Goal: Task Accomplishment & Management: Complete application form

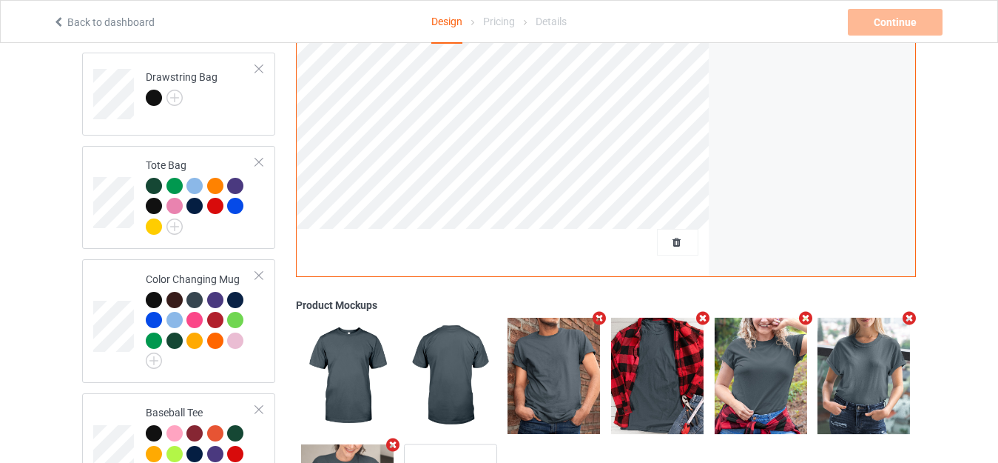
scroll to position [1628, 0]
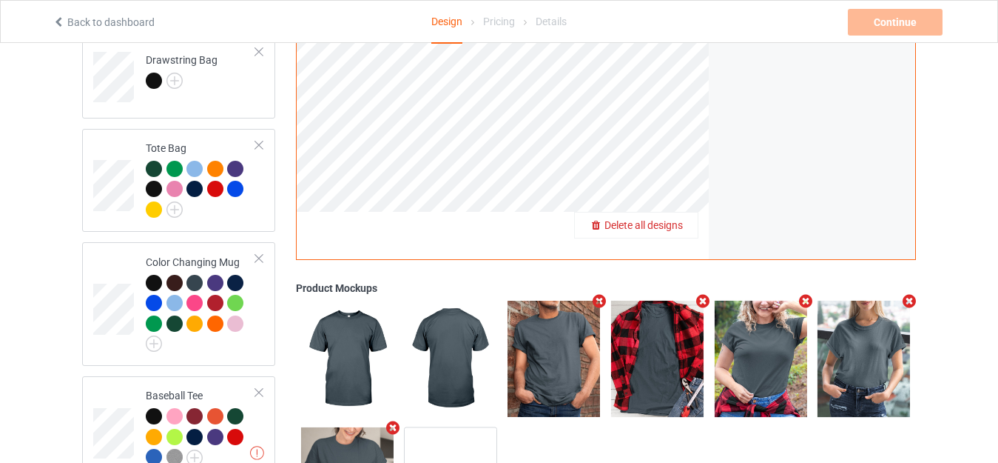
click at [677, 220] on span "Delete all designs" at bounding box center [644, 225] width 78 height 12
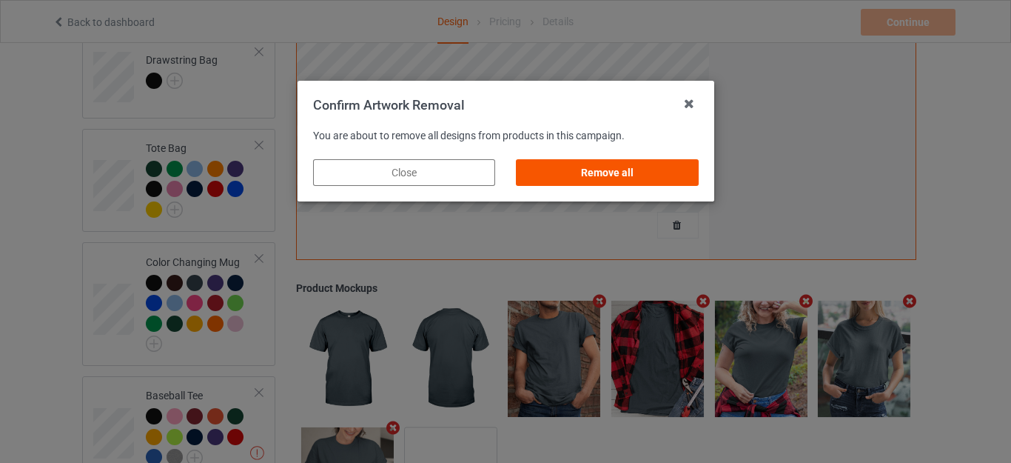
click at [596, 178] on div "Remove all" at bounding box center [607, 172] width 182 height 27
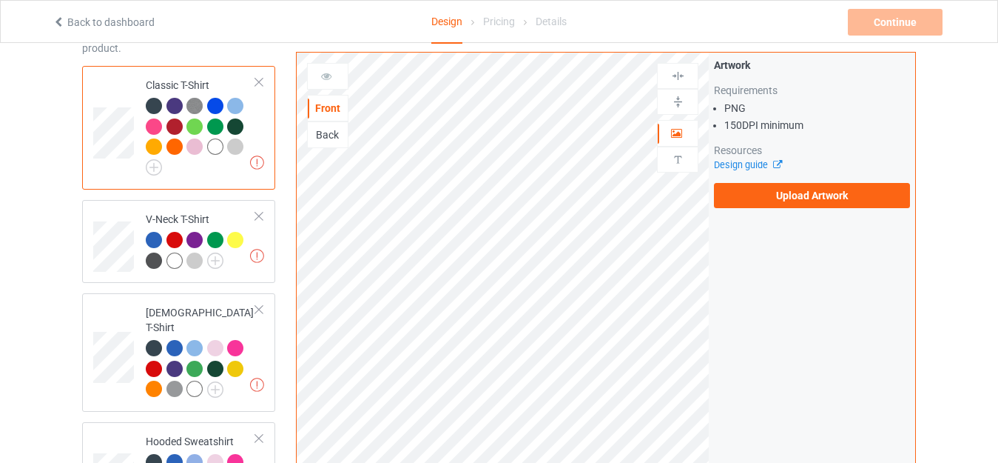
scroll to position [0, 0]
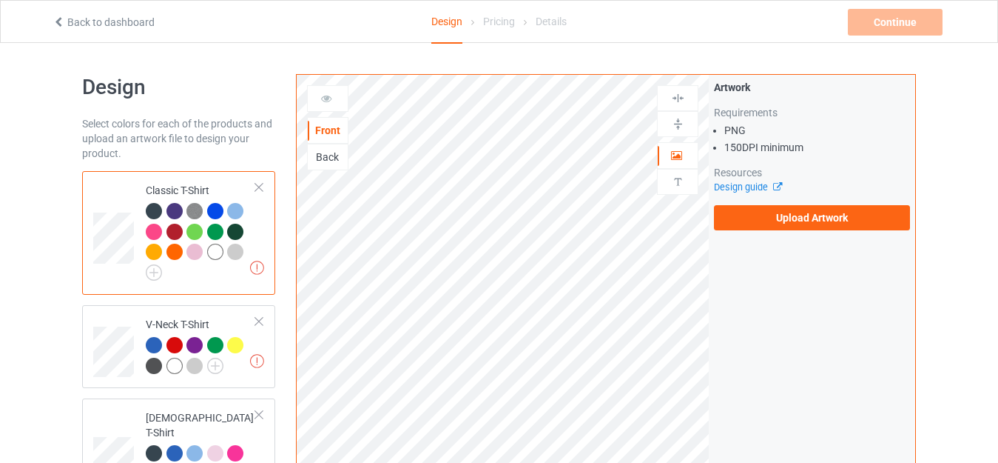
click at [165, 193] on div "Classic T-Shirt" at bounding box center [201, 229] width 110 height 93
click at [152, 273] on img at bounding box center [154, 272] width 16 height 16
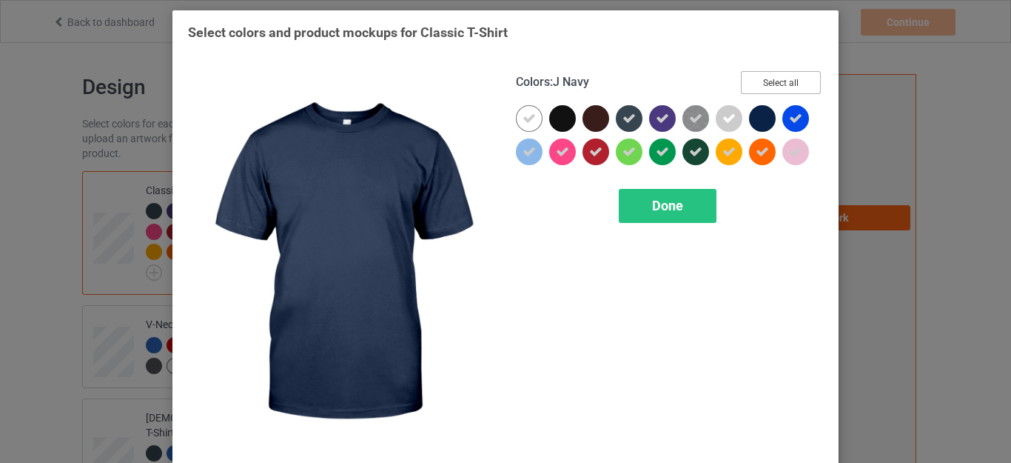
click at [773, 84] on button "Select all" at bounding box center [781, 82] width 80 height 23
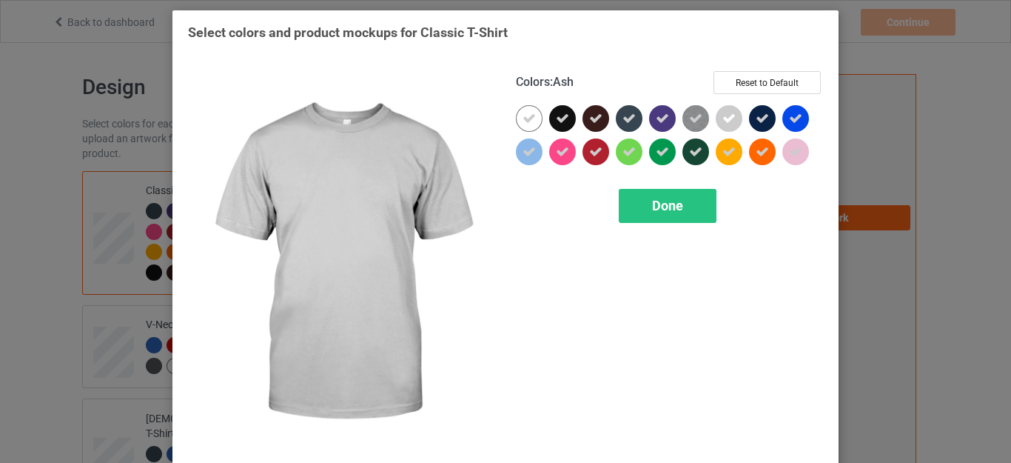
click at [724, 119] on icon at bounding box center [728, 118] width 13 height 13
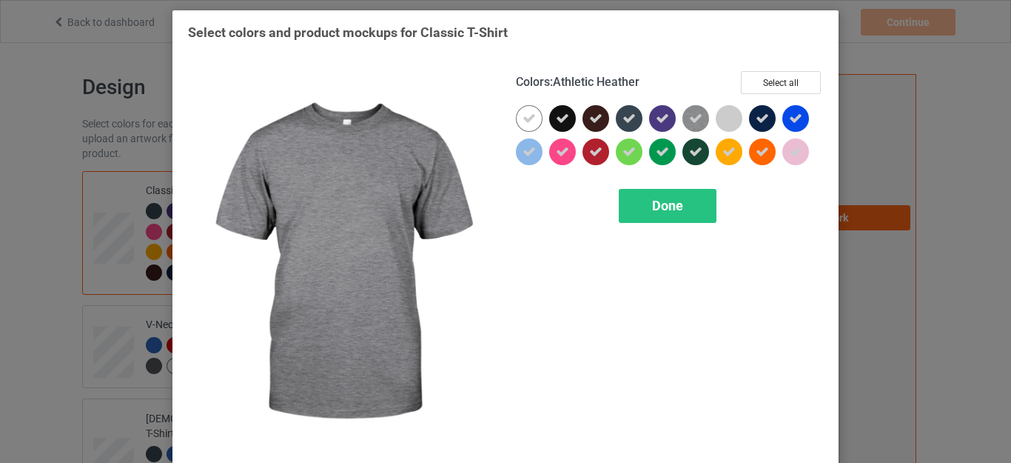
click at [692, 121] on icon at bounding box center [695, 118] width 13 height 13
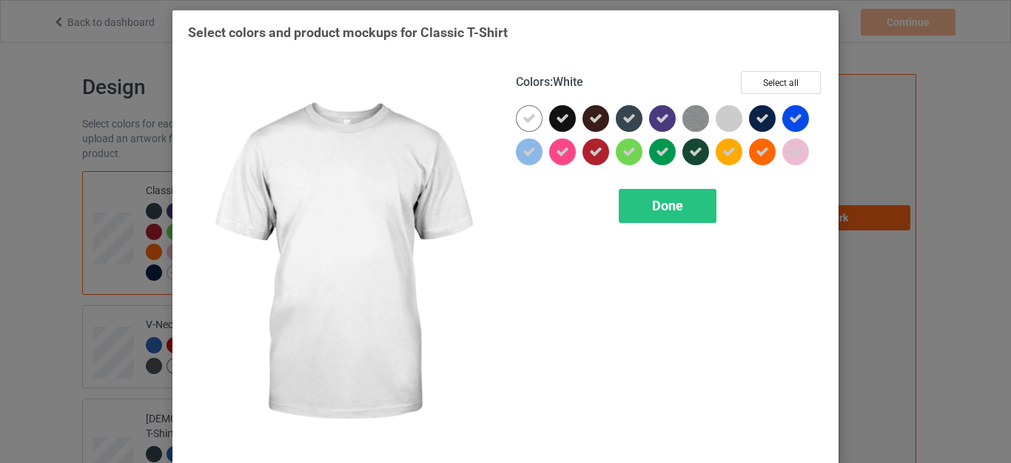
click at [528, 113] on icon at bounding box center [528, 118] width 13 height 13
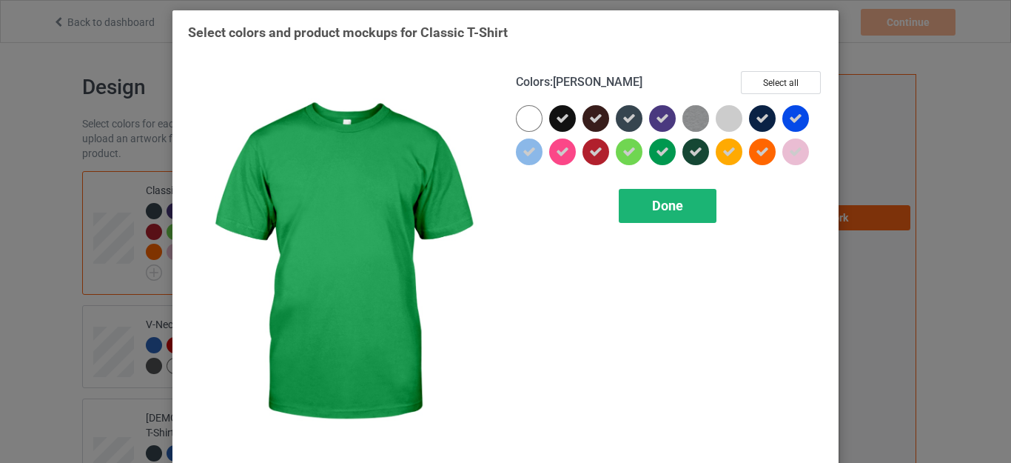
click at [671, 196] on div "Done" at bounding box center [668, 206] width 98 height 34
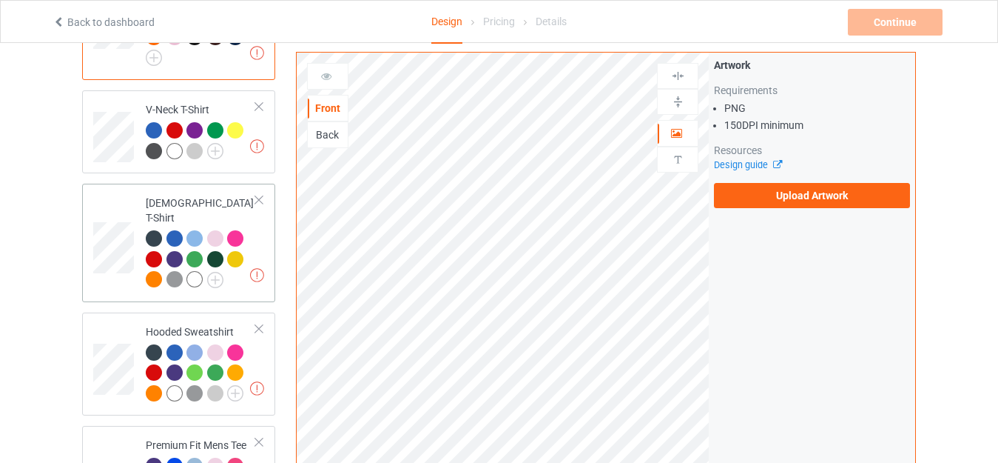
scroll to position [222, 0]
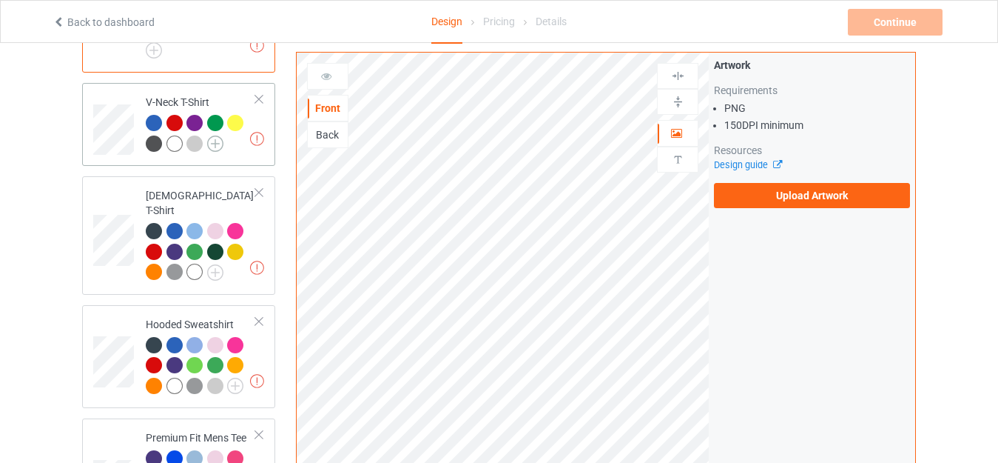
click at [212, 147] on img at bounding box center [215, 143] width 16 height 16
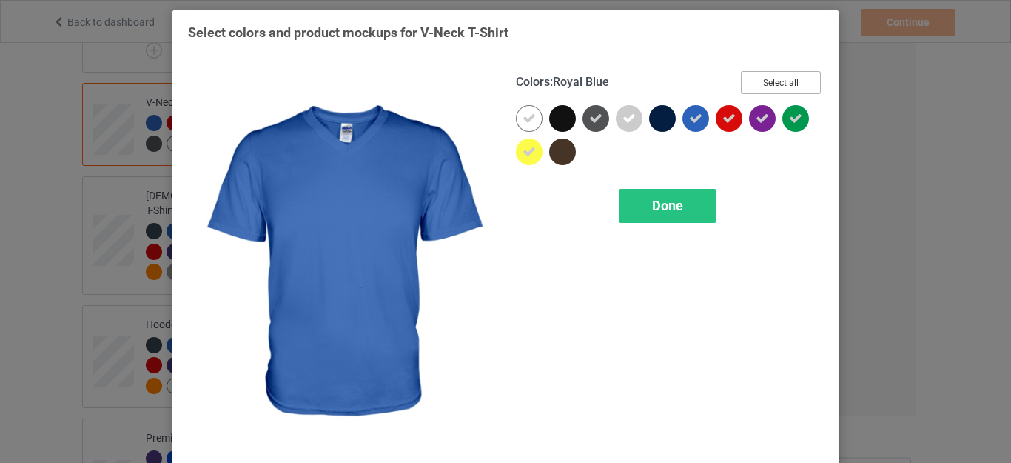
click at [774, 84] on button "Select all" at bounding box center [781, 82] width 80 height 23
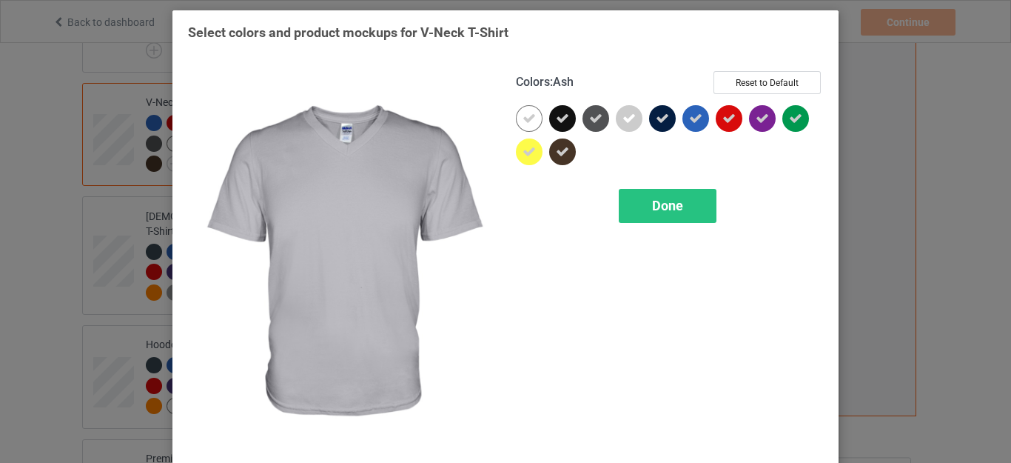
click at [616, 121] on div at bounding box center [629, 118] width 27 height 27
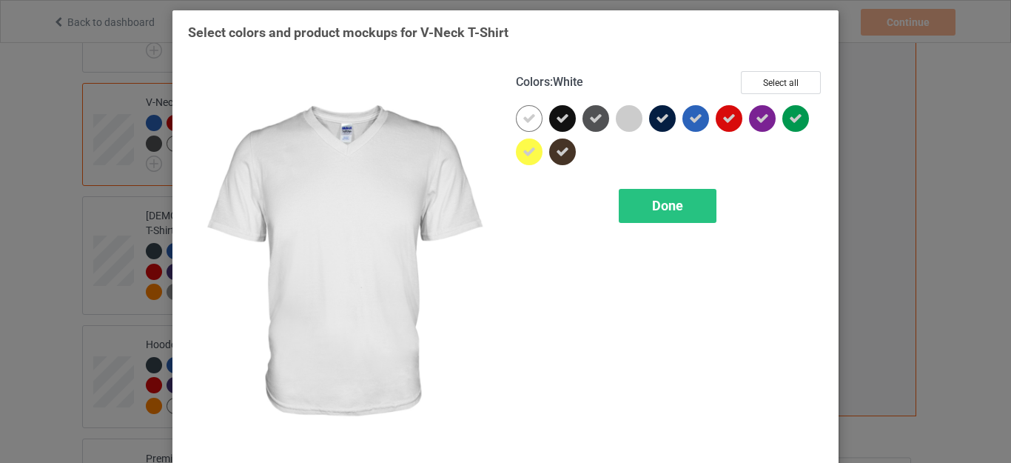
click at [516, 115] on div at bounding box center [529, 118] width 27 height 27
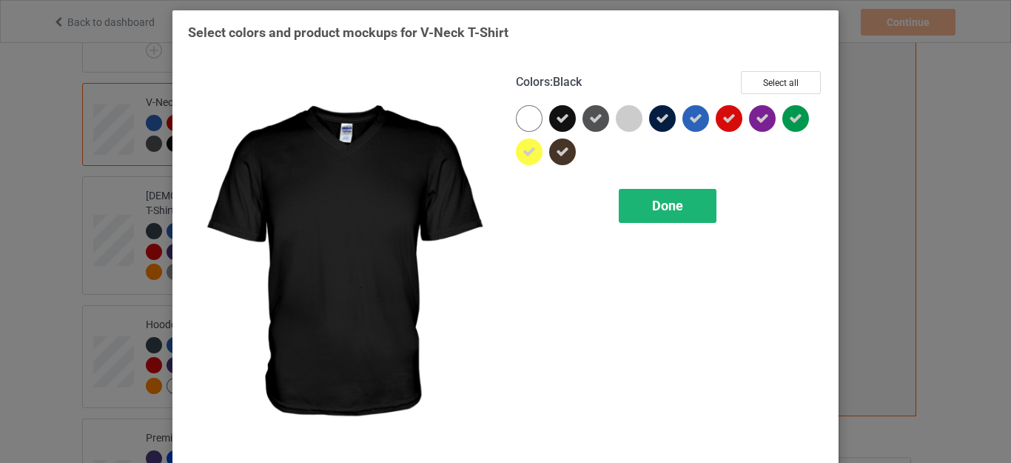
click at [658, 199] on span "Done" at bounding box center [667, 206] width 31 height 16
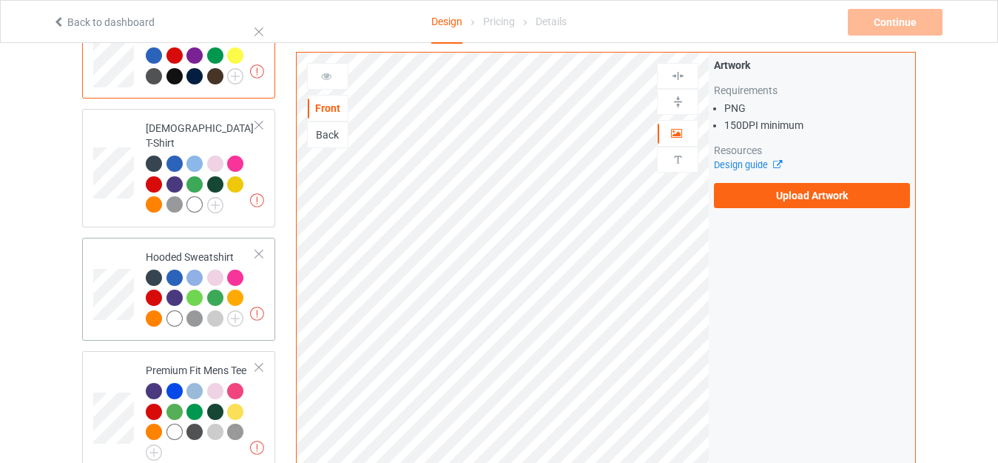
scroll to position [370, 0]
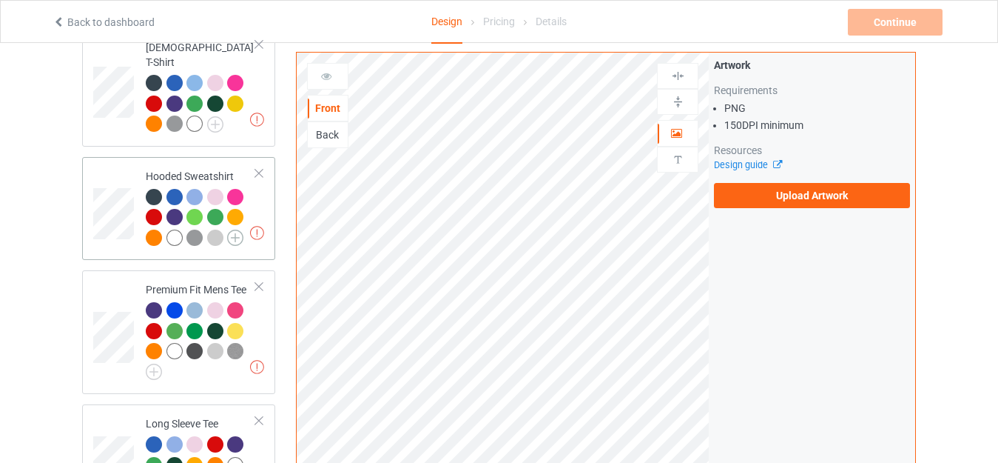
click at [232, 229] on img at bounding box center [235, 237] width 16 height 16
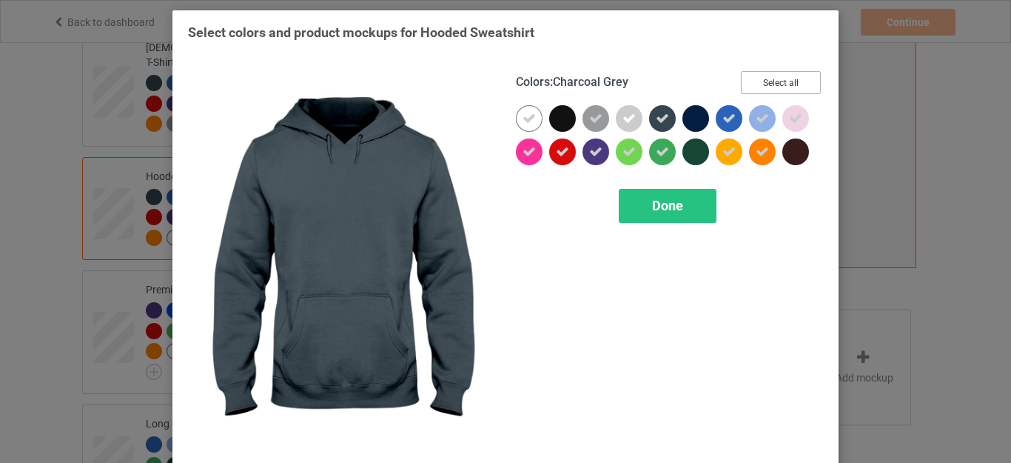
click at [754, 81] on button "Select all" at bounding box center [781, 82] width 80 height 23
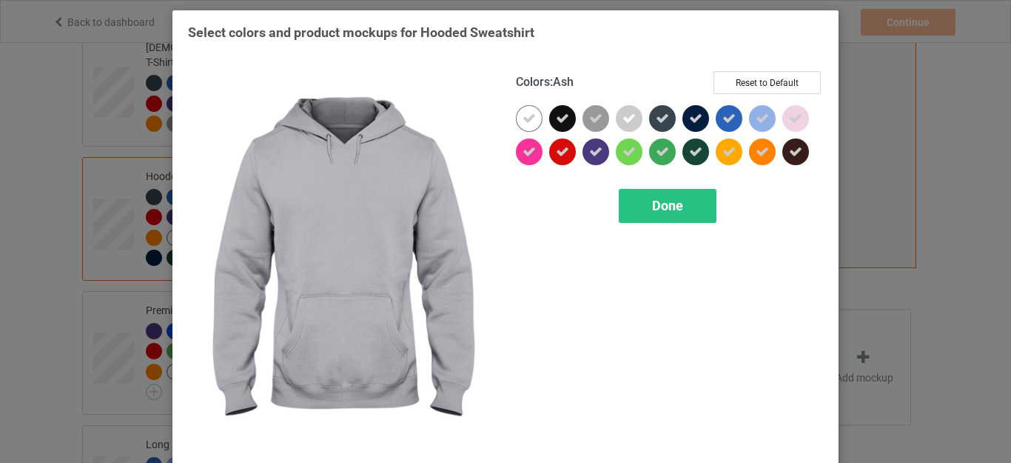
click at [622, 121] on icon at bounding box center [628, 118] width 13 height 13
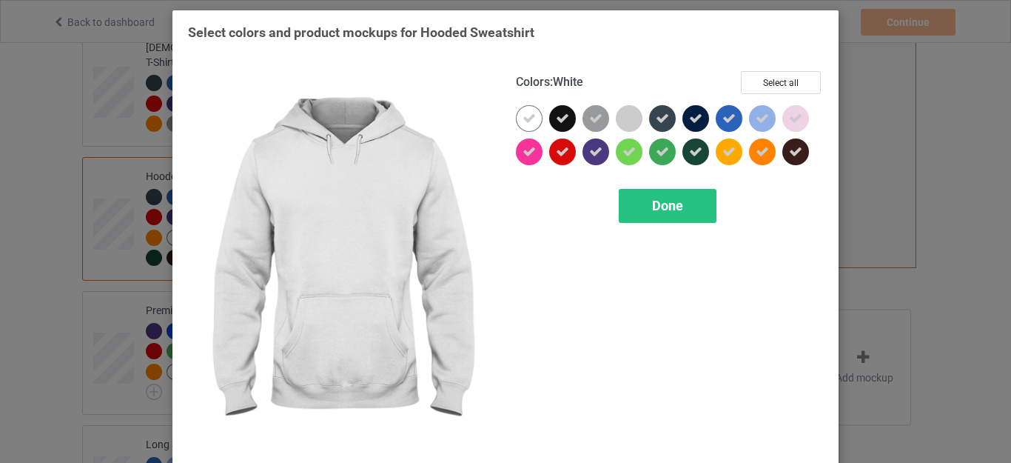
click at [522, 125] on icon at bounding box center [528, 118] width 13 height 13
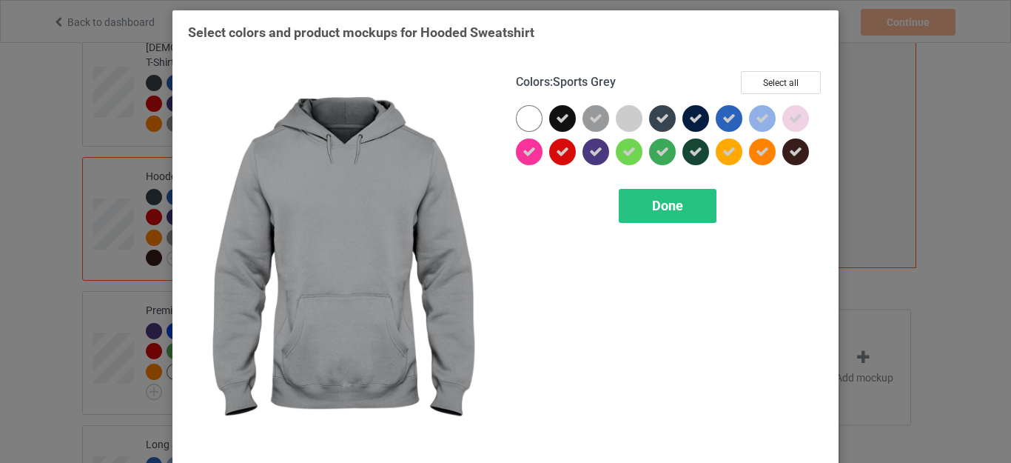
click at [589, 118] on icon at bounding box center [595, 118] width 13 height 13
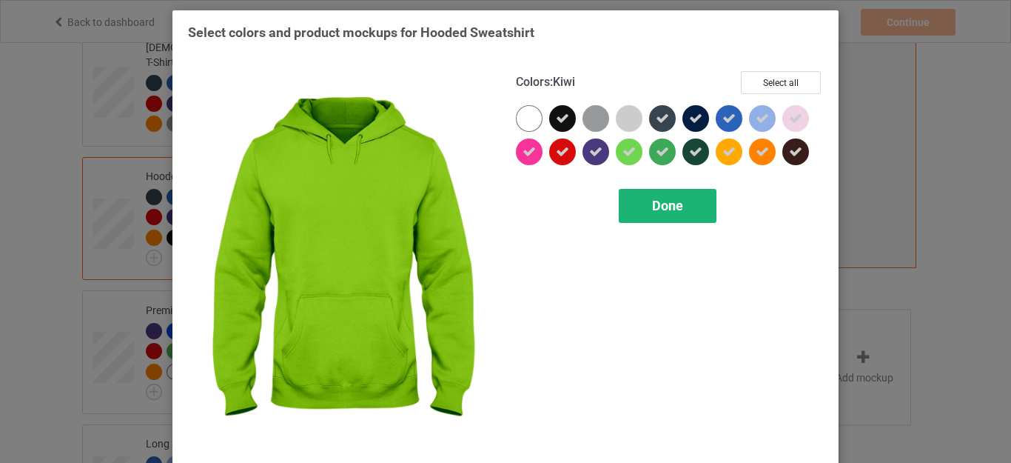
click at [657, 213] on span "Done" at bounding box center [667, 206] width 31 height 16
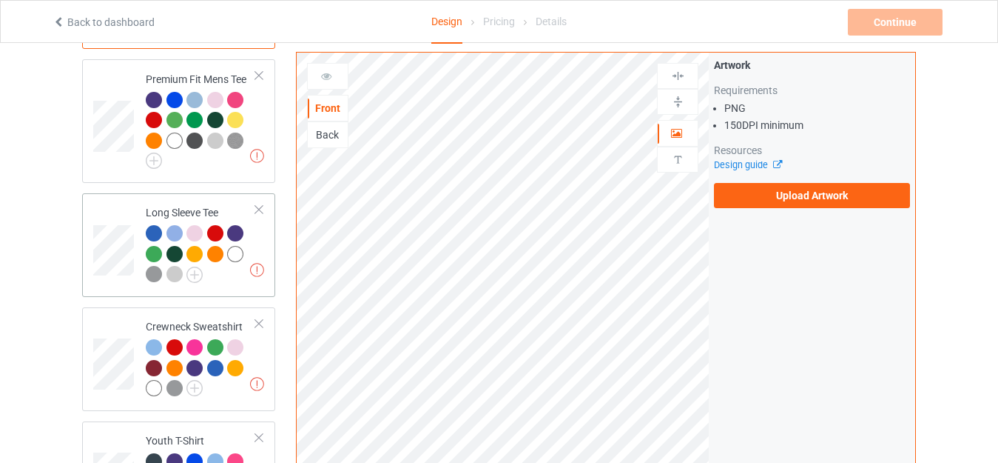
scroll to position [666, 0]
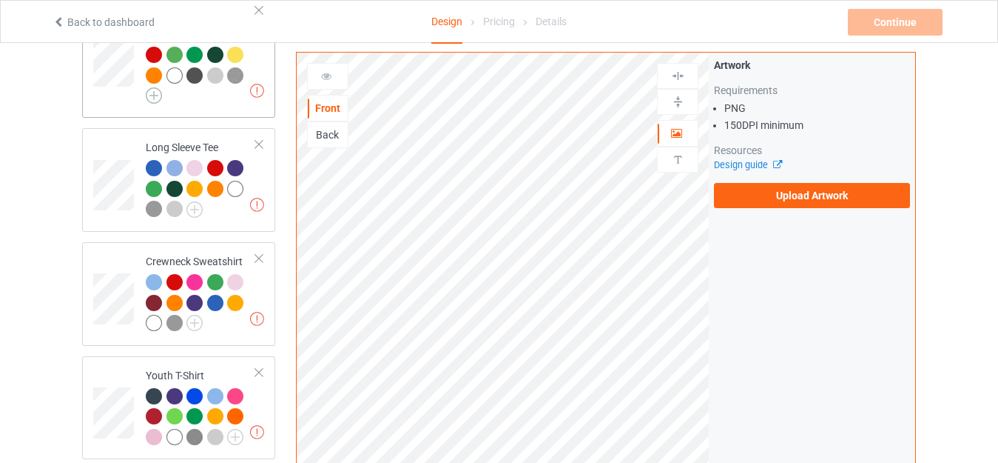
click at [155, 87] on img at bounding box center [154, 95] width 16 height 16
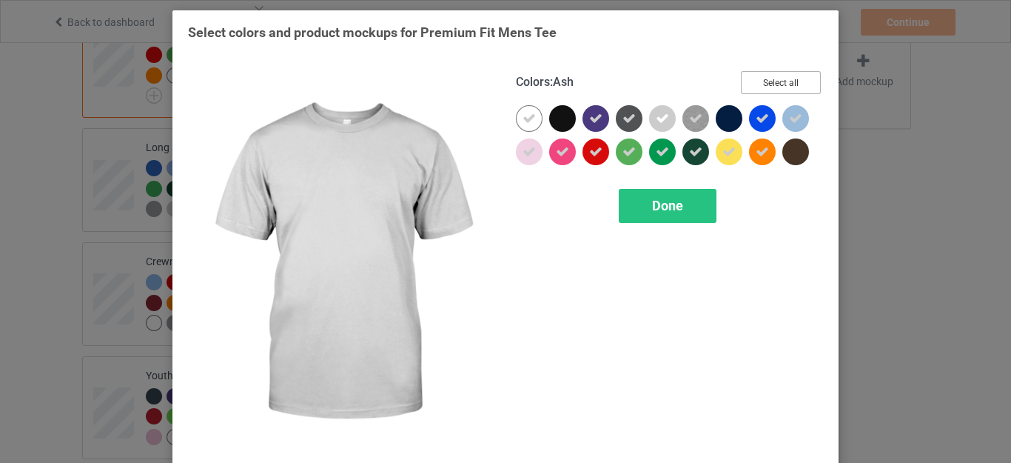
drag, startPoint x: 762, startPoint y: 78, endPoint x: 679, endPoint y: 100, distance: 86.3
click at [763, 78] on button "Select all" at bounding box center [781, 82] width 80 height 23
click at [656, 117] on icon at bounding box center [662, 118] width 13 height 13
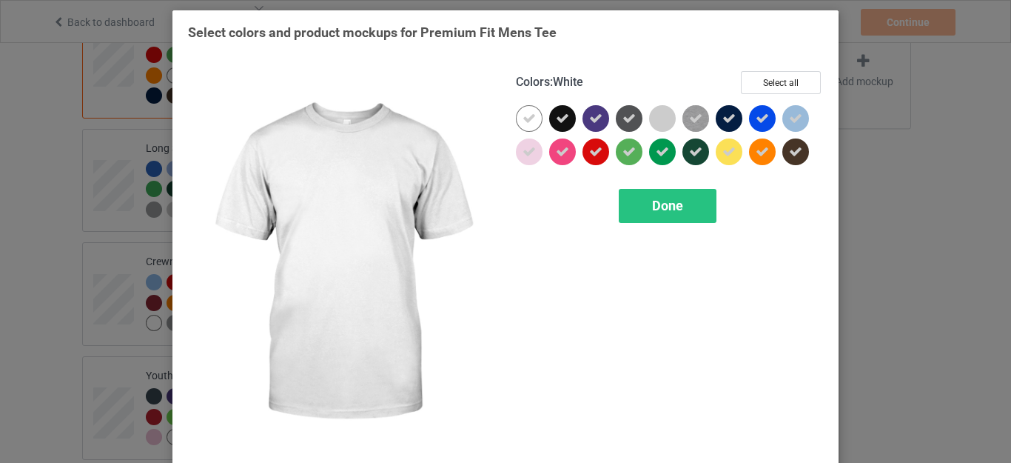
click at [522, 122] on icon at bounding box center [528, 118] width 13 height 13
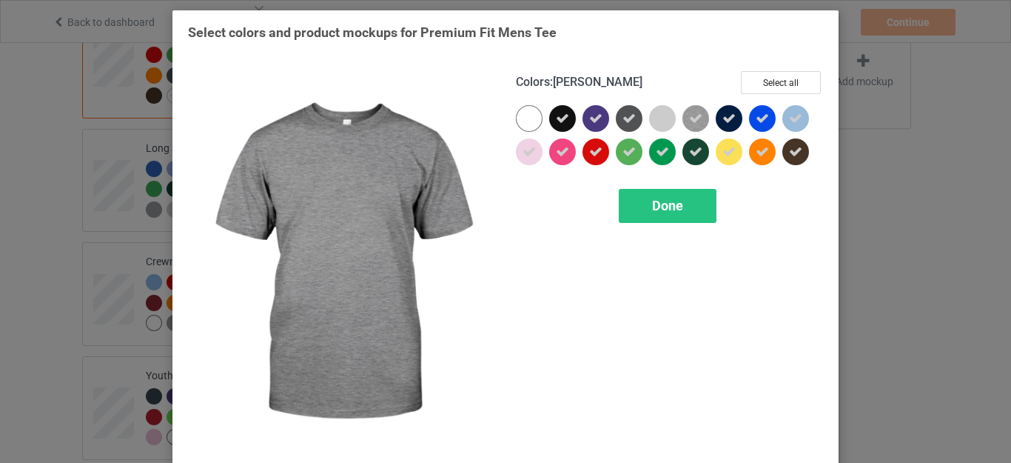
click at [691, 118] on icon at bounding box center [695, 118] width 13 height 13
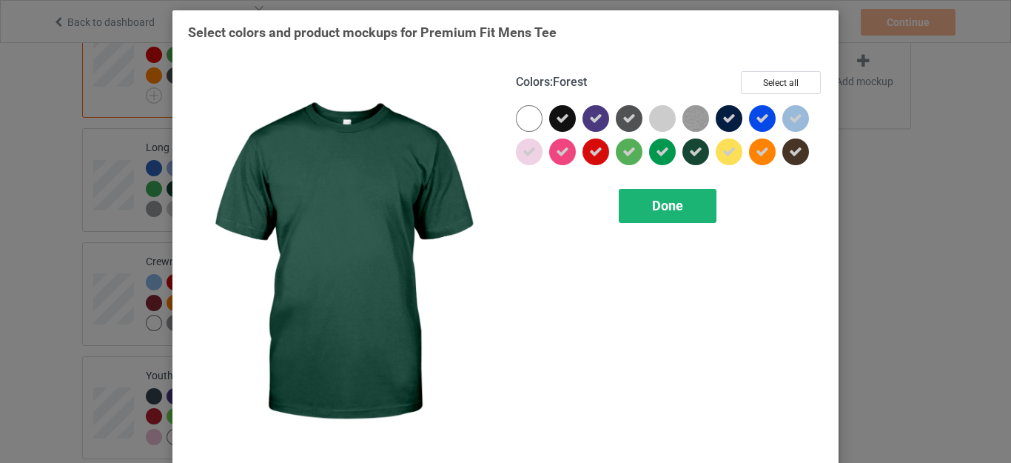
click at [673, 204] on span "Done" at bounding box center [667, 206] width 31 height 16
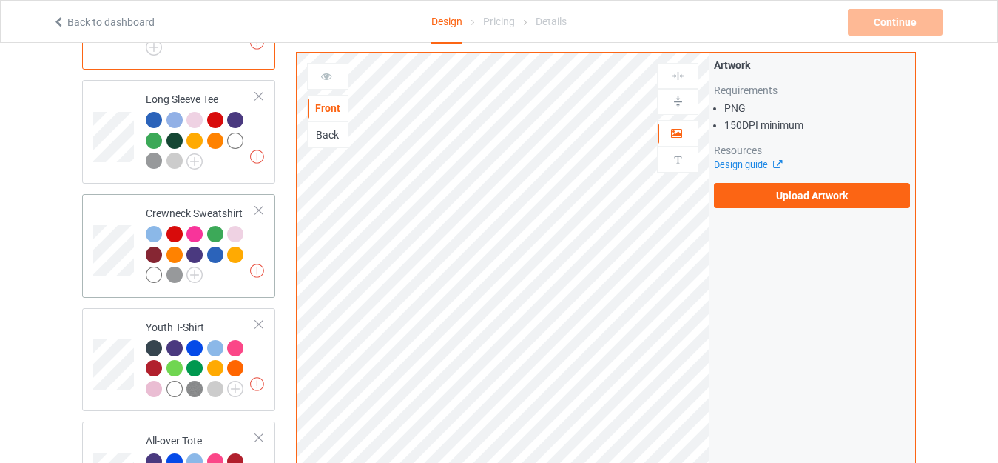
scroll to position [740, 0]
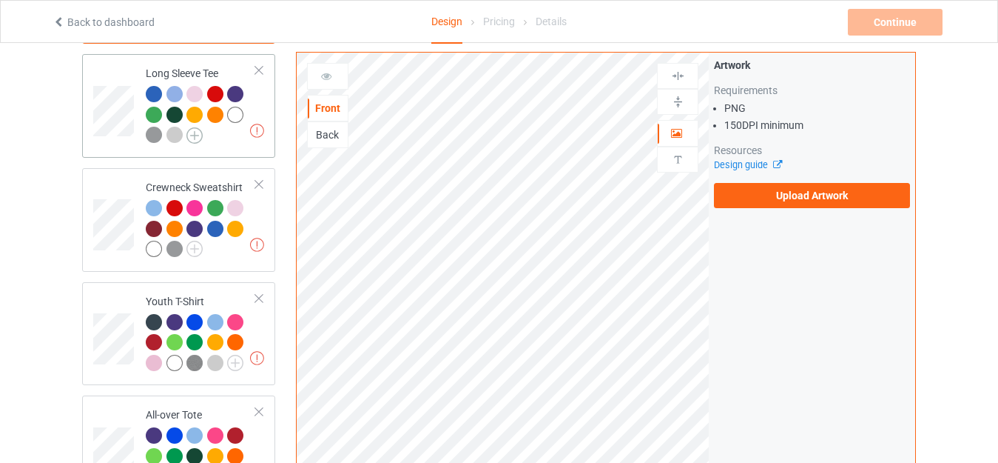
click at [190, 127] on img at bounding box center [194, 135] width 16 height 16
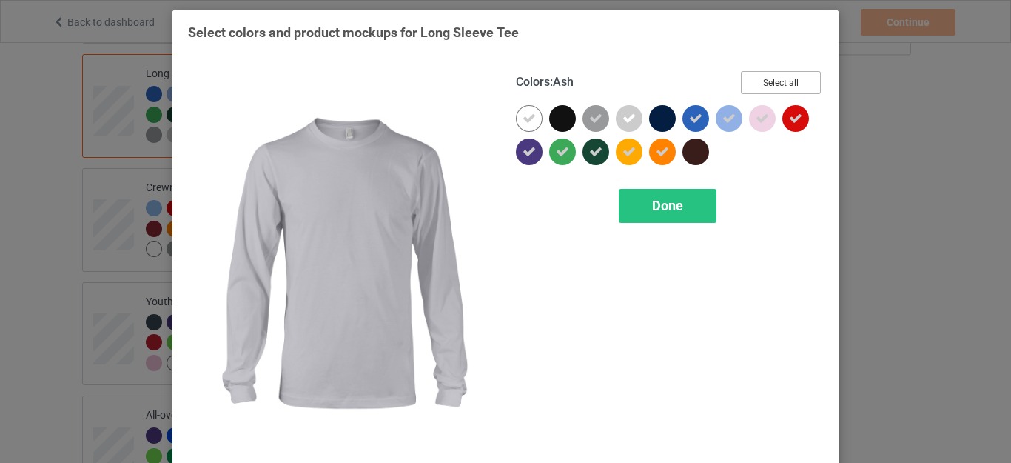
click at [764, 84] on button "Select all" at bounding box center [781, 82] width 80 height 23
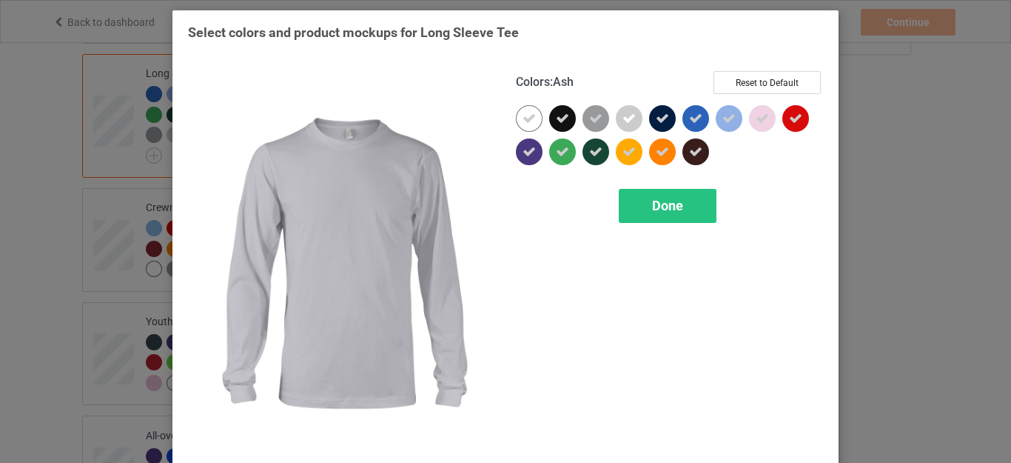
click at [625, 114] on icon at bounding box center [628, 118] width 13 height 13
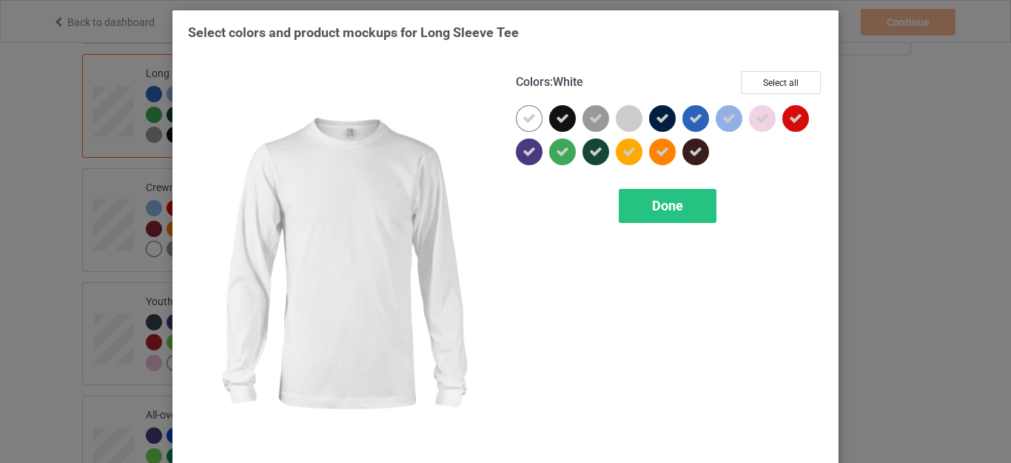
click at [522, 118] on icon at bounding box center [528, 118] width 13 height 13
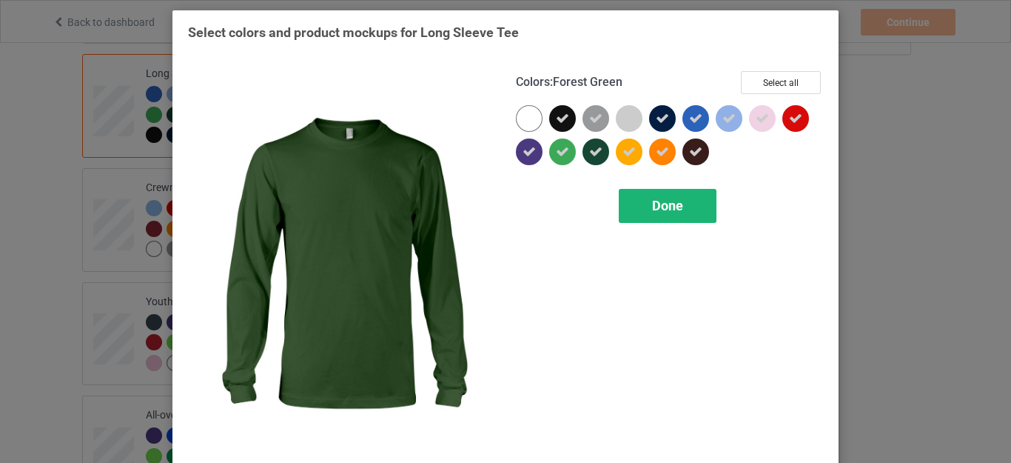
click at [655, 195] on div "Done" at bounding box center [668, 206] width 98 height 34
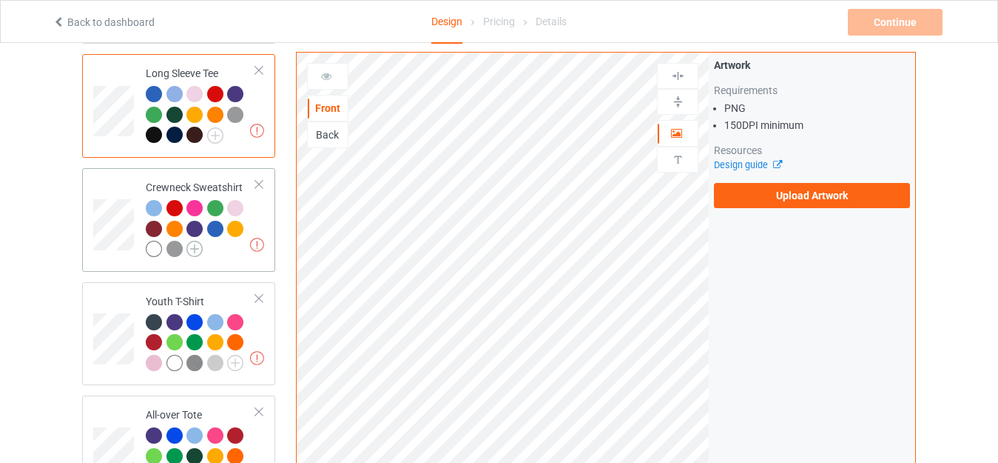
click at [198, 241] on img at bounding box center [194, 249] width 16 height 16
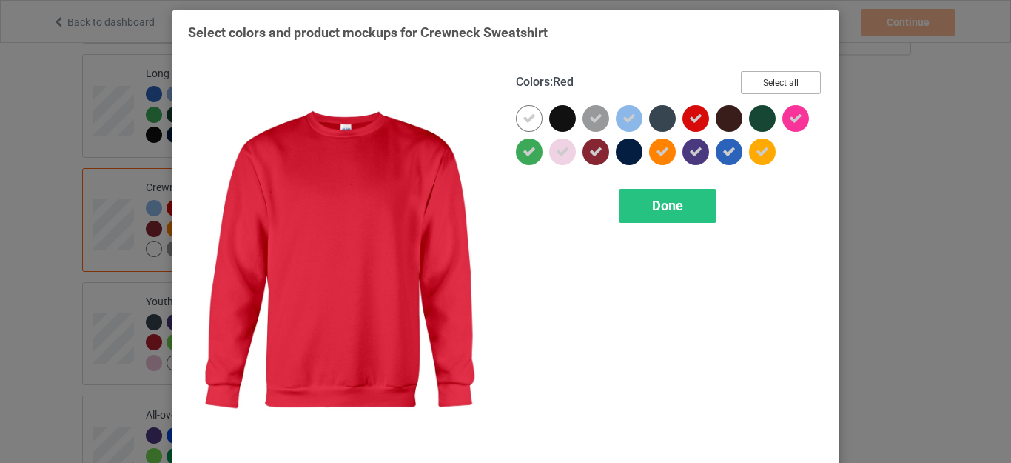
click at [759, 81] on button "Select all" at bounding box center [781, 82] width 80 height 23
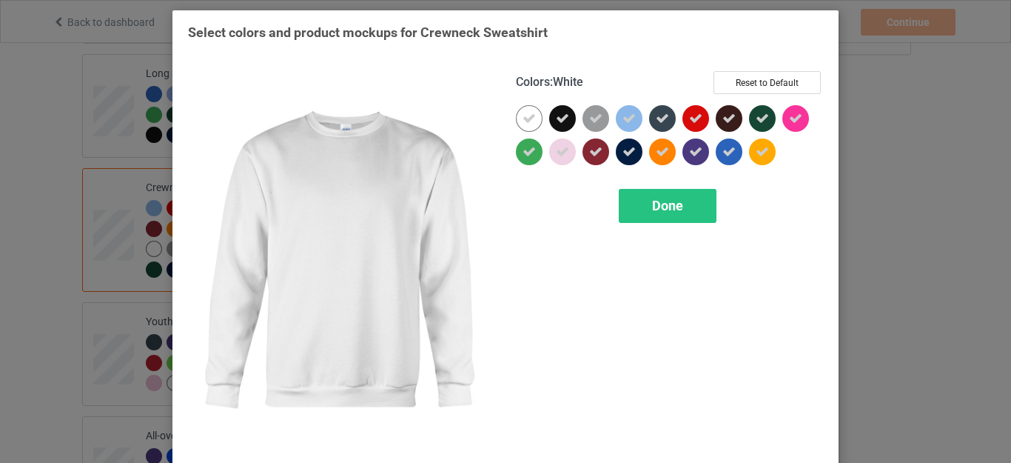
click at [522, 118] on icon at bounding box center [528, 118] width 13 height 13
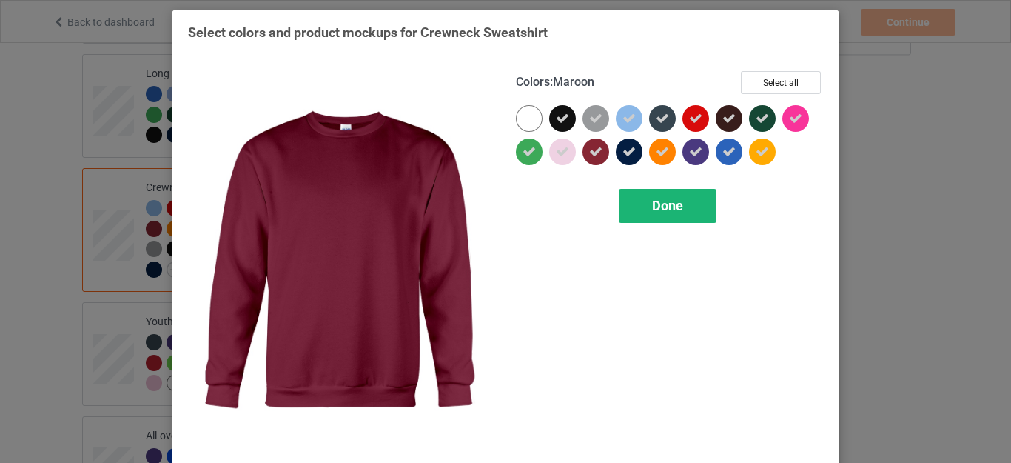
click at [644, 202] on div "Done" at bounding box center [668, 206] width 98 height 34
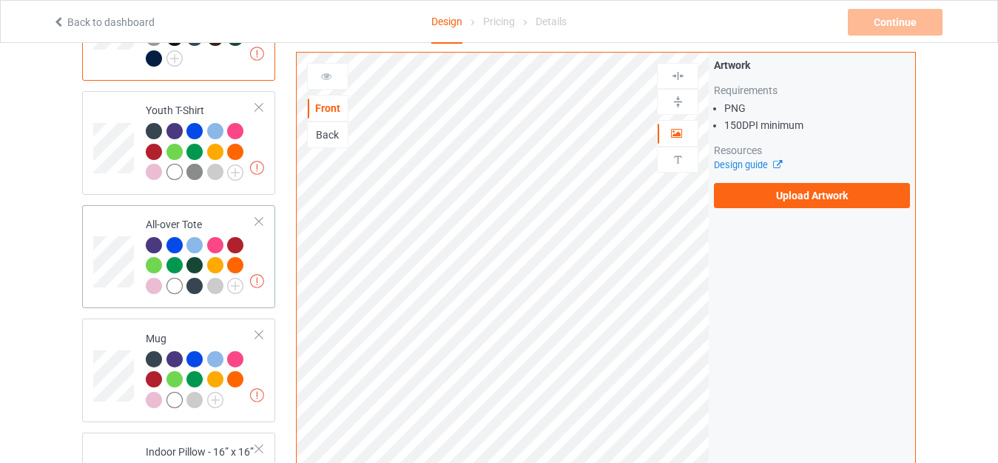
scroll to position [962, 0]
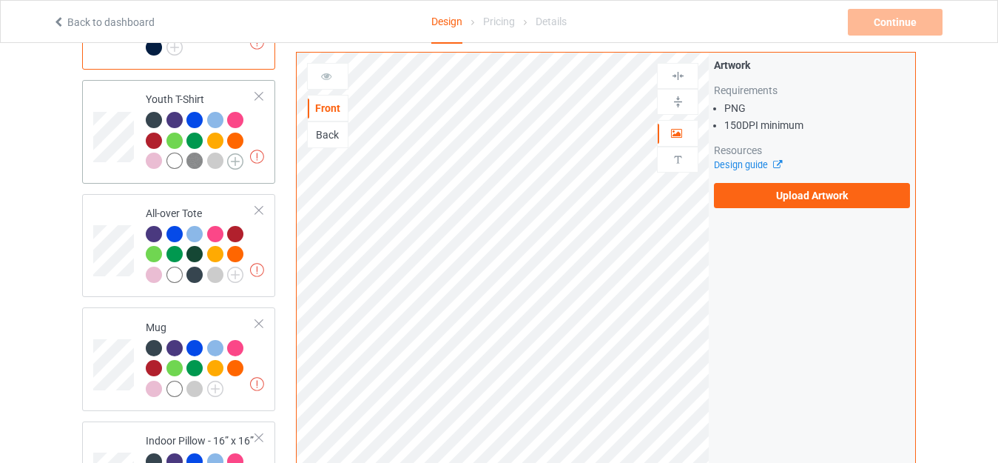
click at [234, 153] on img at bounding box center [235, 161] width 16 height 16
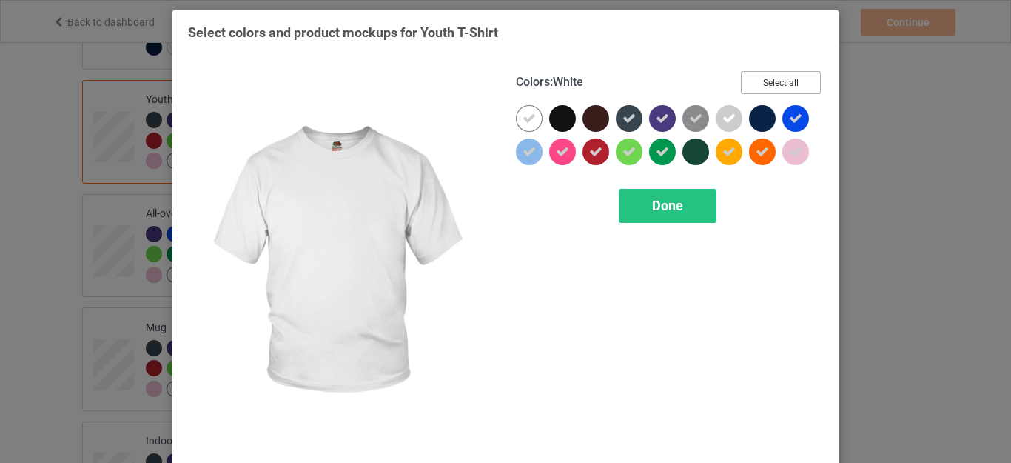
click at [769, 81] on button "Select all" at bounding box center [781, 82] width 80 height 23
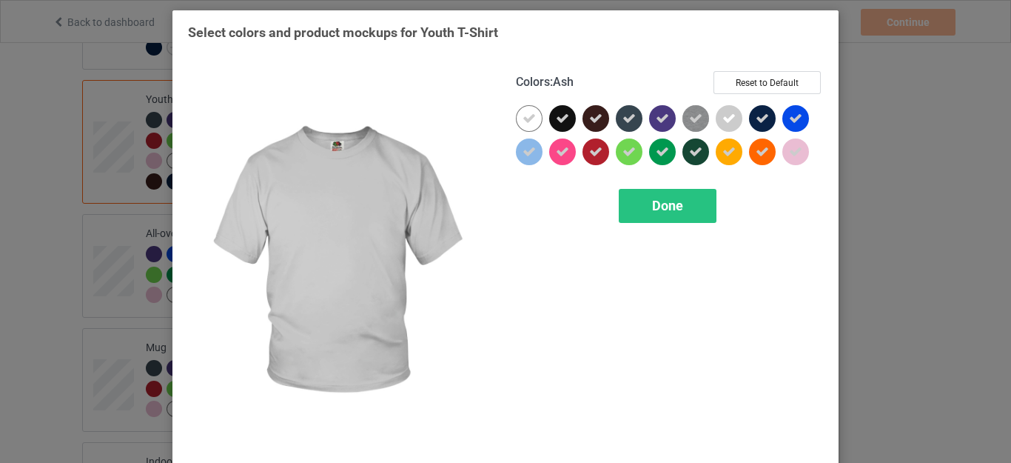
click at [722, 116] on icon at bounding box center [728, 118] width 13 height 13
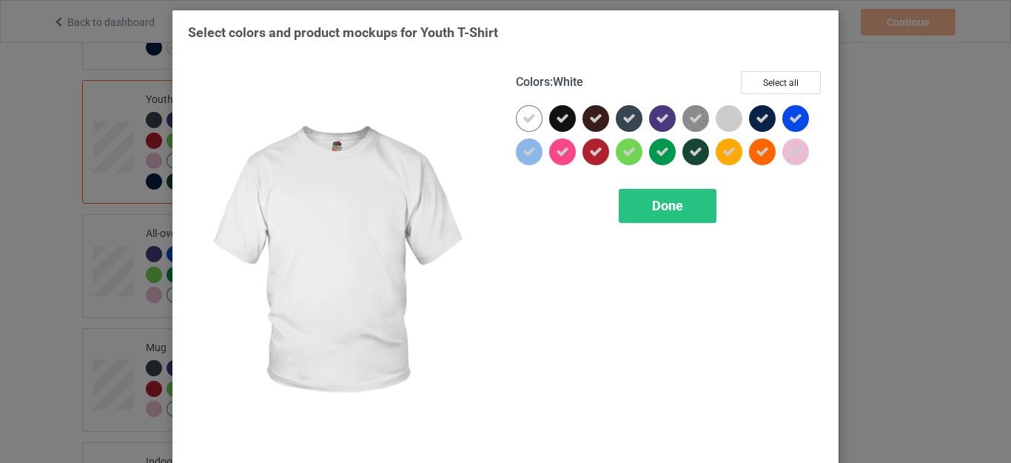
click at [522, 122] on icon at bounding box center [528, 118] width 13 height 13
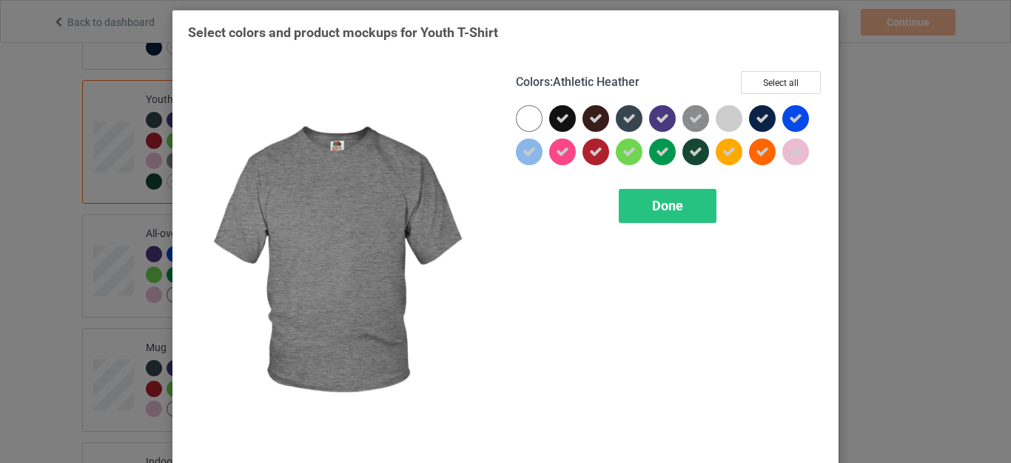
click at [689, 120] on icon at bounding box center [695, 118] width 13 height 13
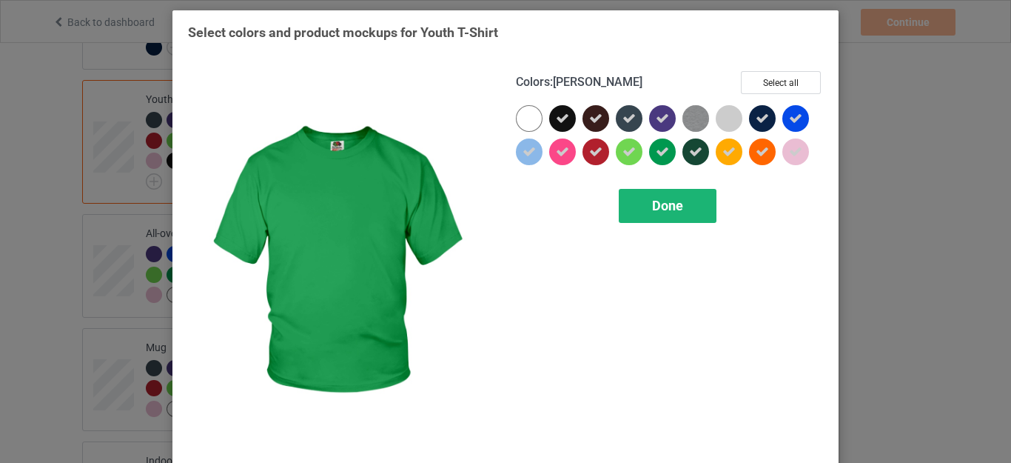
click at [658, 198] on span "Done" at bounding box center [667, 206] width 31 height 16
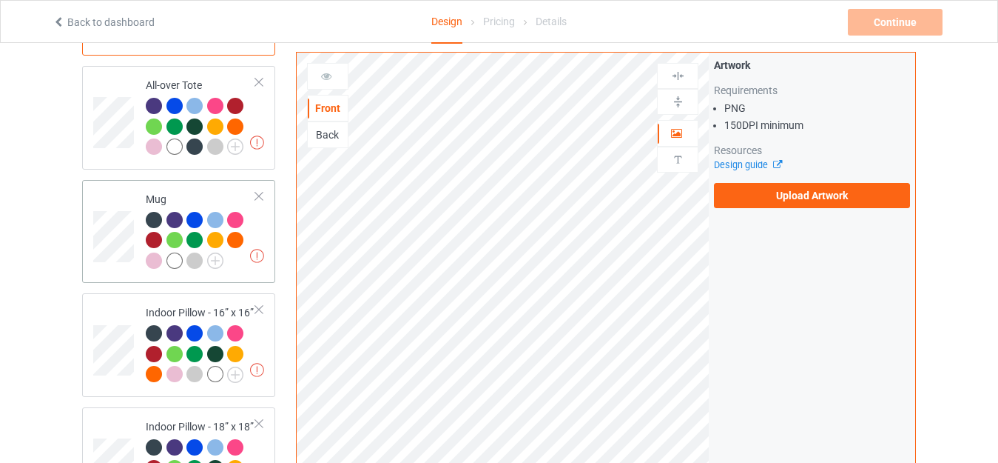
scroll to position [1036, 0]
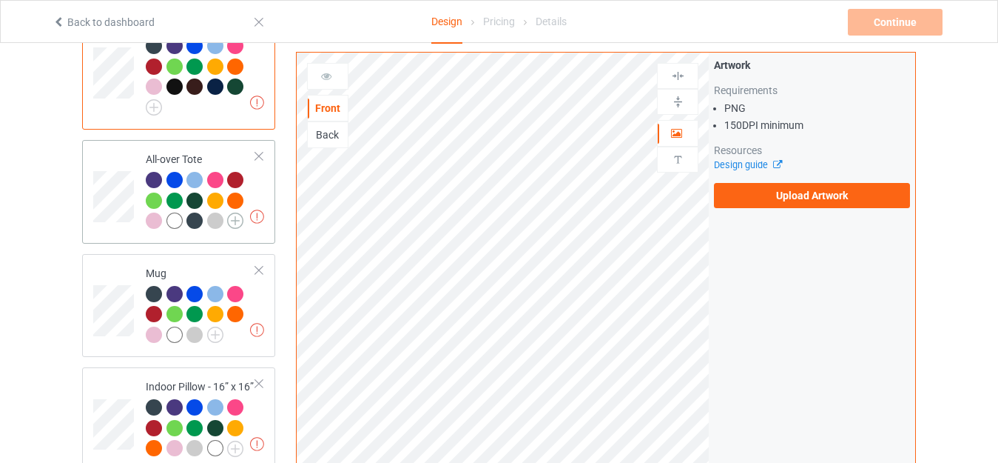
click at [230, 212] on img at bounding box center [235, 220] width 16 height 16
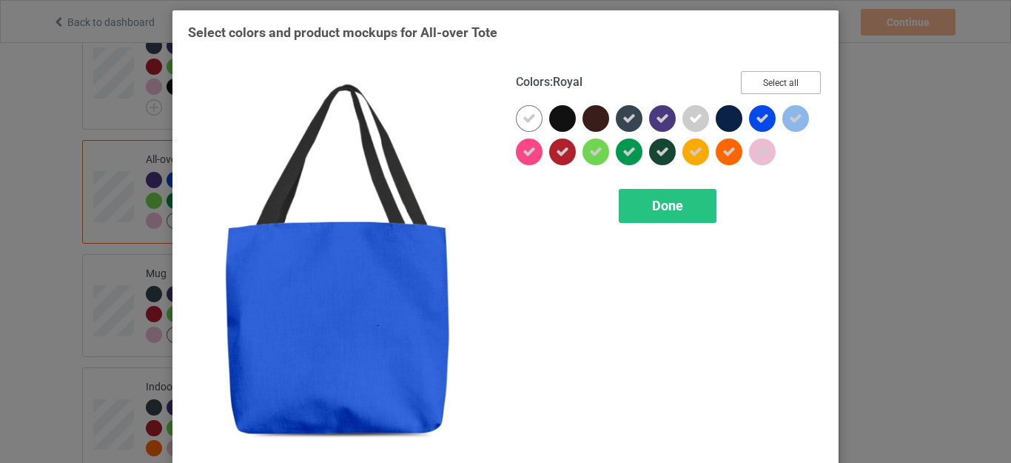
click at [773, 81] on button "Select all" at bounding box center [781, 82] width 80 height 23
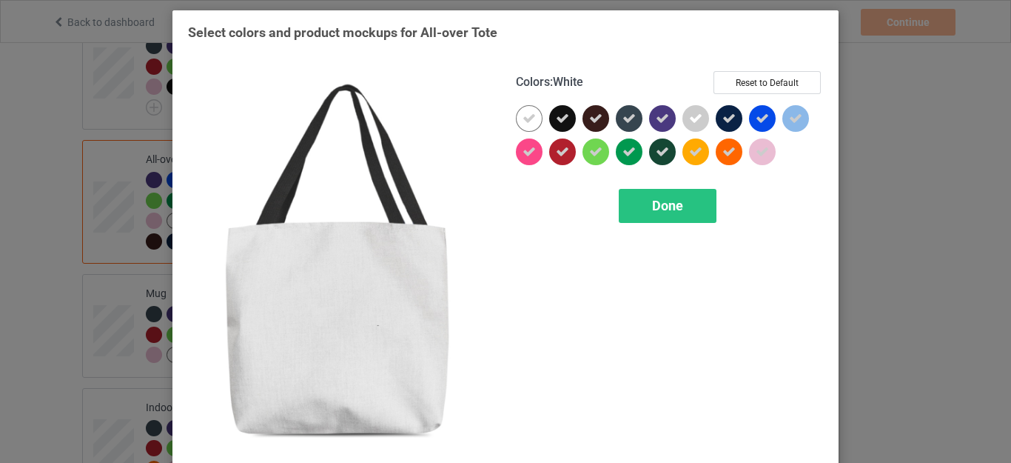
click at [526, 121] on icon at bounding box center [528, 118] width 13 height 13
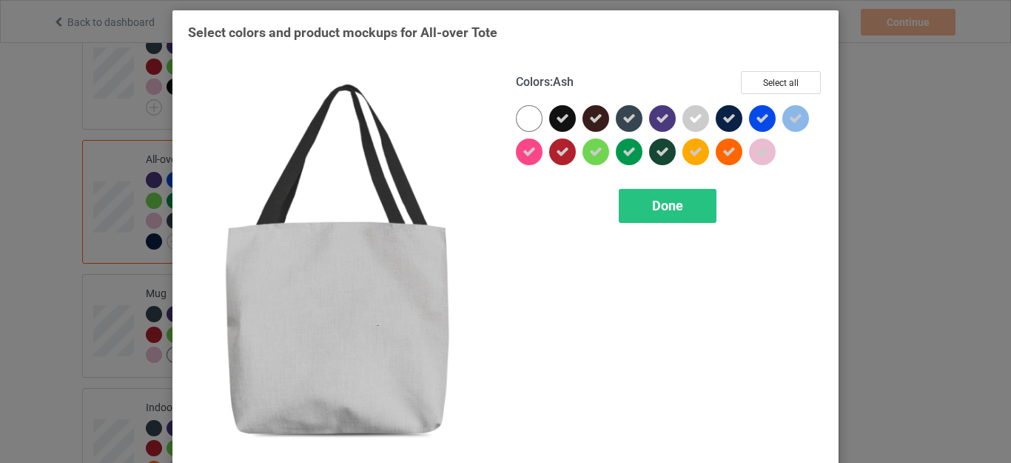
click at [689, 112] on icon at bounding box center [695, 118] width 13 height 13
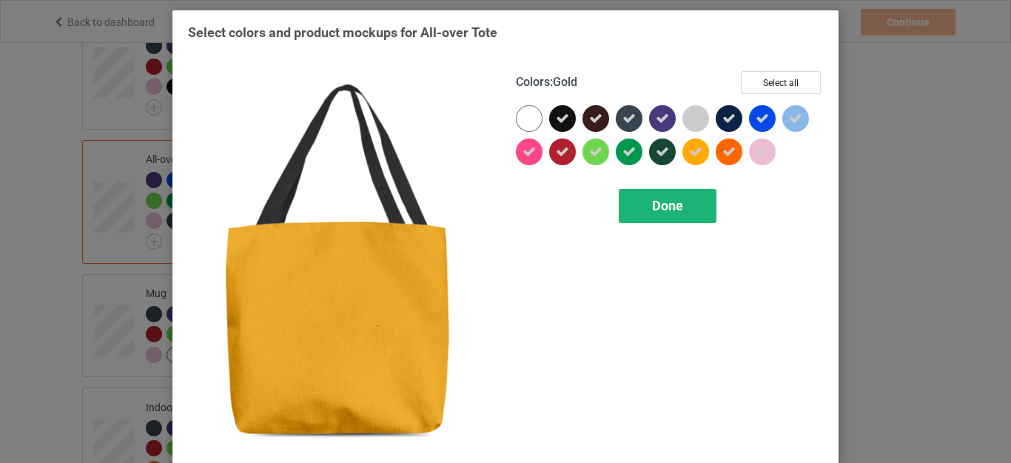
click at [659, 205] on span "Done" at bounding box center [667, 206] width 31 height 16
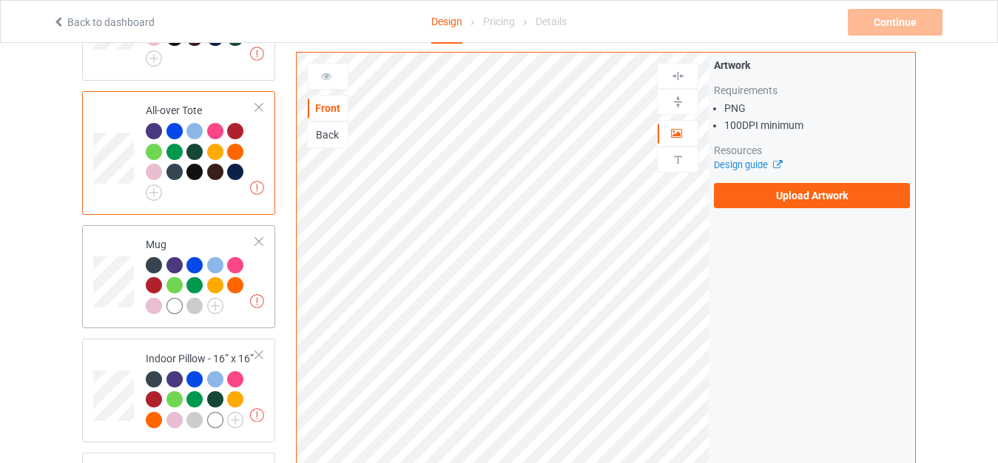
scroll to position [1110, 0]
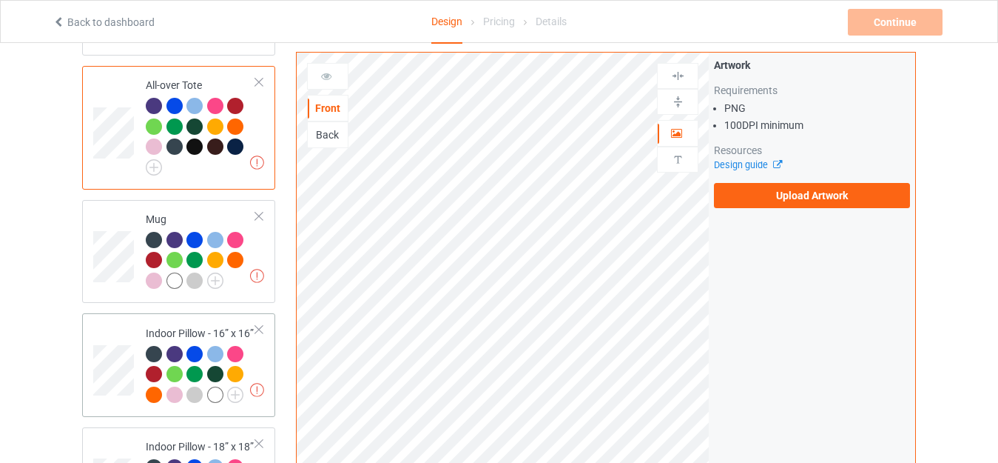
click at [257, 211] on div at bounding box center [259, 216] width 10 height 10
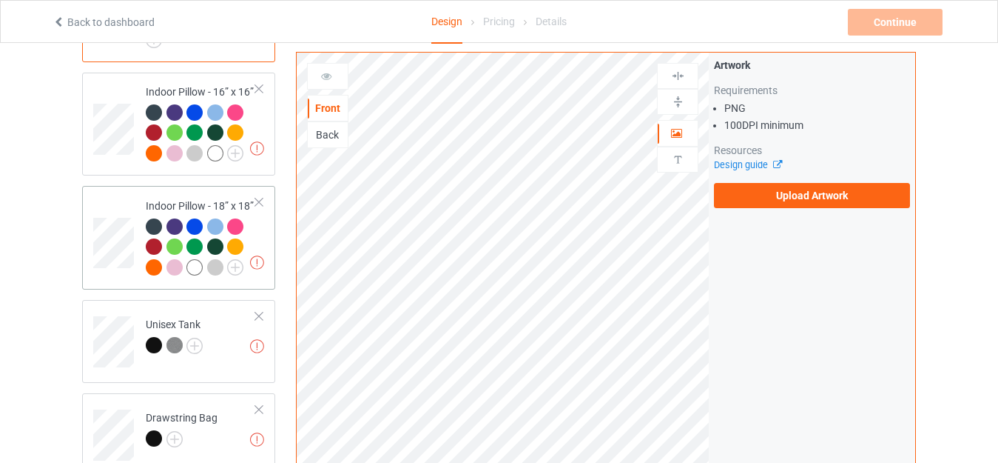
scroll to position [1258, 0]
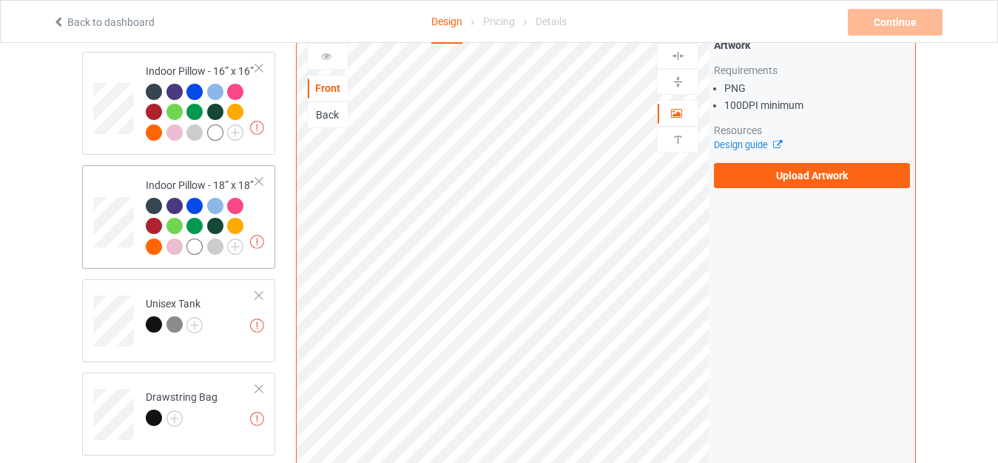
click at [260, 176] on div at bounding box center [259, 181] width 10 height 10
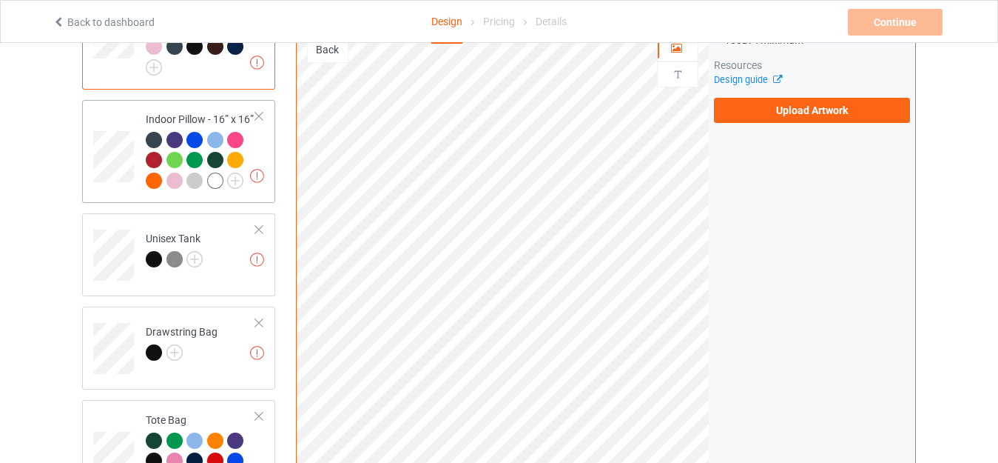
scroll to position [1184, 0]
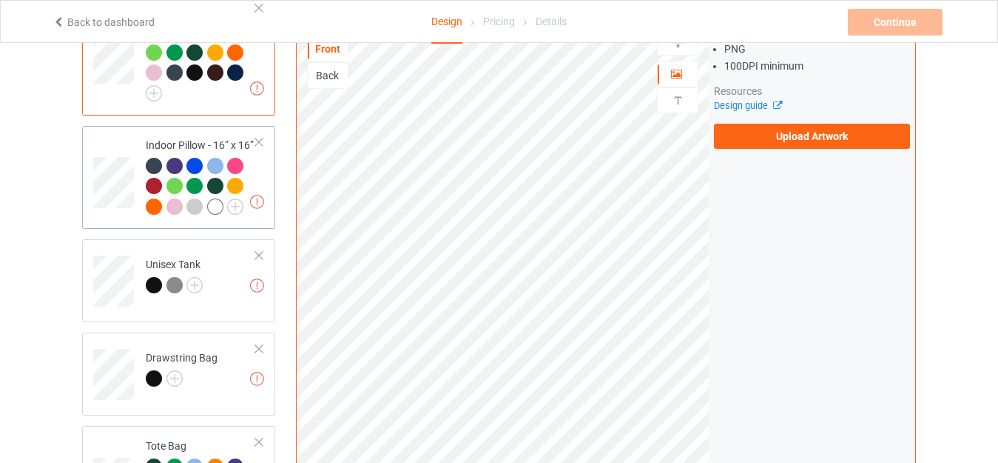
click at [258, 137] on div at bounding box center [259, 142] width 10 height 10
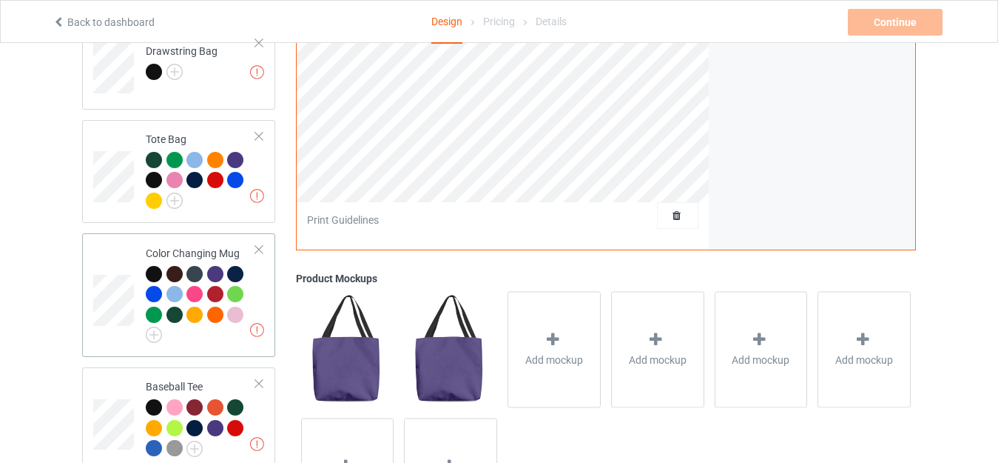
scroll to position [1406, 0]
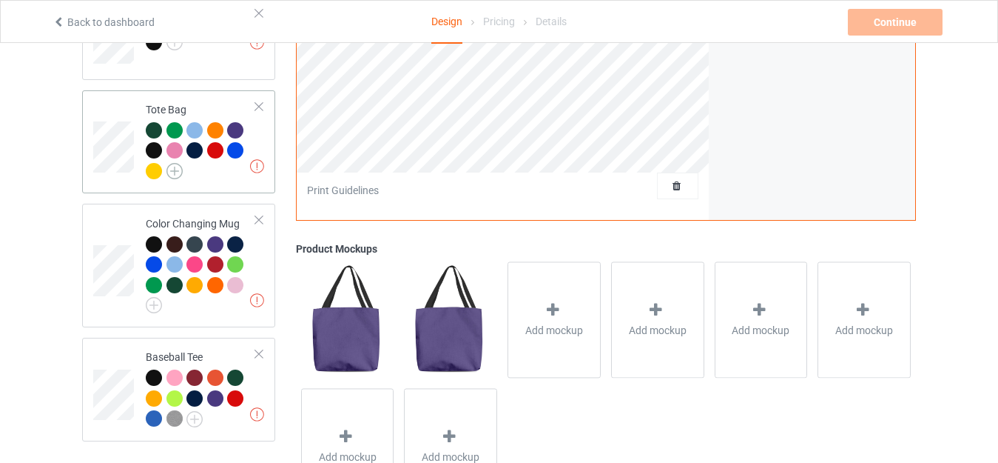
click at [175, 167] on img at bounding box center [175, 171] width 16 height 16
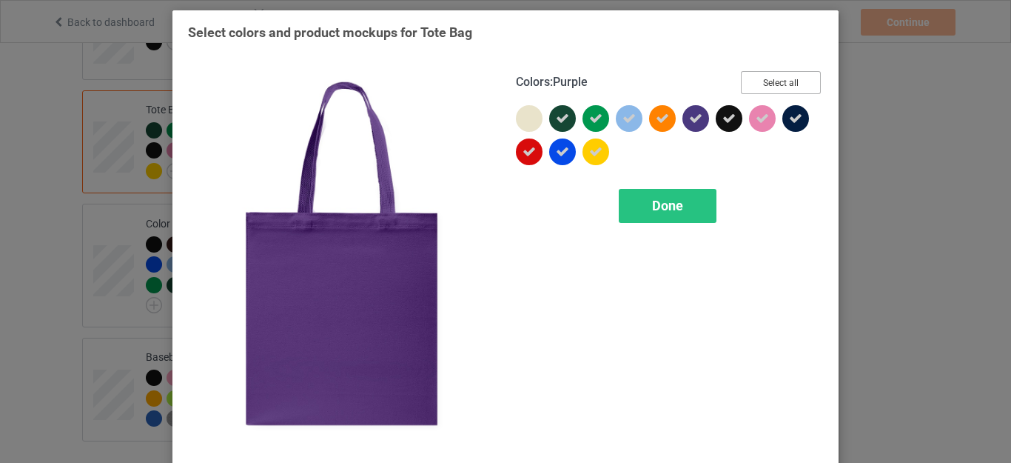
click at [784, 76] on button "Select all" at bounding box center [781, 82] width 80 height 23
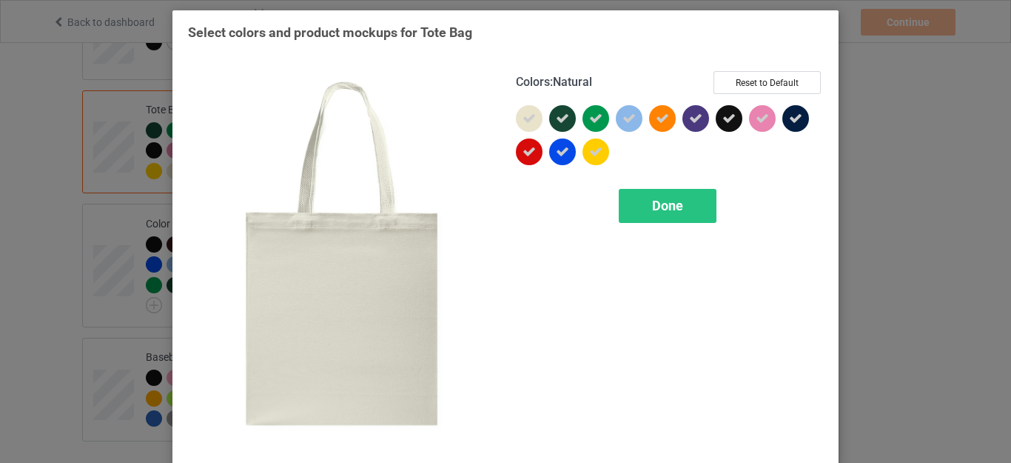
click at [526, 118] on icon at bounding box center [528, 118] width 13 height 13
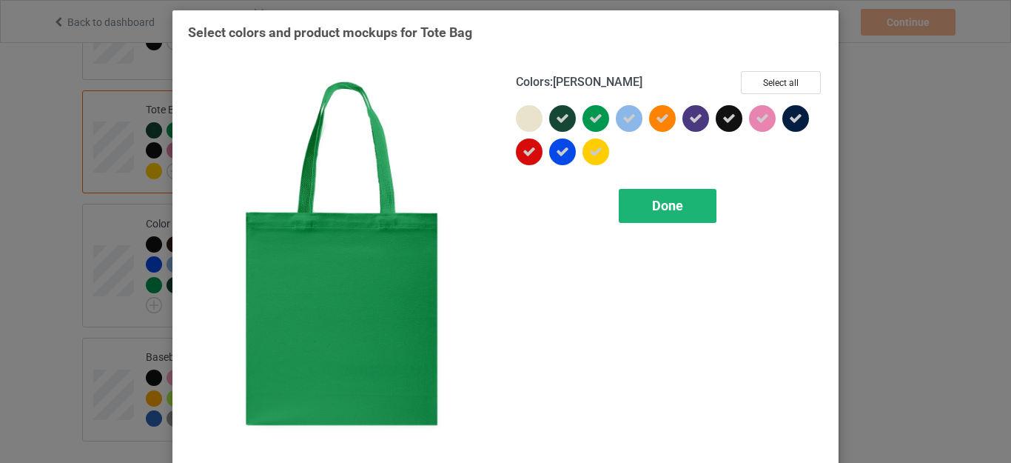
click at [673, 204] on span "Done" at bounding box center [667, 206] width 31 height 16
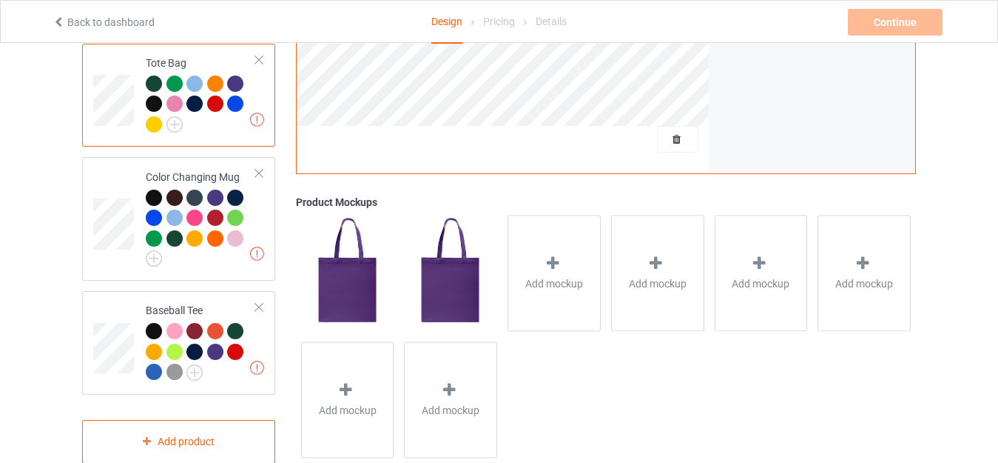
scroll to position [1478, 0]
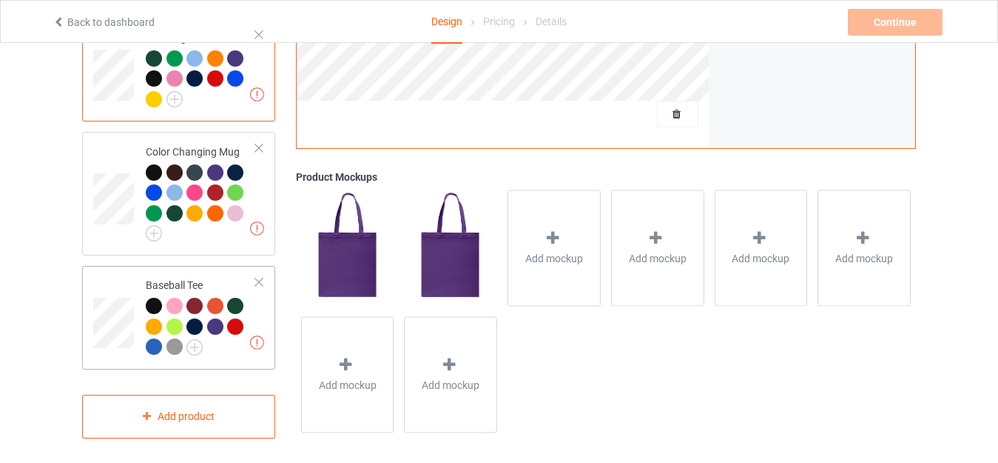
click at [259, 277] on div at bounding box center [259, 282] width 10 height 10
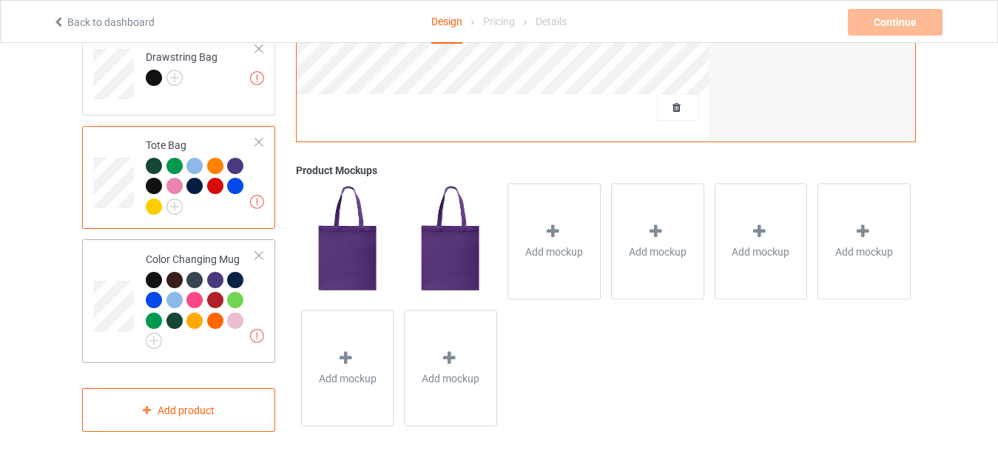
scroll to position [1364, 0]
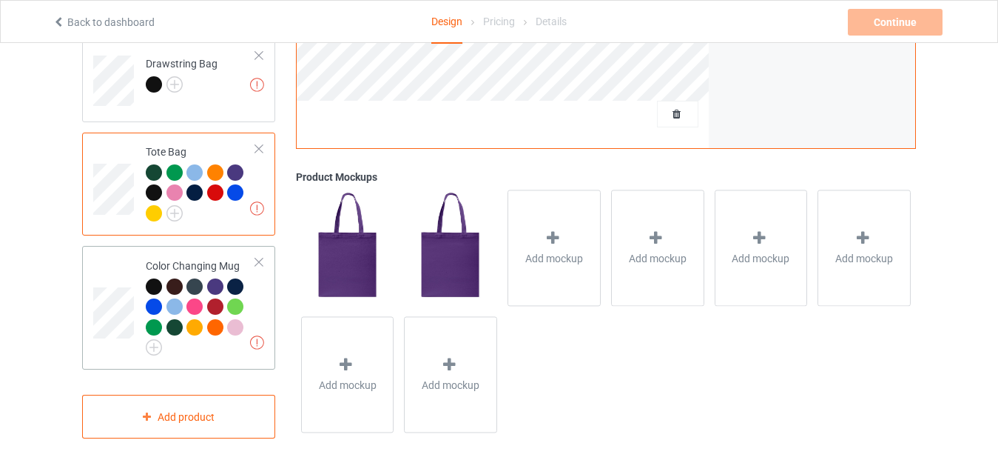
click at [256, 257] on div at bounding box center [259, 262] width 10 height 10
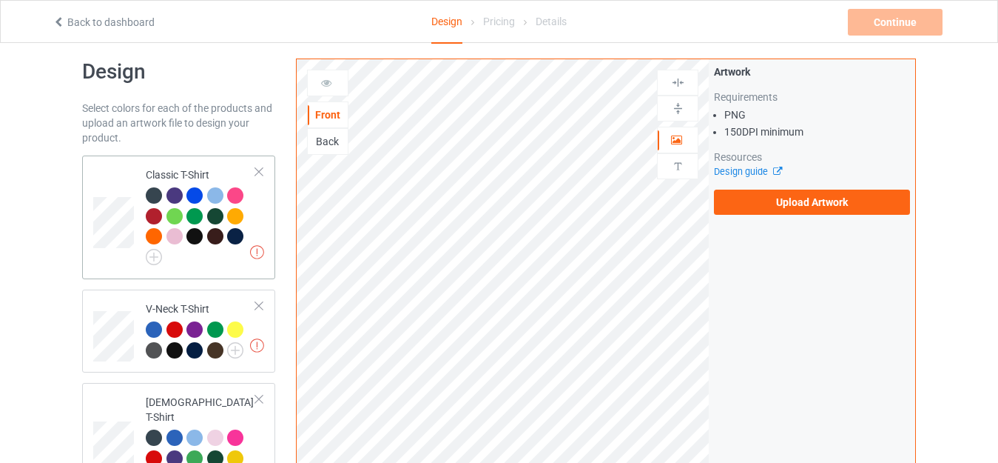
scroll to position [0, 0]
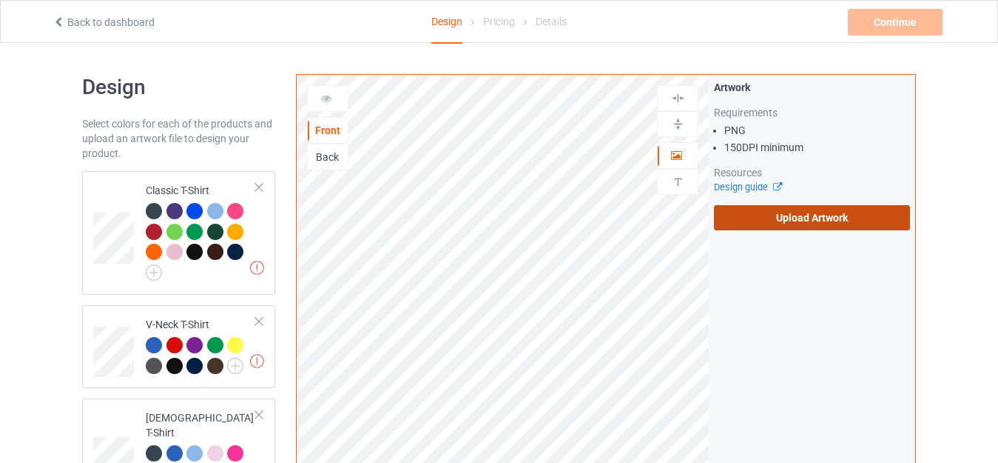
click at [767, 217] on label "Upload Artwork" at bounding box center [812, 217] width 196 height 25
click at [0, 0] on input "Upload Artwork" at bounding box center [0, 0] width 0 height 0
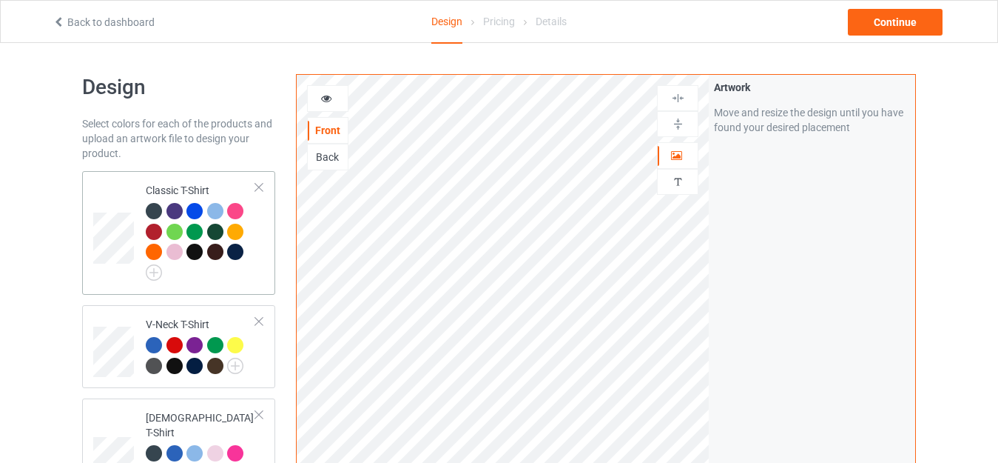
drag, startPoint x: 187, startPoint y: 181, endPoint x: 184, endPoint y: 227, distance: 46.0
click at [187, 181] on td "Classic T-Shirt" at bounding box center [201, 233] width 127 height 112
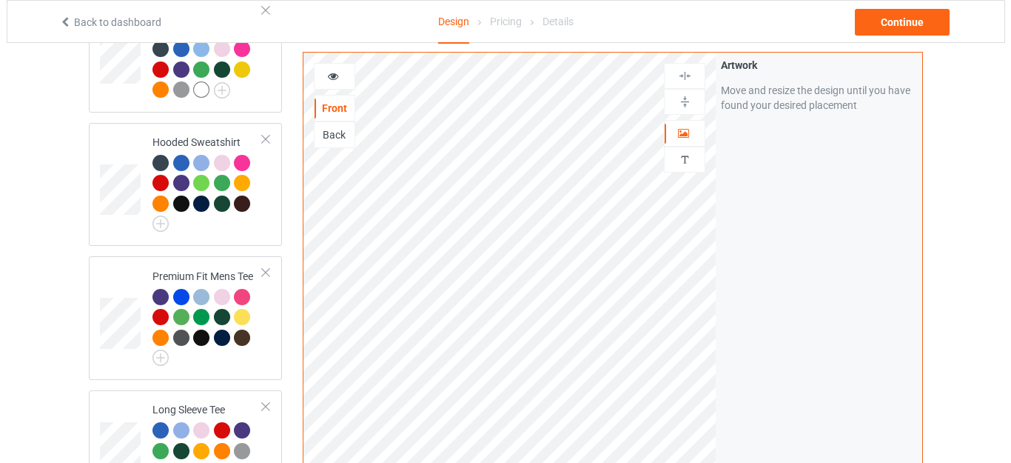
scroll to position [296, 0]
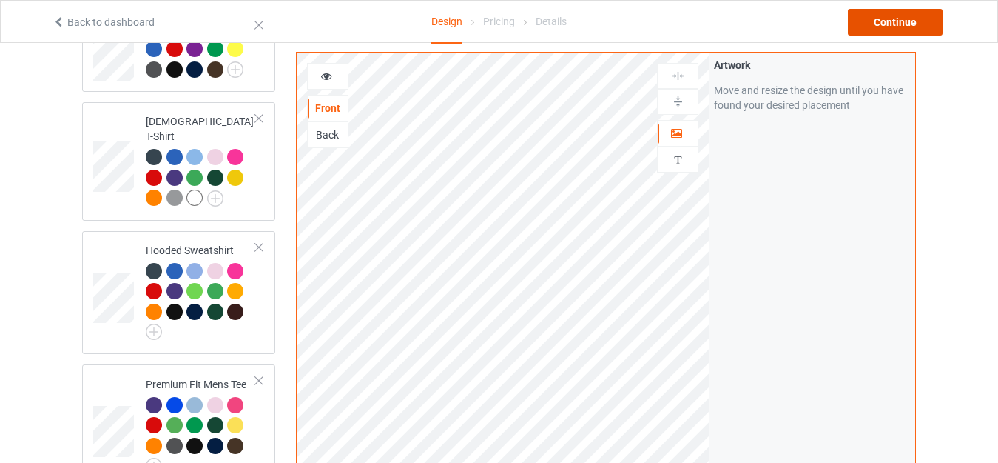
click at [902, 19] on div "Continue" at bounding box center [895, 22] width 95 height 27
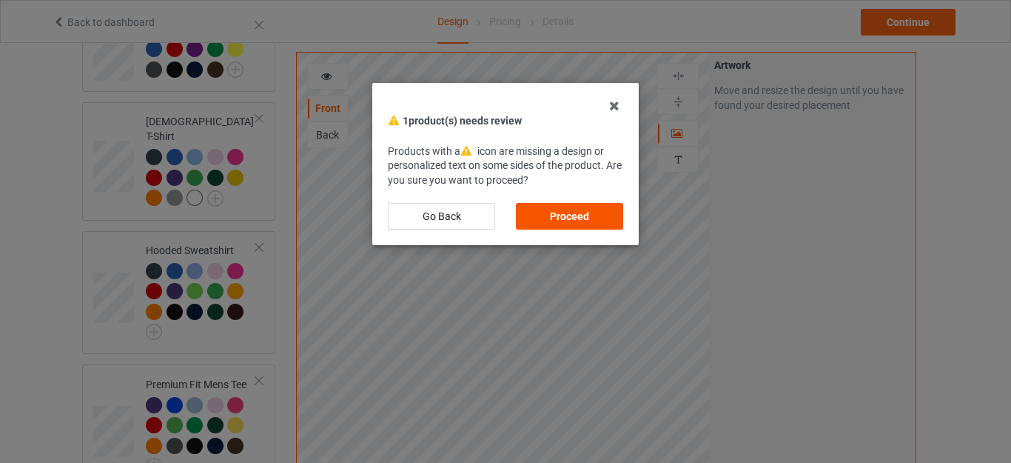
click at [568, 212] on div "Proceed" at bounding box center [569, 216] width 107 height 27
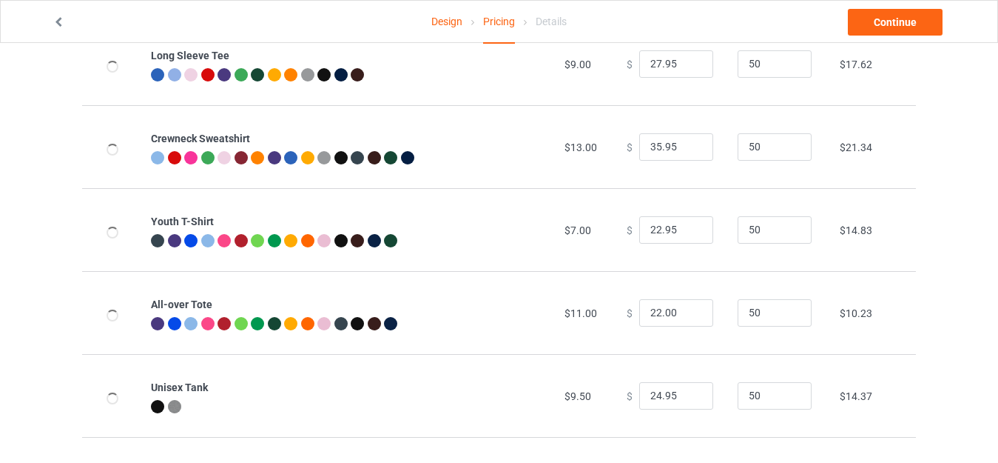
scroll to position [709, 0]
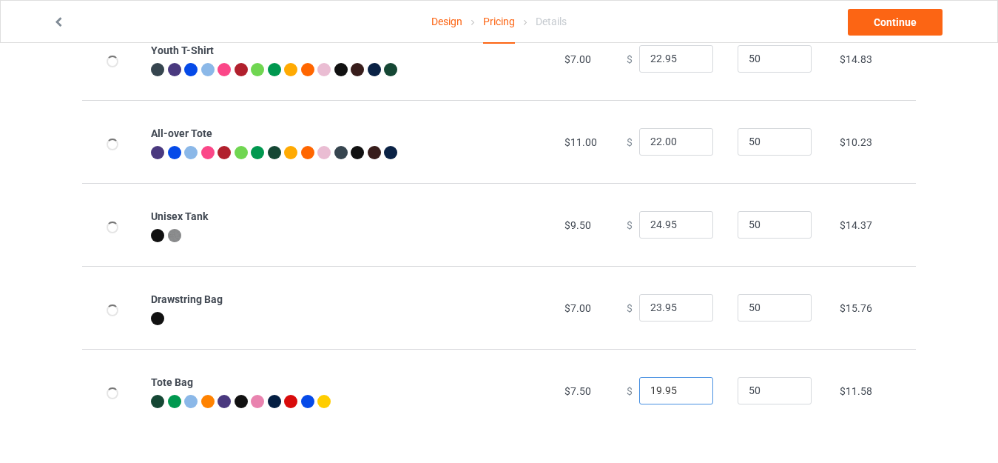
drag, startPoint x: 652, startPoint y: 386, endPoint x: 598, endPoint y: 386, distance: 54.0
click at [600, 386] on tr "Tote Bag $7.50 $ 19.95 50 $11.58" at bounding box center [499, 390] width 834 height 83
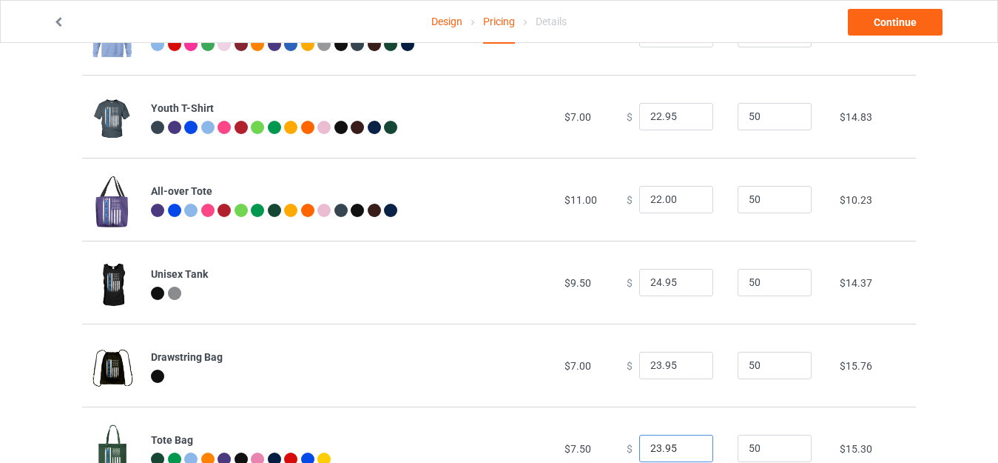
scroll to position [648, 0]
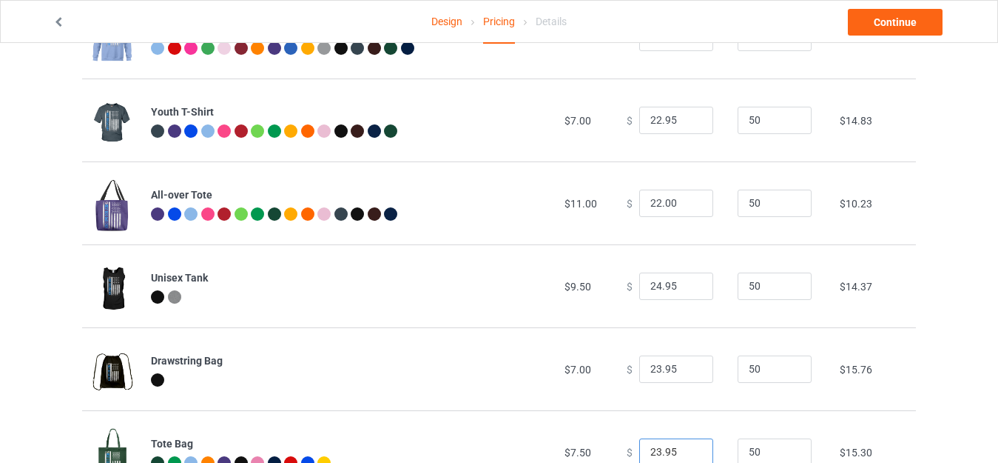
type input "23.95"
click at [648, 201] on input "22.00" at bounding box center [676, 203] width 74 height 28
click at [659, 200] on input "25.00" at bounding box center [676, 203] width 74 height 28
drag, startPoint x: 656, startPoint y: 201, endPoint x: 673, endPoint y: 201, distance: 17.8
click at [673, 201] on input "25.00" at bounding box center [676, 203] width 74 height 28
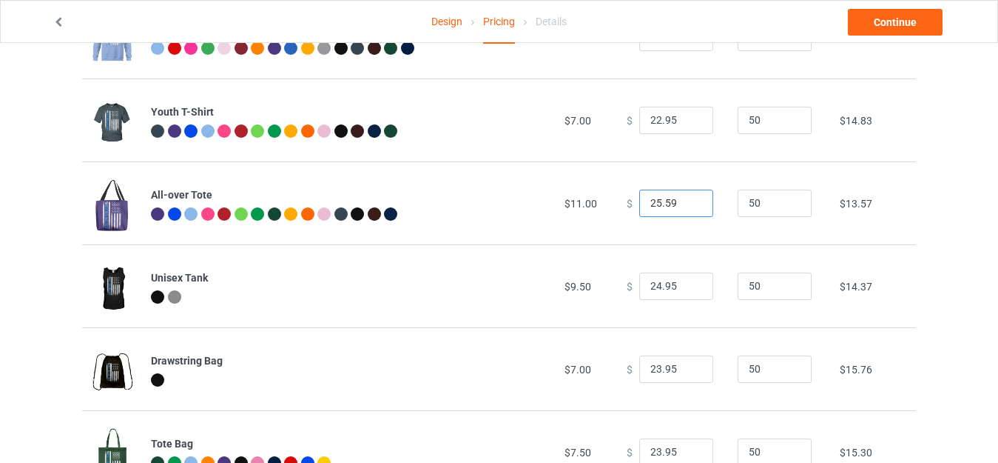
click at [649, 198] on input "25.59" at bounding box center [676, 203] width 74 height 28
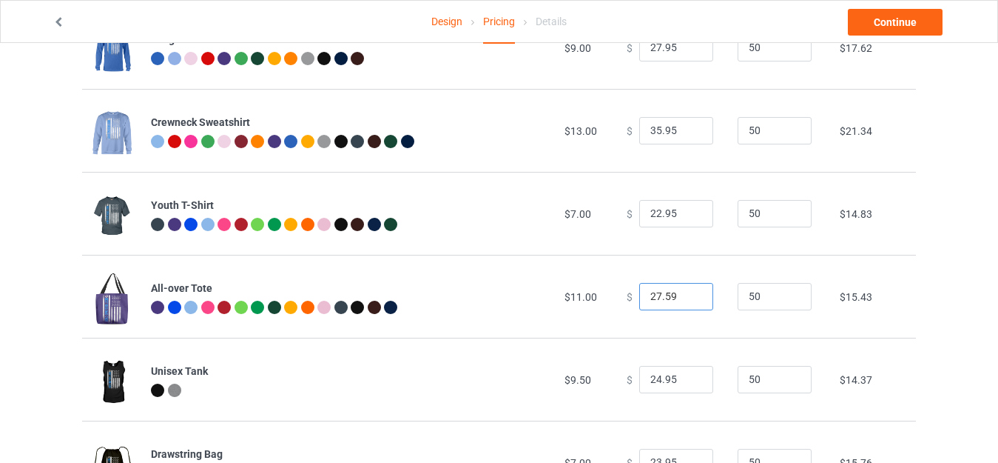
scroll to position [551, 0]
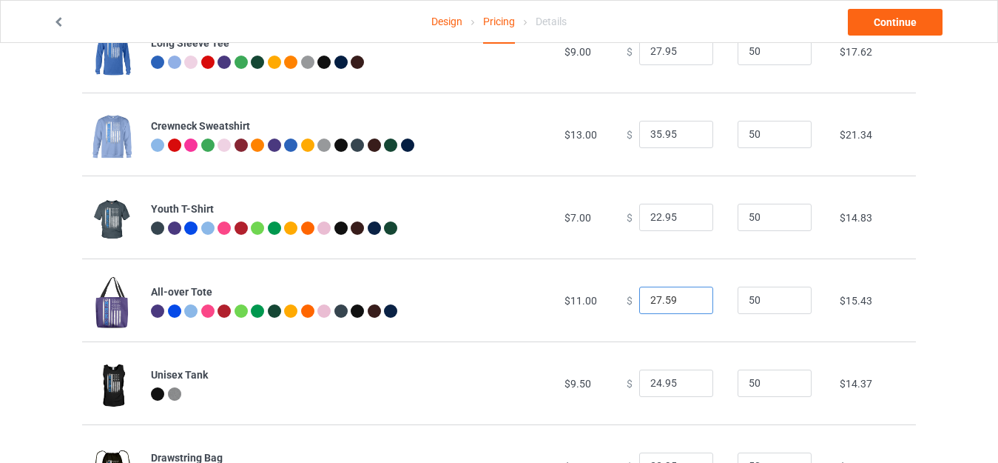
type input "27.59"
click at [652, 212] on input "22.95" at bounding box center [676, 218] width 74 height 28
type input "23.95"
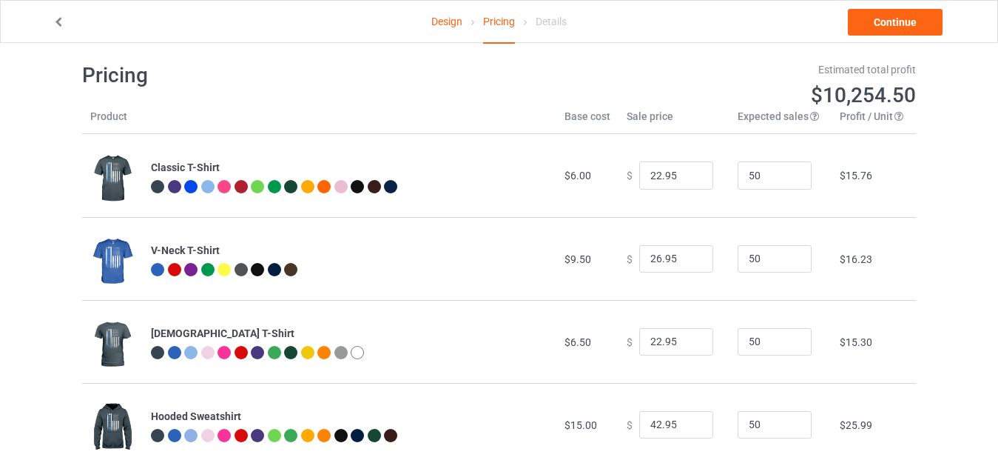
scroll to position [0, 0]
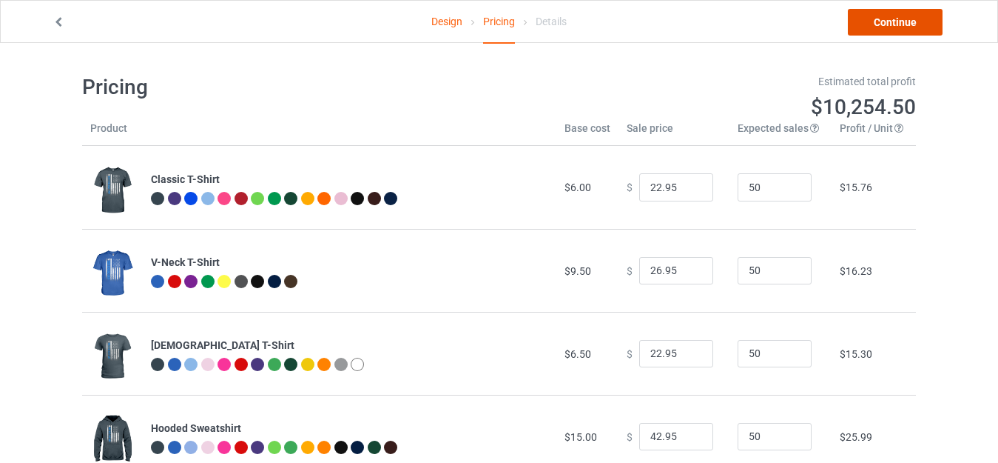
click at [899, 20] on link "Continue" at bounding box center [895, 22] width 95 height 27
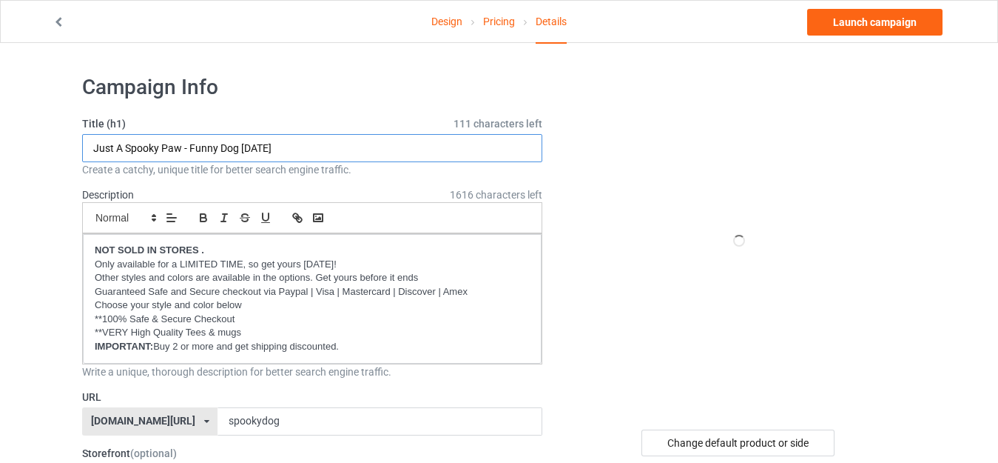
click at [327, 142] on input "Just A Spooky Paw - Funny Dog Halloween" at bounding box center [312, 148] width 460 height 28
click at [304, 146] on input "Just A Spooky Paw - Funny Dog Halloween" at bounding box center [312, 148] width 460 height 28
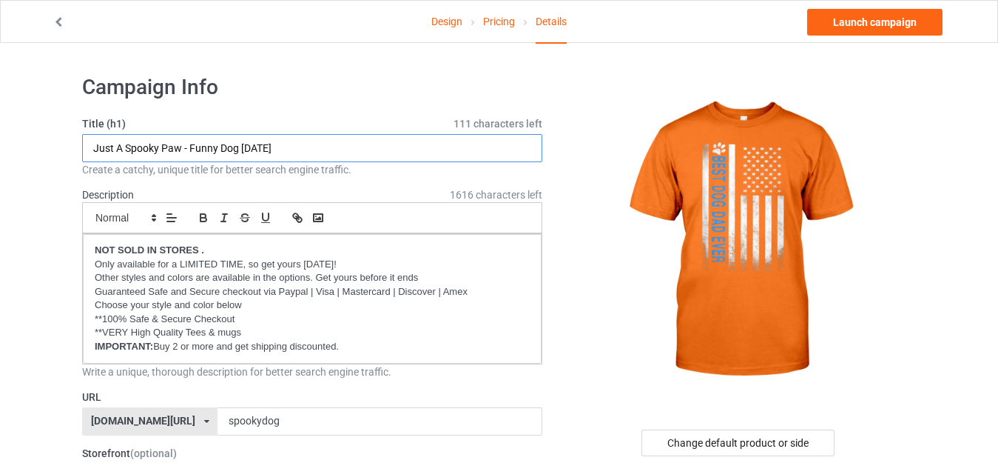
click at [304, 146] on input "Just A Spooky Paw - Funny Dog Halloween" at bounding box center [312, 148] width 460 height 28
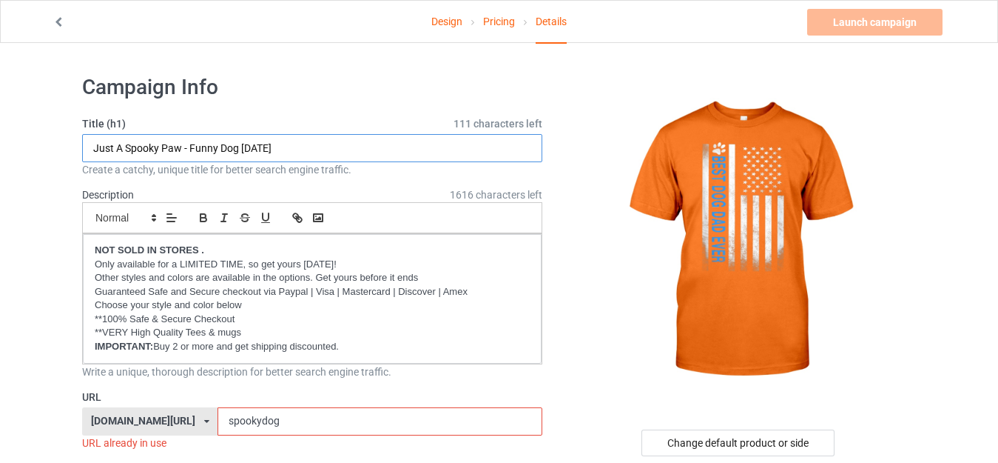
paste input "Best Dog Dad Ever American Flag.png"
drag, startPoint x: 248, startPoint y: 147, endPoint x: 373, endPoint y: 147, distance: 125.1
click at [373, 147] on input "Best Dog Dad Ever American Flag.png" at bounding box center [312, 148] width 460 height 28
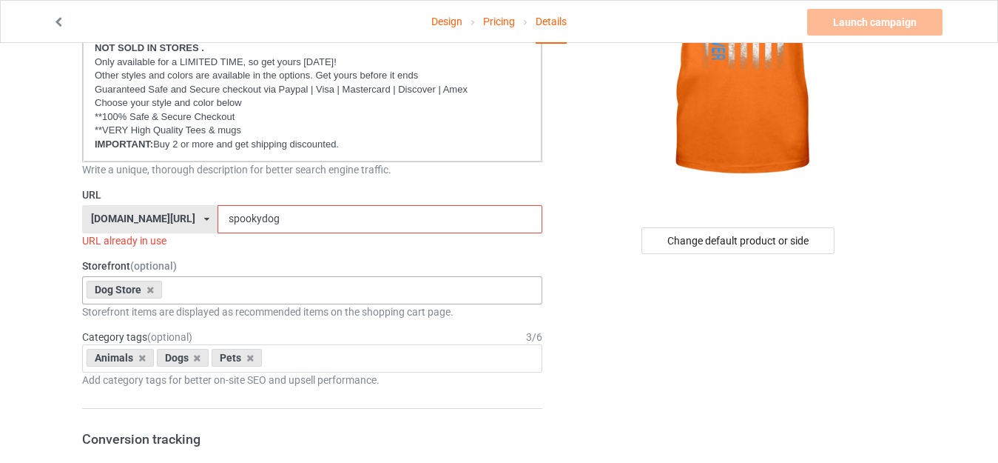
scroll to position [222, 0]
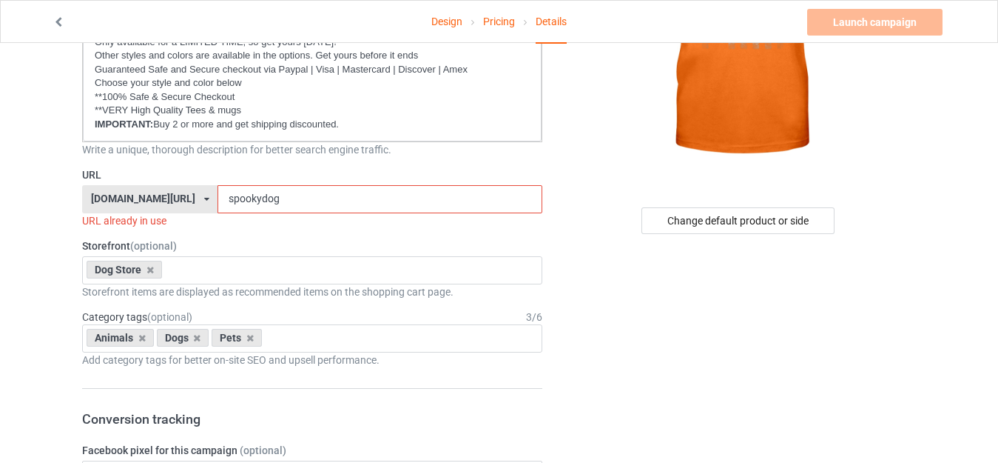
type input "Best Dog Dad Ever American Flag"
click at [249, 198] on input "spookydog" at bounding box center [380, 199] width 324 height 28
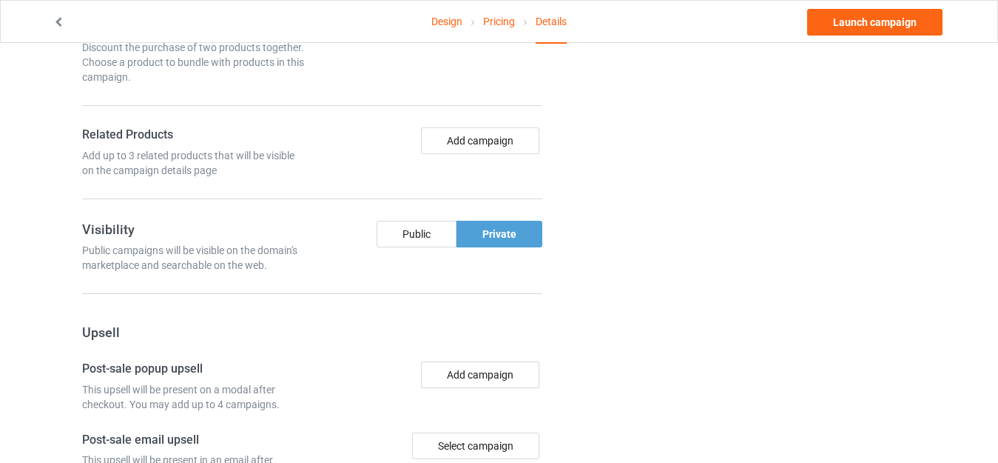
scroll to position [888, 0]
type input "dogdadflag"
click at [418, 231] on div "Public" at bounding box center [417, 233] width 80 height 27
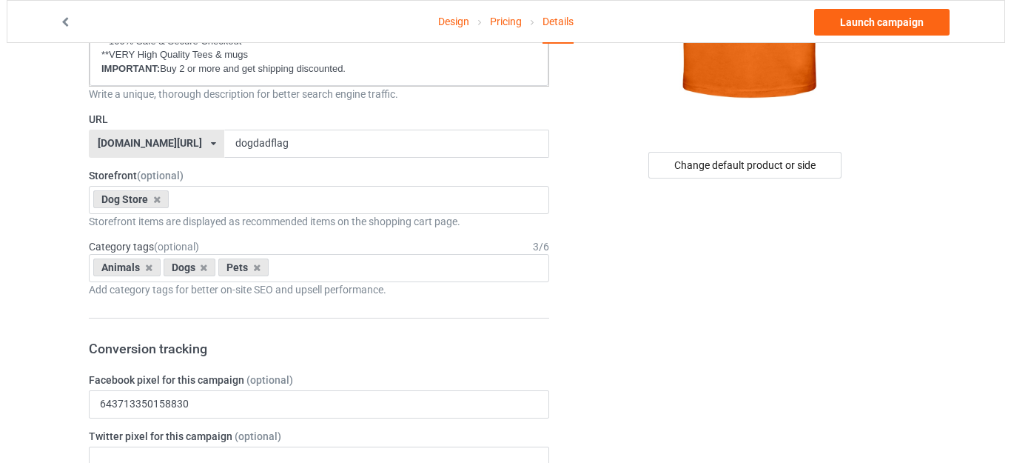
scroll to position [296, 0]
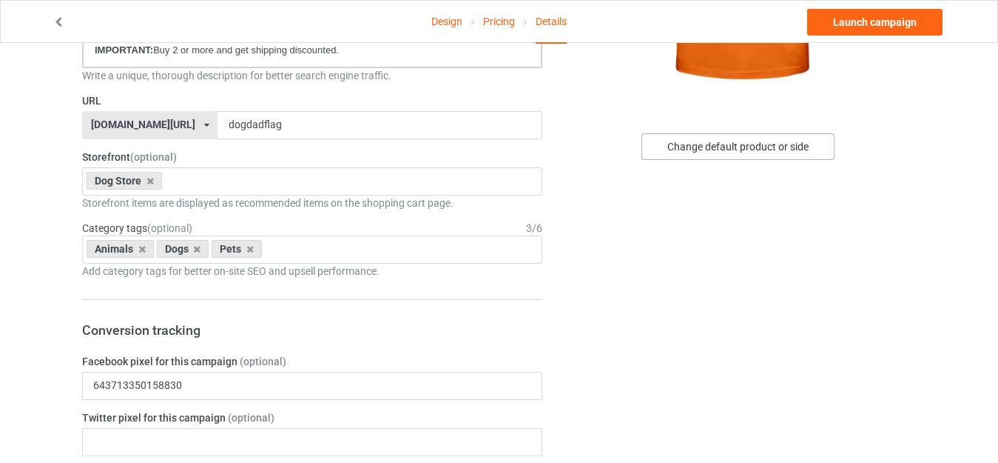
click at [729, 147] on div "Change default product or side" at bounding box center [738, 146] width 193 height 27
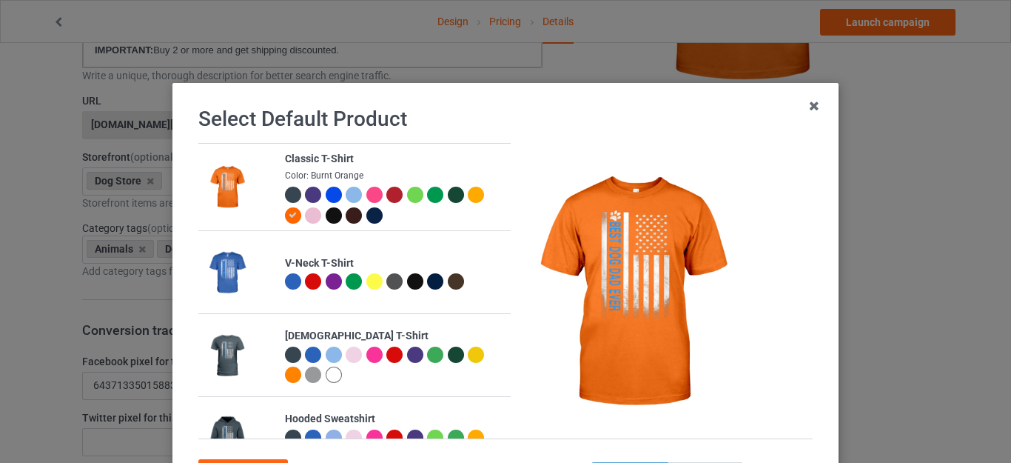
click at [326, 215] on div at bounding box center [334, 215] width 16 height 16
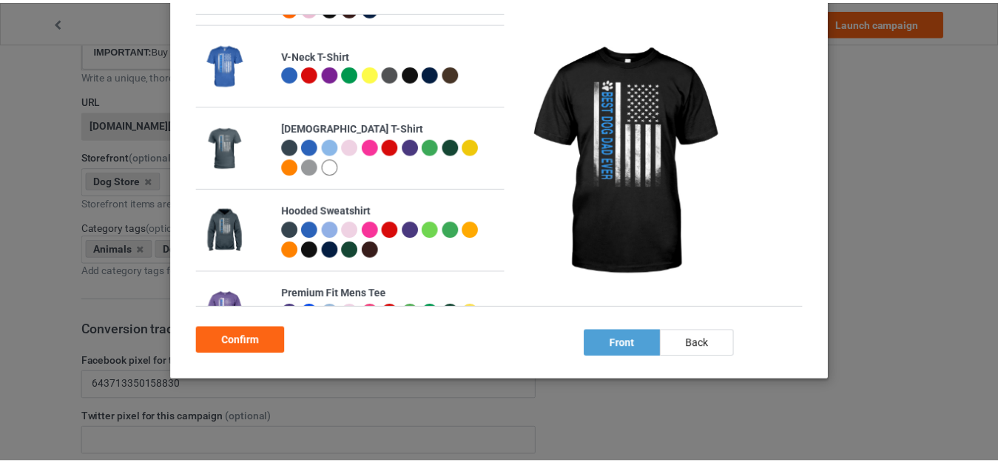
scroll to position [148, 0]
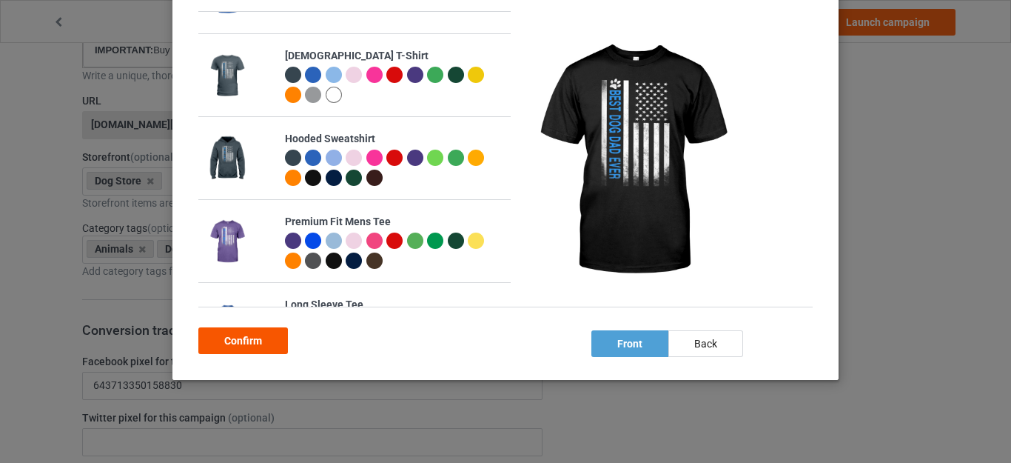
click at [258, 344] on div "Confirm" at bounding box center [243, 340] width 90 height 27
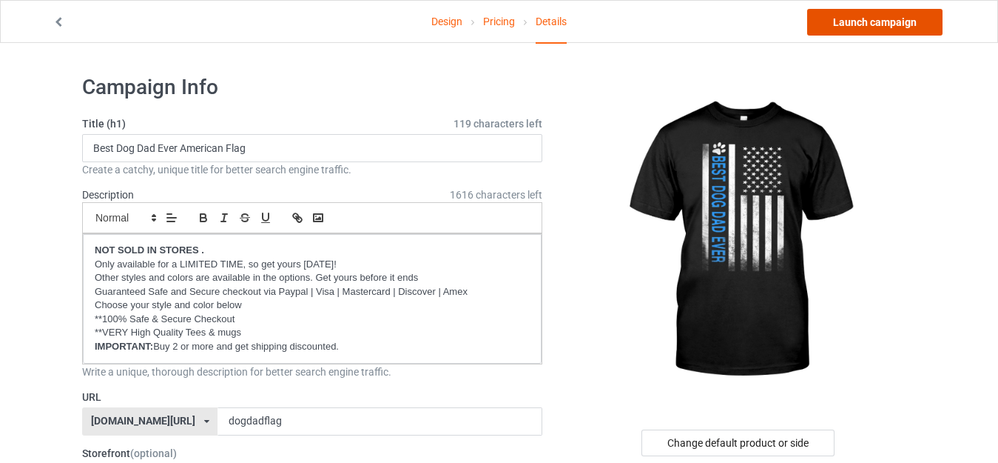
click at [854, 16] on link "Launch campaign" at bounding box center [874, 22] width 135 height 27
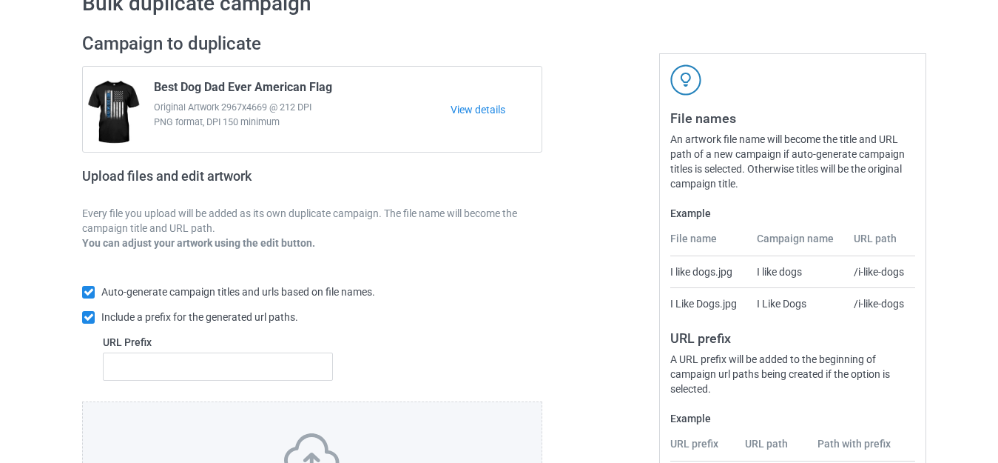
scroll to position [258, 0]
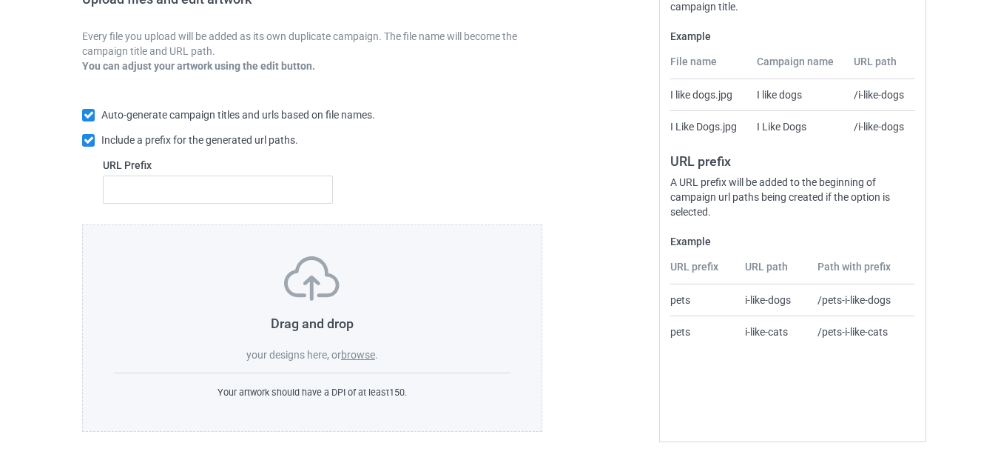
click at [359, 355] on label "browse" at bounding box center [358, 355] width 34 height 12
click at [0, 0] on input "browse" at bounding box center [0, 0] width 0 height 0
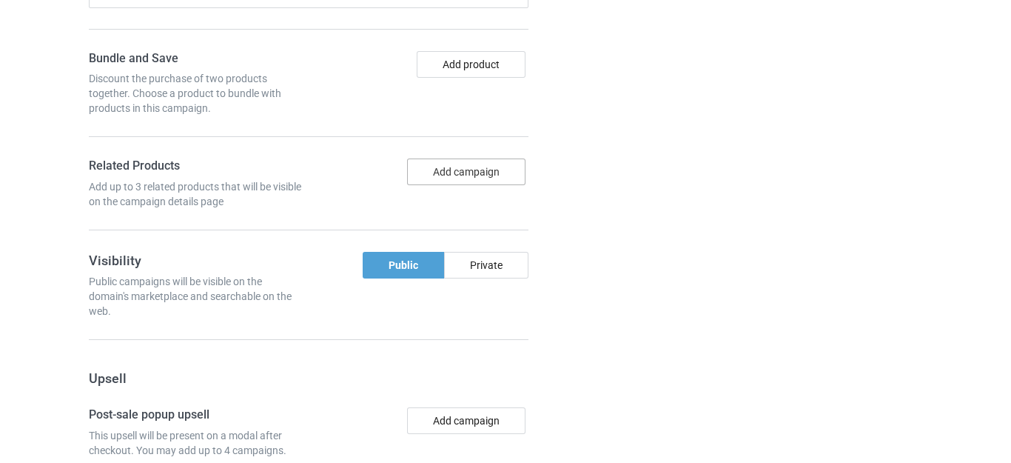
scroll to position [5288, 0]
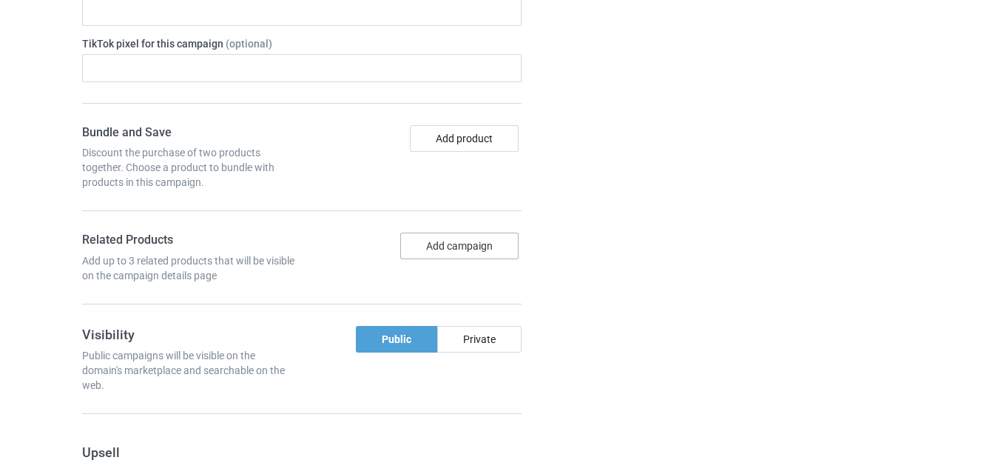
click at [440, 246] on button "Add campaign" at bounding box center [459, 245] width 118 height 27
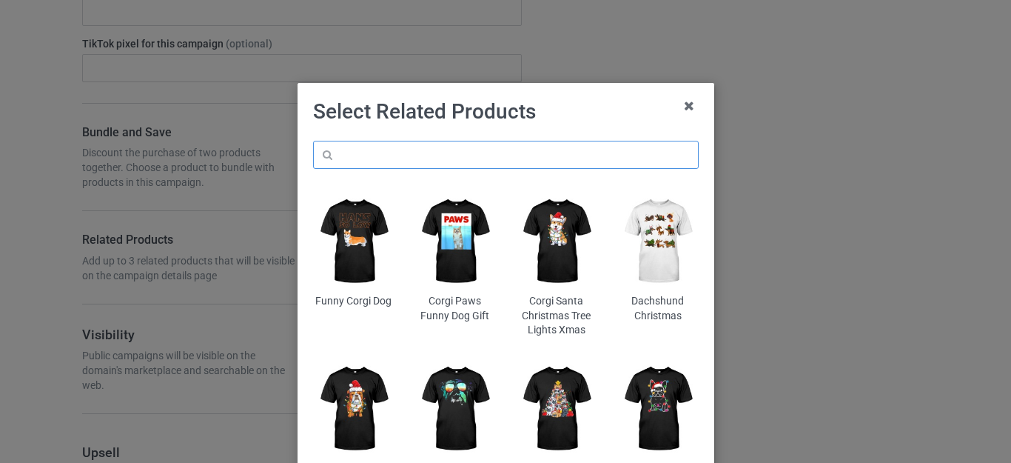
click at [388, 151] on input "text" at bounding box center [506, 155] width 386 height 28
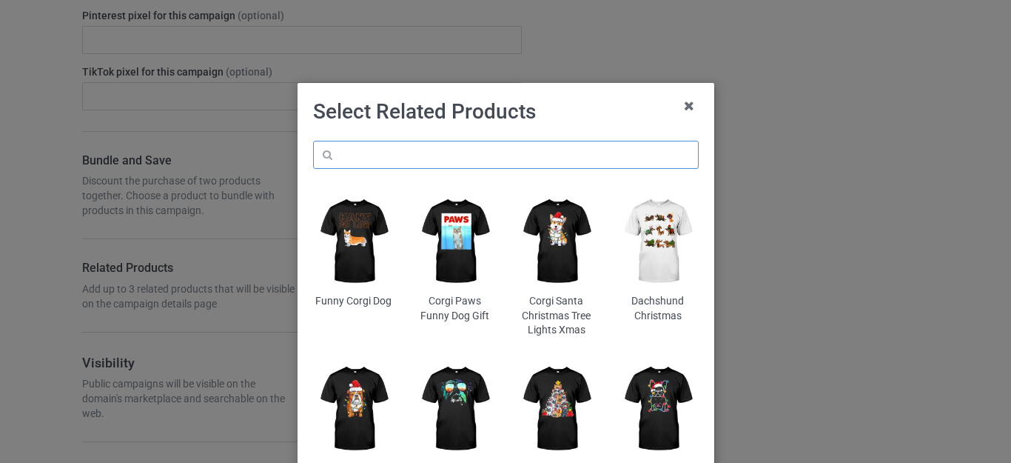
scroll to position [5316, 0]
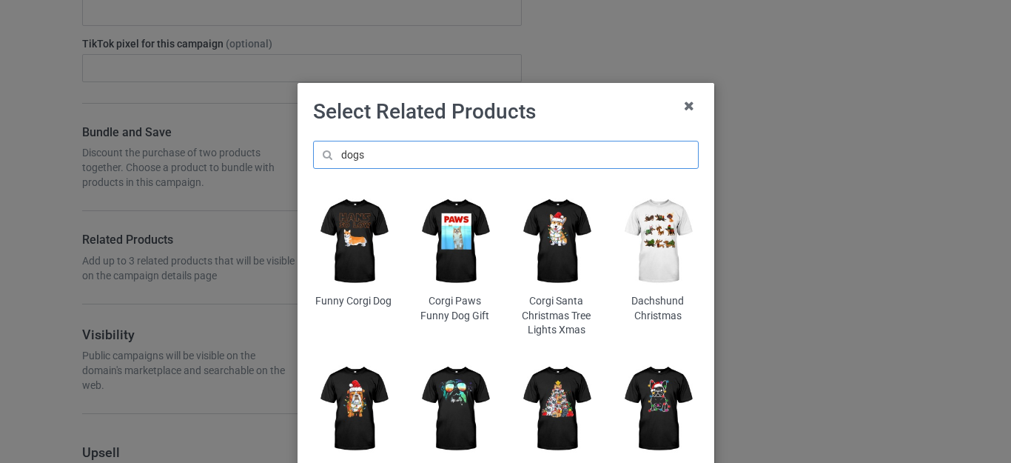
type input "dogs"
click at [560, 121] on h1 "Select Related Products" at bounding box center [506, 111] width 386 height 27
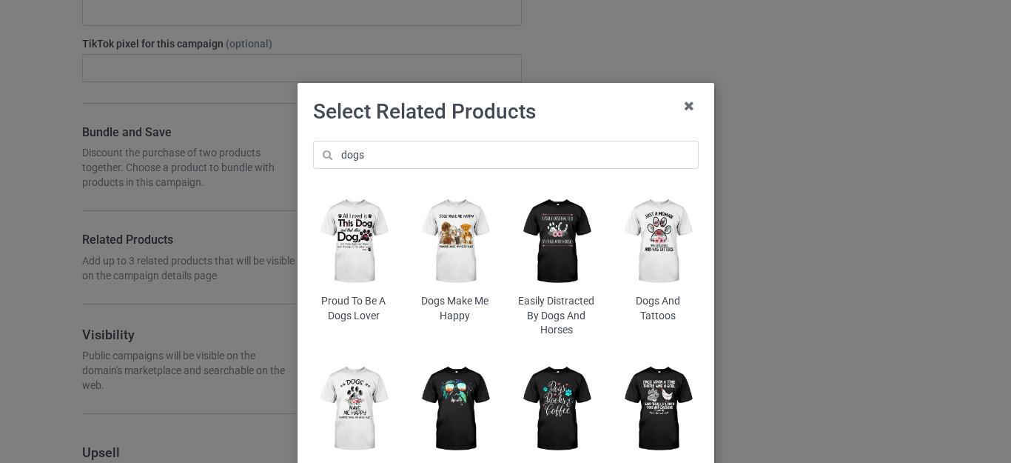
click at [346, 236] on img at bounding box center [353, 241] width 81 height 101
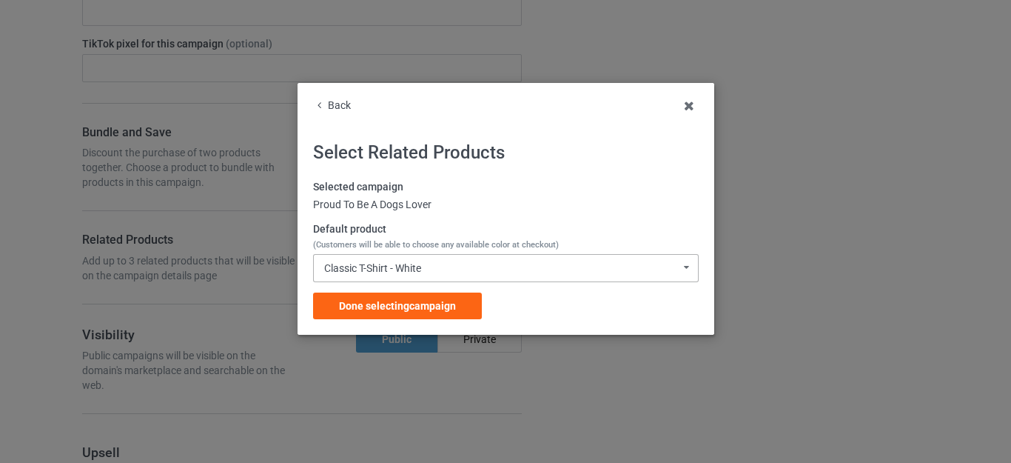
scroll to position [5400, 0]
click at [410, 267] on div "Classic T-Shirt - White" at bounding box center [372, 268] width 97 height 10
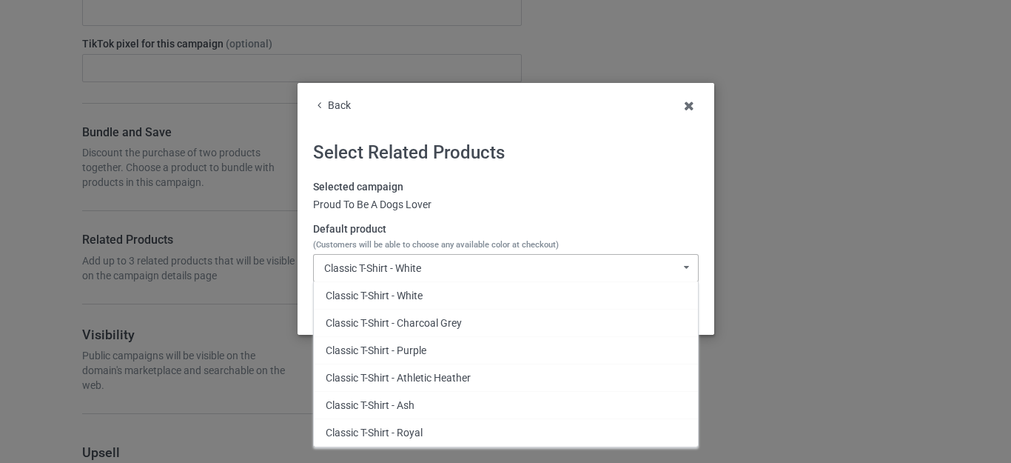
click at [410, 266] on div "Classic T-Shirt - White" at bounding box center [372, 268] width 97 height 10
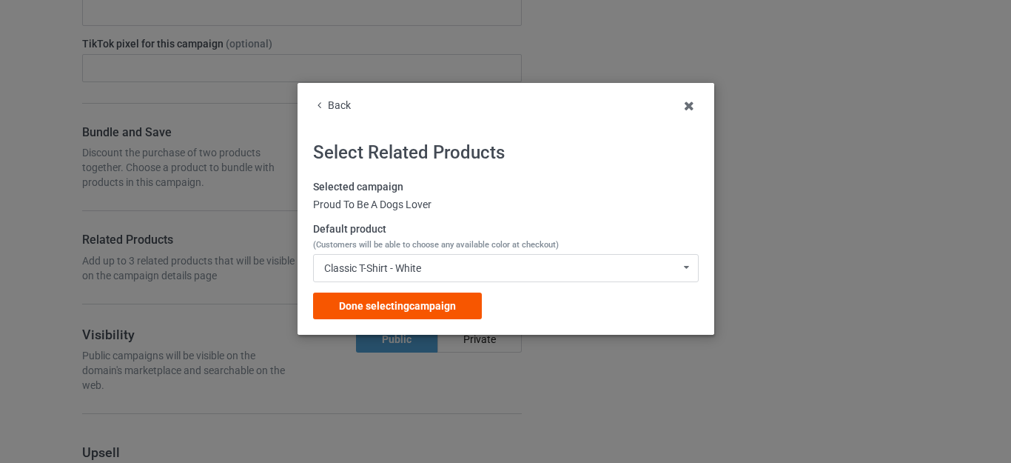
click at [404, 307] on span "Done selecting campaign" at bounding box center [397, 306] width 117 height 12
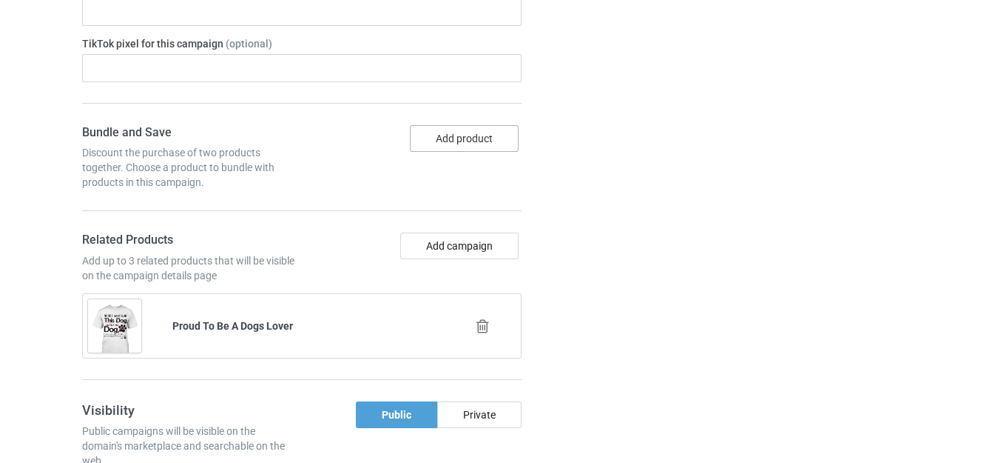
click at [446, 142] on button "Add product" at bounding box center [464, 138] width 109 height 27
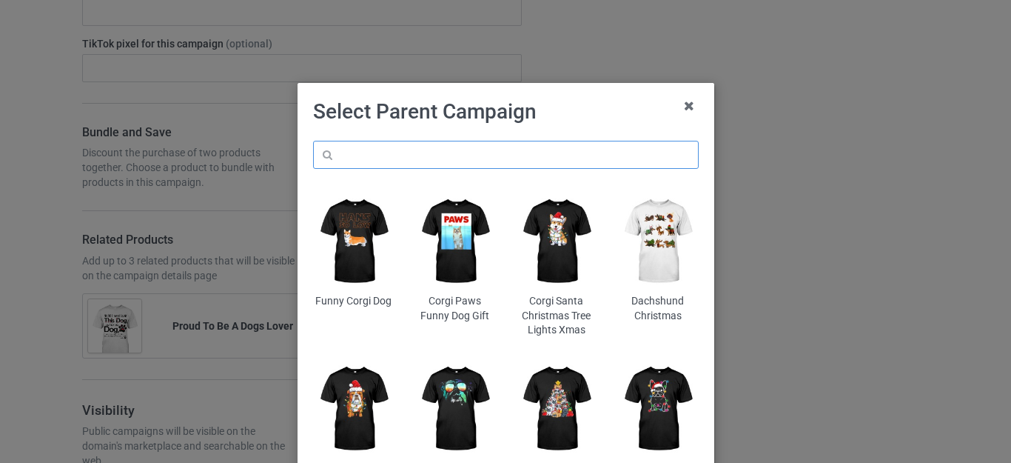
click at [394, 154] on input "text" at bounding box center [506, 155] width 386 height 28
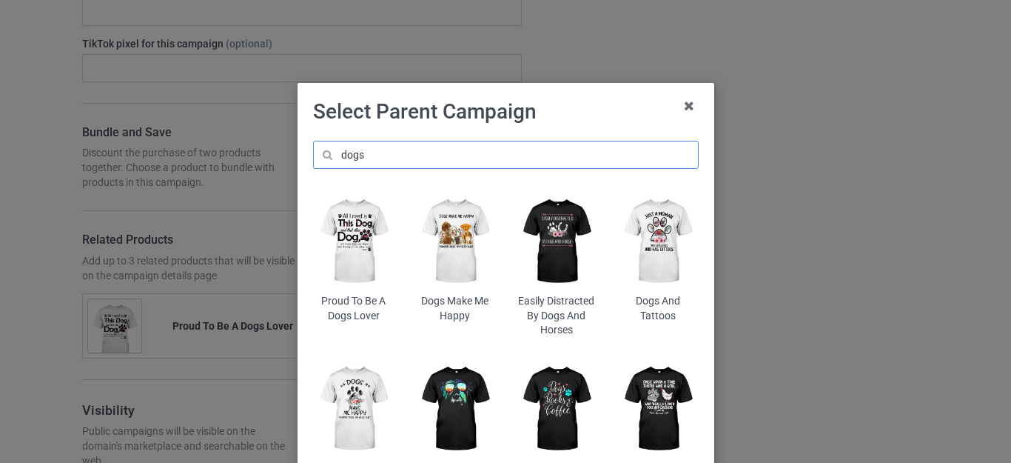
type input "dogs"
click at [454, 236] on img at bounding box center [454, 241] width 81 height 101
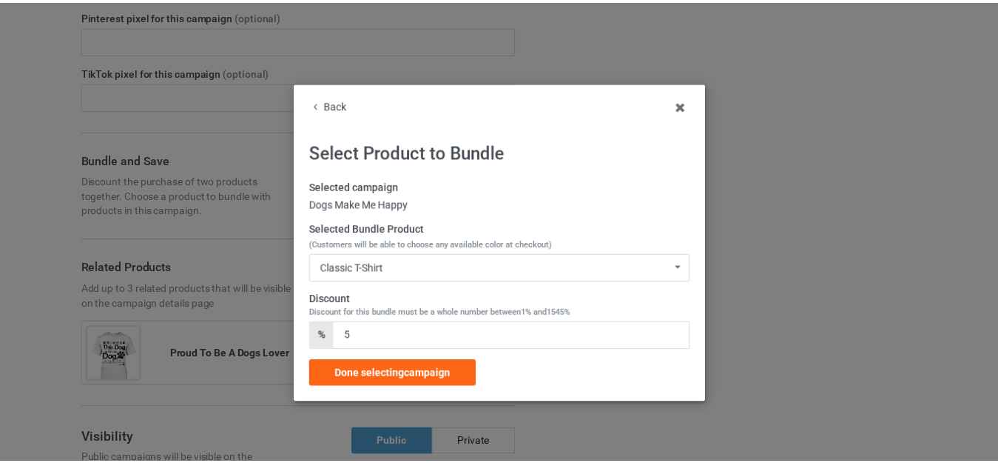
scroll to position [5485, 0]
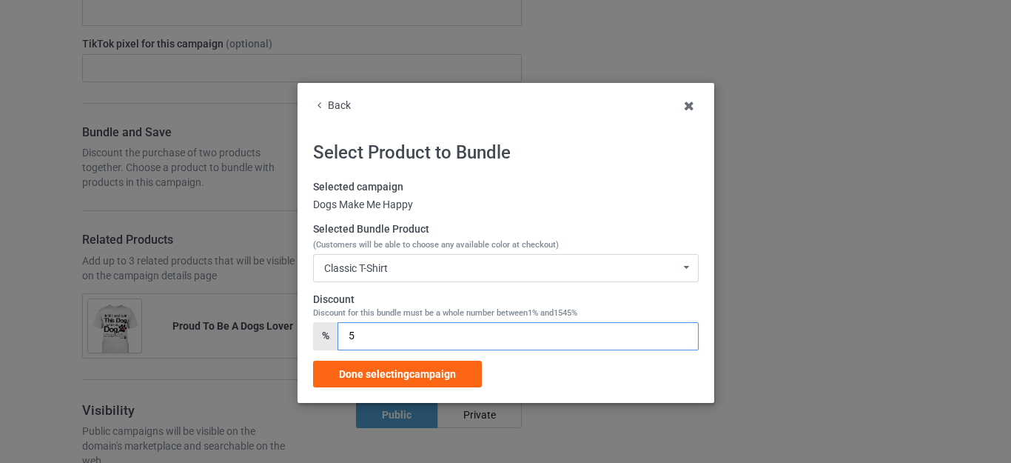
click at [341, 337] on input "5" at bounding box center [517, 336] width 360 height 28
type input "15"
click at [385, 368] on span "Done selecting campaign" at bounding box center [397, 374] width 117 height 12
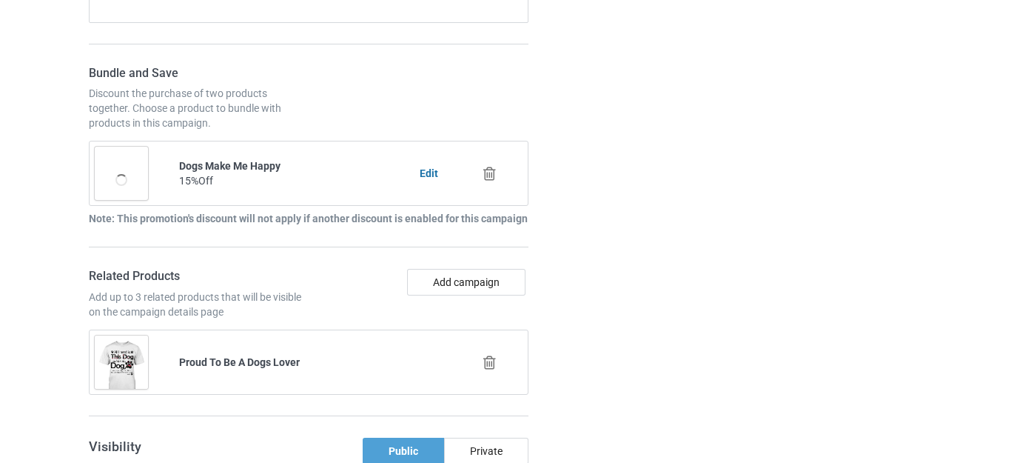
scroll to position [5859, 0]
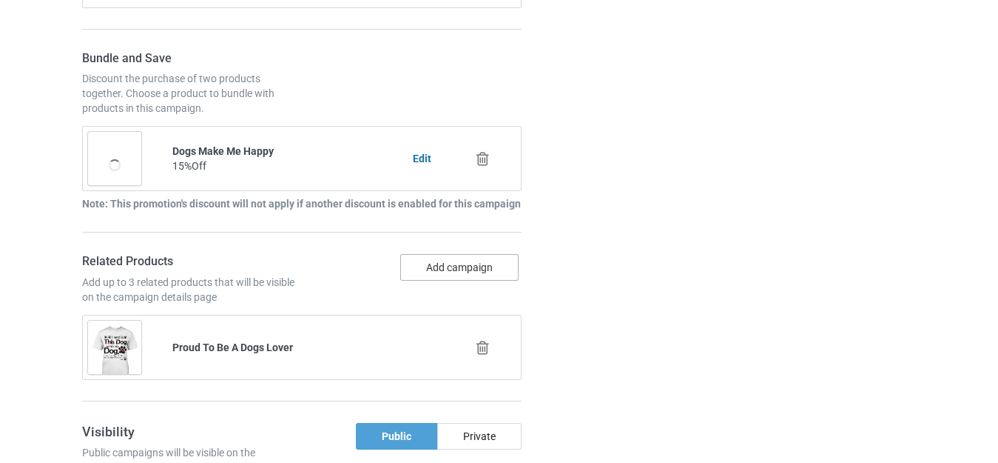
click at [442, 273] on button "Add campaign" at bounding box center [459, 267] width 118 height 27
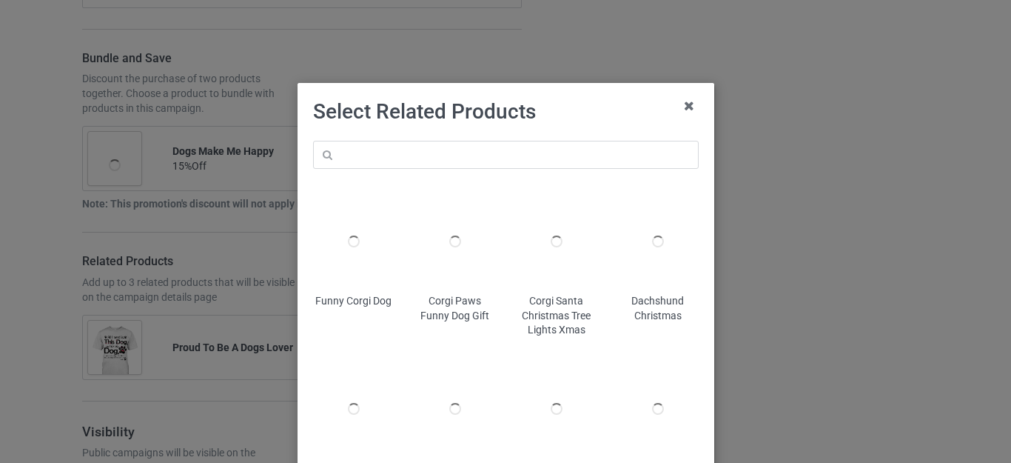
scroll to position [5874, 0]
click at [357, 155] on input "text" at bounding box center [506, 155] width 386 height 28
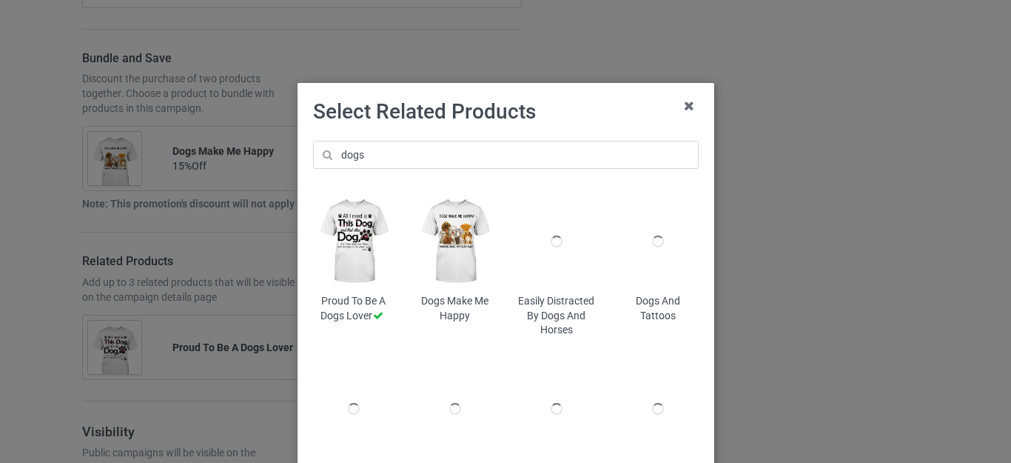
click at [590, 125] on div "Select Related Products dogs Proud To Be A Dogs Lover Dogs Make Me Happy Easily…" at bounding box center [506, 299] width 386 height 402
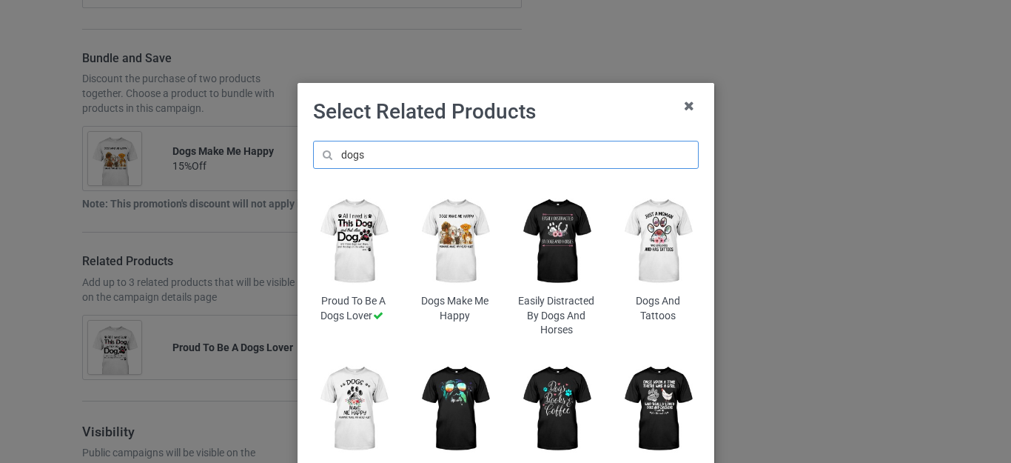
click at [394, 155] on input "dogs" at bounding box center [506, 155] width 386 height 28
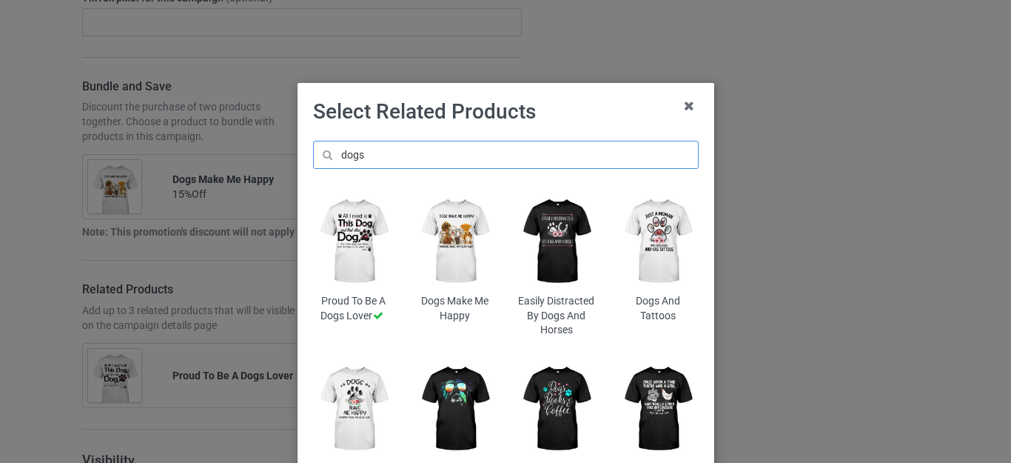
scroll to position [5960, 0]
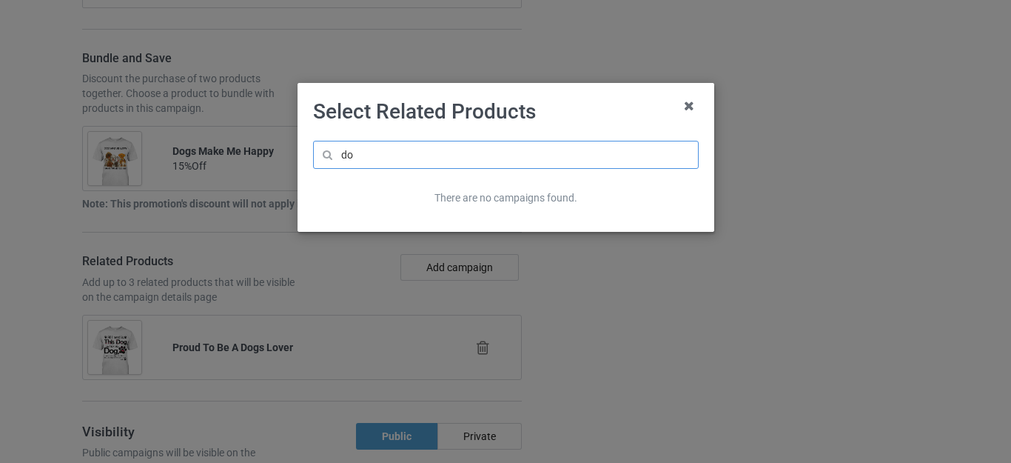
type input "d"
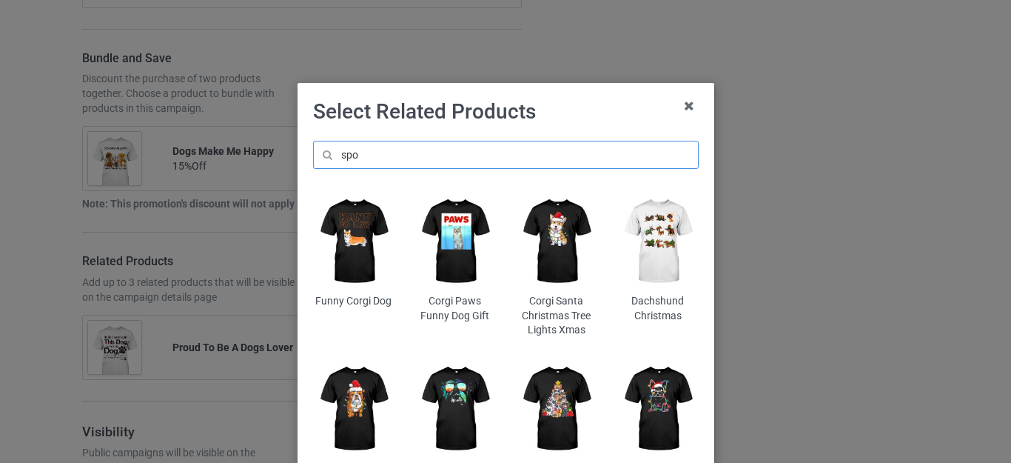
scroll to position [6003, 0]
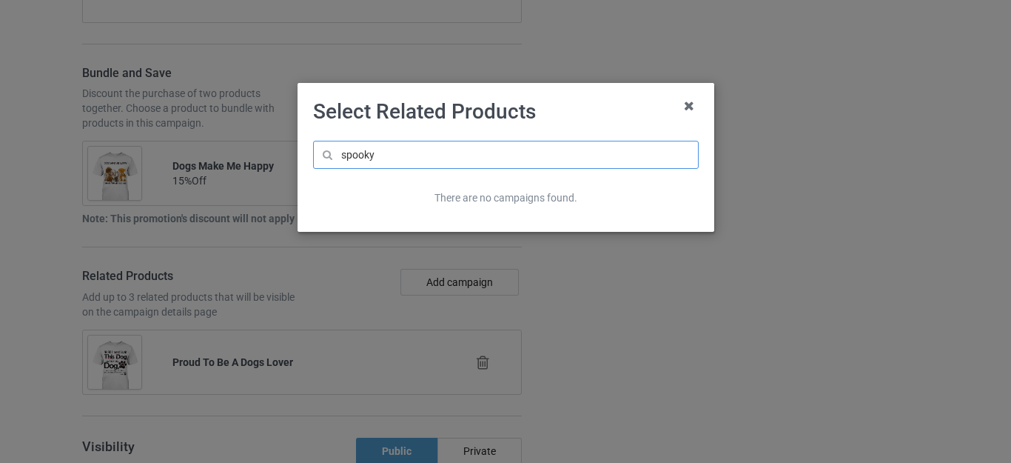
scroll to position [6018, 0]
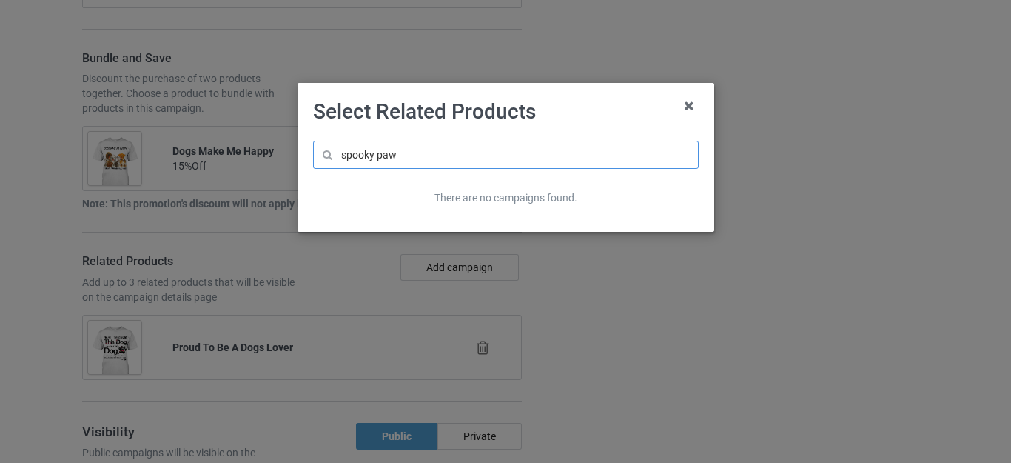
type input "spooky paw"
click at [572, 112] on h1 "Select Related Products" at bounding box center [506, 111] width 386 height 27
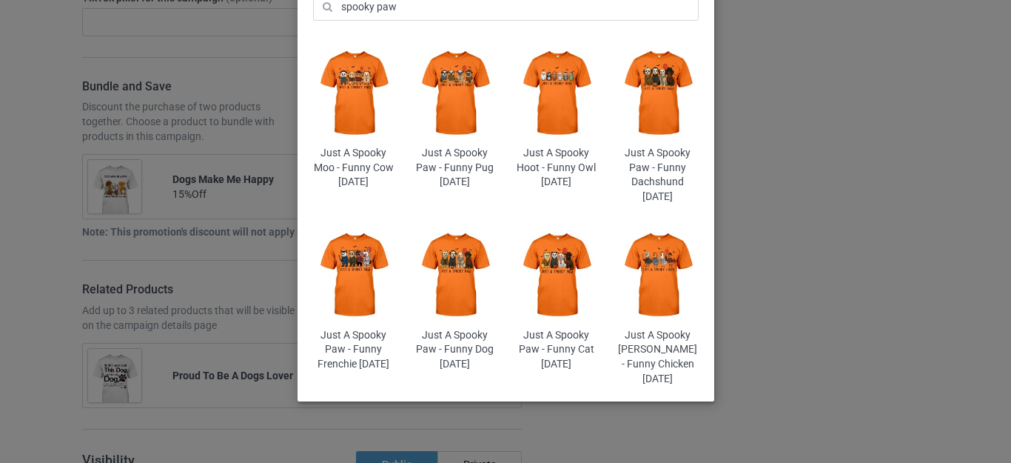
scroll to position [6060, 0]
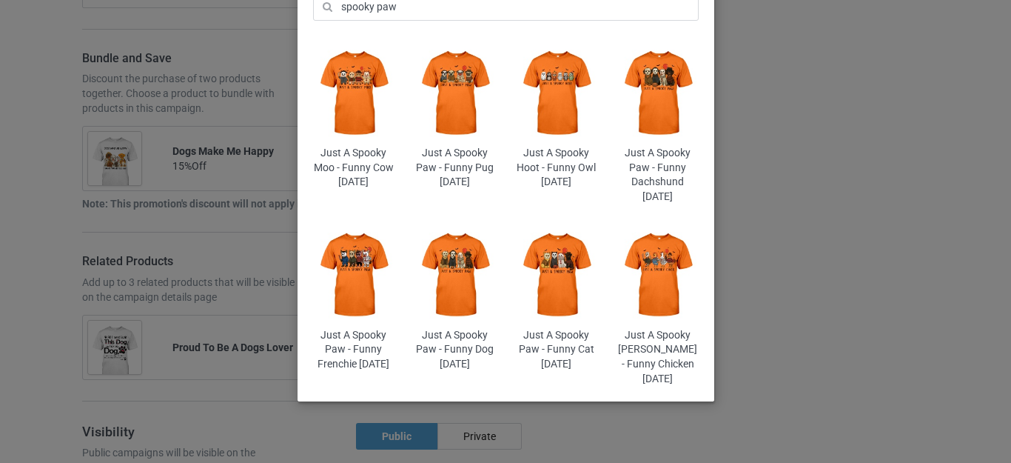
click at [445, 271] on img at bounding box center [454, 275] width 81 height 101
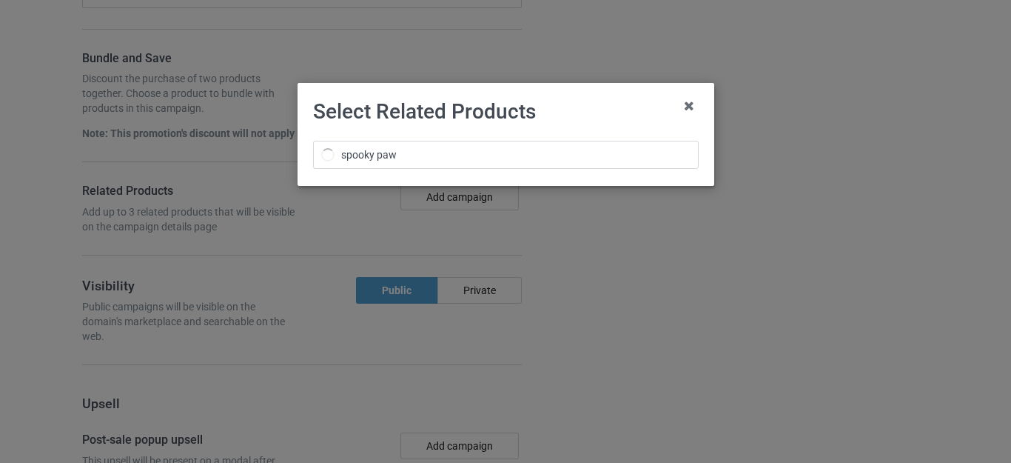
scroll to position [0, 0]
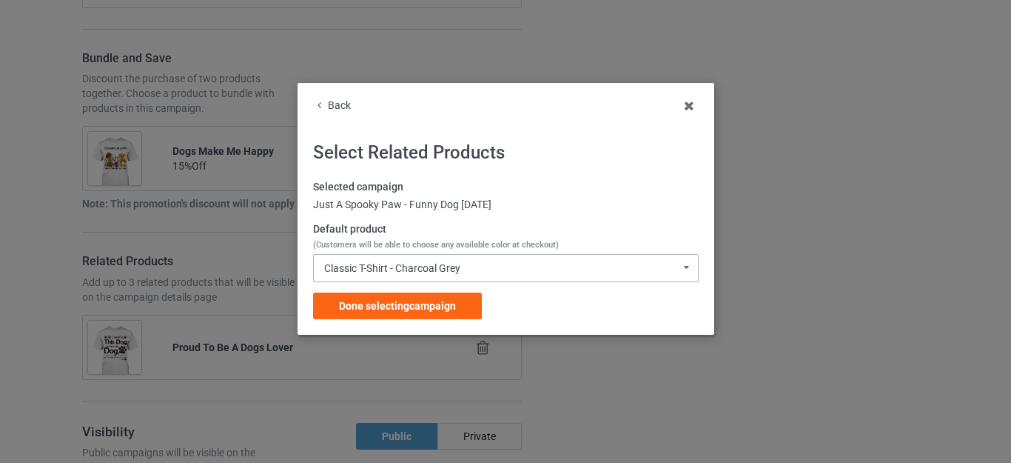
click at [441, 265] on div "Classic T-Shirt - Charcoal Grey" at bounding box center [392, 268] width 136 height 10
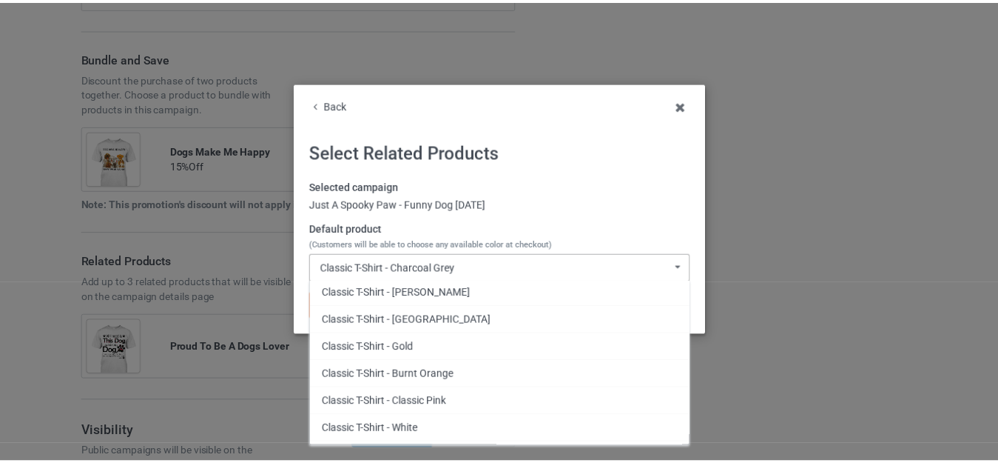
scroll to position [296, 0]
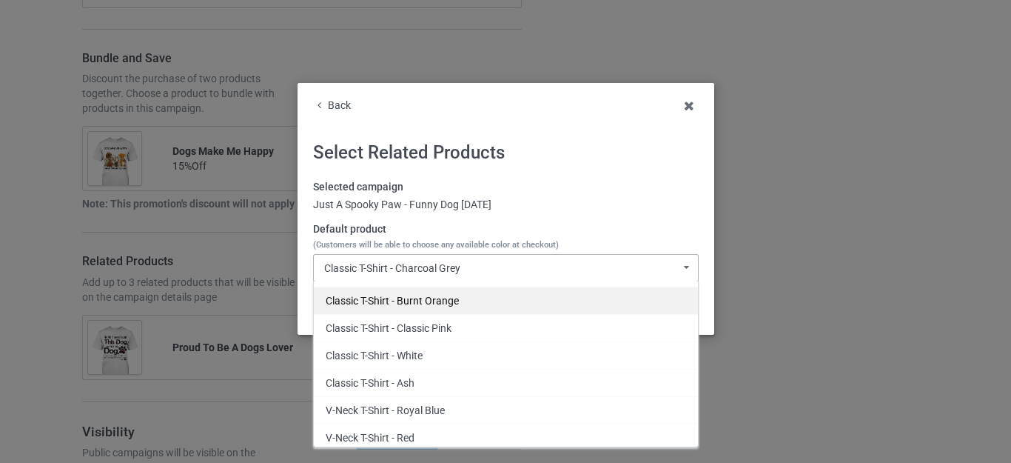
click at [425, 303] on div "Classic T-Shirt - Burnt Orange" at bounding box center [506, 299] width 384 height 27
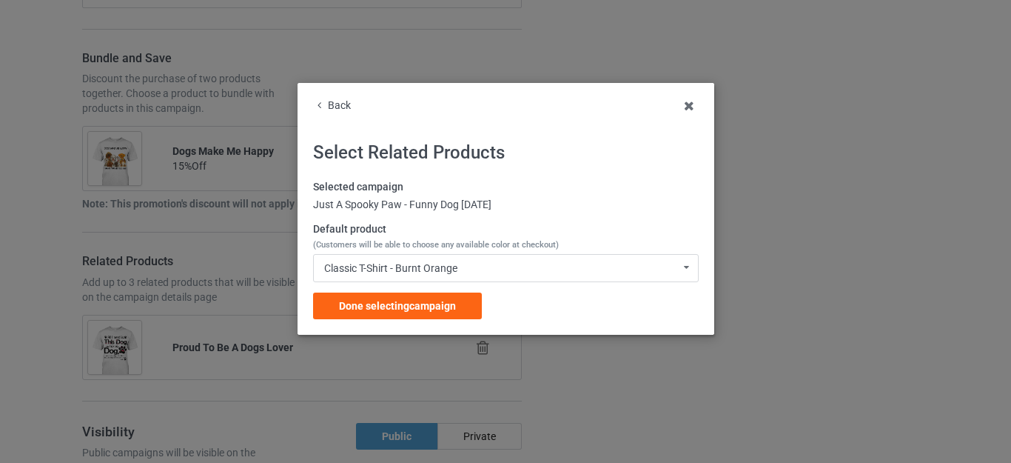
click at [418, 304] on span "Done selecting campaign" at bounding box center [397, 306] width 117 height 12
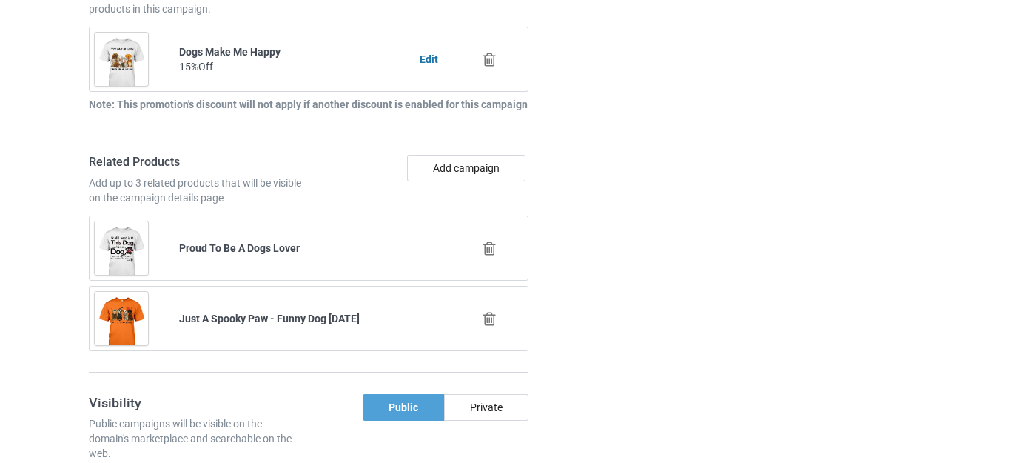
scroll to position [6177, 0]
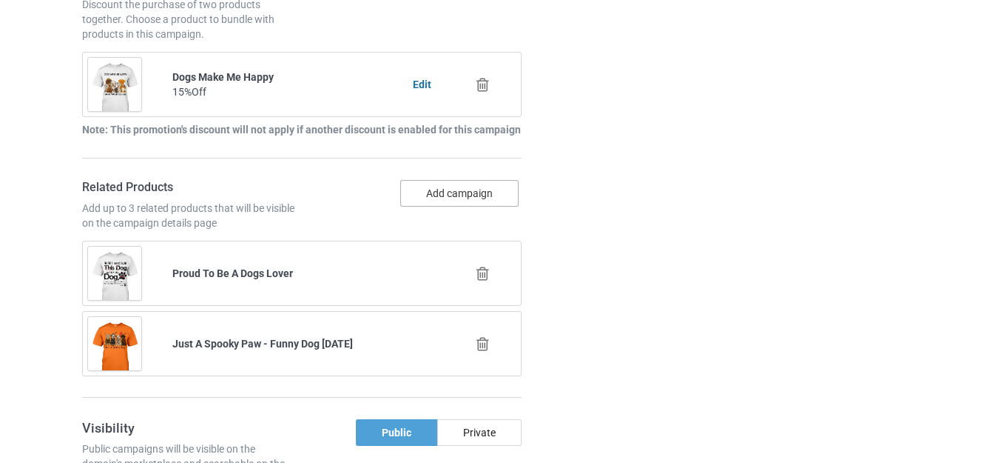
click at [451, 188] on button "Add campaign" at bounding box center [459, 193] width 118 height 27
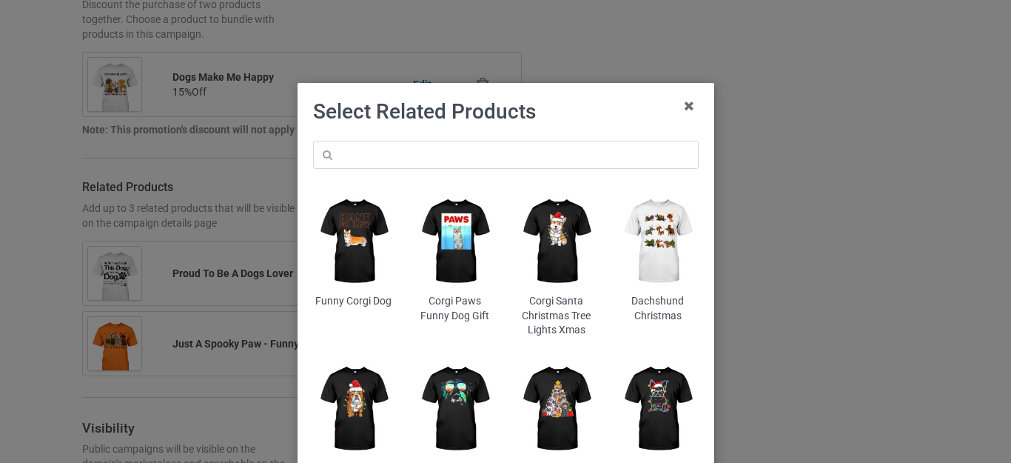
scroll to position [6206, 0]
click at [396, 152] on input "text" at bounding box center [506, 155] width 386 height 28
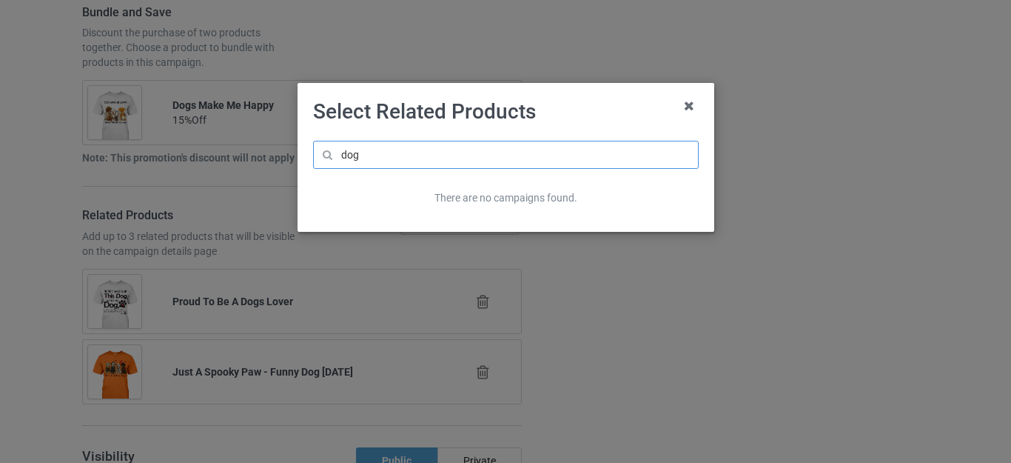
scroll to position [6248, 0]
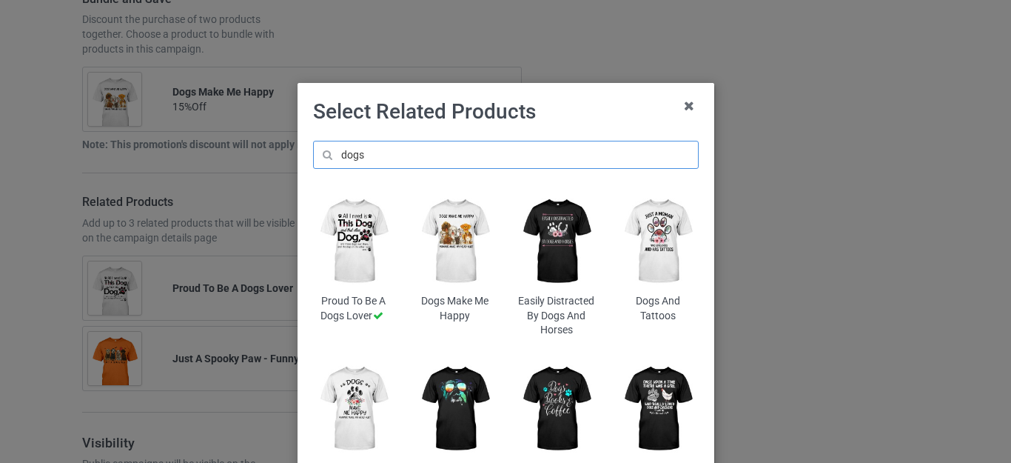
scroll to position [6263, 0]
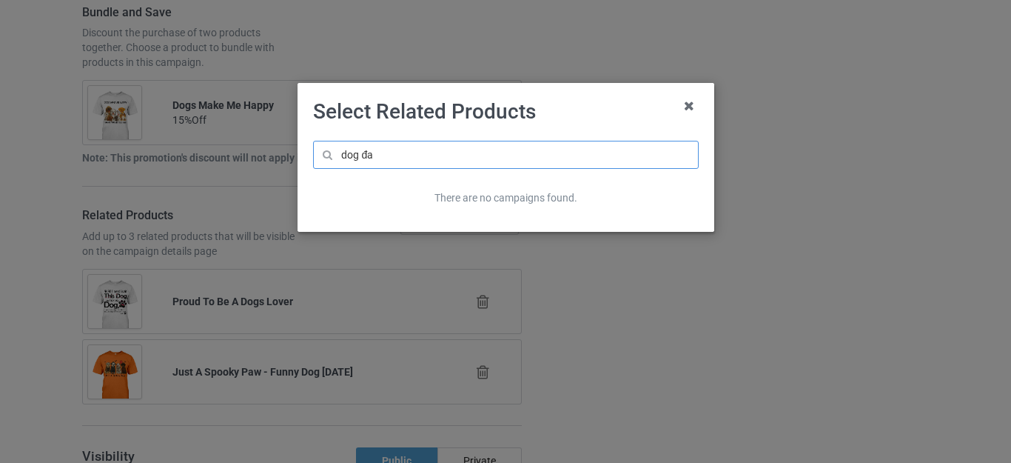
scroll to position [6320, 0]
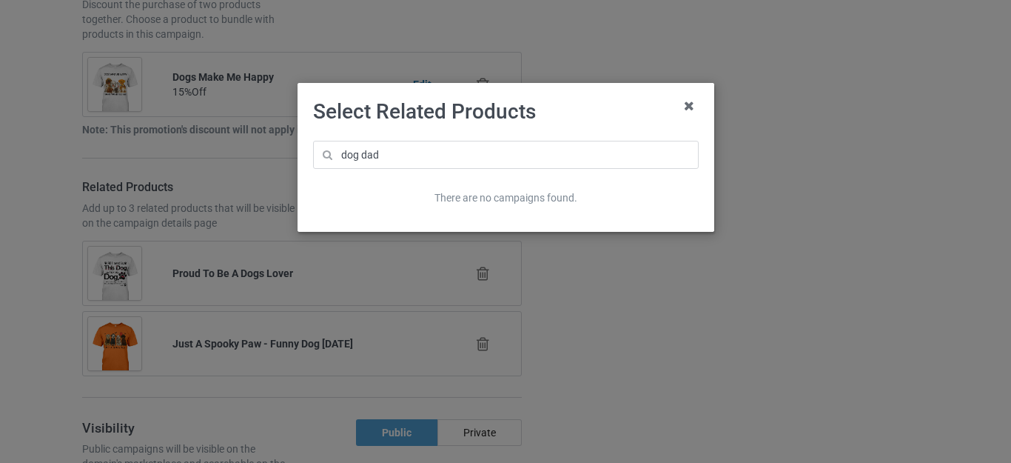
click at [569, 117] on h1 "Select Related Products" at bounding box center [506, 111] width 386 height 27
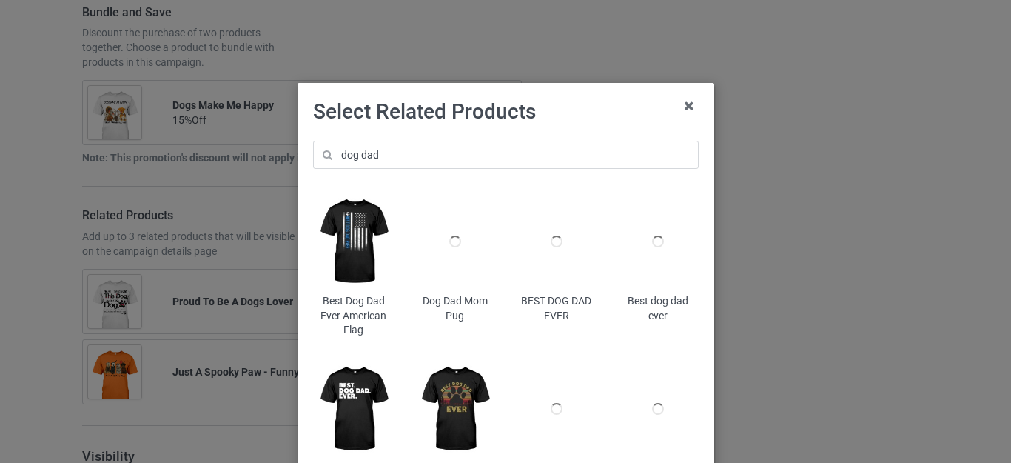
scroll to position [6404, 0]
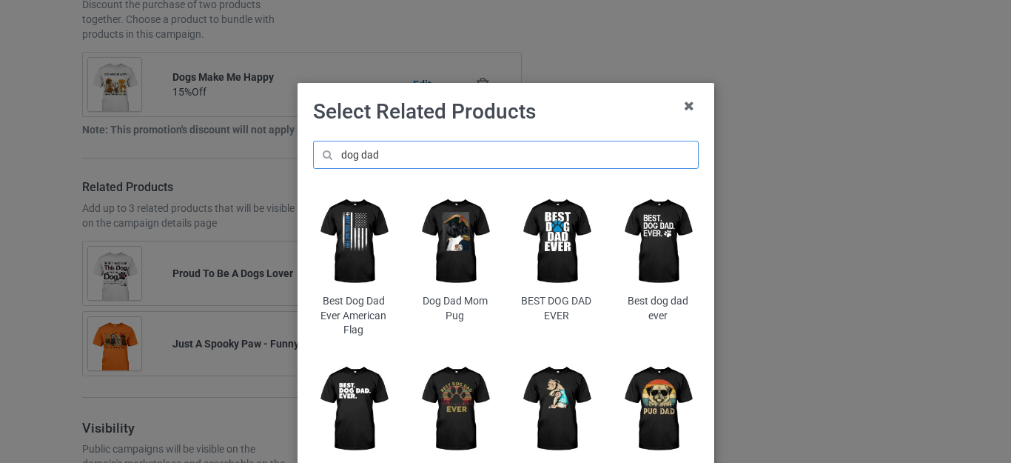
drag, startPoint x: 358, startPoint y: 151, endPoint x: 408, endPoint y: 155, distance: 49.7
click at [408, 155] on input "dog dad" at bounding box center [506, 155] width 386 height 28
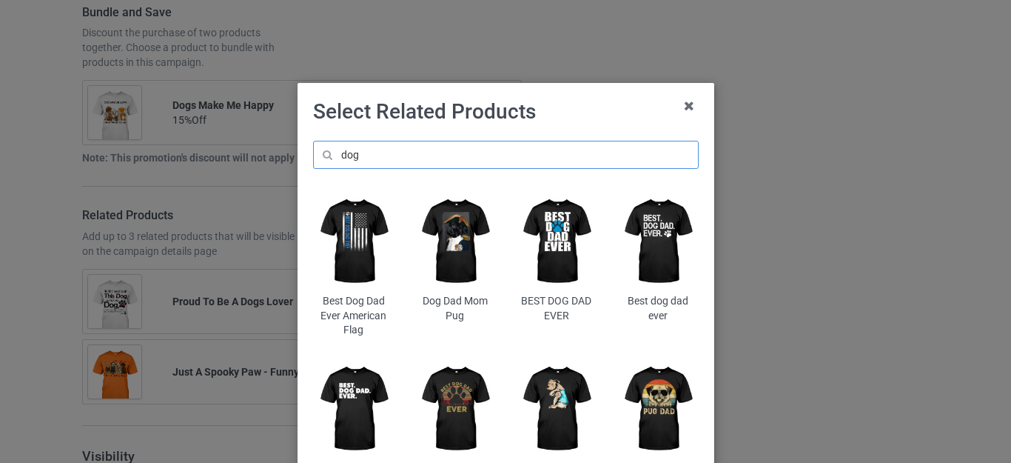
scroll to position [6432, 0]
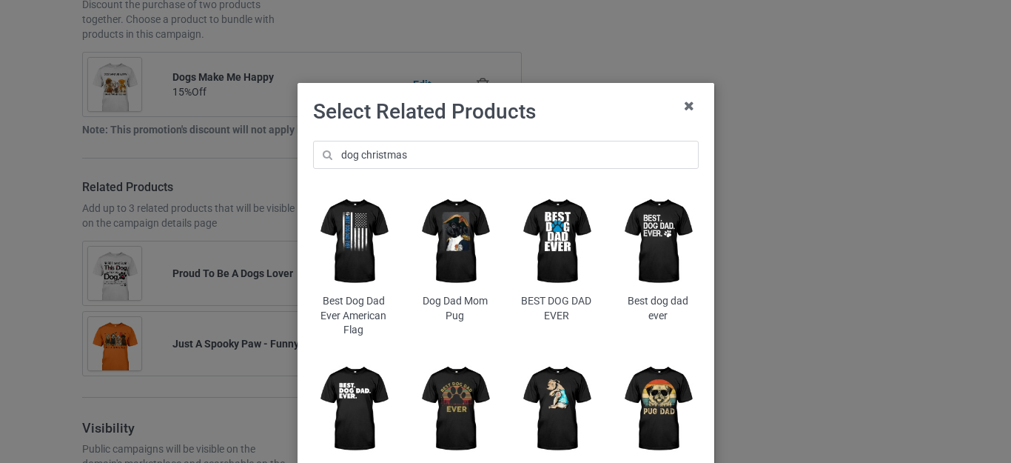
click at [543, 122] on h1 "Select Related Products" at bounding box center [506, 111] width 386 height 27
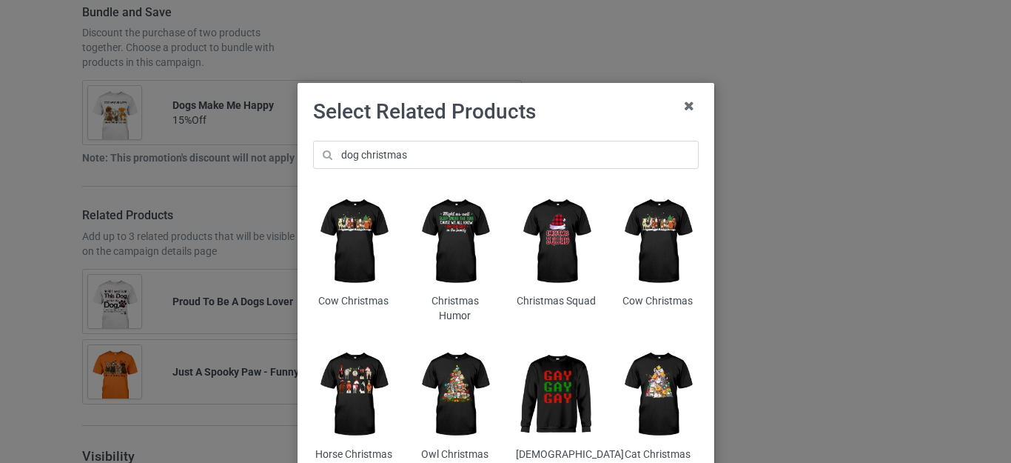
scroll to position [6460, 0]
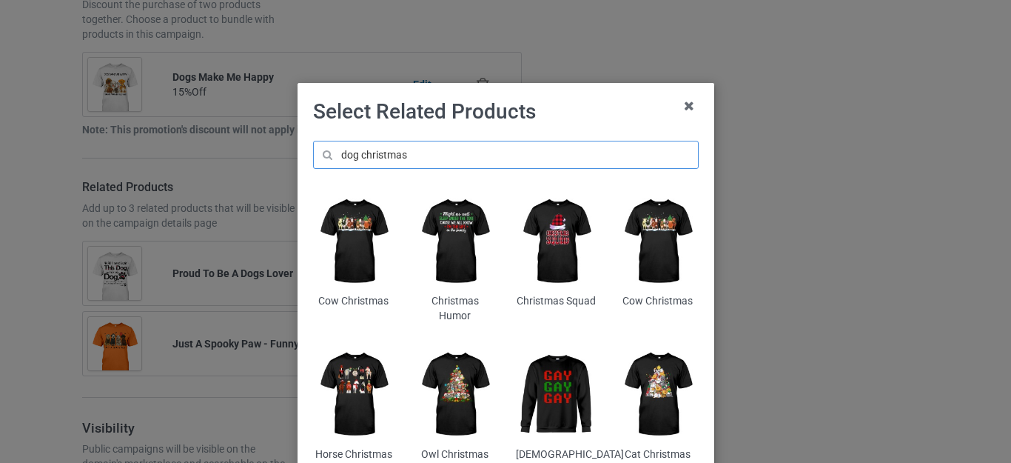
click at [375, 154] on input "dog christmas" at bounding box center [506, 155] width 386 height 28
click at [368, 155] on input "dog christmas" at bounding box center [506, 155] width 386 height 28
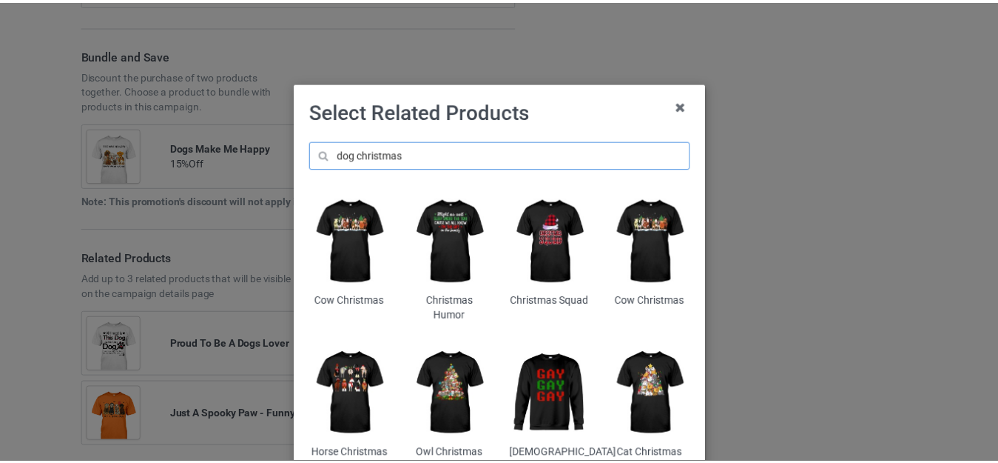
scroll to position [6531, 0]
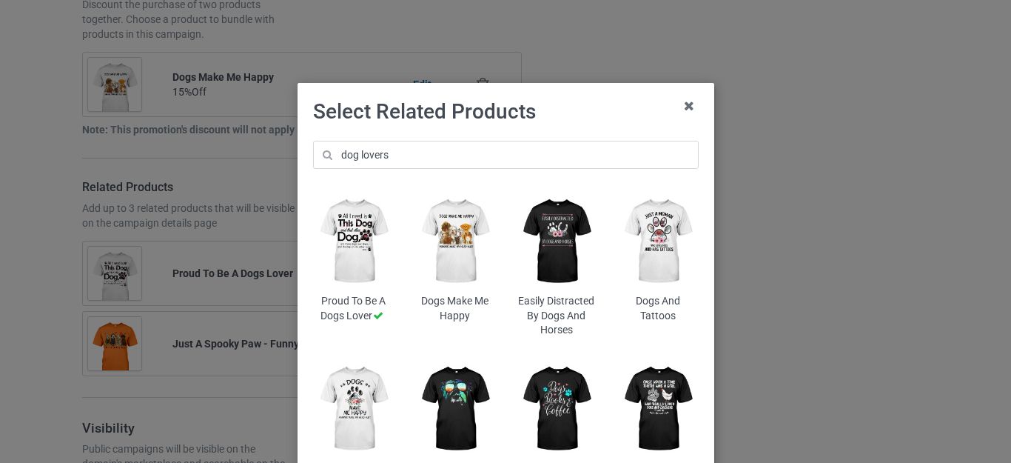
click at [618, 121] on h1 "Select Related Products" at bounding box center [506, 111] width 386 height 27
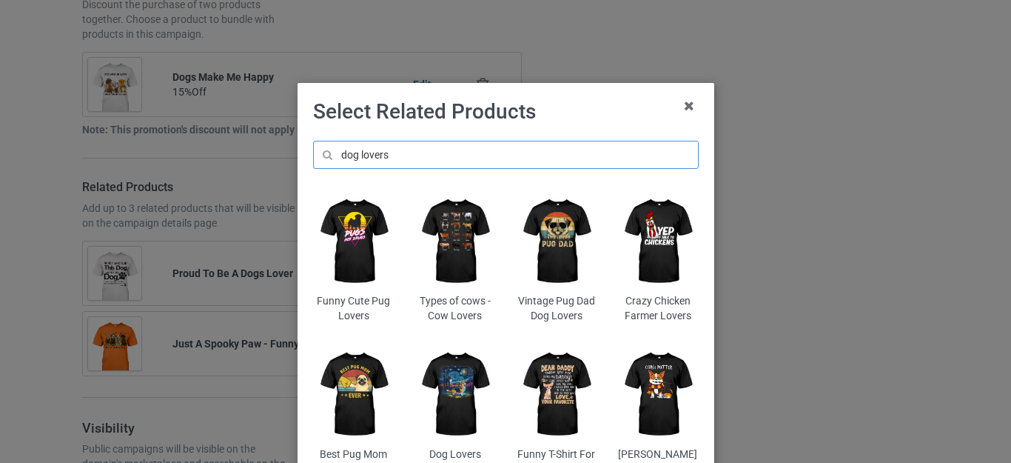
click at [367, 148] on input "dog lovers" at bounding box center [506, 155] width 386 height 28
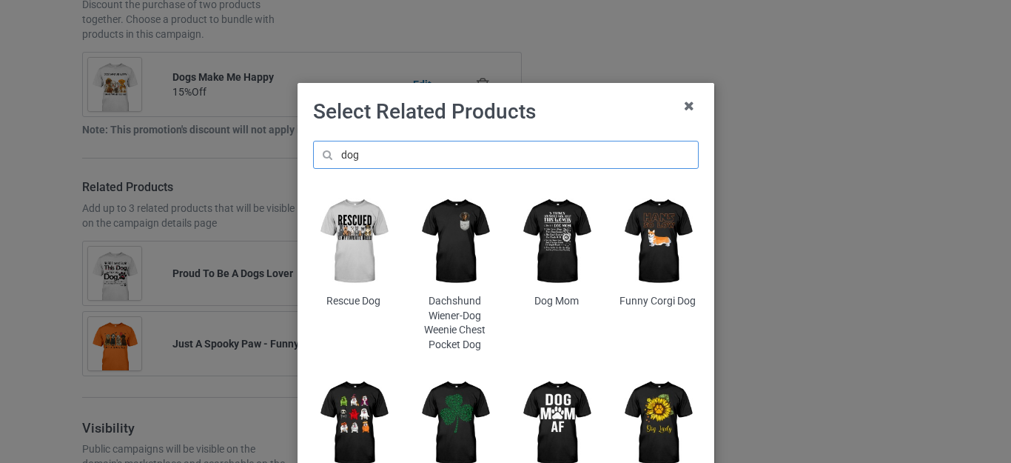
type input "dog"
click at [347, 226] on img at bounding box center [353, 241] width 81 height 101
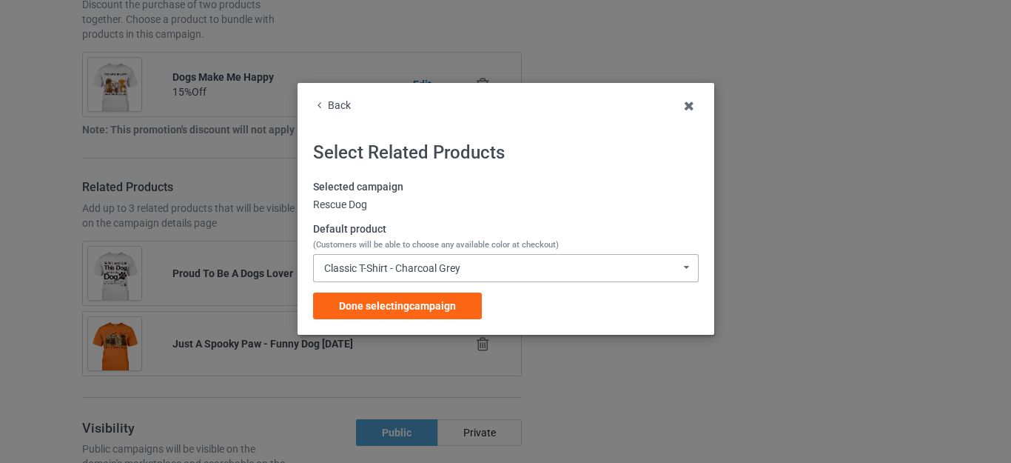
click at [442, 272] on div "Classic T-Shirt - Charcoal Grey" at bounding box center [392, 268] width 136 height 10
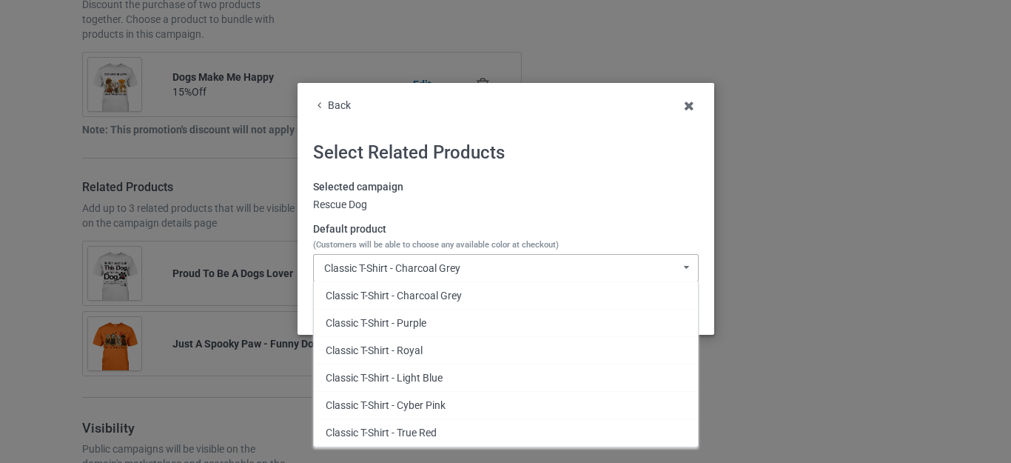
click at [442, 270] on div "Classic T-Shirt - Charcoal Grey" at bounding box center [392, 268] width 136 height 10
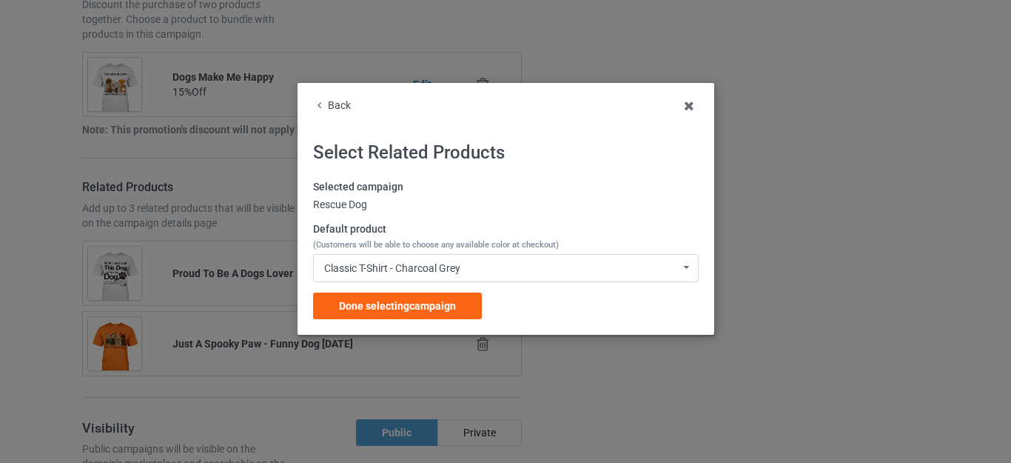
click at [416, 305] on span "Done selecting campaign" at bounding box center [397, 306] width 117 height 12
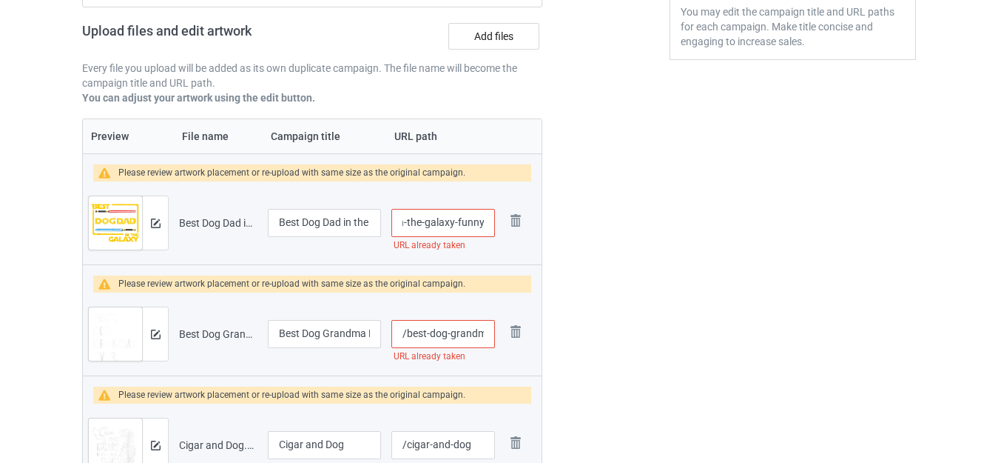
scroll to position [0, 98]
drag, startPoint x: 471, startPoint y: 223, endPoint x: 627, endPoint y: 223, distance: 156.2
type input "/best-dog-dad-"
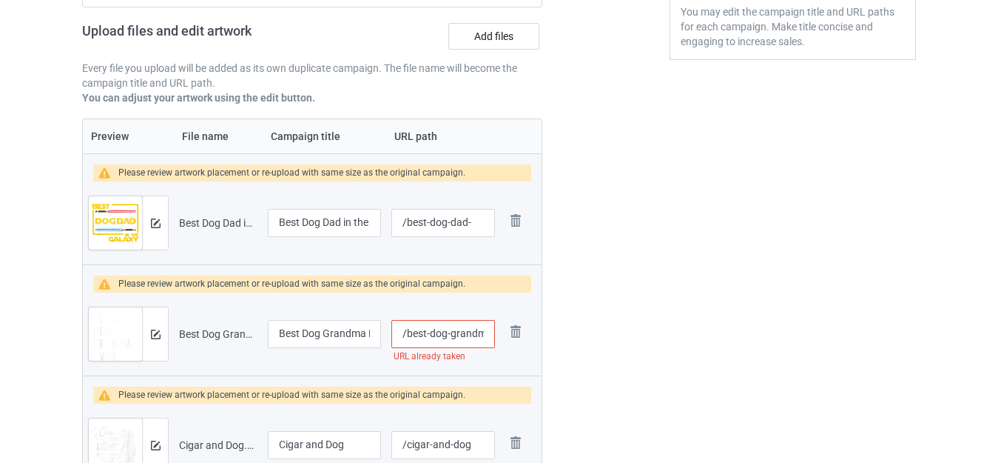
scroll to position [0, 32]
drag, startPoint x: 481, startPoint y: 332, endPoint x: 502, endPoint y: 332, distance: 20.7
click at [502, 332] on tr "Preview and edit artwork Best Dog Grandma Ever.png Best Dog Grandma Ever /best-…" at bounding box center [312, 333] width 459 height 83
click at [457, 329] on input "/best-dog-grandma-ever" at bounding box center [443, 334] width 103 height 28
drag, startPoint x: 462, startPoint y: 333, endPoint x: 631, endPoint y: 330, distance: 169.5
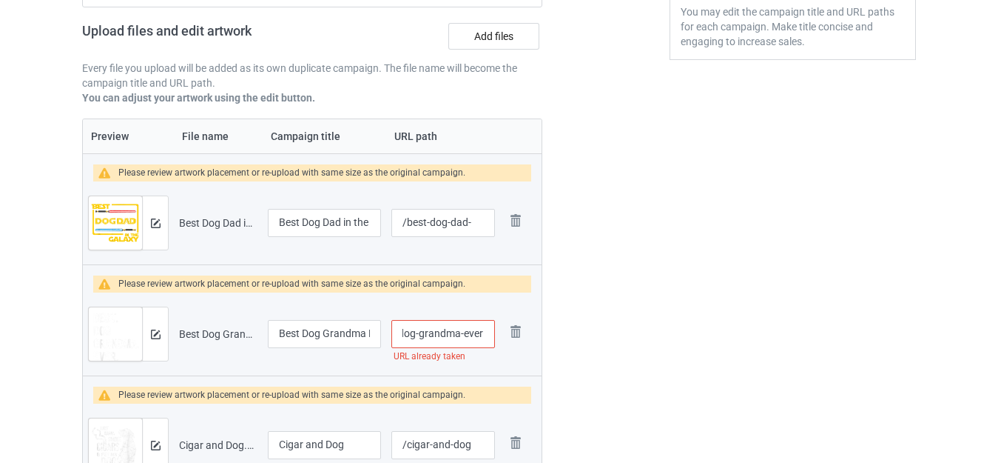
type input "/best-dog-grandma"
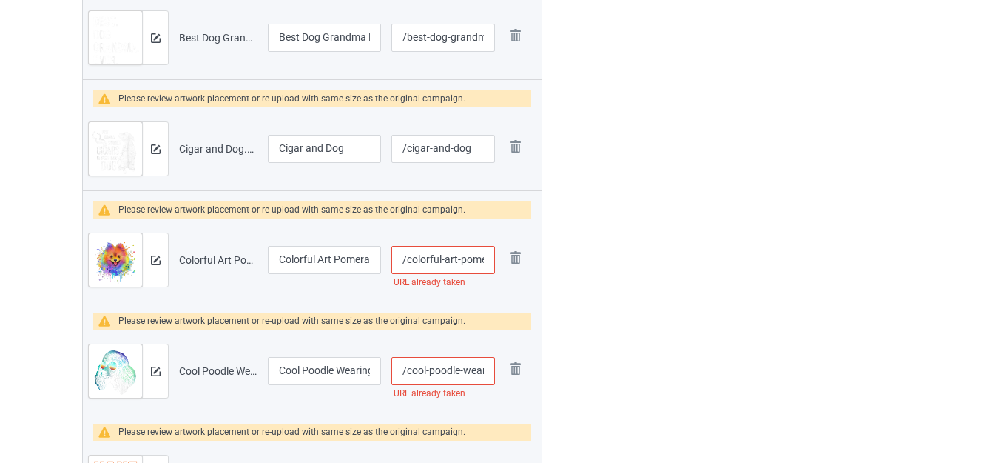
scroll to position [0, 33]
drag, startPoint x: 494, startPoint y: 261, endPoint x: 598, endPoint y: 270, distance: 104.8
click at [463, 269] on input "/colorful-art-pomeranian" at bounding box center [443, 260] width 103 height 28
click at [483, 261] on input "/colorful-art-pomeranian" at bounding box center [443, 260] width 103 height 28
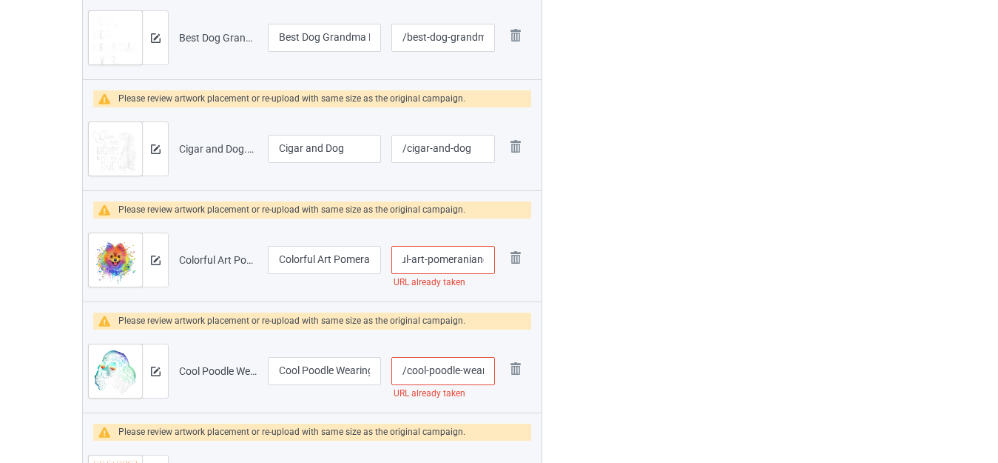
scroll to position [0, 38]
type input "/colorful-art-pomeranianc"
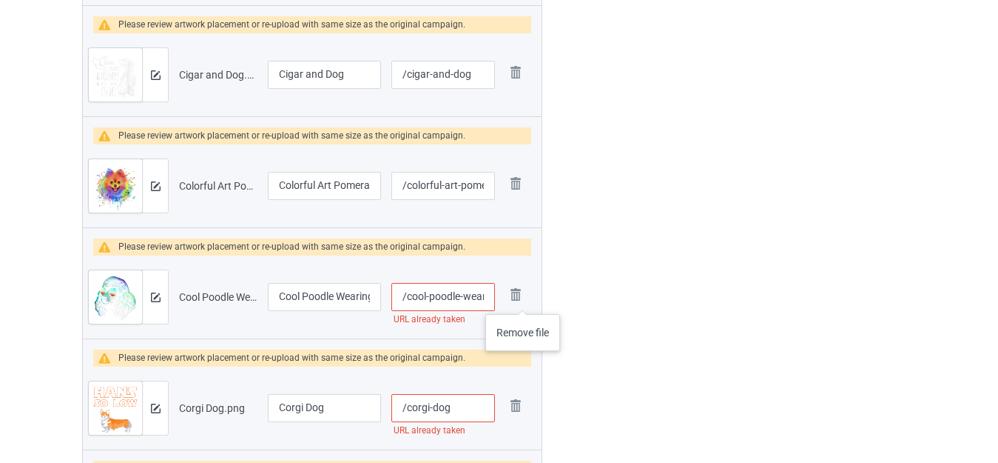
scroll to position [0, 55]
drag, startPoint x: 471, startPoint y: 299, endPoint x: 532, endPoint y: 300, distance: 60.7
click at [538, 300] on tr "Preview and edit artwork Cool Poodle Wearing Glasses.png Cool Poodle Wearing Gl…" at bounding box center [312, 296] width 459 height 83
click at [477, 298] on input "/cool-poodle-wearing-glasses" at bounding box center [443, 297] width 103 height 28
drag, startPoint x: 445, startPoint y: 296, endPoint x: 574, endPoint y: 296, distance: 129.5
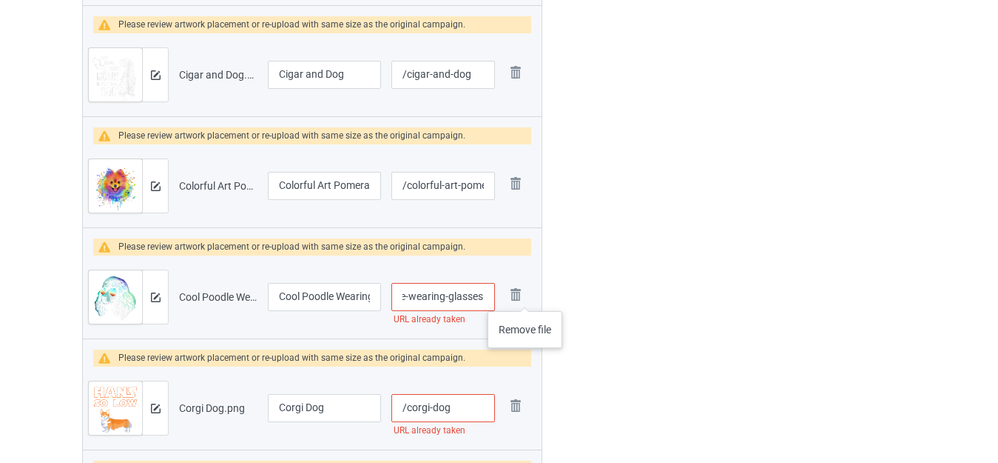
type input "/cool-poodle-wearing"
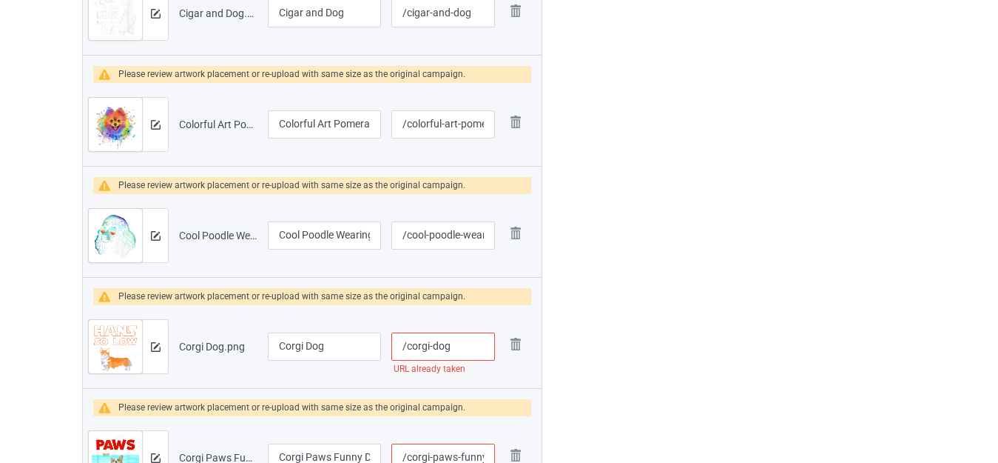
scroll to position [1046, 0]
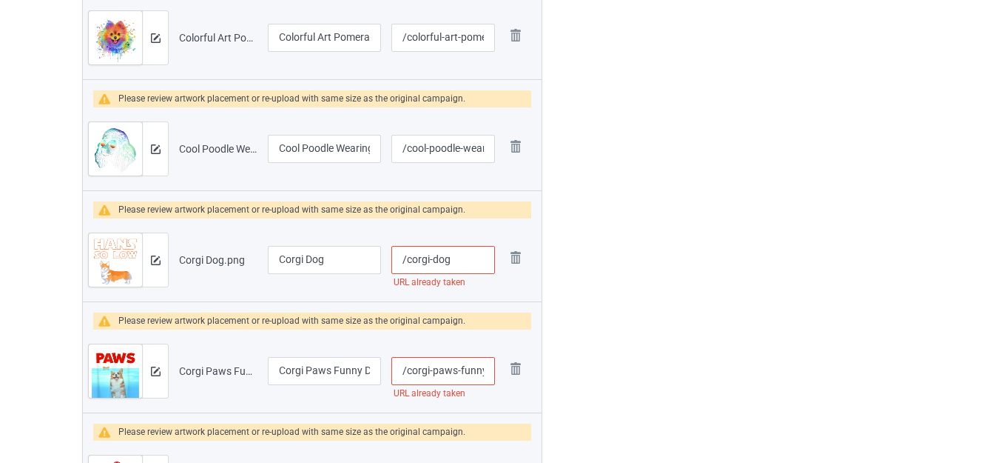
click at [464, 258] on input "/corgi-dog" at bounding box center [443, 260] width 103 height 28
type input "/corgi-dogs"
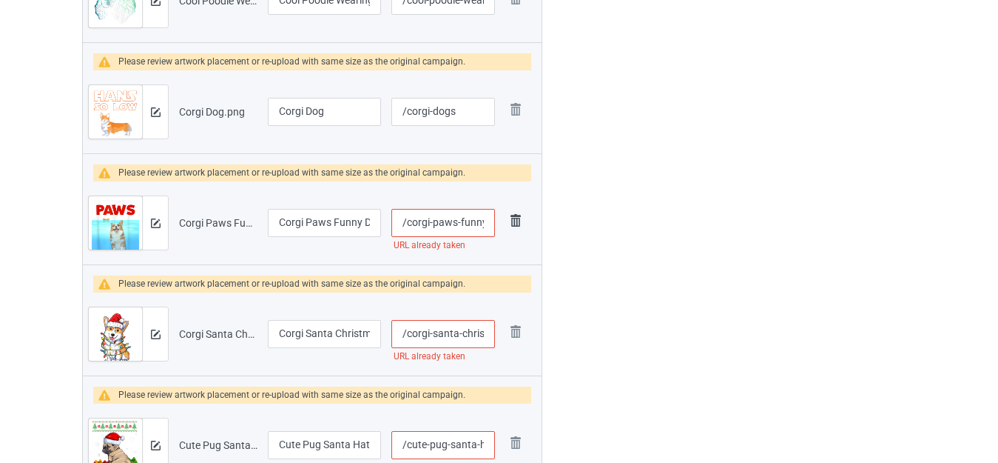
scroll to position [0, 44]
drag, startPoint x: 463, startPoint y: 221, endPoint x: 530, endPoint y: 228, distance: 67.8
click at [530, 228] on tr "Preview and edit artwork Corgi Paws Funny Dog Gift.png Corgi Paws Funny Dog Gif…" at bounding box center [312, 222] width 459 height 83
click at [485, 226] on input "/corgi-paws-funny-dog-gift" at bounding box center [443, 223] width 103 height 28
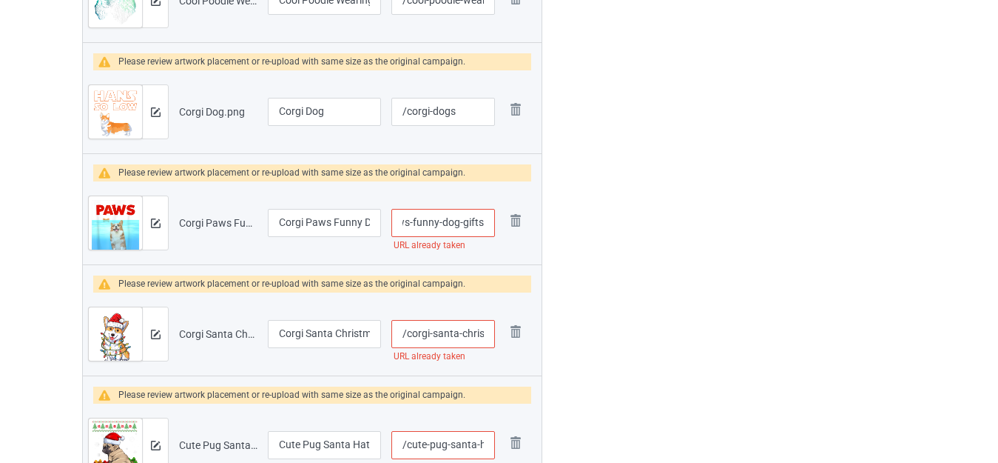
type input "/corgi-paws-funny-dog-gifts"
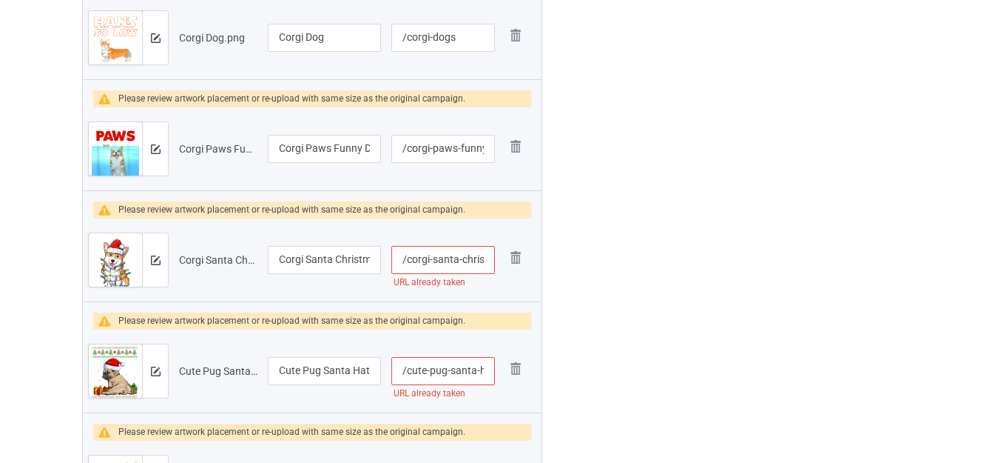
scroll to position [0, 102]
drag, startPoint x: 446, startPoint y: 256, endPoint x: 543, endPoint y: 256, distance: 97.7
click at [491, 256] on input "/corgi-santa-christmas-tree-lights-xmas" at bounding box center [443, 260] width 103 height 28
click at [454, 259] on input "/corgi-santa-christmas-tree-lights-xmas" at bounding box center [443, 260] width 103 height 28
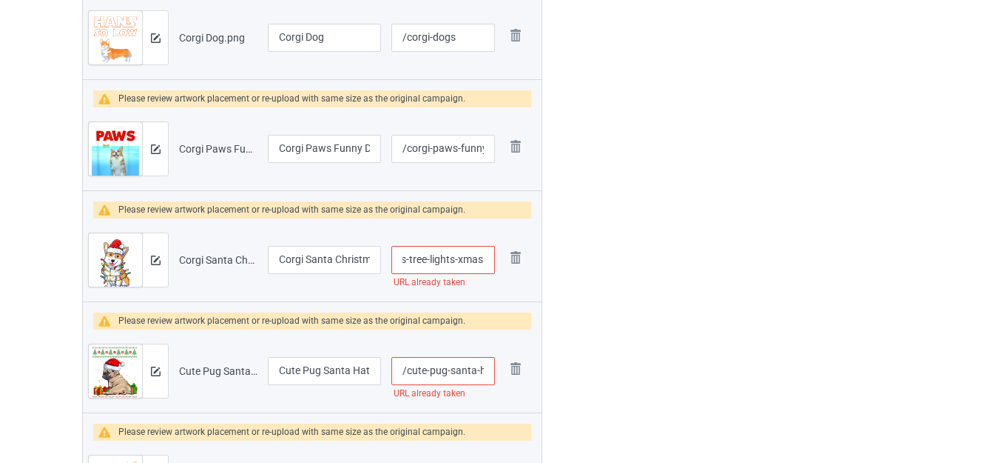
click at [454, 259] on input "/corgi-santa-christmas-tree-lights-xmas" at bounding box center [443, 260] width 103 height 28
click at [457, 259] on input "/corgi-santa-christmas-tree-lights-xmas" at bounding box center [443, 260] width 103 height 28
drag, startPoint x: 454, startPoint y: 259, endPoint x: 578, endPoint y: 259, distance: 123.6
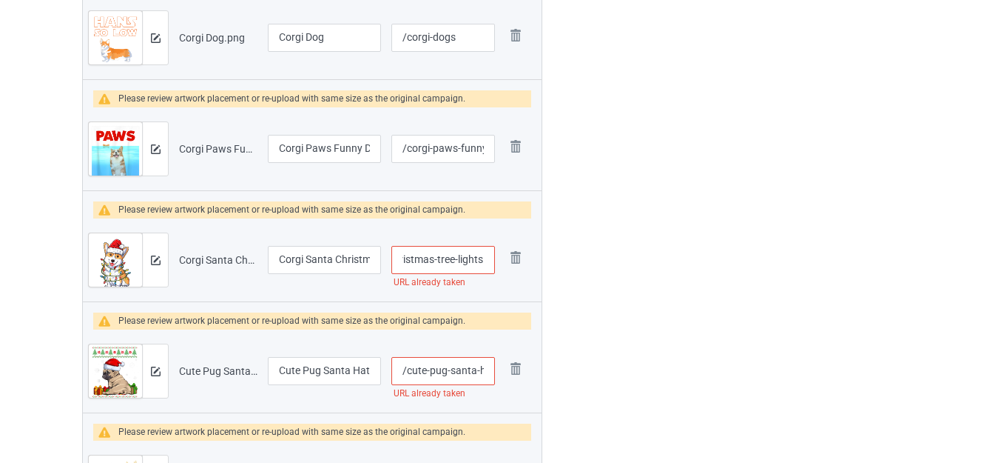
type input "/corgi-santa-christmas-tree-lights"
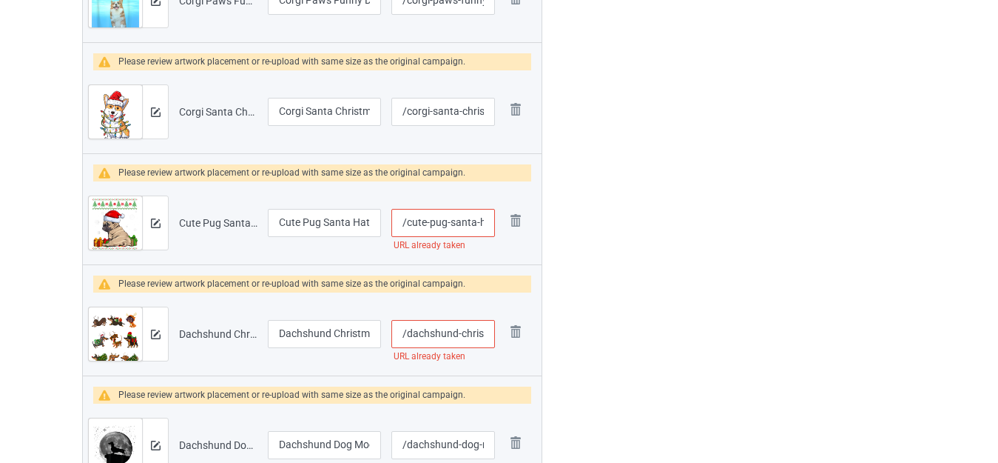
scroll to position [0, 84]
drag, startPoint x: 478, startPoint y: 224, endPoint x: 571, endPoint y: 232, distance: 93.7
type input "/cute-pug-santa"
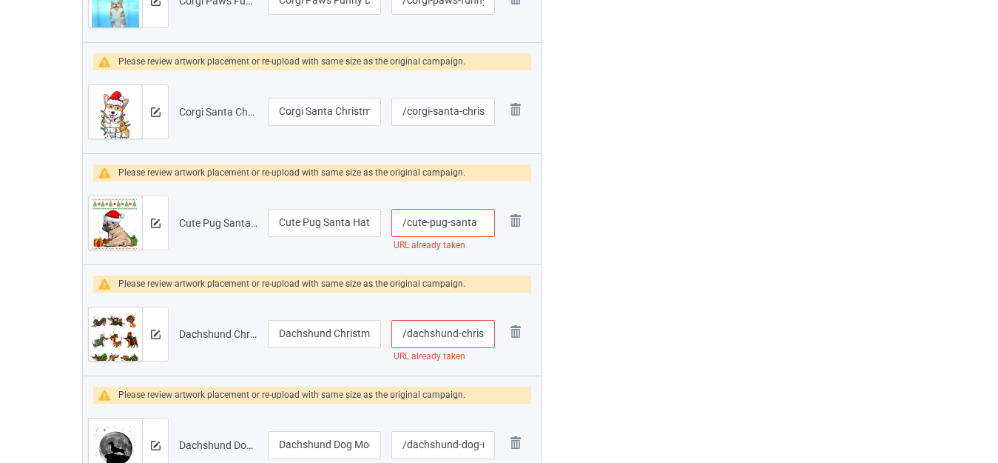
drag, startPoint x: 460, startPoint y: 334, endPoint x: 499, endPoint y: 331, distance: 38.6
click at [499, 331] on td "/dachshund-christmas URL already taken" at bounding box center [442, 333] width 113 height 83
click at [454, 327] on input "/dachshund-christmas" at bounding box center [443, 334] width 103 height 28
drag, startPoint x: 463, startPoint y: 331, endPoint x: 608, endPoint y: 332, distance: 144.3
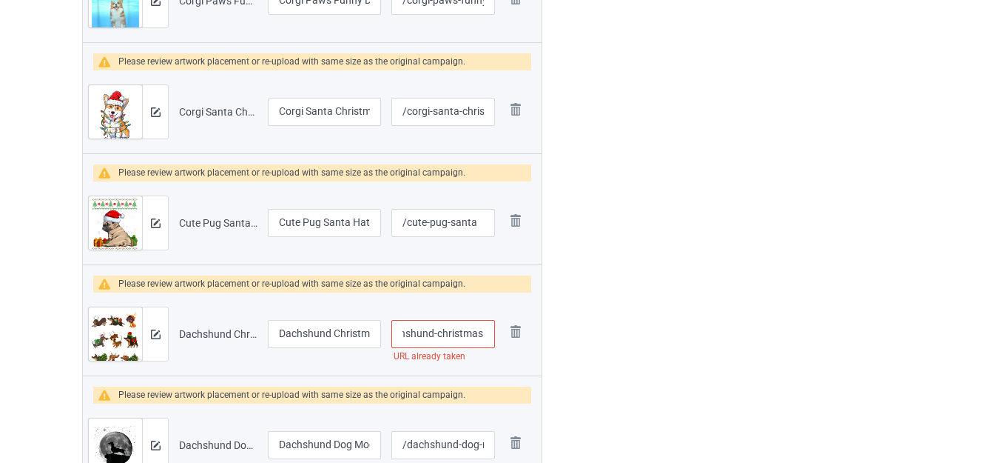
type input "/dachshund-christ"
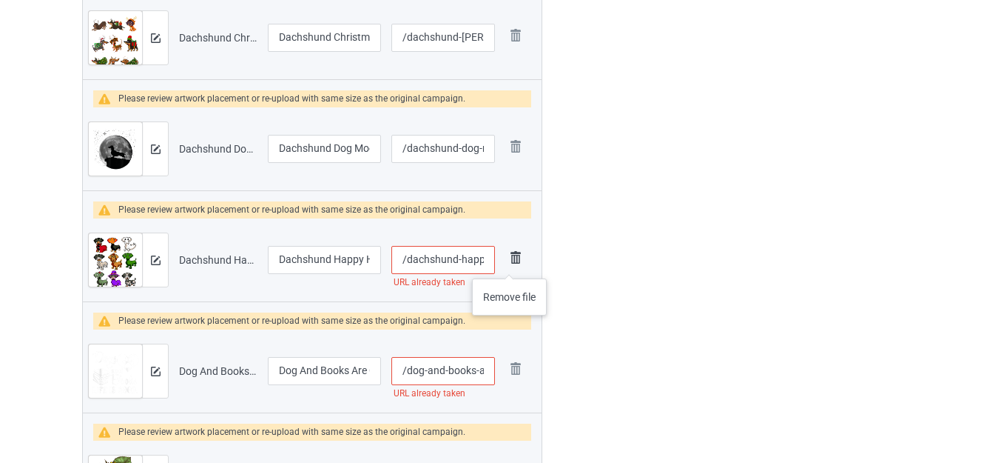
click at [509, 263] on tr "Preview and edit artwork Dachshund Happy Halloweiner.png Dachshund Happy Hallow…" at bounding box center [312, 259] width 459 height 83
drag, startPoint x: 471, startPoint y: 265, endPoint x: 495, endPoint y: 269, distance: 24.7
click at [495, 269] on td "/dachshund-happy-halloweiner URL already taken" at bounding box center [442, 259] width 113 height 83
click at [451, 263] on input "/dachshund-happy-halloweiner" at bounding box center [443, 260] width 103 height 28
drag, startPoint x: 427, startPoint y: 258, endPoint x: 591, endPoint y: 259, distance: 164.3
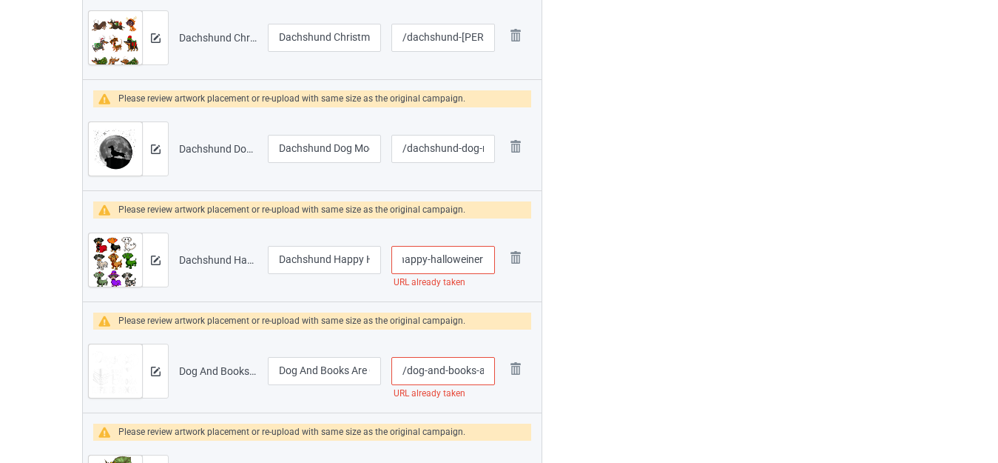
type input "/dachshund-happy"
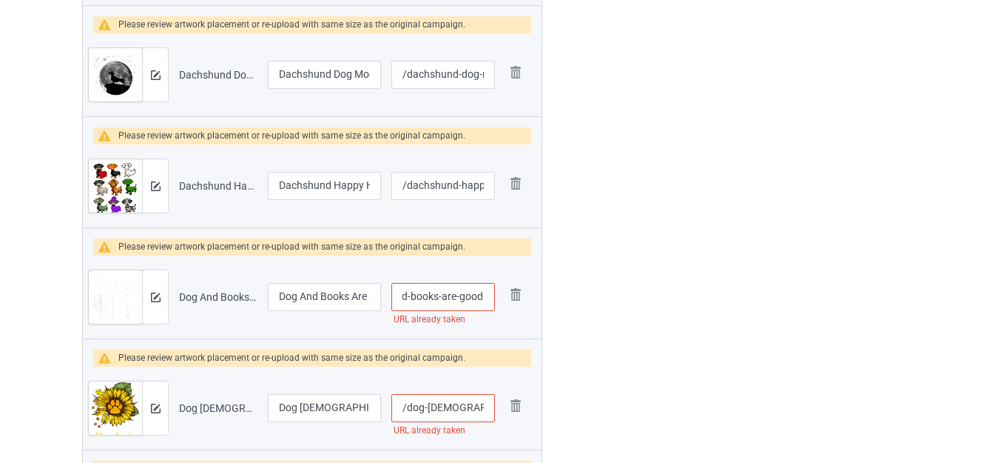
drag, startPoint x: 475, startPoint y: 296, endPoint x: 545, endPoint y: 297, distance: 70.3
click at [483, 297] on input "/dog-and-books-are-good" at bounding box center [443, 297] width 103 height 28
type input "/dog-and-books-are-goodd"
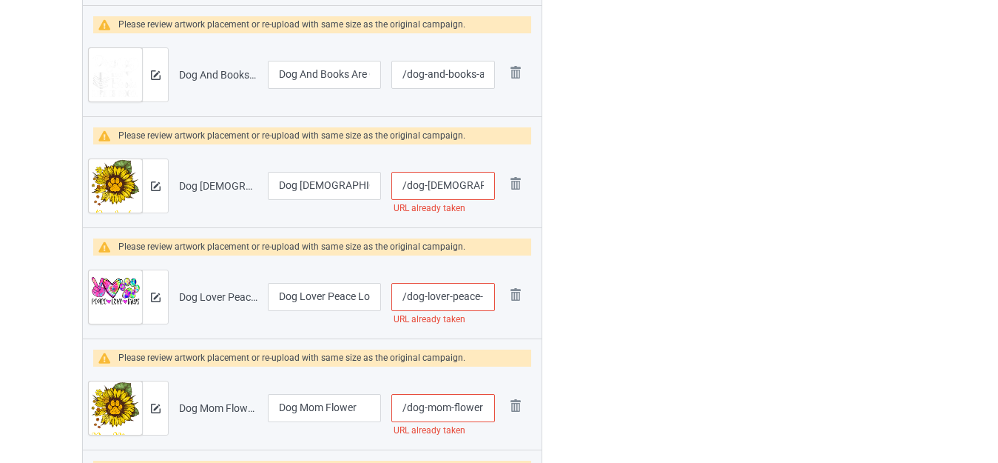
click at [485, 183] on input "/dog-lady-flower" at bounding box center [443, 186] width 103 height 28
type input "/dog-lady-flowers"
drag, startPoint x: 480, startPoint y: 300, endPoint x: 528, endPoint y: 300, distance: 48.1
click at [528, 300] on tr "Preview and edit artwork Dog Lover Peace Love Dogs.png Dog Lover Peace Love Dog…" at bounding box center [312, 296] width 459 height 83
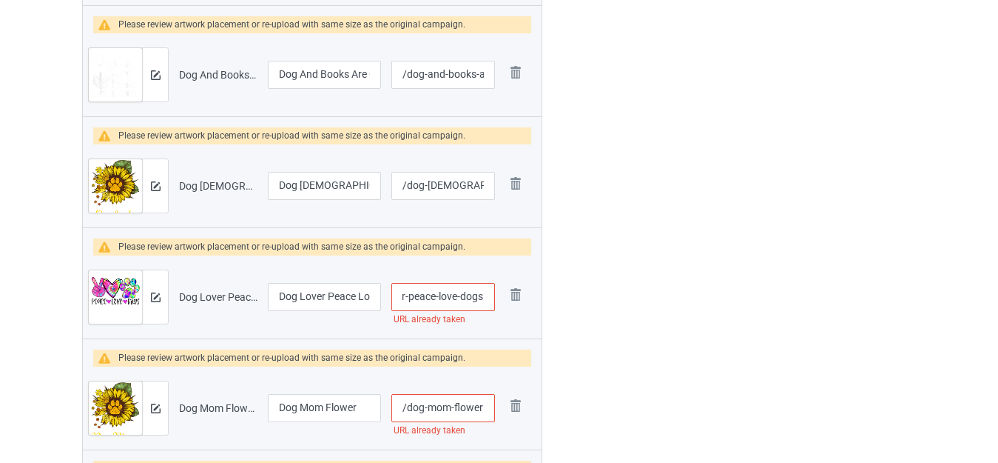
click at [488, 298] on input "/dog-lover-peace-love-dogs" at bounding box center [443, 297] width 103 height 28
type input "/dog-lover-peace-love-dogss"
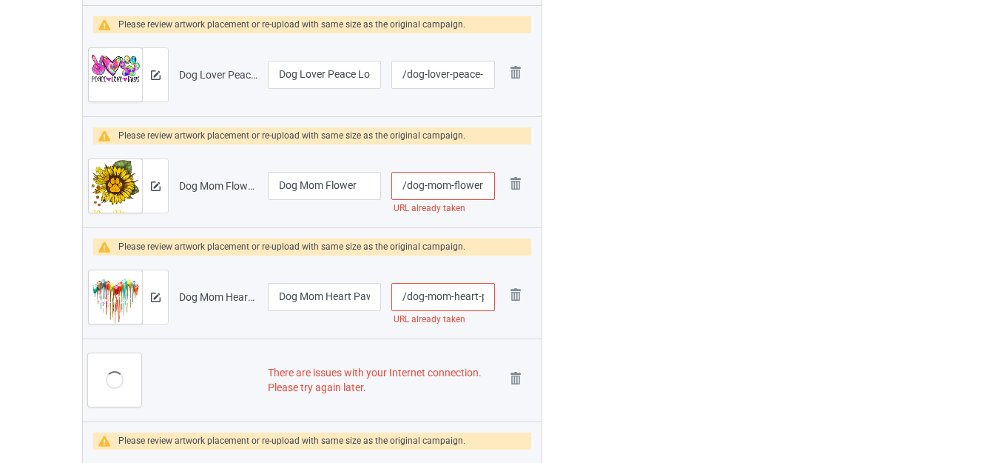
drag, startPoint x: 471, startPoint y: 184, endPoint x: 567, endPoint y: 195, distance: 96.8
click at [485, 188] on input "/dog-mom-flower" at bounding box center [443, 186] width 103 height 28
type input "/dog-mom-flowers"
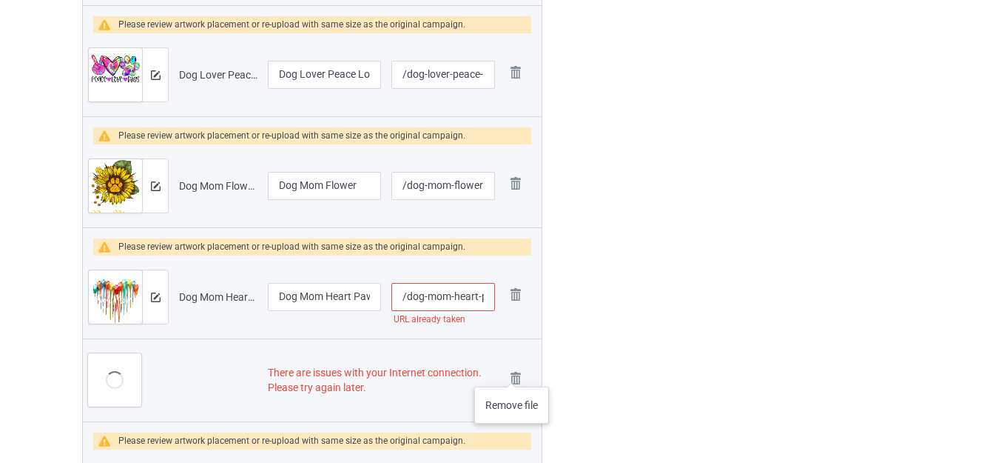
click at [0, 0] on img at bounding box center [0, 0] width 0 height 0
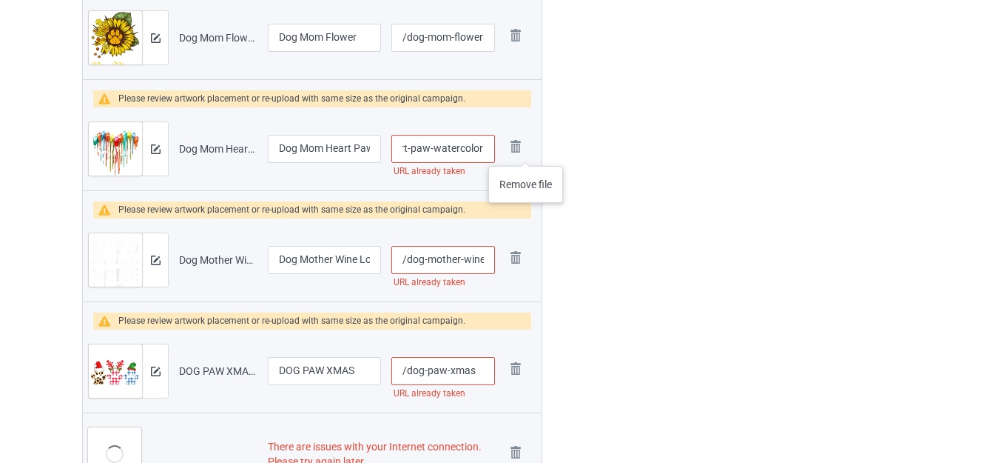
drag, startPoint x: 477, startPoint y: 149, endPoint x: 535, endPoint y: 151, distance: 58.5
click at [539, 151] on tr "Preview and edit artwork Dog Mom Heart Paw Watercolor.png Dog Mom Heart Paw Wat…" at bounding box center [312, 148] width 459 height 83
click at [486, 147] on input "/dog-mom-heart-paw-watercolor" at bounding box center [443, 149] width 103 height 28
type input "/dog-mom-heart-paw-watercolorss"
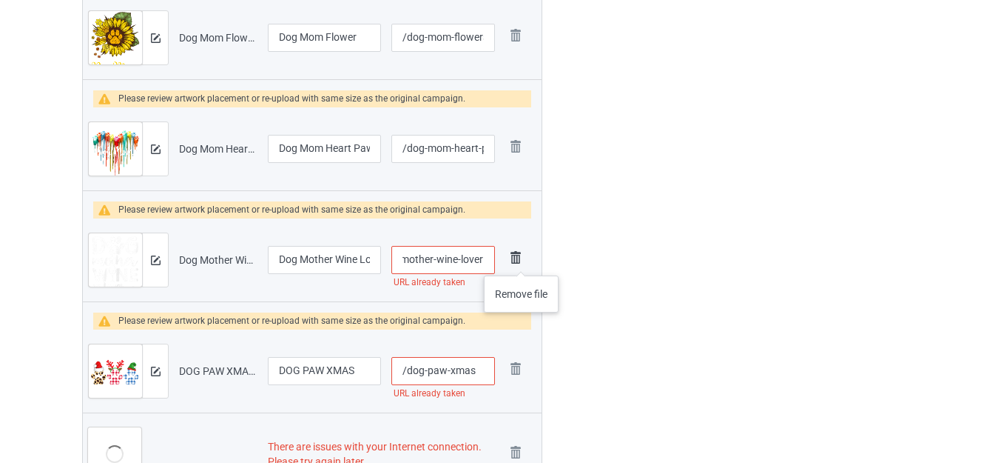
drag, startPoint x: 481, startPoint y: 262, endPoint x: 522, endPoint y: 261, distance: 41.5
click at [522, 261] on tr "Preview and edit artwork Dog Mother Wine Lover.png Dog Mother Wine Lover /dog-m…" at bounding box center [312, 259] width 459 height 83
click at [488, 261] on input "/dog-mother-wine-lover" at bounding box center [443, 260] width 103 height 28
type input "/dog-mother-wine-lovers"
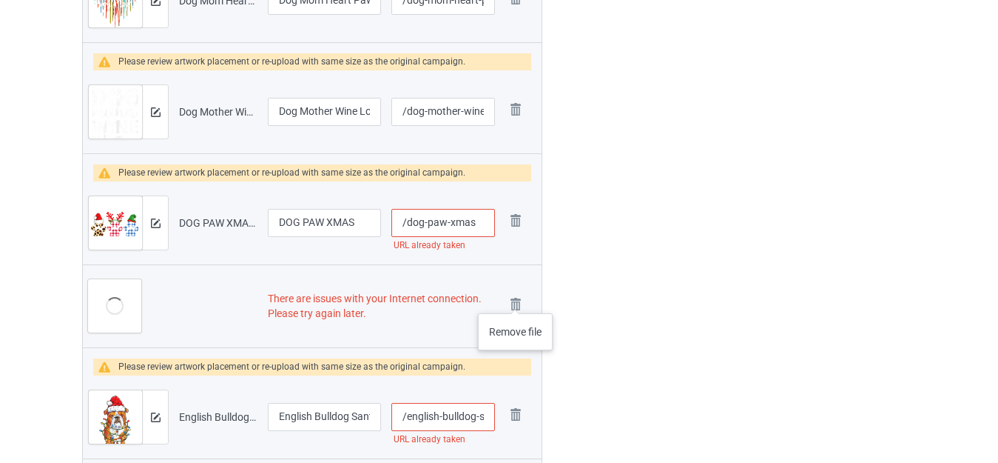
click at [0, 0] on img at bounding box center [0, 0] width 0 height 0
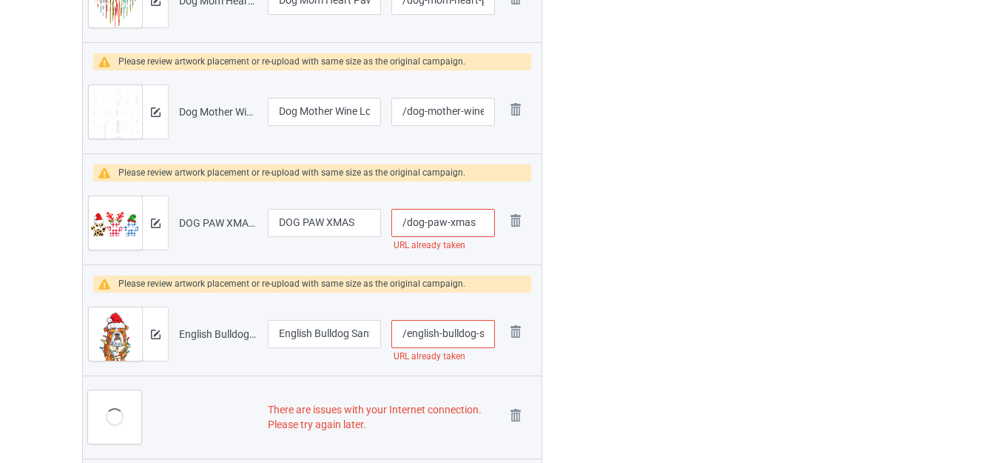
click at [481, 224] on input "/dog-paw-xmas" at bounding box center [443, 223] width 103 height 28
type input "/dog-paw-xmass"
click at [615, 222] on div at bounding box center [606, 465] width 107 height 5561
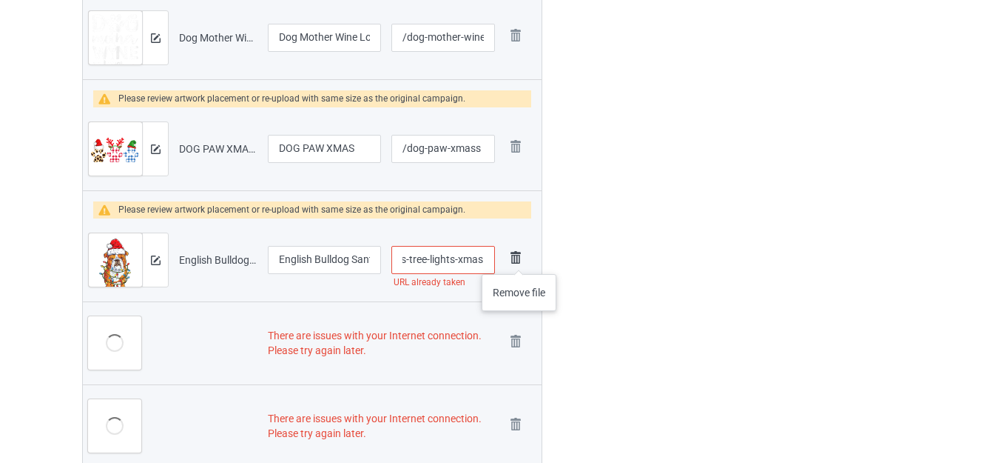
drag, startPoint x: 478, startPoint y: 259, endPoint x: 522, endPoint y: 259, distance: 43.7
click at [522, 259] on tr "Preview and edit artwork English Bulldog Santa Christmas Tree Lights Xmas.png E…" at bounding box center [312, 259] width 459 height 83
click at [486, 258] on input "/english-bulldog-santa-christmas-tree-lights-xmas" at bounding box center [443, 260] width 103 height 28
type input "/english-bulldog-santa-christmas-tree-lights-xmass"
click at [594, 259] on div at bounding box center [606, 391] width 107 height 5561
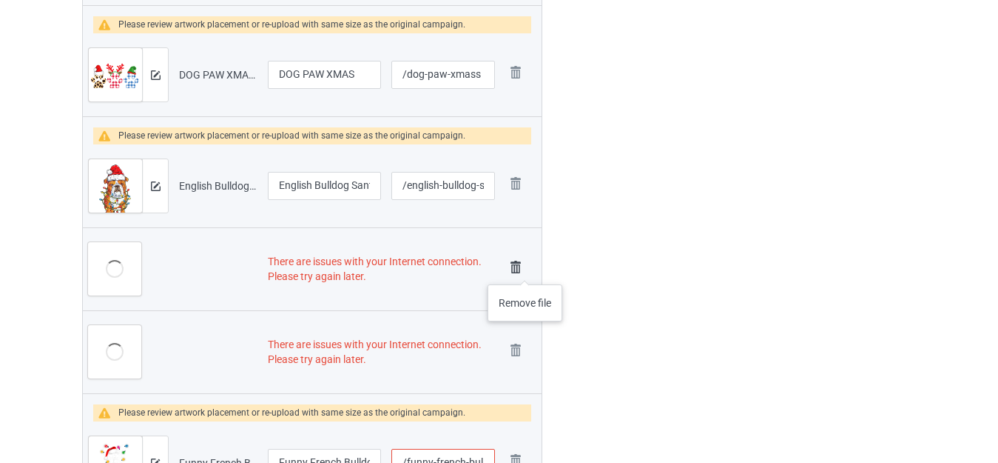
click at [525, 269] on img at bounding box center [515, 267] width 21 height 21
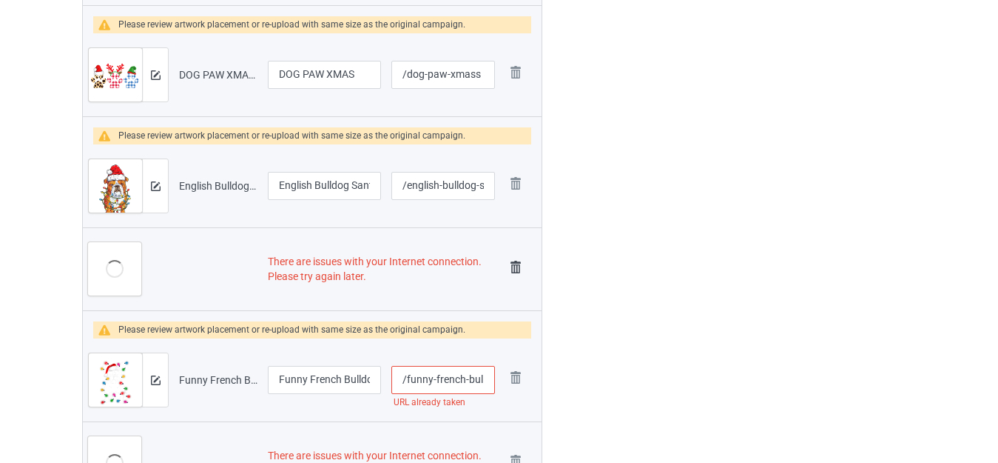
click at [517, 273] on img at bounding box center [515, 267] width 21 height 21
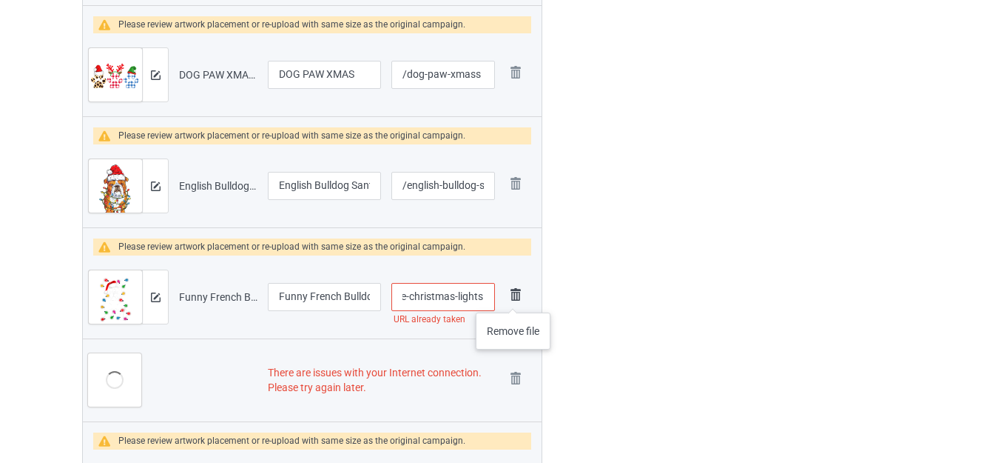
drag, startPoint x: 480, startPoint y: 298, endPoint x: 513, endPoint y: 298, distance: 33.3
click at [513, 298] on tr "Preview and edit artwork Funny French Bulldog Dog Tree Christmas Lights.png Fun…" at bounding box center [312, 296] width 459 height 83
click at [486, 298] on input "/funny-french-bulldog-dog-tree-christmas-lights" at bounding box center [443, 297] width 103 height 28
type input "/funny-french-bulldog-dog-tree-christmas-lightsc"
click at [625, 281] on div at bounding box center [606, 250] width 107 height 5366
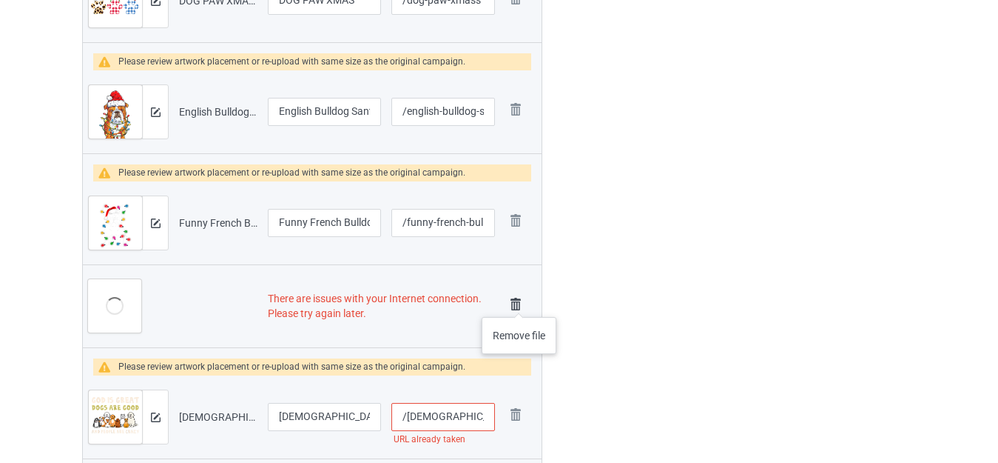
click at [514, 303] on img at bounding box center [515, 304] width 21 height 21
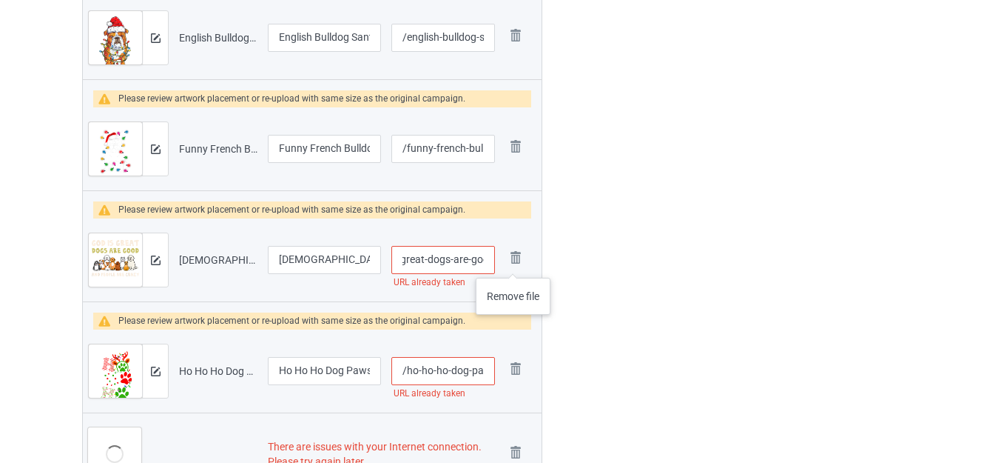
drag, startPoint x: 477, startPoint y: 263, endPoint x: 492, endPoint y: 263, distance: 14.8
click at [514, 263] on tr "Preview and edit artwork God Is Great Dogs Are Good People Are Crazy.png God Is…" at bounding box center [312, 259] width 459 height 83
click at [480, 263] on input "/god-is-great-dogs-are-good-people-are-crazy" at bounding box center [443, 260] width 103 height 28
click at [485, 261] on input "/god-is-great-dogs-are-good-people-are-crazy" at bounding box center [443, 260] width 103 height 28
type input "/god-is-great-dogs-are-good-people-are-crazys"
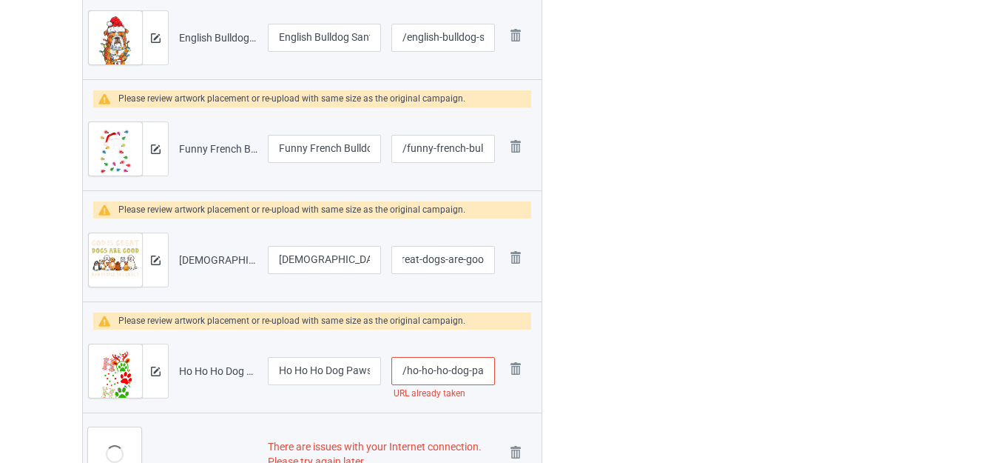
click at [623, 258] on div at bounding box center [606, 67] width 107 height 5268
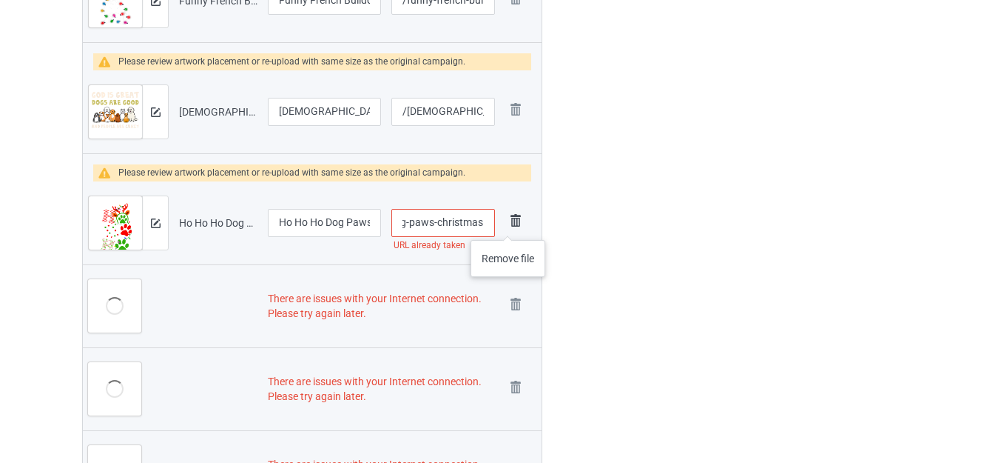
drag, startPoint x: 481, startPoint y: 224, endPoint x: 511, endPoint y: 225, distance: 30.4
click at [510, 225] on tr "Preview and edit artwork Ho Ho Ho Dog Paws Christmas.png Ho Ho Ho Dog Paws Chri…" at bounding box center [312, 222] width 459 height 83
click at [488, 222] on input "/ho-ho-ho-dog-paws-christmas" at bounding box center [443, 223] width 103 height 28
type input "/ho-ho-ho-dog-paws-christmass"
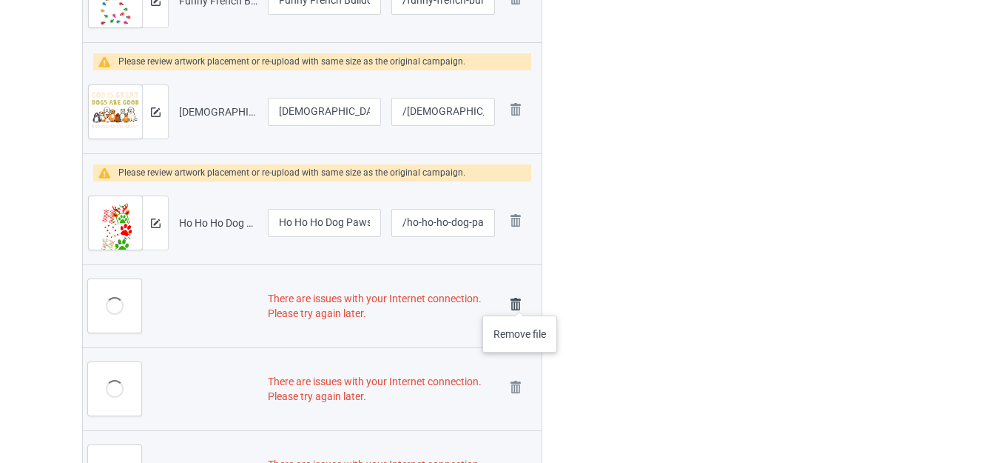
click at [520, 302] on img at bounding box center [515, 304] width 21 height 21
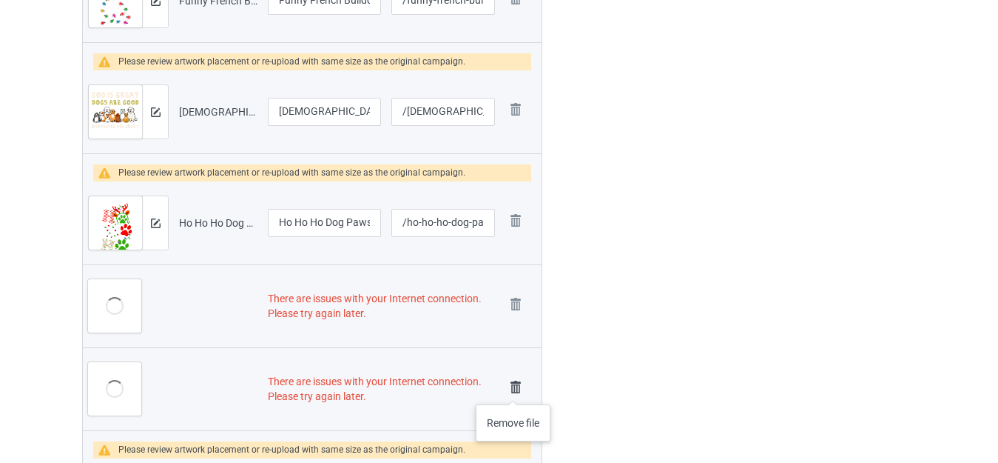
click at [513, 389] on img at bounding box center [515, 387] width 21 height 21
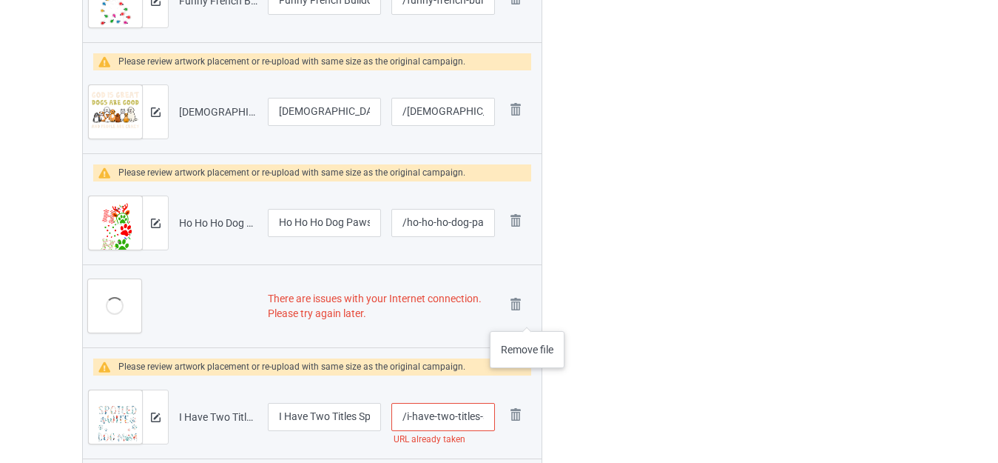
click at [0, 0] on img at bounding box center [0, 0] width 0 height 0
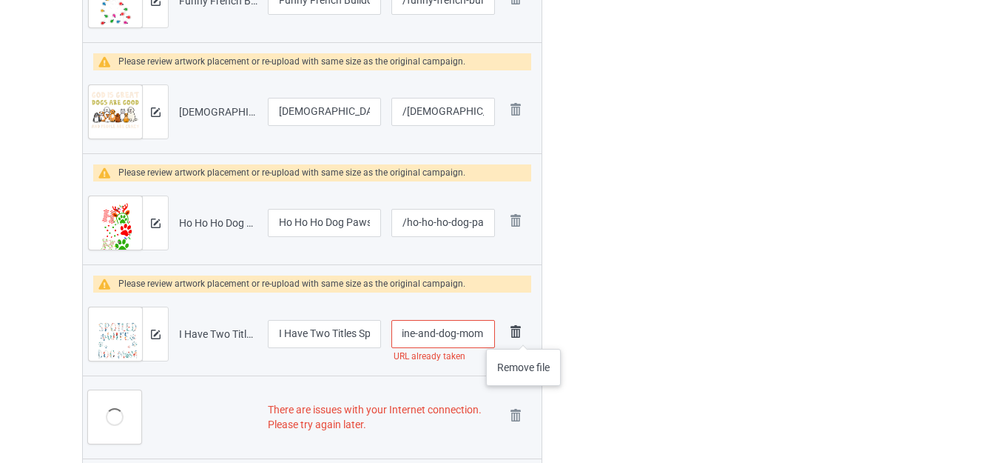
drag, startPoint x: 477, startPoint y: 334, endPoint x: 523, endPoint y: 334, distance: 45.9
click at [523, 334] on tr "Preview and edit artwork I Have Two Titles Spoiled Wine and Dog Mom.png I Have …" at bounding box center [312, 333] width 459 height 83
click at [477, 331] on input "/i-have-two-titles-spoiled-wine-and-dog-mom" at bounding box center [443, 334] width 103 height 28
drag, startPoint x: 457, startPoint y: 335, endPoint x: 548, endPoint y: 337, distance: 91.1
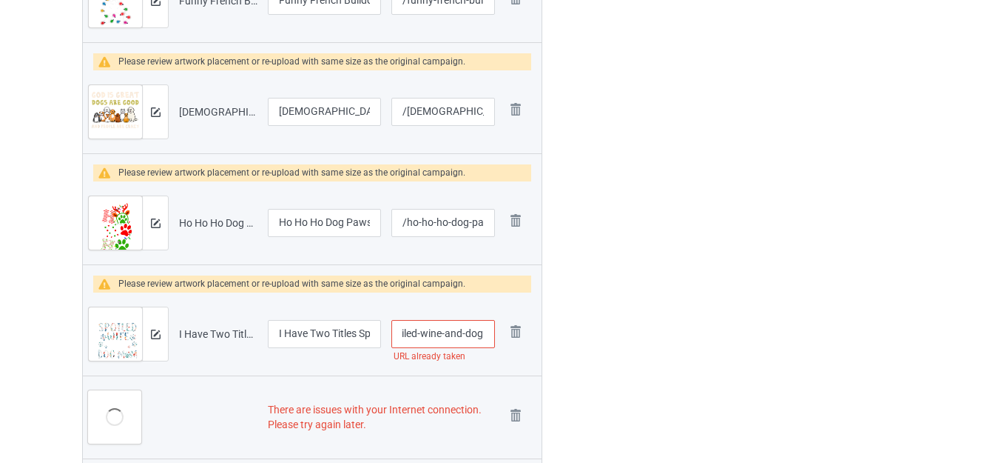
type input "/i-have-two-titles-spoiled-wine-and-dog"
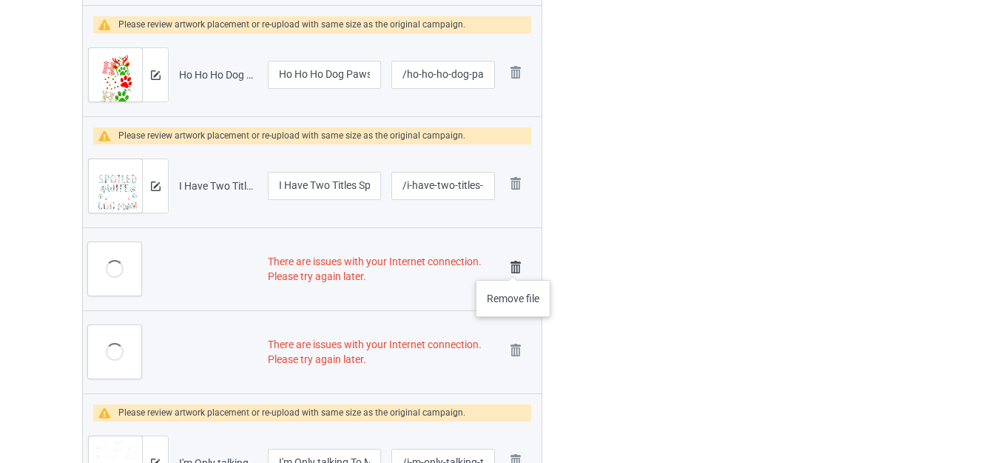
click at [513, 265] on img at bounding box center [515, 267] width 21 height 21
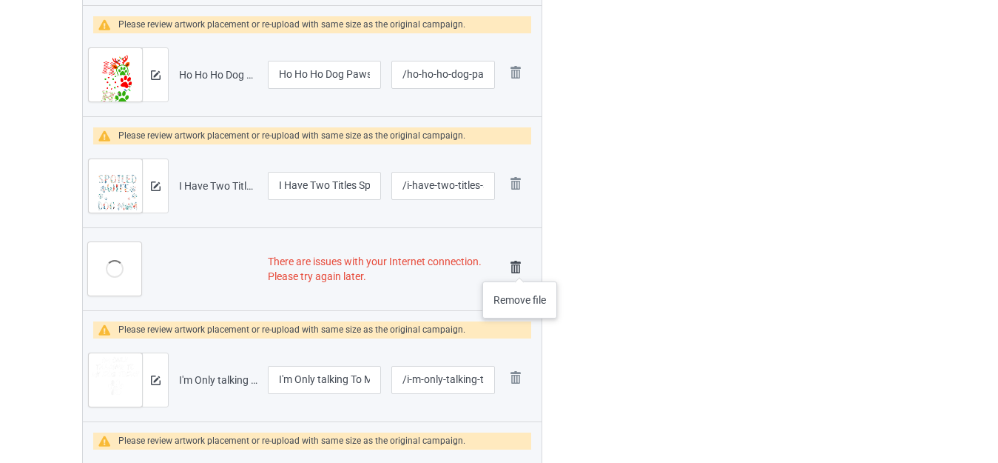
click at [520, 266] on img at bounding box center [515, 267] width 21 height 21
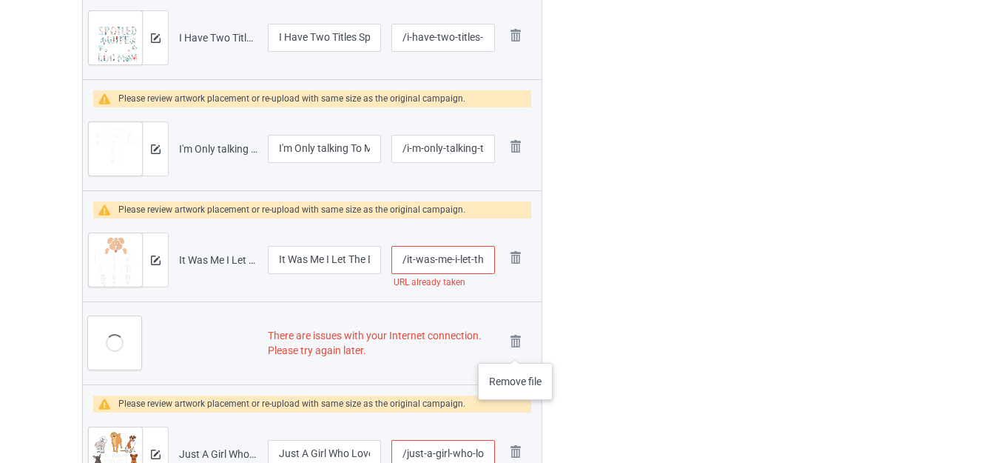
drag, startPoint x: 512, startPoint y: 348, endPoint x: 514, endPoint y: 328, distance: 20.1
click at [0, 0] on img at bounding box center [0, 0] width 0 height 0
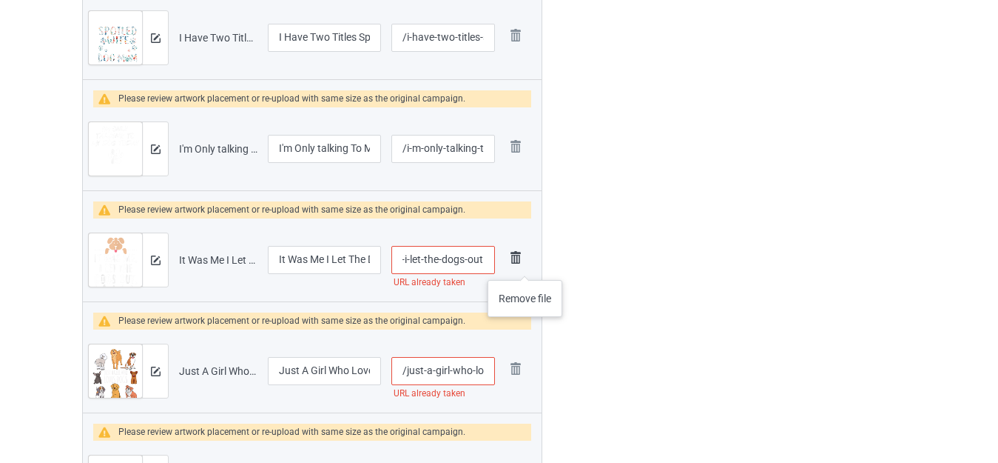
drag, startPoint x: 474, startPoint y: 261, endPoint x: 521, endPoint y: 265, distance: 47.6
click at [525, 265] on tr "Preview and edit artwork It Was Me I Let The Dogs Out.png It Was Me I Let The D…" at bounding box center [312, 259] width 459 height 83
click at [486, 262] on input "/it-was-me-i-let-the-dogs-out" at bounding box center [443, 260] width 103 height 28
type input "/it-was-me-i-let-the-dogs-outc"
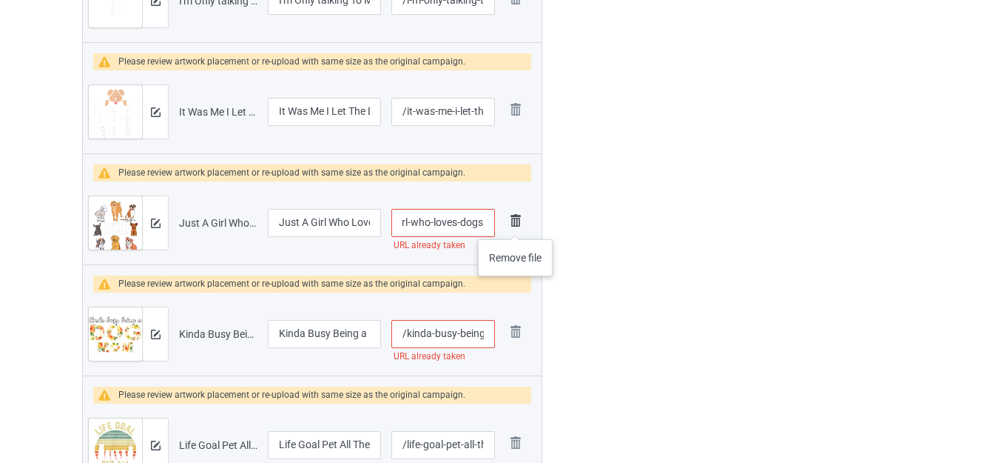
drag, startPoint x: 477, startPoint y: 224, endPoint x: 517, endPoint y: 225, distance: 40.0
click at [517, 225] on tr "Preview and edit artwork Just A Girl Who Loves Dogs.png Just A Girl Who Loves D…" at bounding box center [312, 222] width 459 height 83
click at [477, 227] on input "/just-a-girl-who-loves-dogs" at bounding box center [443, 223] width 103 height 28
click at [485, 224] on input "/just-a-girl-who-loves-dogs" at bounding box center [443, 223] width 103 height 28
type input "/just-a-girl-who-loves-dogsc"
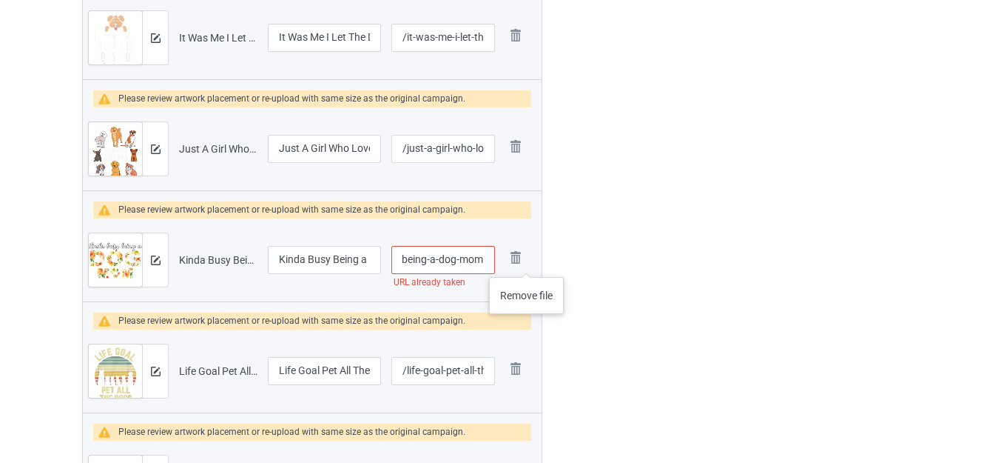
drag, startPoint x: 473, startPoint y: 262, endPoint x: 497, endPoint y: 262, distance: 24.4
click at [529, 262] on tr "Preview and edit artwork Kinda Busy Being a Dog Mom.png Kinda Busy Being a Dog …" at bounding box center [312, 259] width 459 height 83
click at [489, 261] on input "/kinda-busy-being-a-dog-mom" at bounding box center [443, 260] width 103 height 28
type input "/kinda-busy-being-a-dog-moms"
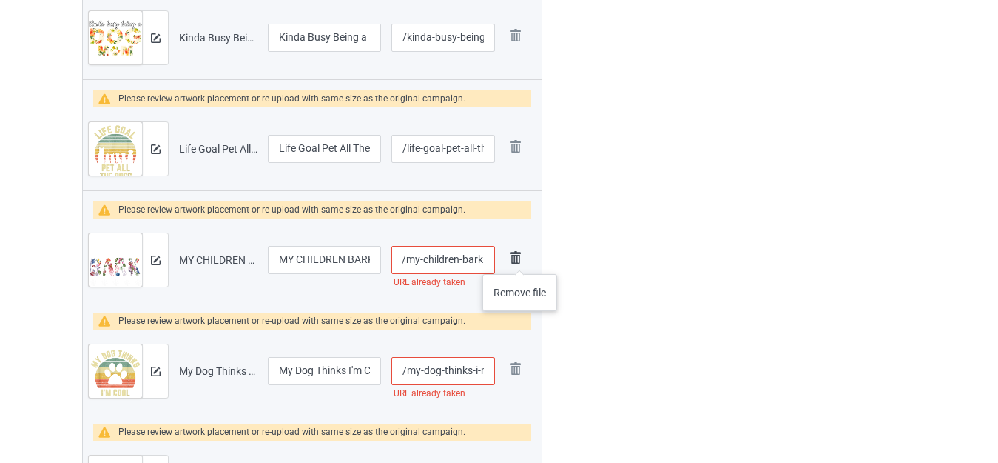
drag, startPoint x: 481, startPoint y: 257, endPoint x: 520, endPoint y: 259, distance: 38.5
click at [520, 259] on tr "Preview and edit artwork MY CHILDREN BARK.png MY CHILDREN BARK /my-children-bar…" at bounding box center [312, 259] width 459 height 83
click at [488, 261] on input "/my-children-bark" at bounding box center [443, 260] width 103 height 28
type input "/my-children-barks"
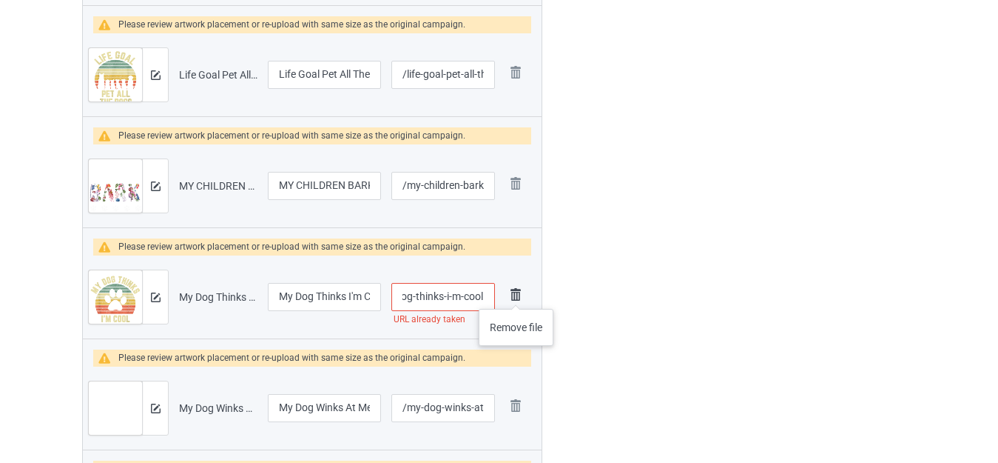
drag, startPoint x: 473, startPoint y: 293, endPoint x: 523, endPoint y: 294, distance: 50.3
click at [523, 294] on tr "Preview and edit artwork My Dog Thinks I'm Cool.png My Dog Thinks I'm Cool /my-…" at bounding box center [312, 296] width 459 height 83
click at [485, 294] on input "/my-dog-thinks-i-m-cool" at bounding box center [443, 297] width 103 height 28
type input "/my-dog-thinks-i-m-cools"
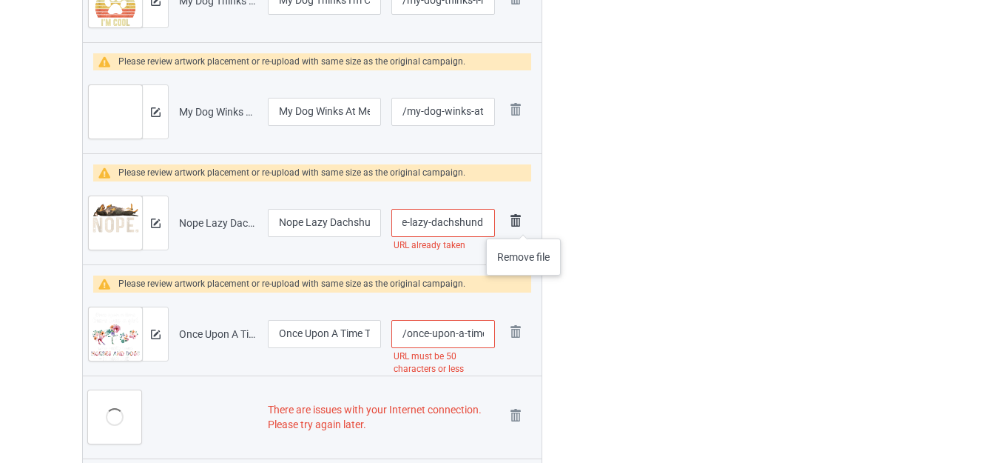
drag, startPoint x: 476, startPoint y: 219, endPoint x: 524, endPoint y: 224, distance: 48.4
click at [524, 224] on tr "Preview and edit artwork Nope Lazy Dachshund.png Nope Lazy Dachshund /nope-lazy…" at bounding box center [312, 222] width 459 height 83
click at [483, 224] on input "/nope-lazy-dachshund" at bounding box center [443, 223] width 103 height 28
type input "/nope-lazy-dachshunds"
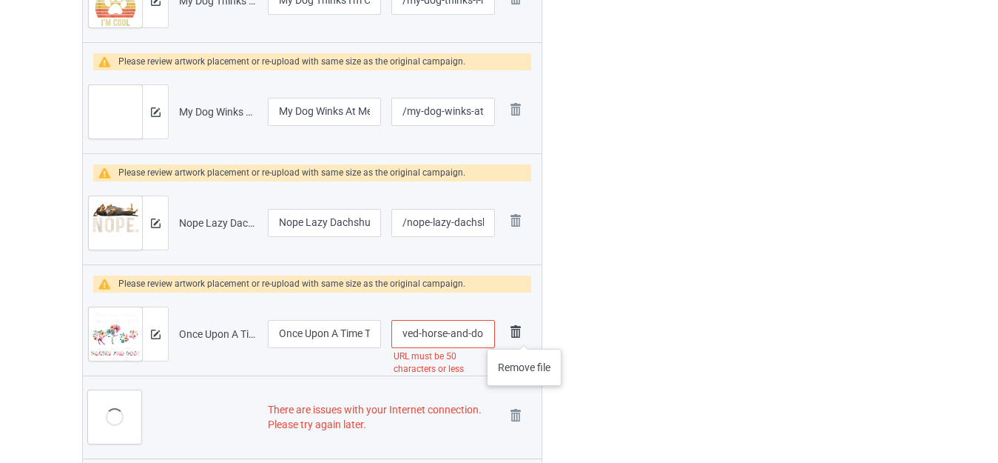
drag, startPoint x: 475, startPoint y: 334, endPoint x: 524, endPoint y: 334, distance: 48.8
click at [524, 334] on tr "Preview and edit artwork Once Upon A Time There Was Girl Who Loved Horse And Do…" at bounding box center [312, 333] width 459 height 83
click at [488, 330] on input "/once-upon-a-time-there-was-girl-who-loved-horse-and-do" at bounding box center [443, 334] width 103 height 28
drag, startPoint x: 484, startPoint y: 334, endPoint x: 497, endPoint y: 332, distance: 12.7
click at [497, 332] on td "/once-upon-a-time-there-was-girl-who-loved-horse-and-do URL must be 50 characte…" at bounding box center [442, 333] width 113 height 83
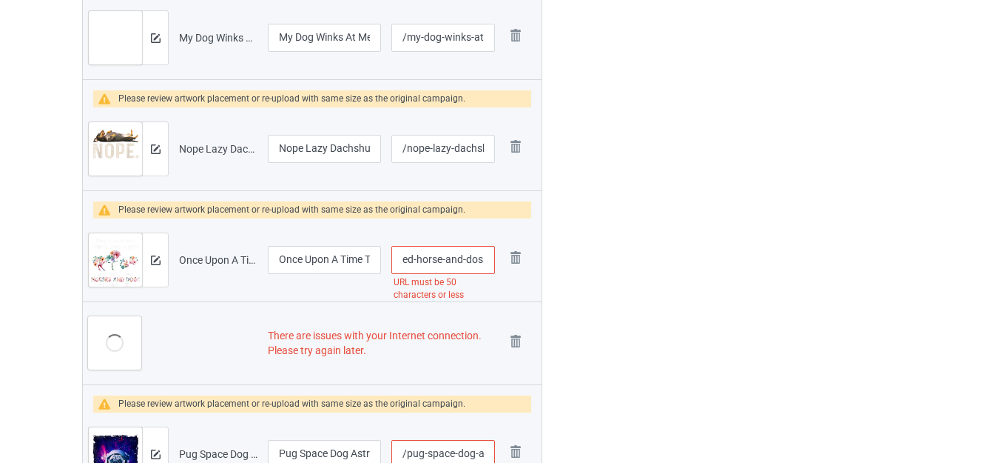
drag, startPoint x: 458, startPoint y: 260, endPoint x: 597, endPoint y: 260, distance: 139.1
click at [480, 267] on input "/once-upon-a-time-there-was-girl-who-loved-horse-and-dos" at bounding box center [443, 260] width 103 height 28
drag, startPoint x: 441, startPoint y: 260, endPoint x: 614, endPoint y: 259, distance: 173.2
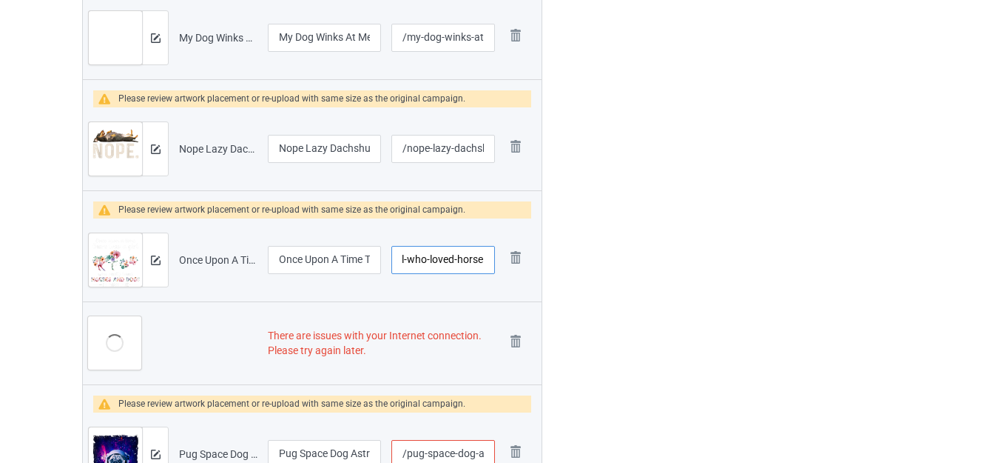
type input "/once-upon-a-time-there-was-girl-who-loved-horse"
click at [516, 338] on img at bounding box center [515, 341] width 21 height 21
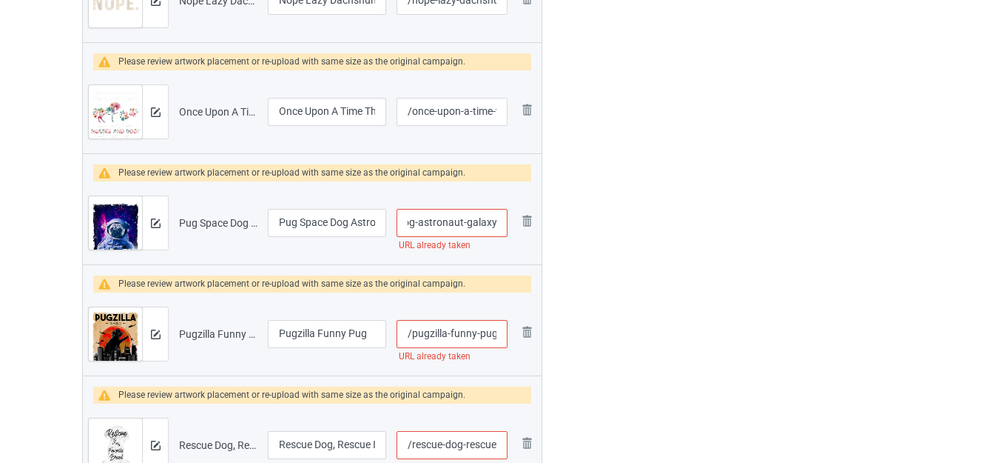
drag, startPoint x: 483, startPoint y: 224, endPoint x: 561, endPoint y: 225, distance: 77.7
click at [496, 225] on input "/pug-space-dog-astronaut-galaxy" at bounding box center [452, 223] width 111 height 28
type input "/pug-space-dog-astronaut-galaxyx"
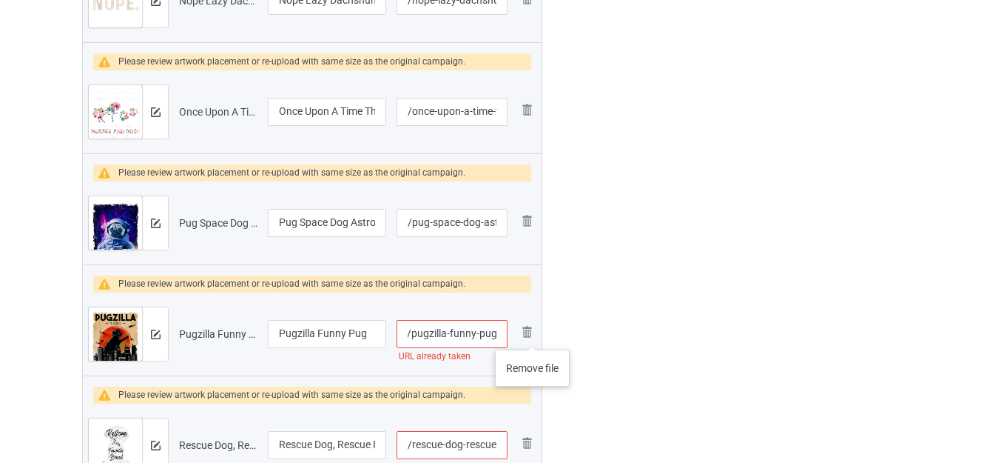
drag, startPoint x: 485, startPoint y: 335, endPoint x: 540, endPoint y: 335, distance: 54.0
click at [540, 335] on tr "Preview and edit artwork Pugzilla Funny Pug.png Pugzilla Funny Pug /pugzilla-fu…" at bounding box center [312, 333] width 459 height 83
click at [497, 335] on input "/pugzilla-funny-pug" at bounding box center [452, 334] width 111 height 28
click at [496, 333] on input "/pugzilla-funny-pug" at bounding box center [452, 334] width 111 height 28
click at [495, 333] on input "/pugzilla-funny-pug" at bounding box center [452, 334] width 111 height 28
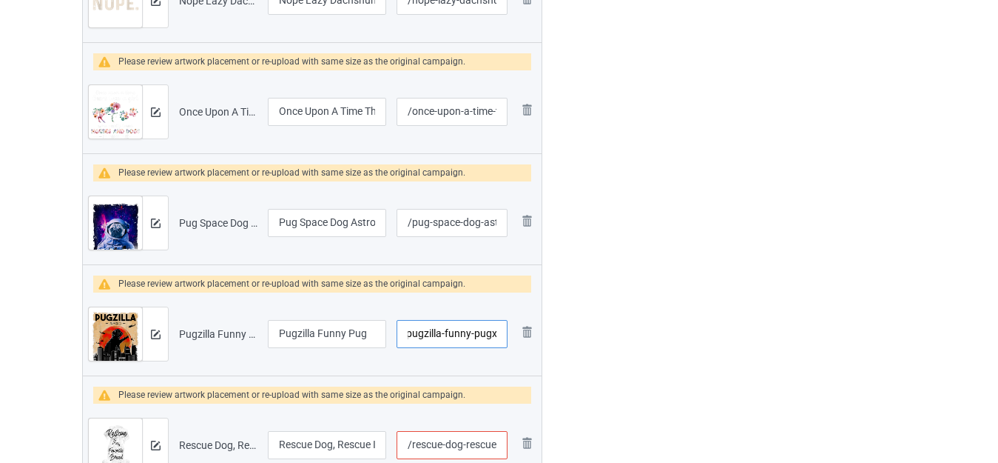
type input "/pugzilla-funny-pugx"
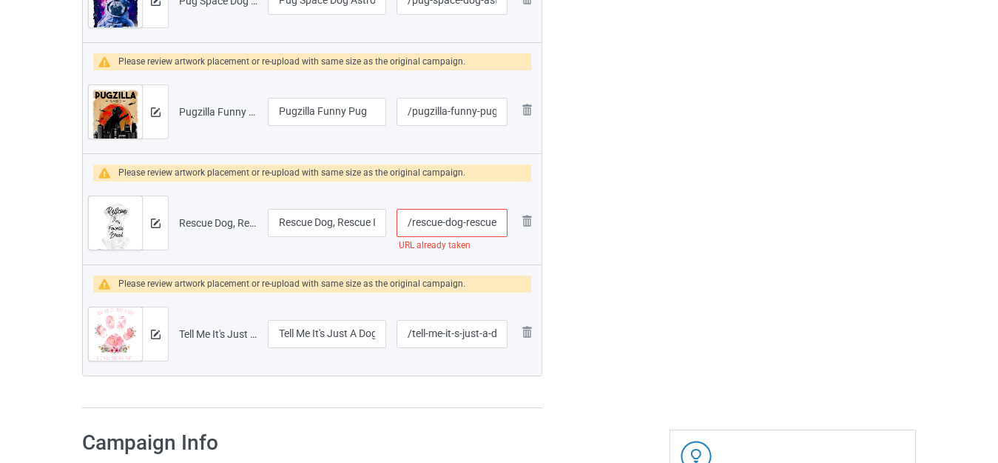
click at [496, 224] on input "/rescue-dog-rescue-is-my-favorite-breed" at bounding box center [452, 223] width 111 height 28
type input "/rescue-dog-rescues-is-my-favorite-breed"
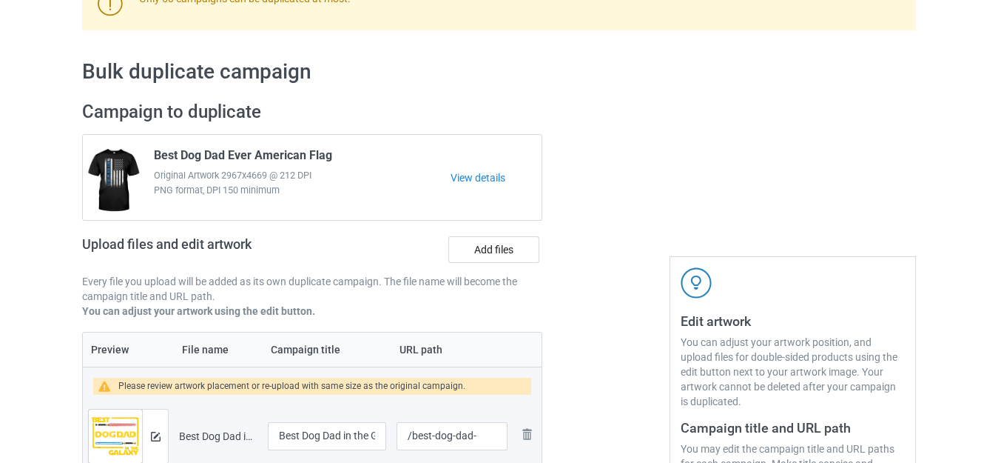
scroll to position [82, 0]
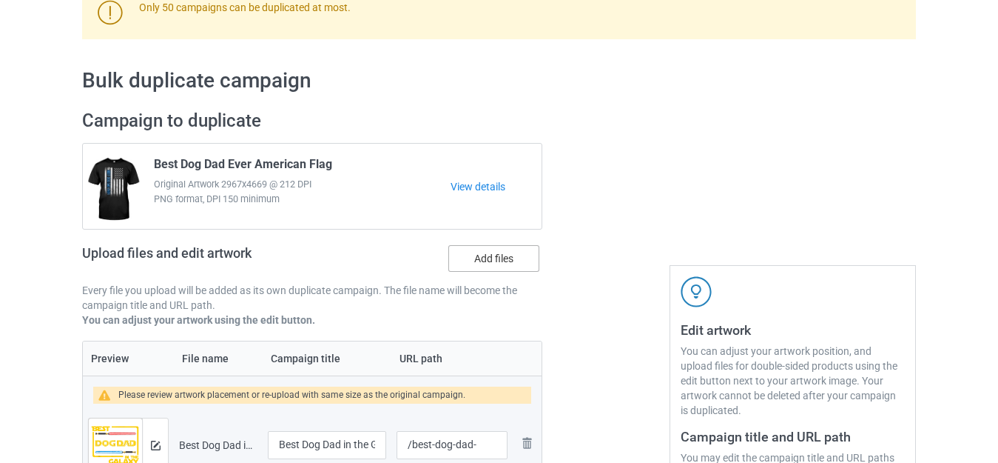
click at [503, 257] on label "Add files" at bounding box center [493, 258] width 91 height 27
click at [0, 0] on input "Add files" at bounding box center [0, 0] width 0 height 0
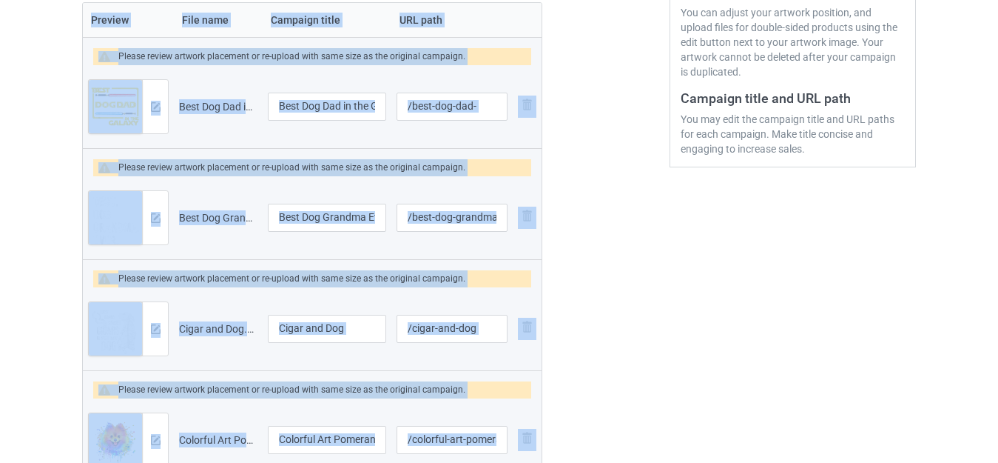
scroll to position [322, 0]
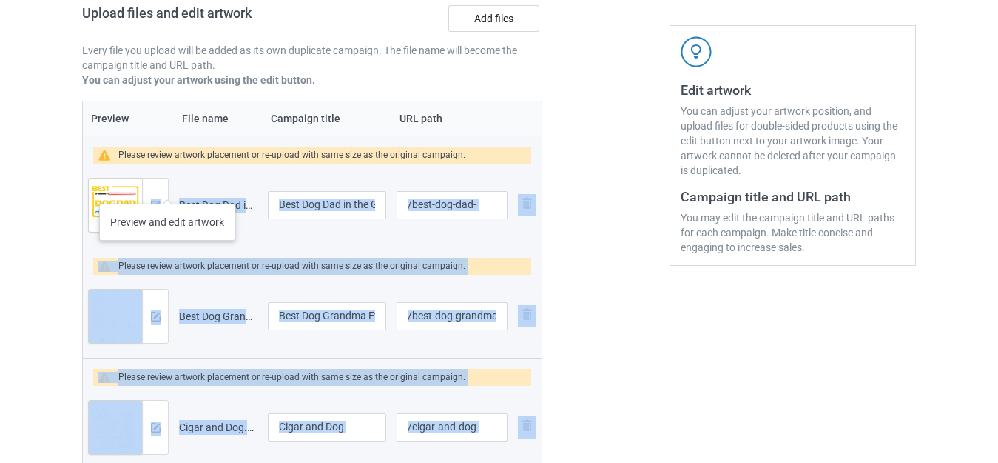
drag, startPoint x: 461, startPoint y: 420, endPoint x: 202, endPoint y: 184, distance: 350.0
copy table "Preview and edit artwork Best Dog Dad in the Galaxy Funny Dog.png Remove file P…"
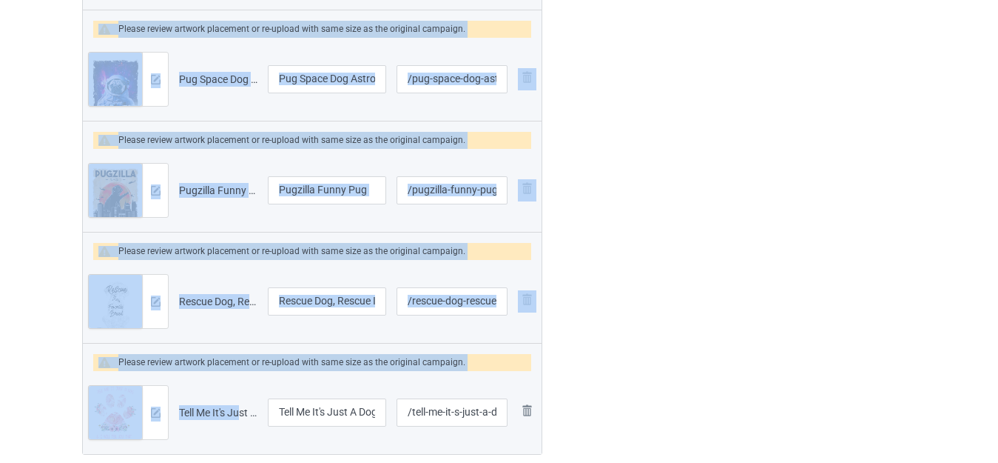
scroll to position [4252, 0]
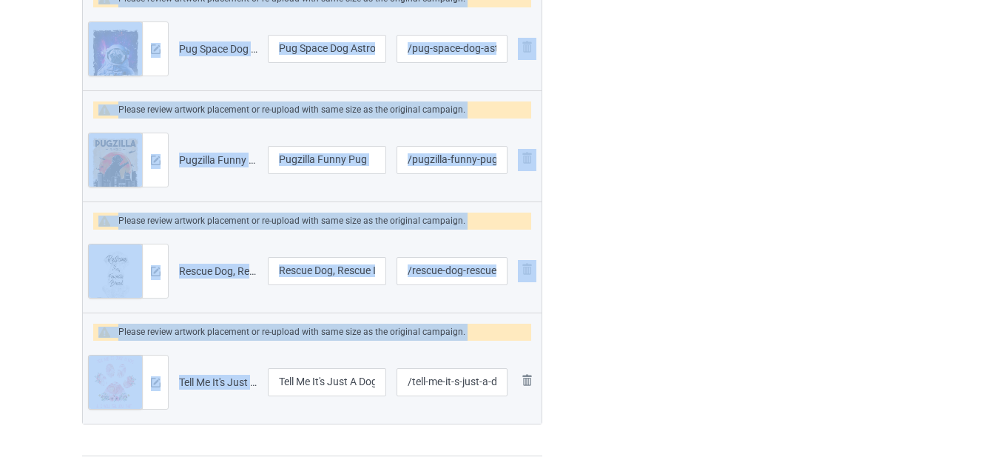
drag, startPoint x: 172, startPoint y: 115, endPoint x: 258, endPoint y: 404, distance: 301.1
copy table "Preview and edit artwork Life Goal Pet All The Dogs.png Remove file Please revi…"
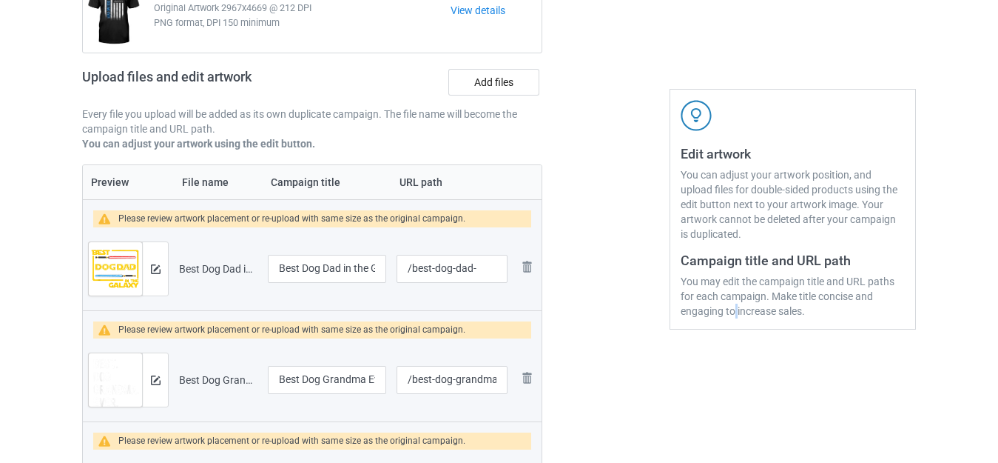
scroll to position [222, 0]
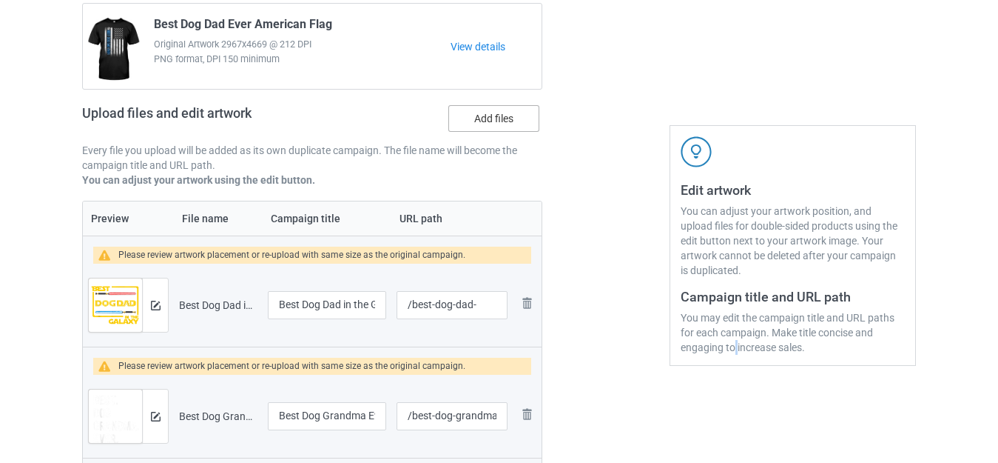
click at [491, 120] on label "Add files" at bounding box center [493, 118] width 91 height 27
click at [0, 0] on input "Add files" at bounding box center [0, 0] width 0 height 0
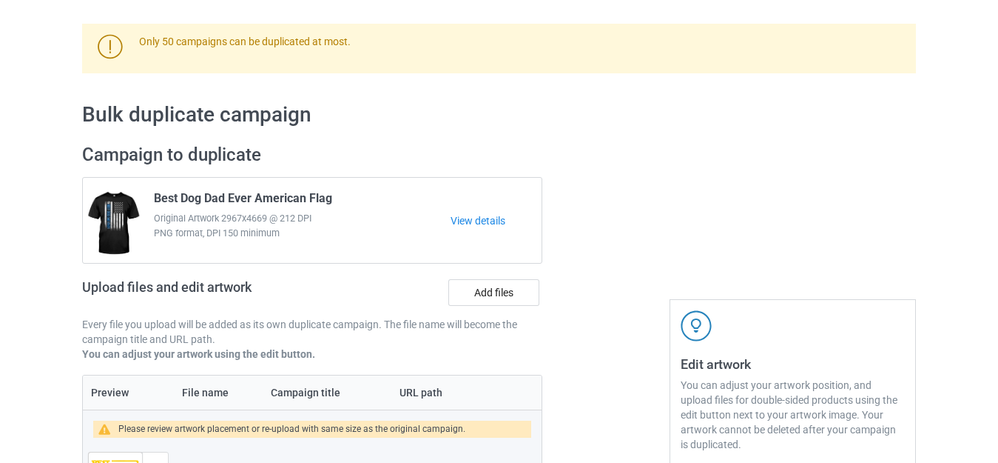
scroll to position [74, 0]
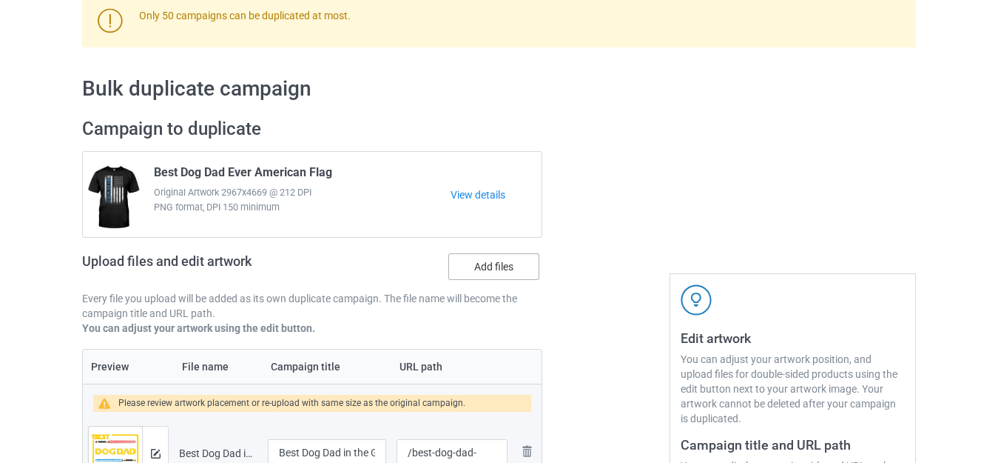
click at [480, 262] on label "Add files" at bounding box center [493, 266] width 91 height 27
click at [0, 0] on input "Add files" at bounding box center [0, 0] width 0 height 0
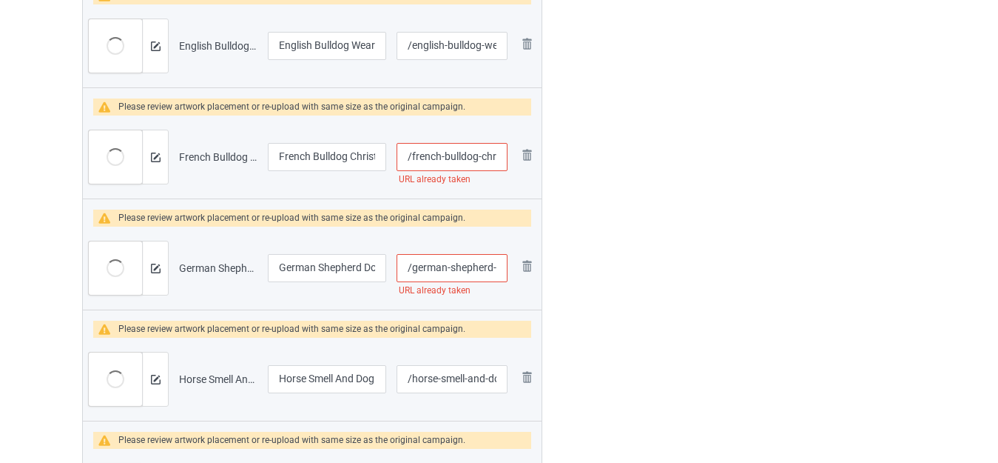
scroll to position [0, 130]
drag, startPoint x: 495, startPoint y: 155, endPoint x: 527, endPoint y: 160, distance: 32.2
click at [527, 160] on tr "Preview and edit artwork French Bulldog Christmas Tree Dog Santa Xmas.png Frenc…" at bounding box center [312, 156] width 459 height 83
click at [498, 162] on input "/french-bulldog-christmas-tree-dog-santa-xmas" at bounding box center [452, 157] width 111 height 28
click at [501, 158] on input "/french-bulldog-christmas-tree-dog-santa-xmas" at bounding box center [452, 157] width 111 height 28
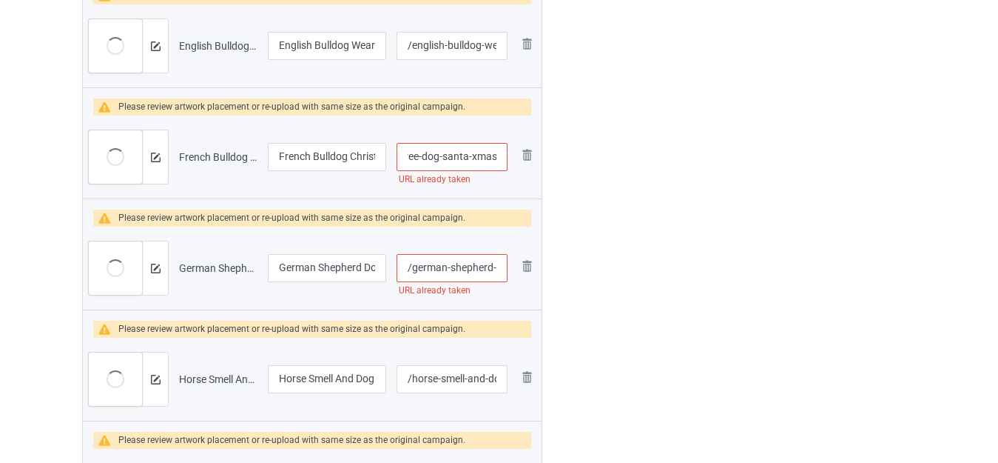
scroll to position [0, 135]
type input "/french-bulldog-christmas-tree-dog-santa-xmasa"
drag, startPoint x: 490, startPoint y: 272, endPoint x: 520, endPoint y: 272, distance: 30.3
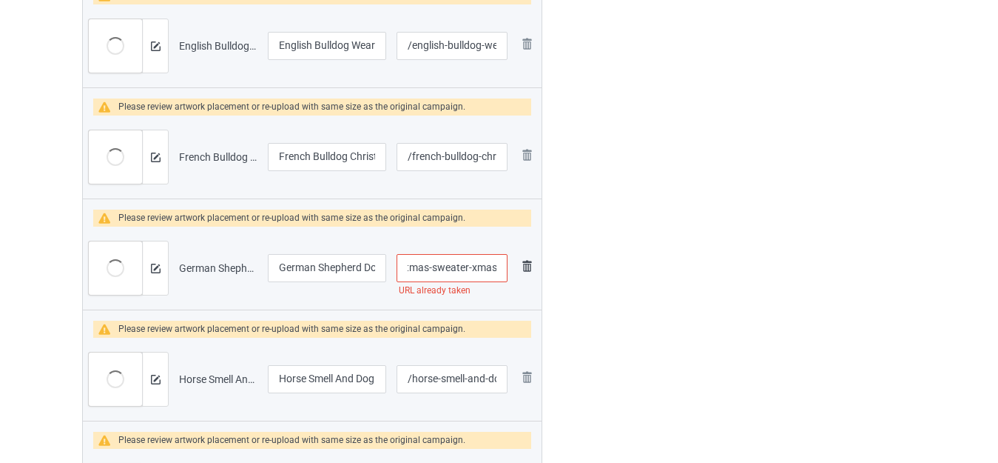
click at [520, 272] on tr "Preview and edit artwork German Shepherd Dog Tree Christmas Sweater Xmas.png Ge…" at bounding box center [312, 267] width 459 height 83
click at [495, 267] on input "/german-shepherd-dog-tree-christmas-sweater-xmas" at bounding box center [452, 268] width 111 height 28
drag, startPoint x: 491, startPoint y: 266, endPoint x: 544, endPoint y: 270, distance: 52.7
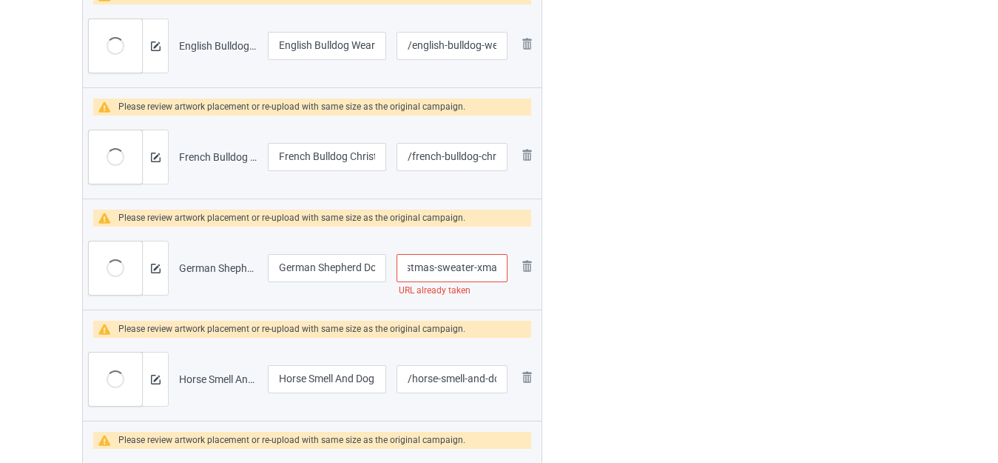
type input "/german-shepherd-dog-tree-christmas-sweater-xma"
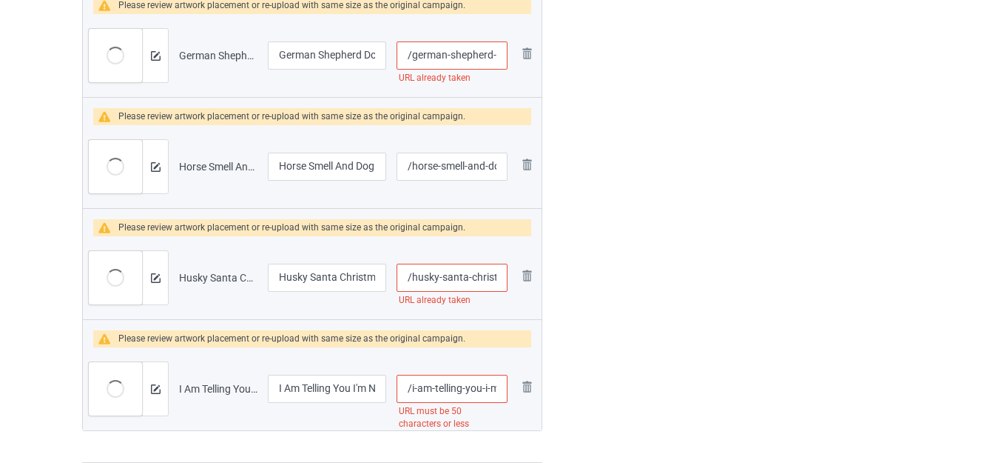
scroll to position [5033, 0]
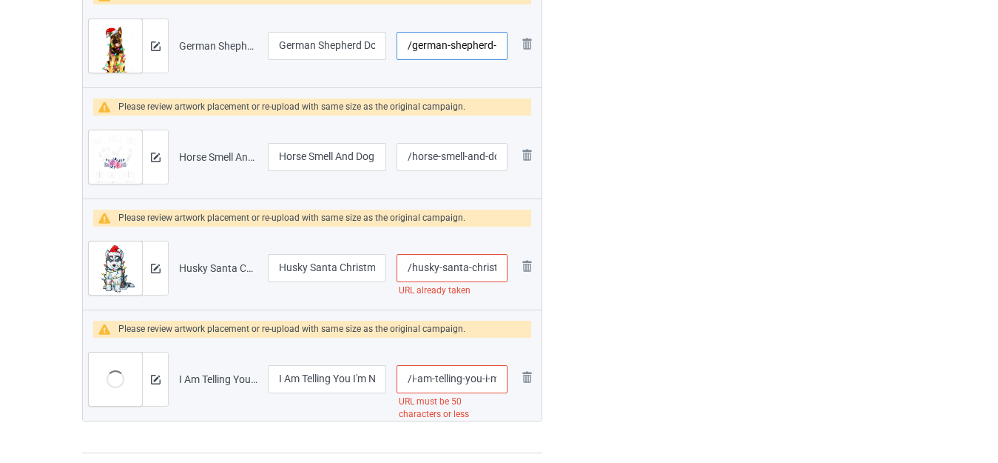
click at [493, 44] on input "/german-shepherd-dog-tree-christmas-sweater-xma" at bounding box center [452, 46] width 111 height 28
click at [519, 279] on tr "Preview and edit artwork Husky Santa Christmas Tree Lights Xmas.png Husky Santa…" at bounding box center [312, 267] width 459 height 83
click at [494, 268] on input "/husky-santa-christmas-tree-lights-xmas" at bounding box center [452, 268] width 111 height 28
drag, startPoint x: 496, startPoint y: 267, endPoint x: 517, endPoint y: 269, distance: 21.6
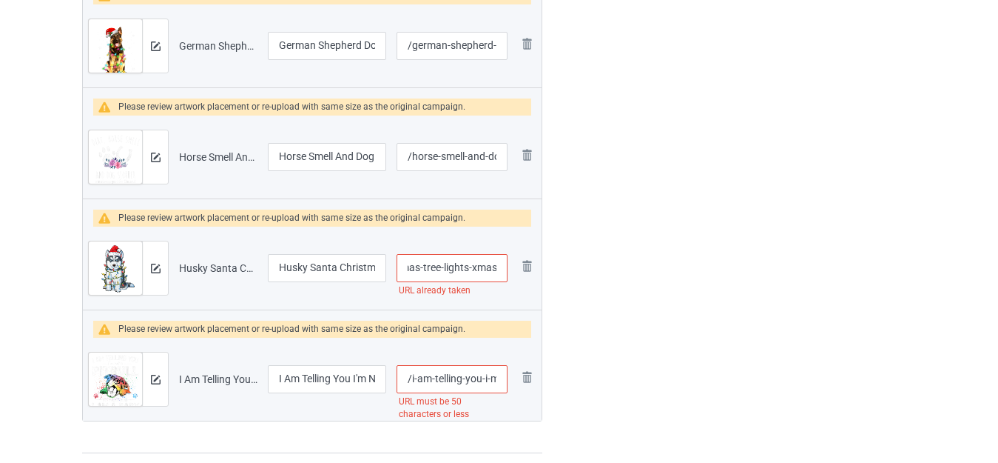
click at [517, 269] on tr "Preview and edit artwork Husky Santa Christmas Tree Lights Xmas.png Husky Santa…" at bounding box center [312, 267] width 459 height 83
click at [485, 266] on input "/husky-santa-christmas-tree-lights-xmas" at bounding box center [452, 268] width 111 height 28
drag, startPoint x: 469, startPoint y: 268, endPoint x: 569, endPoint y: 275, distance: 100.1
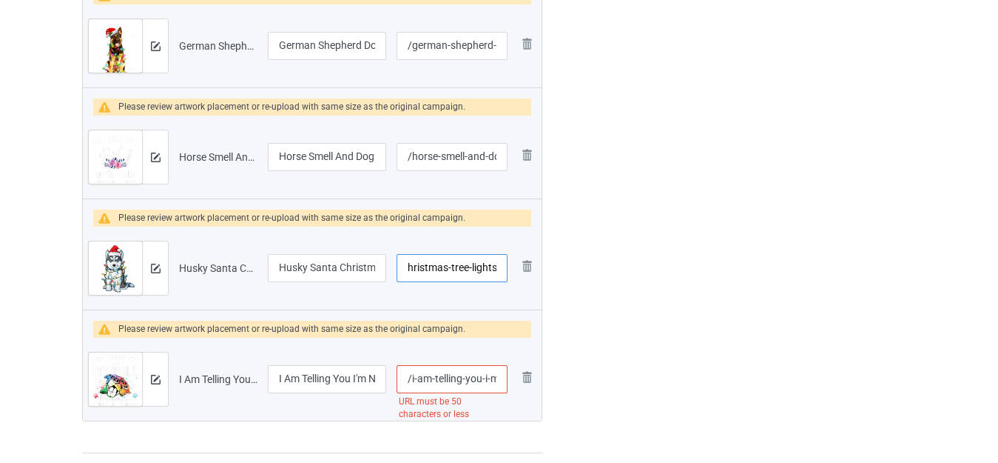
type input "/husky-santa-christmas-tree-lights"
drag, startPoint x: 485, startPoint y: 374, endPoint x: 494, endPoint y: 375, distance: 8.3
click at [525, 375] on tr "Preview and edit artwork I Am Telling You I'm Not A Pitbull Dog Owners Gifts.pn…" at bounding box center [312, 378] width 459 height 83
click at [490, 375] on input "/i-am-telling-you-i-m-not-a-pitbull-dog-owners-gifts" at bounding box center [452, 379] width 111 height 28
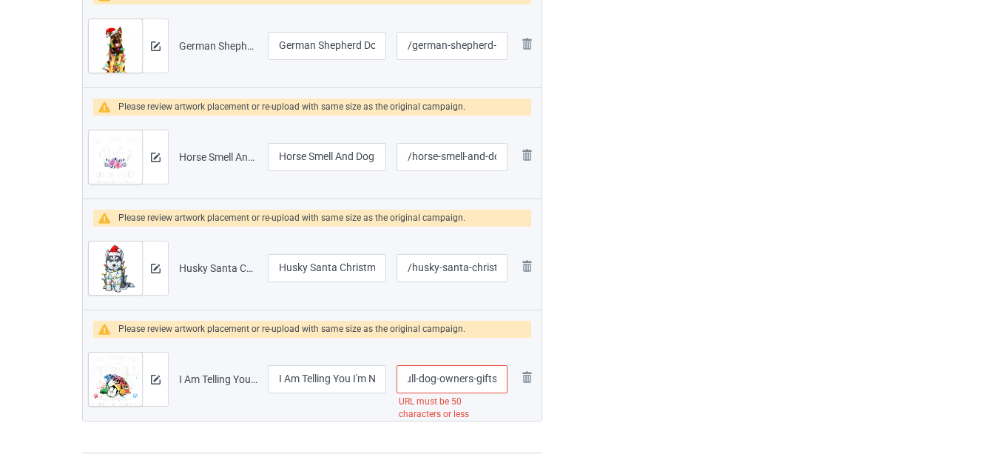
drag, startPoint x: 437, startPoint y: 375, endPoint x: 577, endPoint y: 378, distance: 140.6
type input "/i-am-telling-you-i-m-not-a-pitbull-dog"
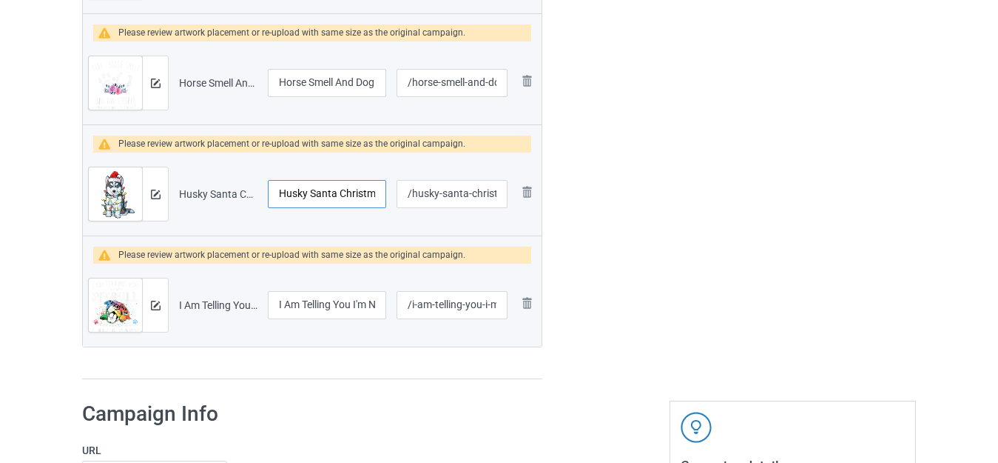
scroll to position [0, 93]
drag, startPoint x: 328, startPoint y: 194, endPoint x: 400, endPoint y: 208, distance: 73.2
click at [400, 208] on tr "Preview and edit artwork Husky Santa Christmas Tree Lights Xmas.png Husky Santa…" at bounding box center [312, 193] width 459 height 83
drag, startPoint x: 328, startPoint y: 304, endPoint x: 417, endPoint y: 310, distance: 89.0
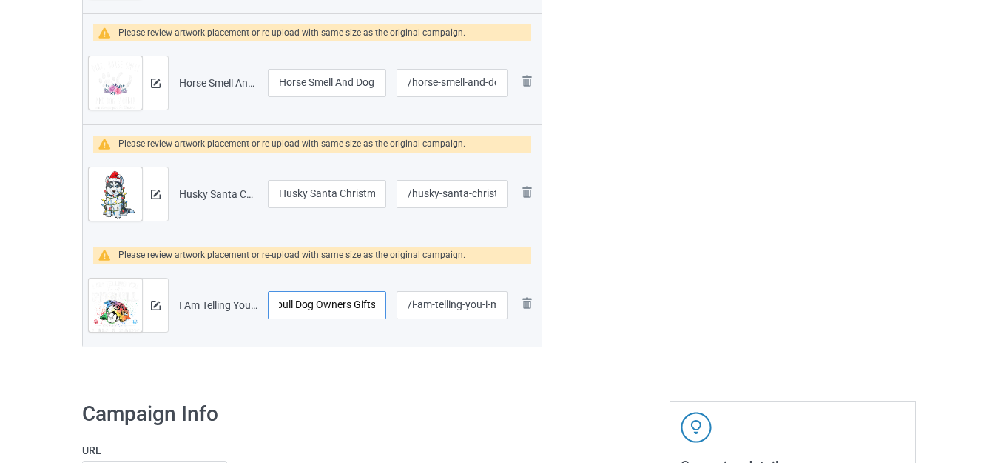
click at [417, 310] on tr "Preview and edit artwork I Am Telling You I'm Not A Pitbull Dog Owners Gifts.pn…" at bounding box center [312, 304] width 459 height 83
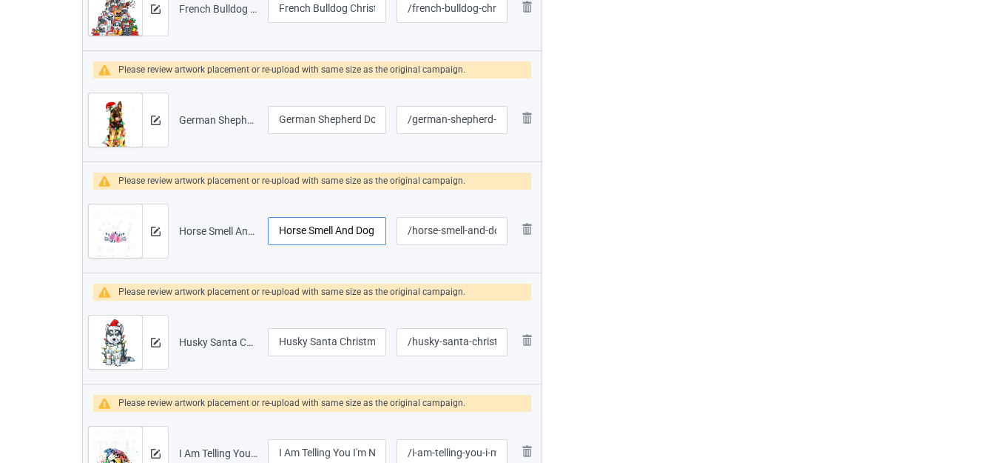
scroll to position [0, 36]
drag, startPoint x: 318, startPoint y: 222, endPoint x: 402, endPoint y: 234, distance: 84.5
click at [402, 234] on tr "Preview and edit artwork Horse Smell And Dog Slobber.png Horse Smell And Dog Sl…" at bounding box center [312, 230] width 459 height 83
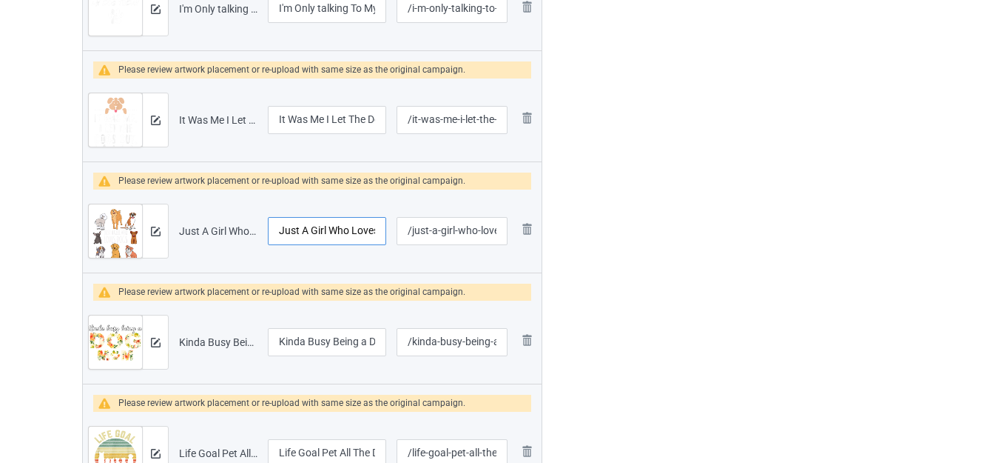
scroll to position [0, 30]
drag, startPoint x: 339, startPoint y: 228, endPoint x: 400, endPoint y: 239, distance: 61.7
click at [406, 239] on tr "Preview and edit artwork Just A Girl Who Loves Dogs.png Just A Girl Who Loves D…" at bounding box center [312, 230] width 459 height 83
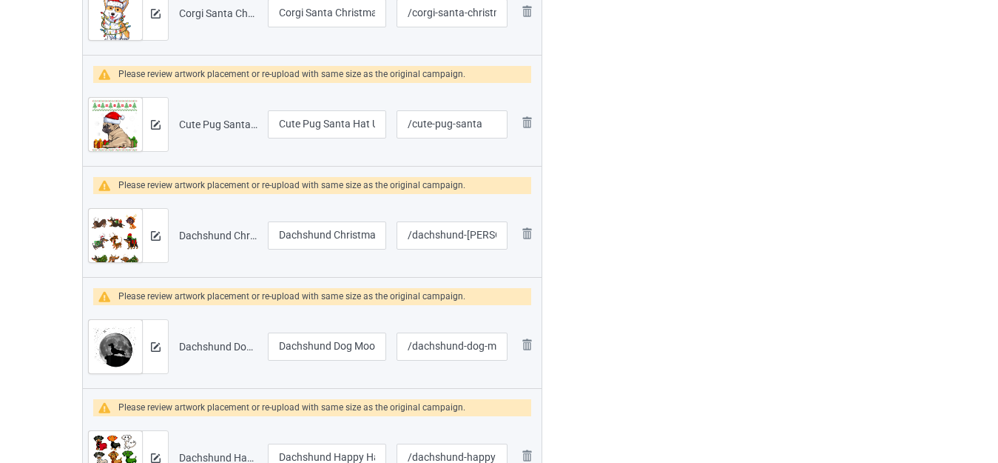
scroll to position [6724, 0]
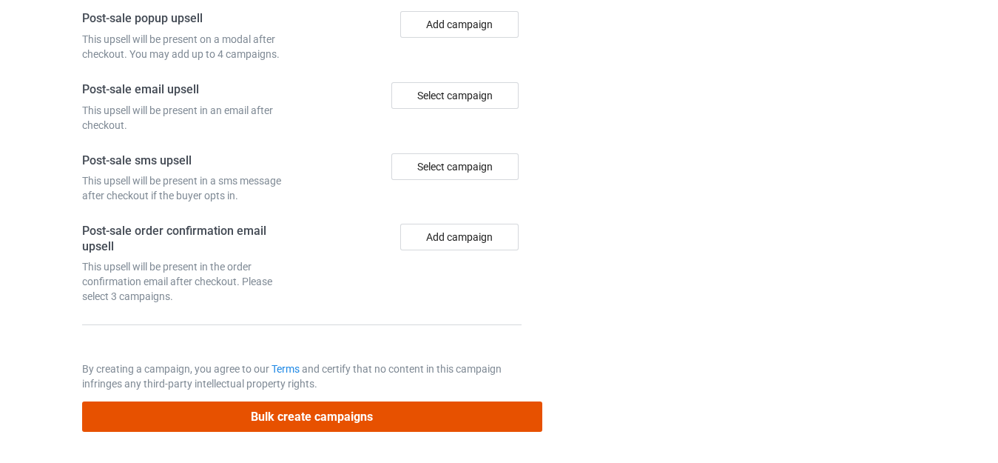
click at [313, 412] on button "Bulk create campaigns" at bounding box center [312, 416] width 460 height 30
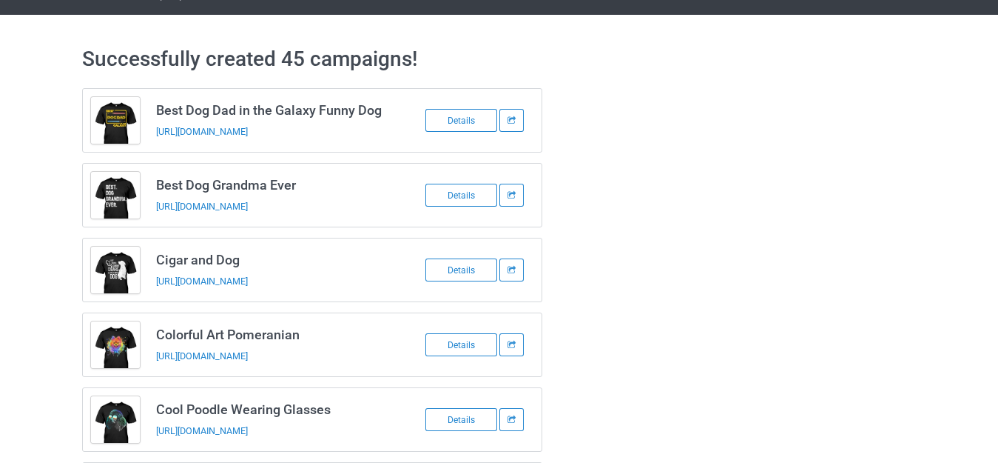
scroll to position [0, 0]
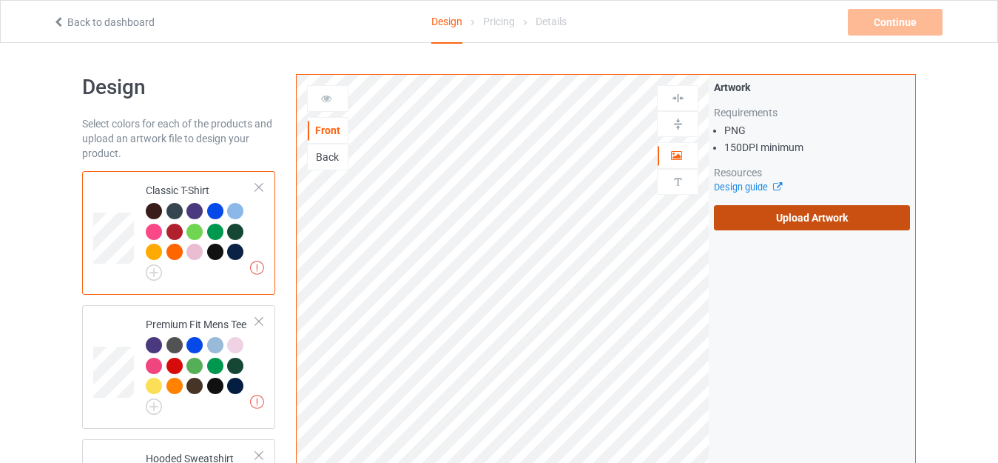
click at [773, 212] on label "Upload Artwork" at bounding box center [812, 217] width 196 height 25
click at [0, 0] on input "Upload Artwork" at bounding box center [0, 0] width 0 height 0
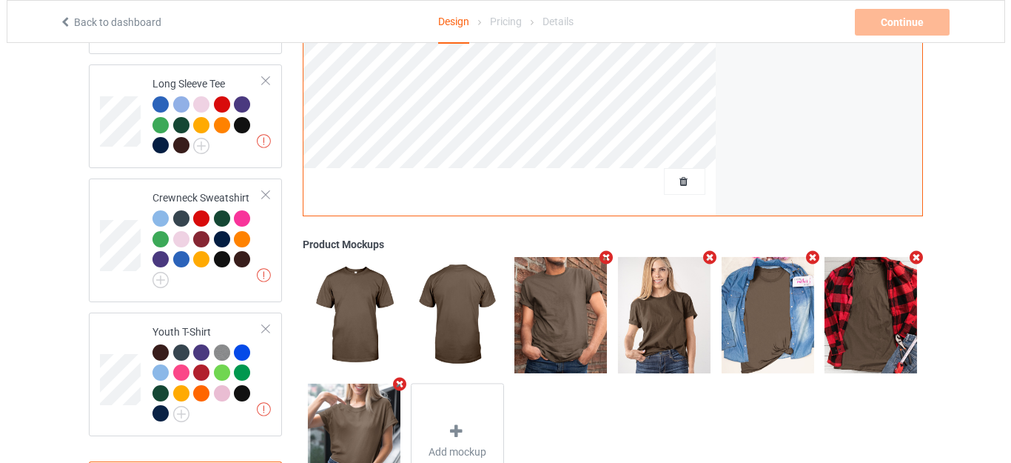
scroll to position [793, 0]
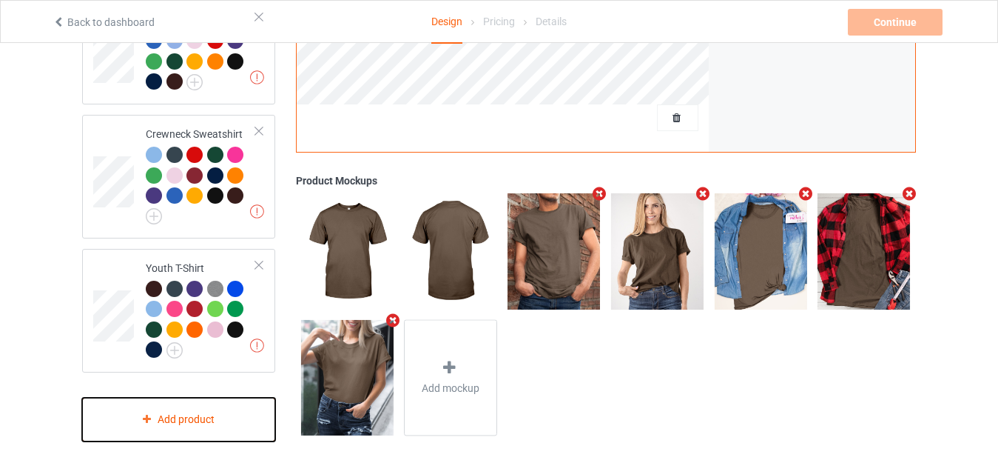
click at [192, 413] on div "Add product" at bounding box center [178, 419] width 193 height 44
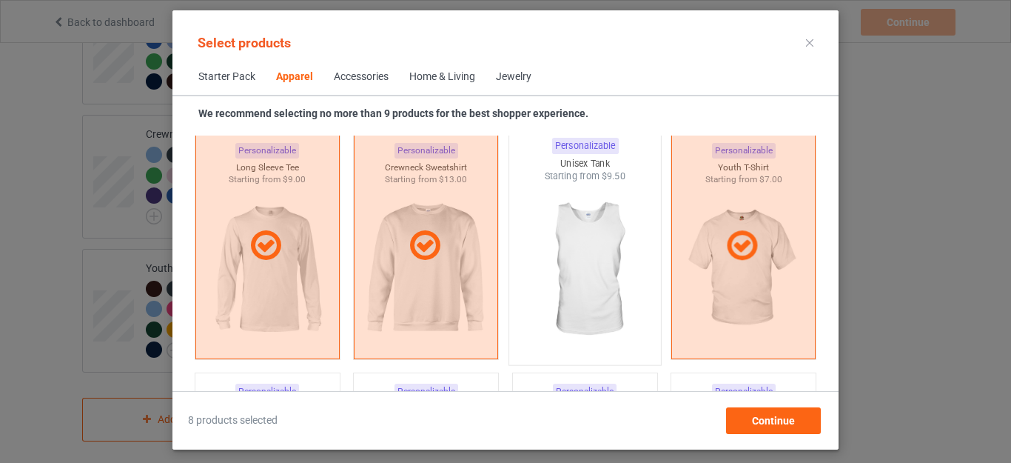
click at [583, 263] on img at bounding box center [584, 270] width 139 height 174
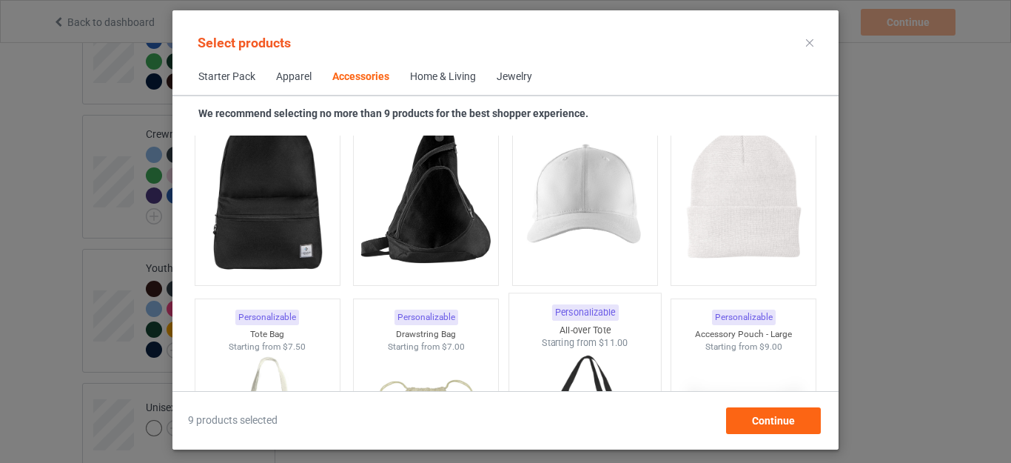
scroll to position [4622, 0]
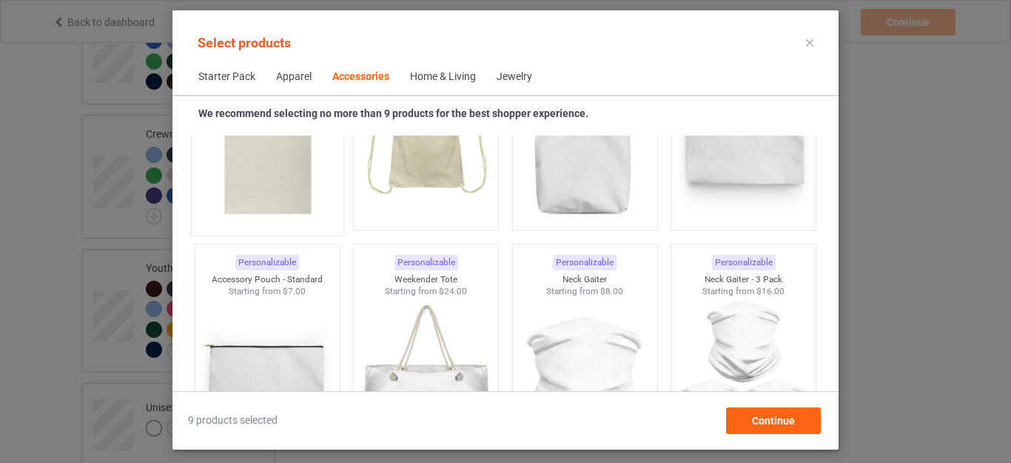
click at [265, 200] on img at bounding box center [267, 140] width 139 height 174
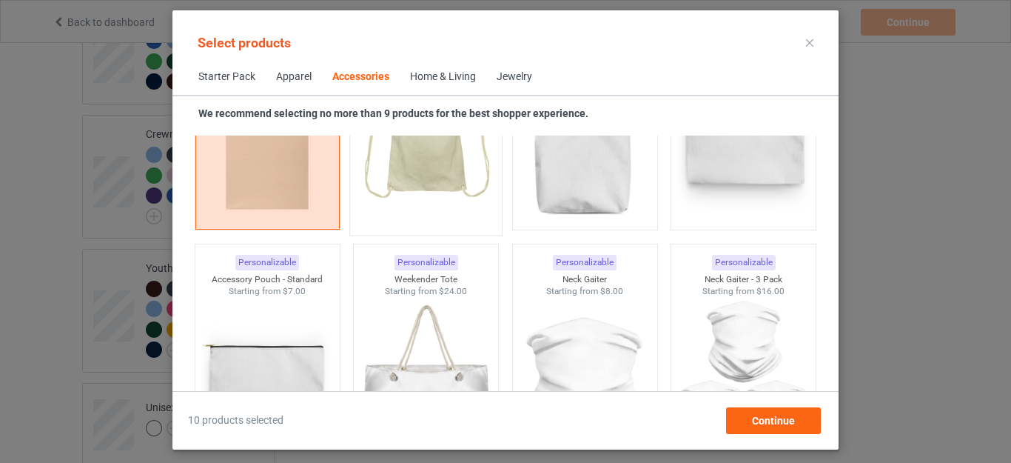
click at [434, 193] on img at bounding box center [426, 140] width 139 height 174
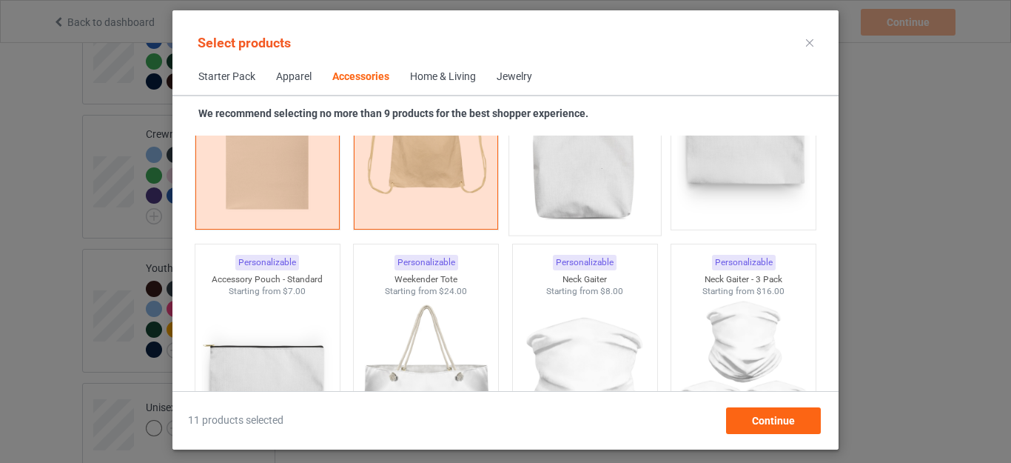
click at [561, 184] on img at bounding box center [584, 140] width 139 height 174
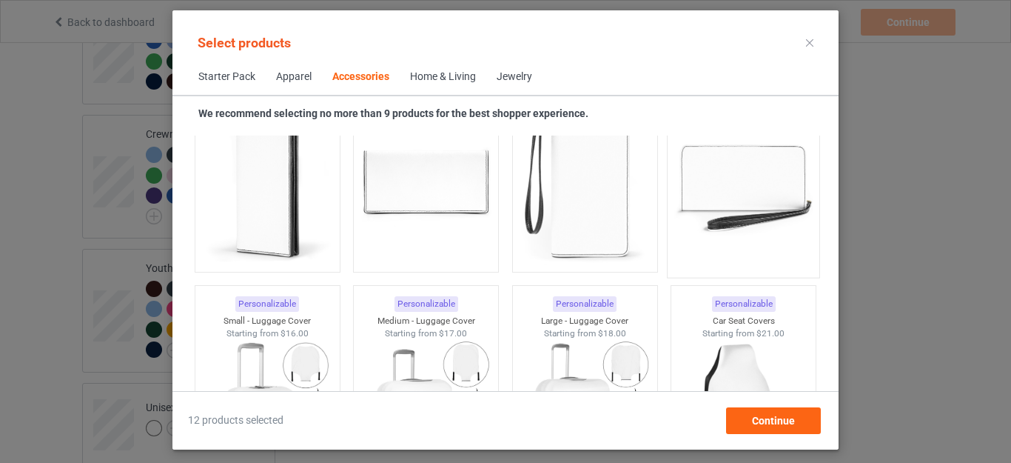
scroll to position [6398, 0]
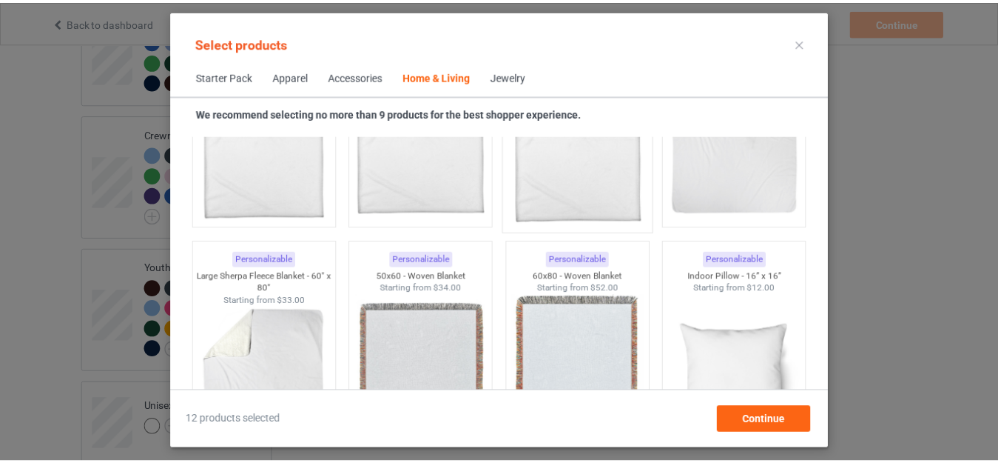
scroll to position [7434, 0]
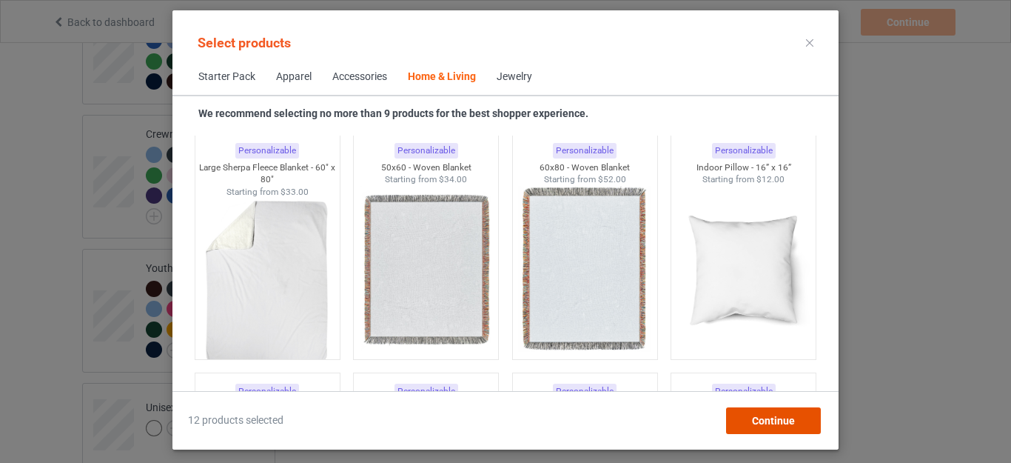
click at [777, 414] on span "Continue" at bounding box center [773, 420] width 43 height 12
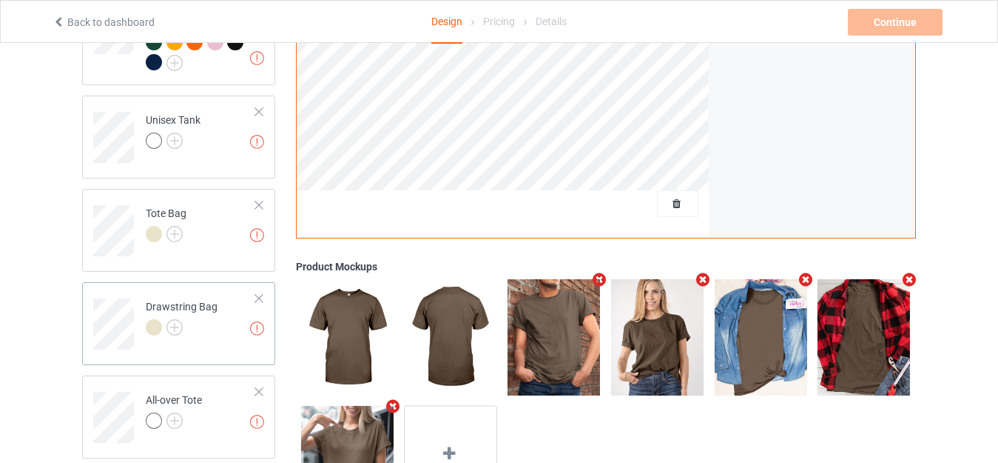
scroll to position [1089, 0]
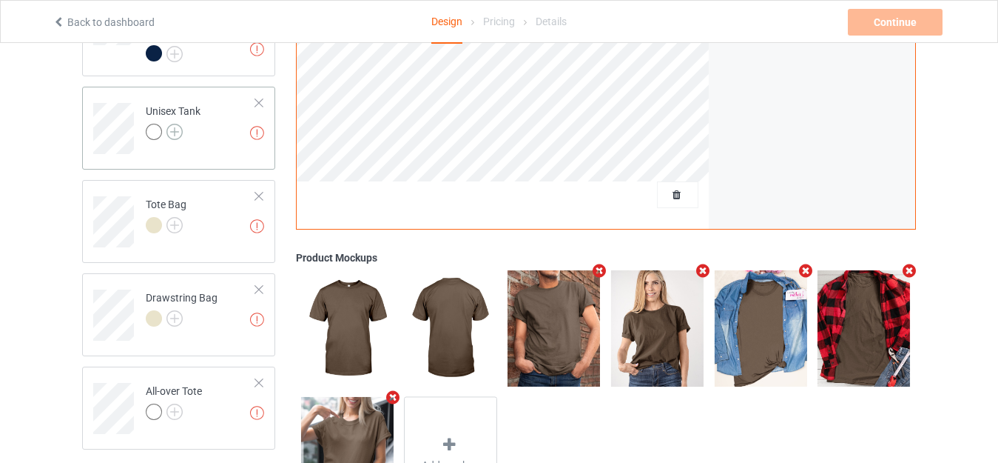
click at [175, 124] on img at bounding box center [175, 132] width 16 height 16
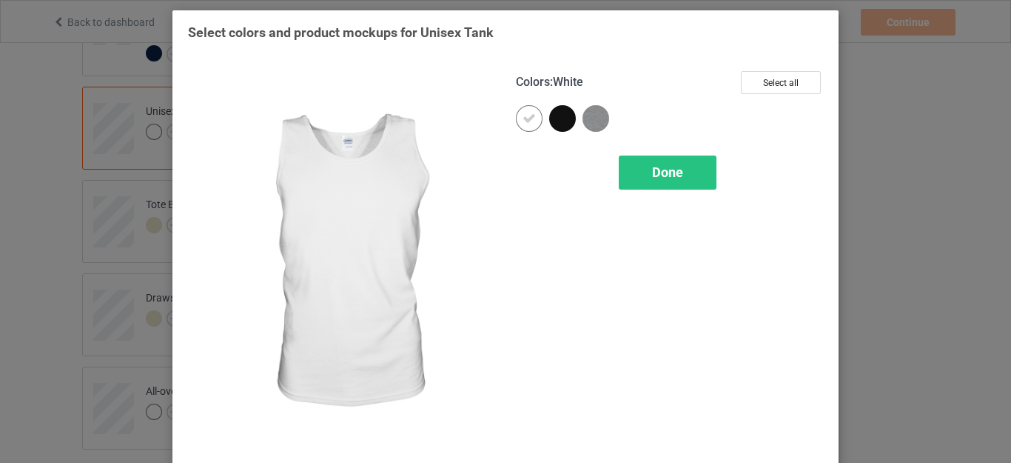
click at [537, 117] on div at bounding box center [532, 121] width 33 height 33
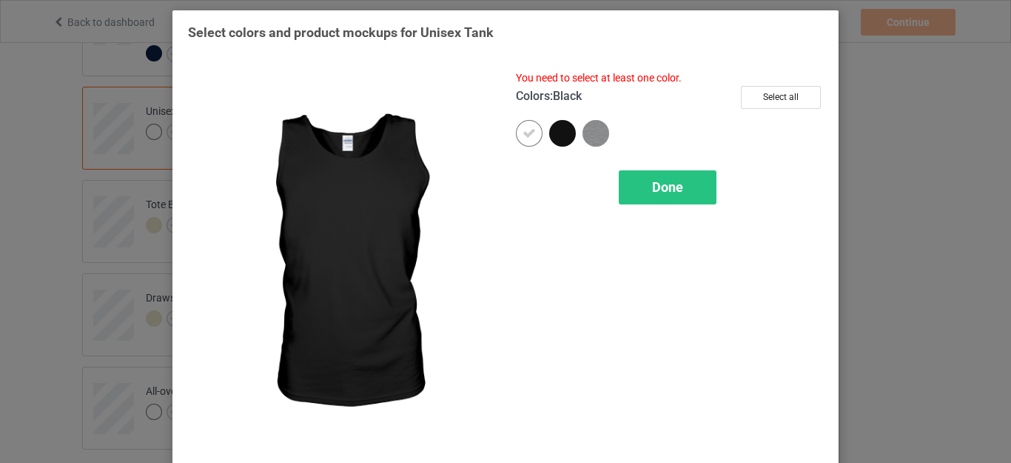
click at [554, 131] on div at bounding box center [562, 133] width 27 height 27
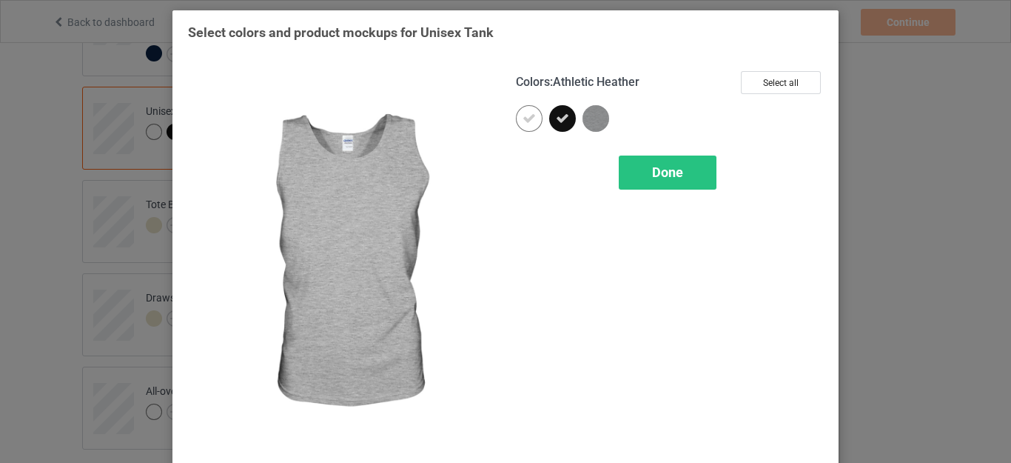
click at [588, 118] on img at bounding box center [595, 118] width 27 height 27
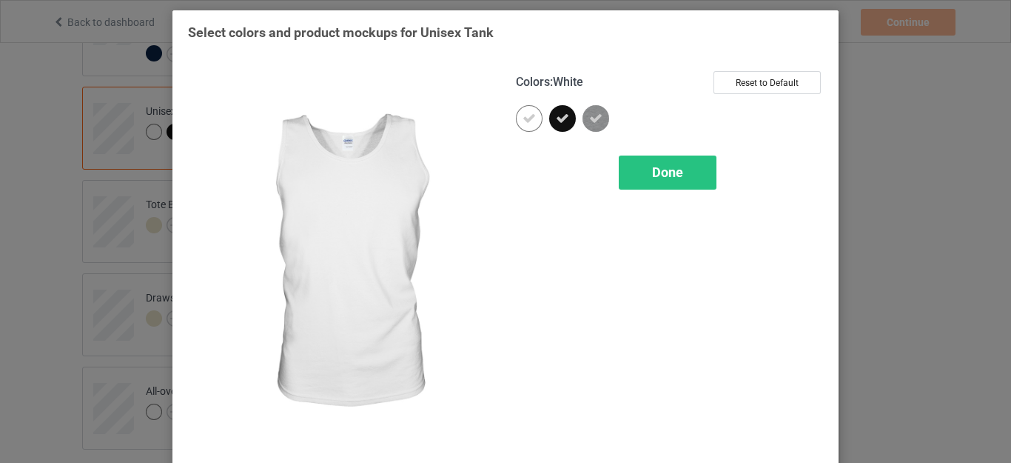
click at [523, 128] on div at bounding box center [529, 118] width 27 height 27
click at [644, 167] on div "Done" at bounding box center [668, 172] width 98 height 34
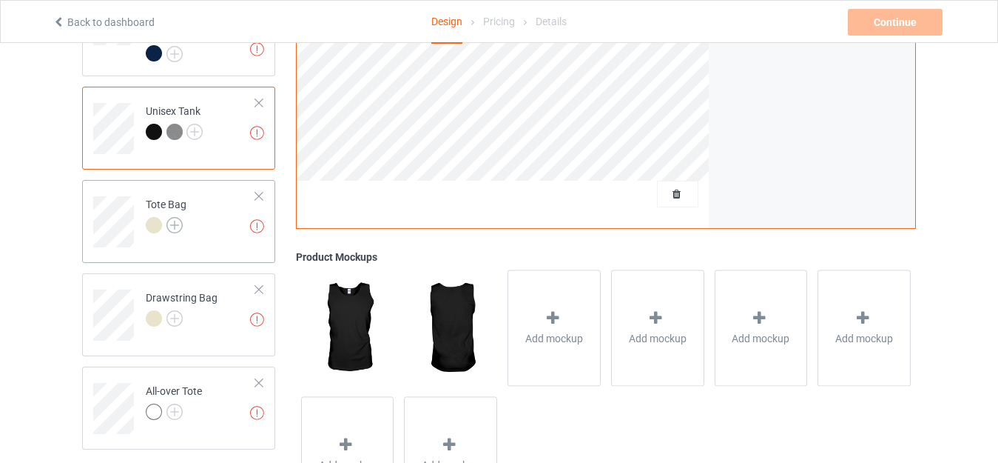
click at [175, 217] on img at bounding box center [175, 225] width 16 height 16
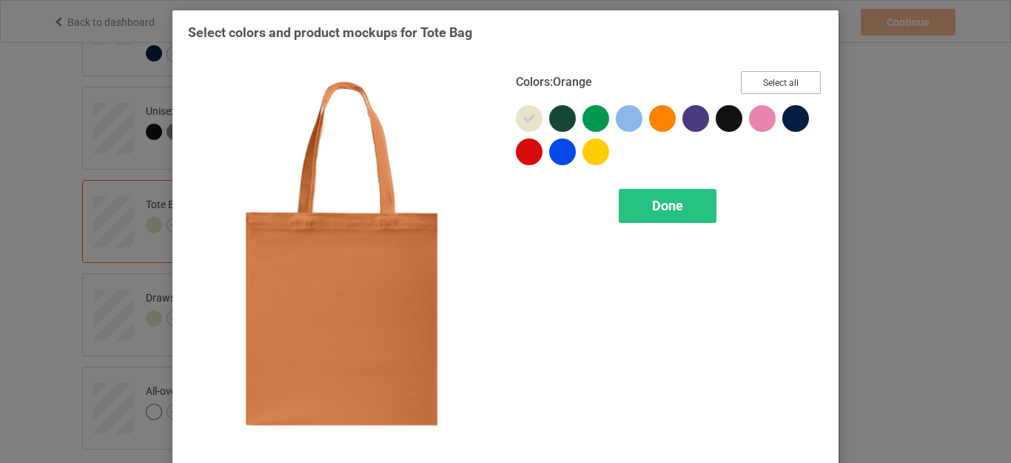
click at [747, 88] on button "Select all" at bounding box center [781, 82] width 80 height 23
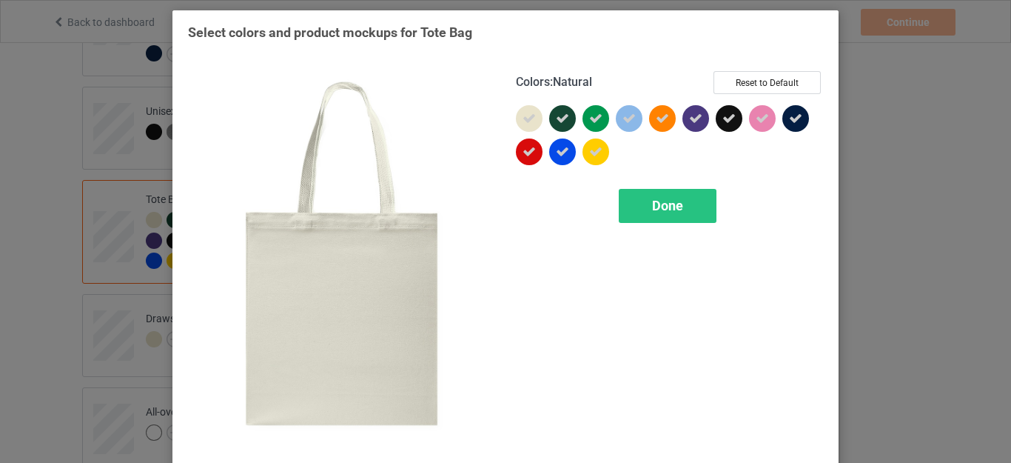
click at [522, 122] on icon at bounding box center [528, 118] width 13 height 13
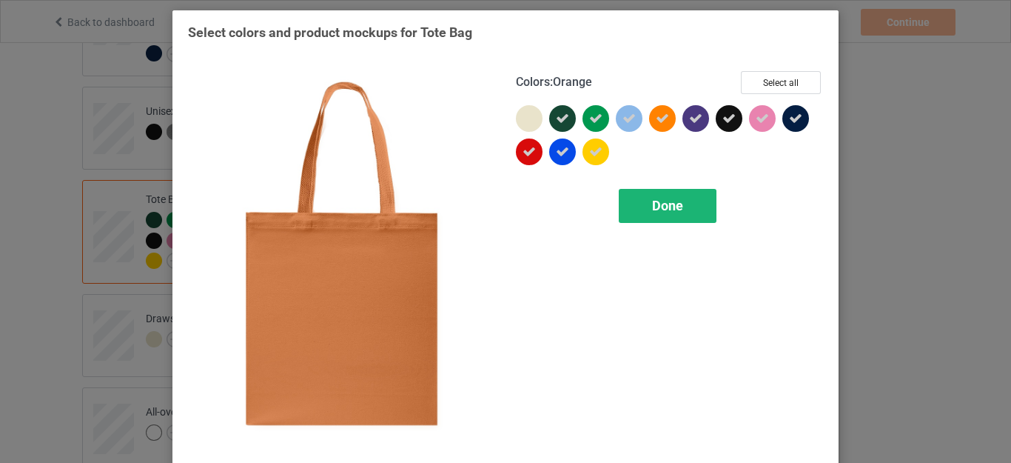
drag, startPoint x: 681, startPoint y: 201, endPoint x: 668, endPoint y: 201, distance: 13.3
click at [681, 201] on div "Done" at bounding box center [668, 206] width 98 height 34
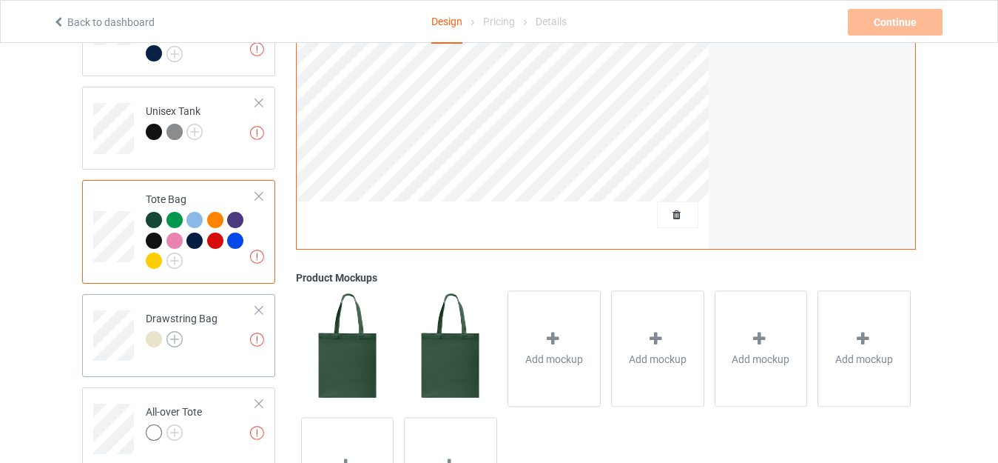
click at [172, 331] on img at bounding box center [175, 339] width 16 height 16
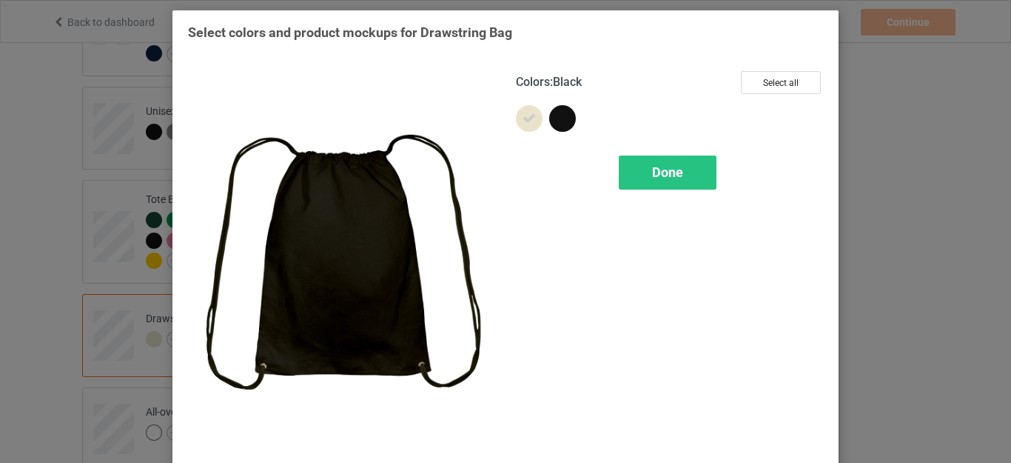
click at [554, 120] on div at bounding box center [562, 118] width 27 height 27
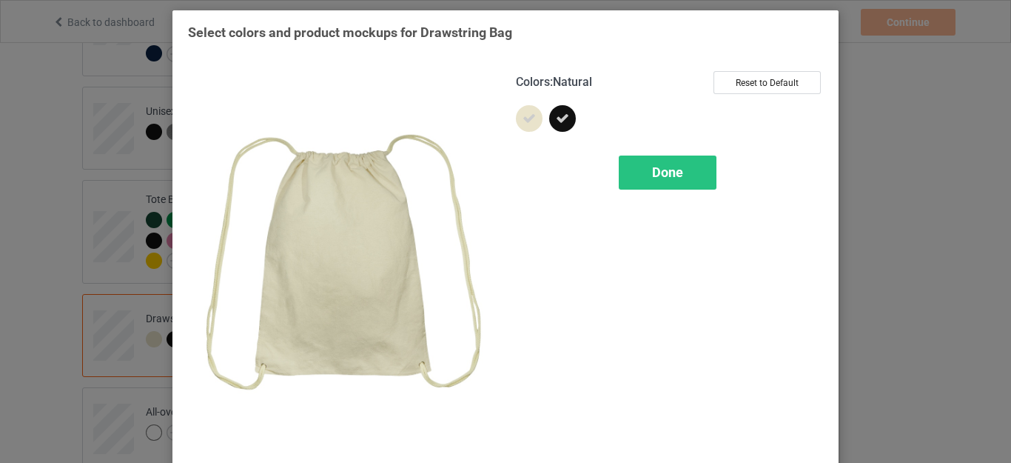
click at [528, 119] on icon at bounding box center [528, 118] width 13 height 13
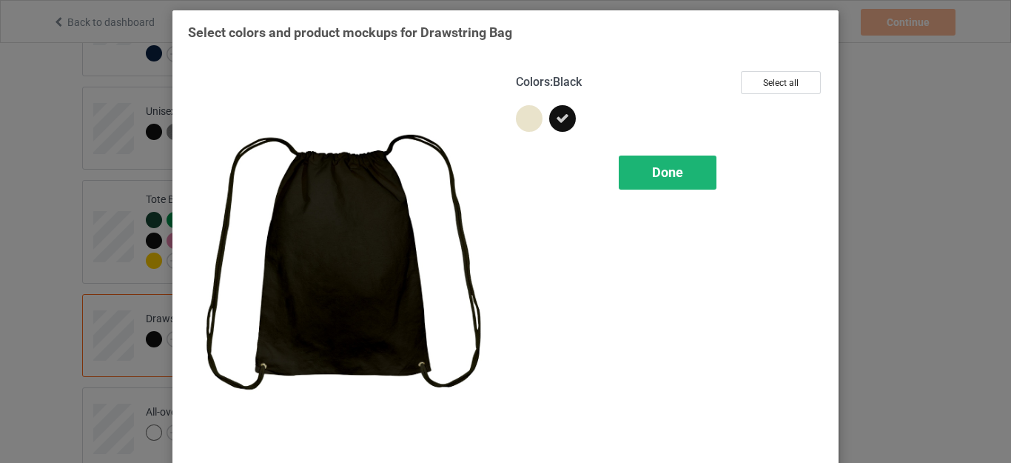
click at [652, 173] on span "Done" at bounding box center [667, 172] width 31 height 16
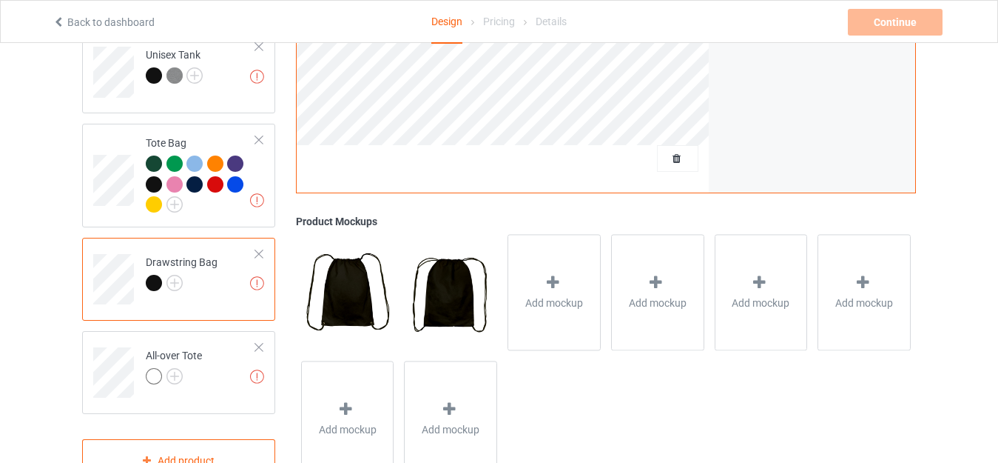
scroll to position [1188, 0]
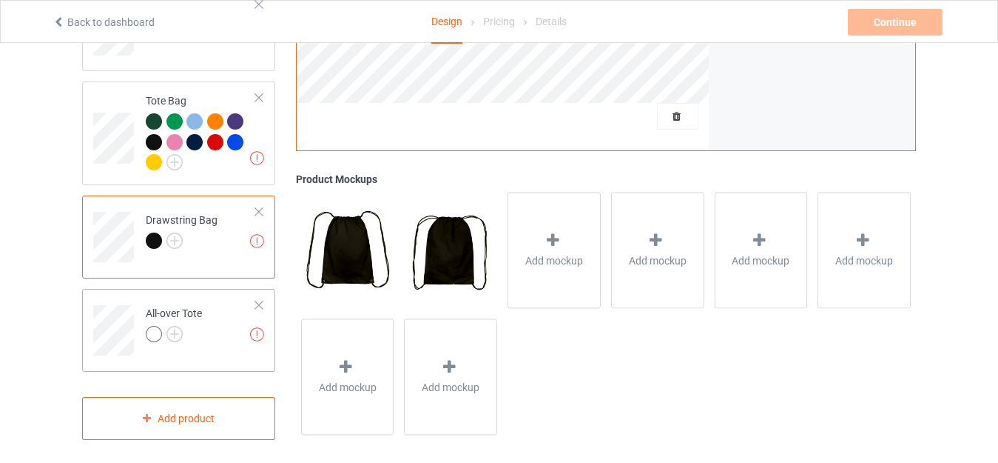
click at [184, 326] on div at bounding box center [174, 336] width 56 height 21
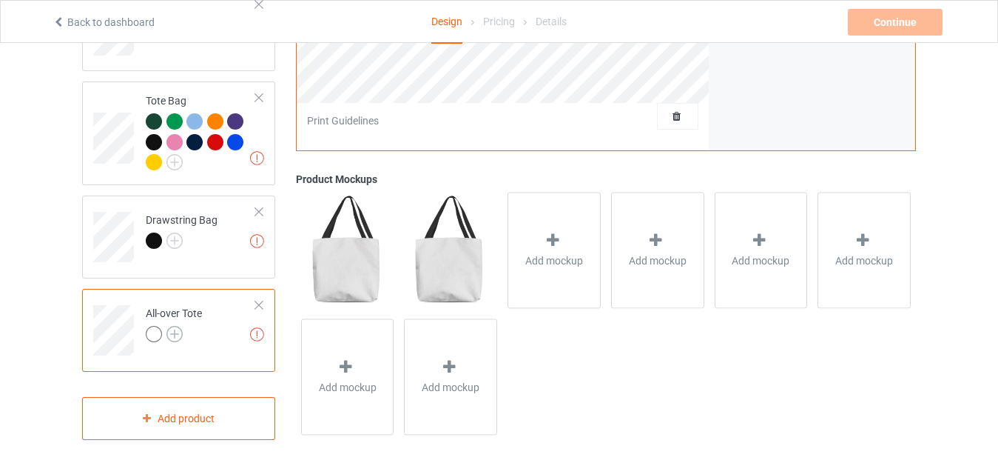
click at [172, 326] on img at bounding box center [175, 334] width 16 height 16
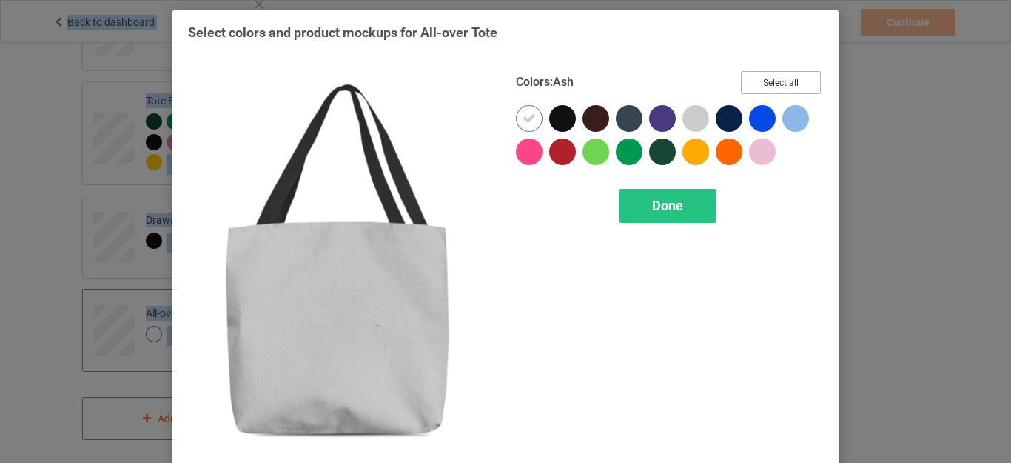
click at [776, 74] on button "Select all" at bounding box center [781, 82] width 80 height 23
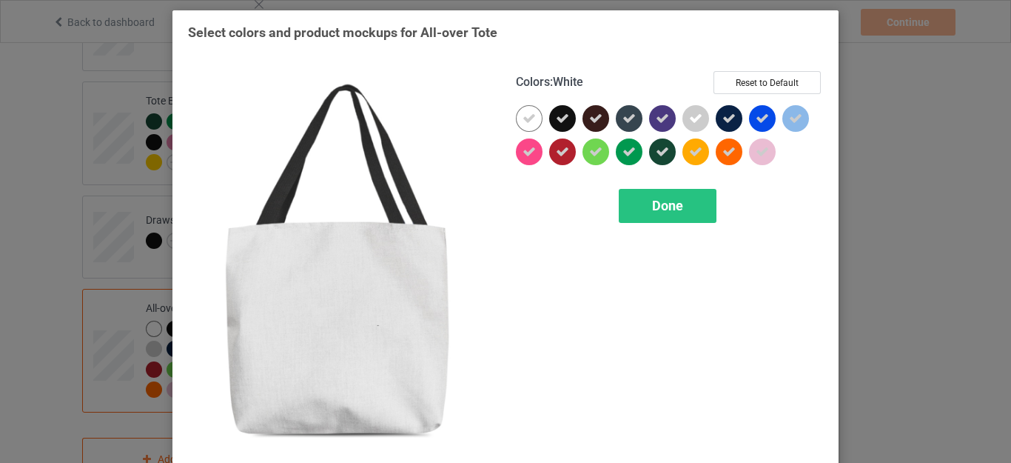
click at [525, 120] on icon at bounding box center [528, 118] width 13 height 13
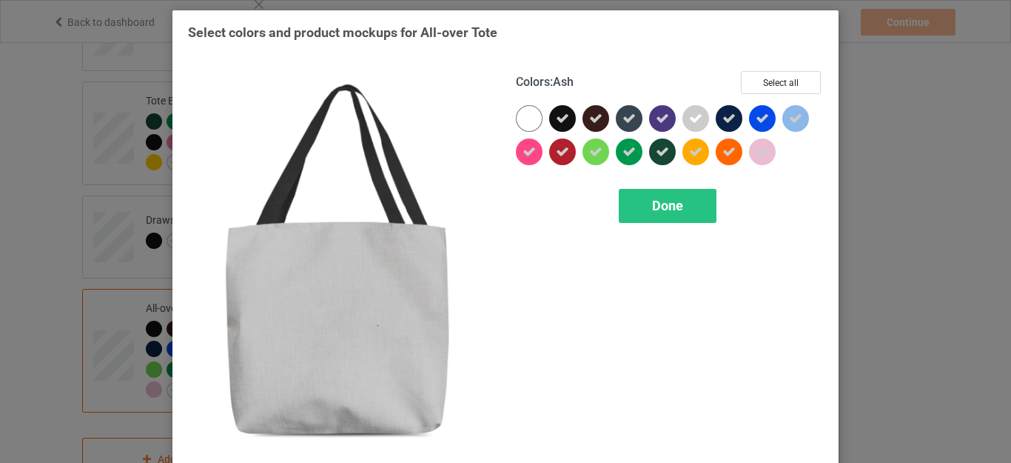
click at [691, 122] on icon at bounding box center [695, 118] width 13 height 13
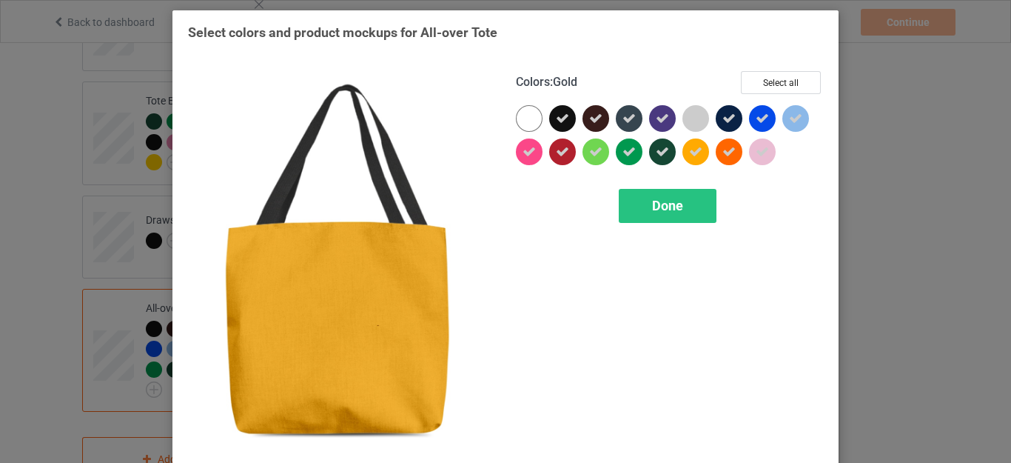
drag, startPoint x: 666, startPoint y: 221, endPoint x: 661, endPoint y: 213, distance: 9.6
click at [665, 221] on div "Done" at bounding box center [668, 206] width 98 height 34
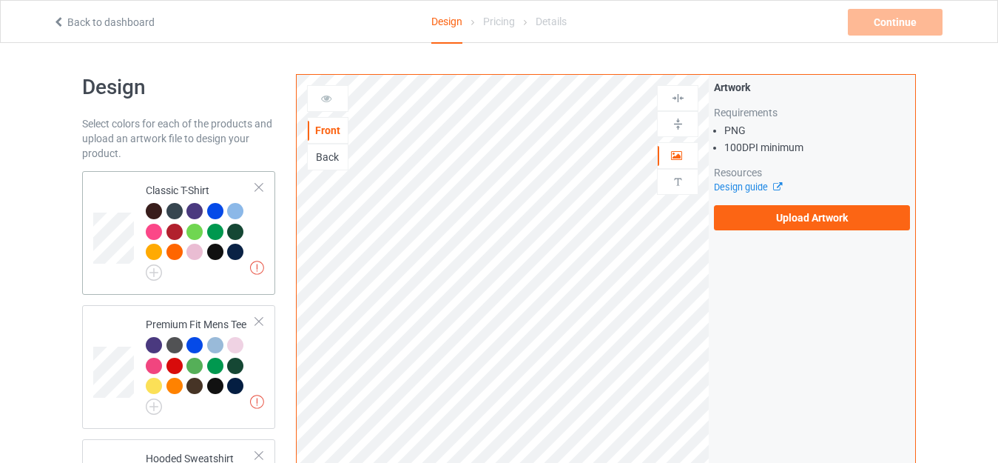
click at [180, 186] on div "Classic T-Shirt" at bounding box center [201, 229] width 110 height 93
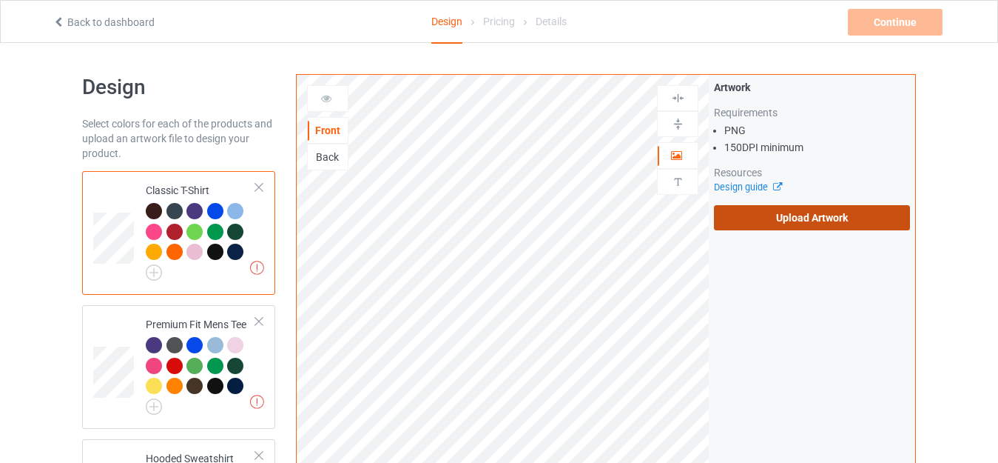
click at [786, 223] on label "Upload Artwork" at bounding box center [812, 217] width 196 height 25
click at [0, 0] on input "Upload Artwork" at bounding box center [0, 0] width 0 height 0
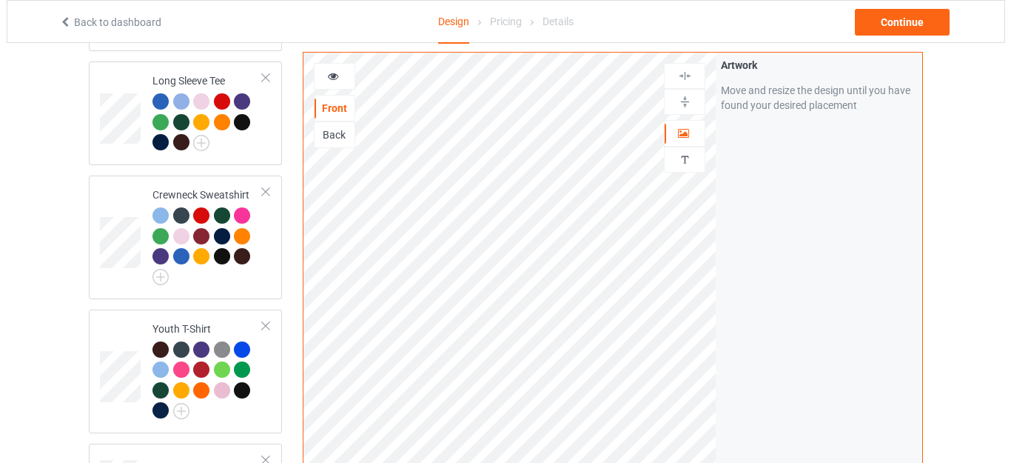
scroll to position [711, 0]
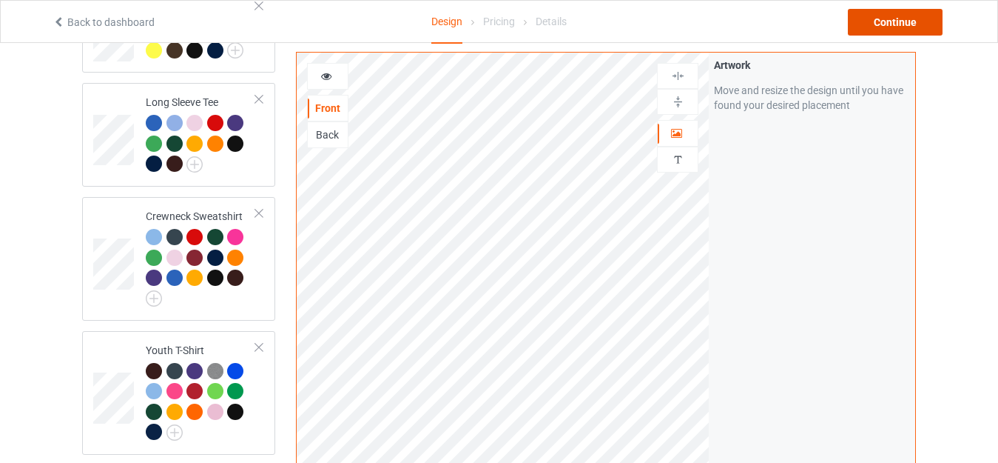
click at [889, 27] on div "Continue" at bounding box center [895, 22] width 95 height 27
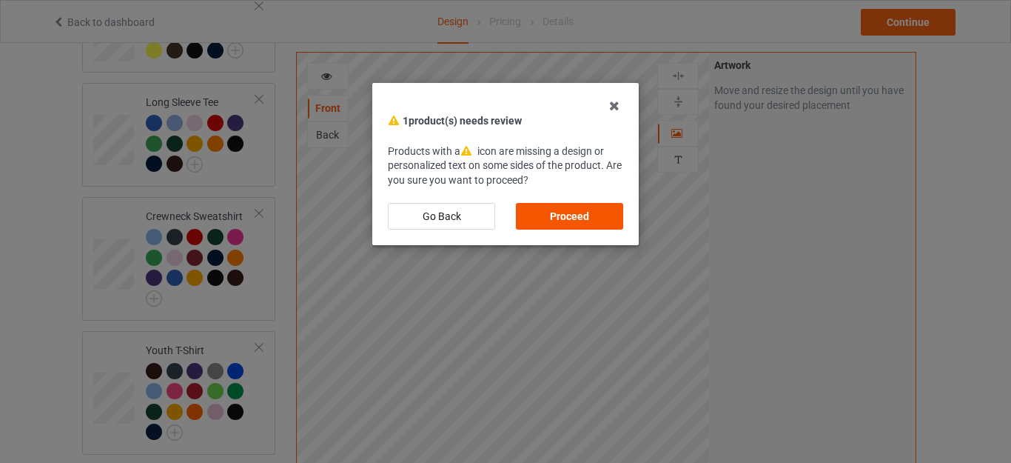
click at [572, 212] on div "Proceed" at bounding box center [569, 216] width 107 height 27
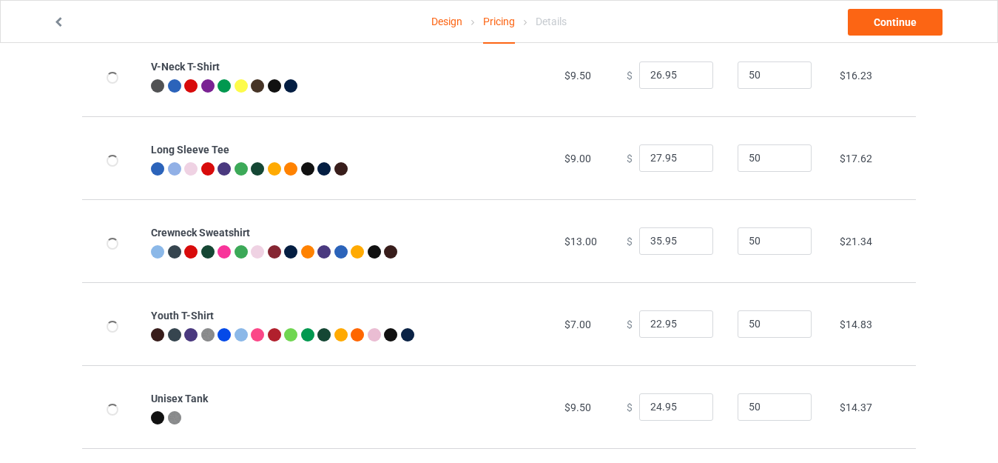
scroll to position [709, 0]
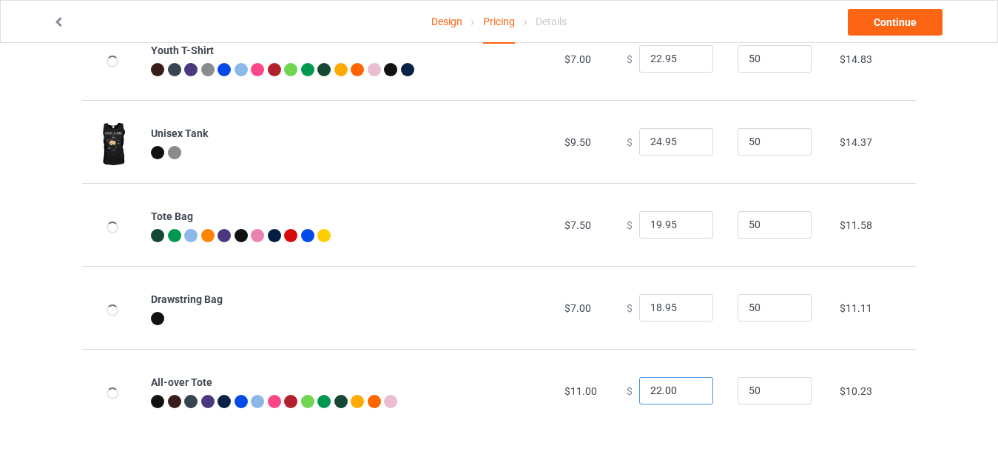
drag, startPoint x: 651, startPoint y: 389, endPoint x: 634, endPoint y: 389, distance: 17.0
click at [639, 389] on input "22.00" at bounding box center [676, 391] width 74 height 28
click at [656, 386] on input "22.00" at bounding box center [676, 391] width 74 height 28
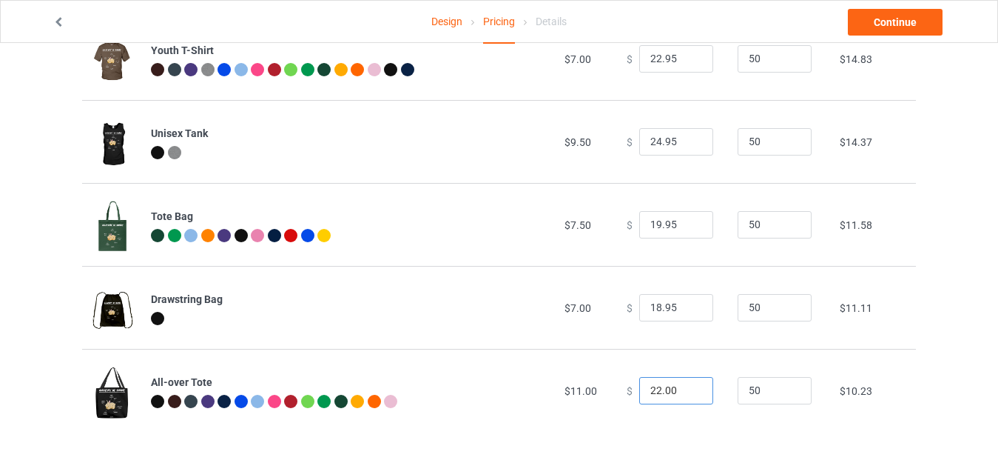
click at [649, 386] on input "22.00" at bounding box center [676, 391] width 74 height 28
drag, startPoint x: 656, startPoint y: 388, endPoint x: 682, endPoint y: 388, distance: 25.9
click at [682, 388] on input "27.00" at bounding box center [676, 391] width 74 height 28
type input "27.95"
drag, startPoint x: 652, startPoint y: 306, endPoint x: 616, endPoint y: 309, distance: 35.6
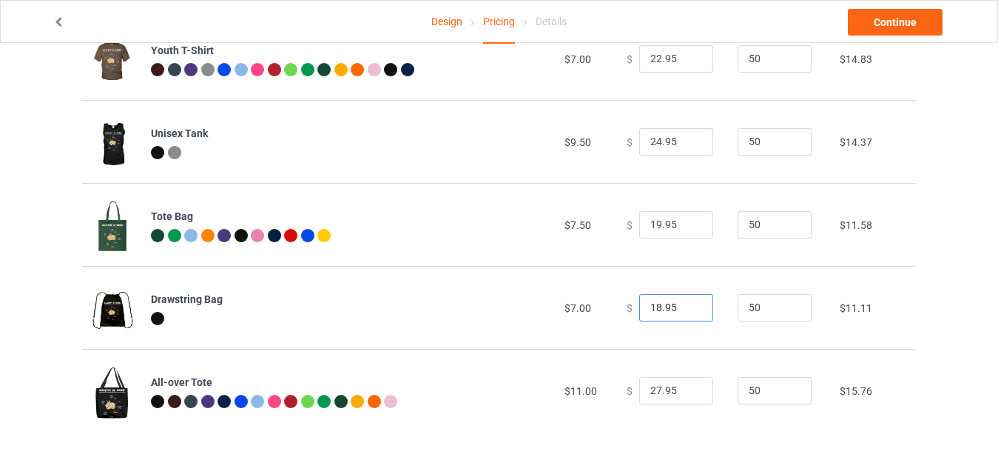
click at [619, 309] on td "$ 18.95" at bounding box center [674, 307] width 111 height 83
type input "23.95"
drag, startPoint x: 653, startPoint y: 222, endPoint x: 595, endPoint y: 222, distance: 58.5
click at [595, 222] on tr "Tote Bag $7.50 $ 19.95 50 $11.58" at bounding box center [499, 224] width 834 height 83
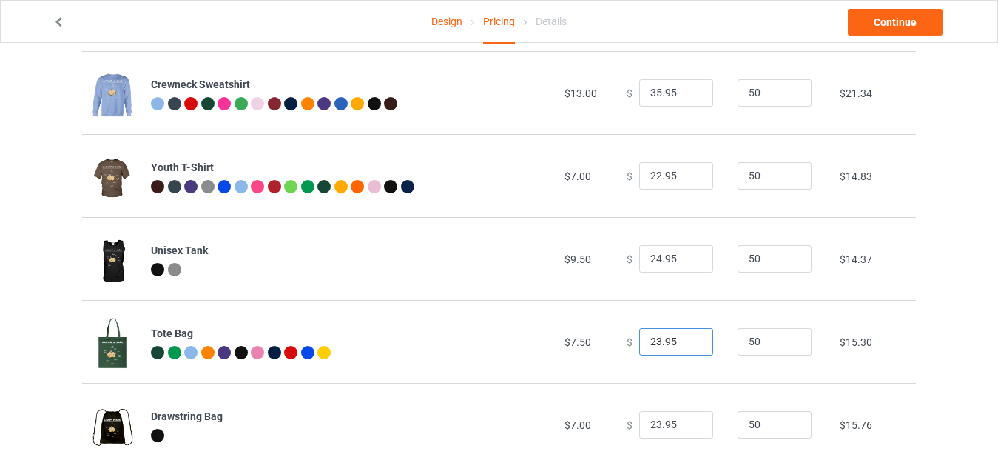
scroll to position [561, 0]
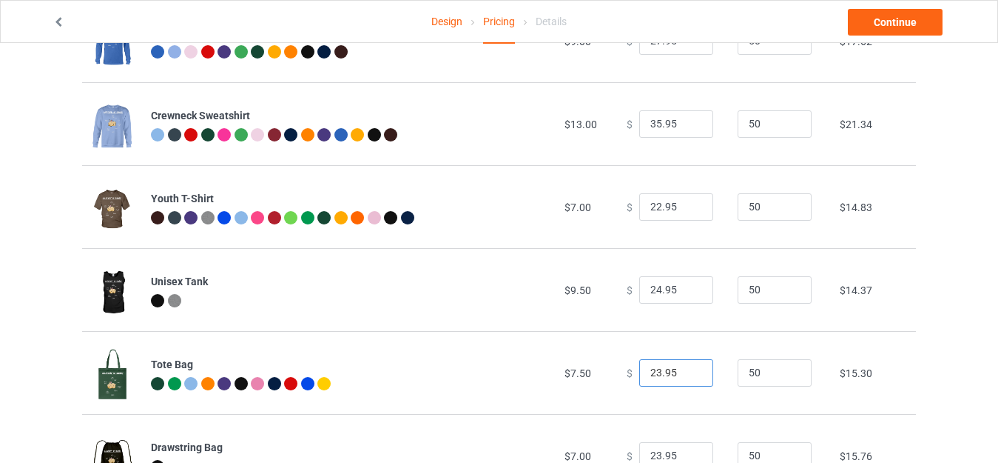
type input "23.95"
click at [653, 290] on input "24.95" at bounding box center [676, 290] width 74 height 28
type input "25.95"
click at [652, 203] on input "22.95" at bounding box center [676, 207] width 74 height 28
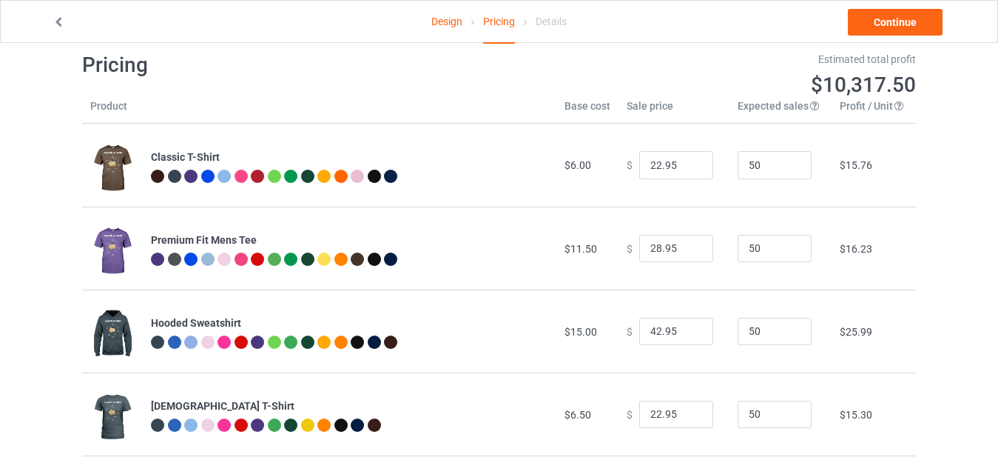
scroll to position [0, 0]
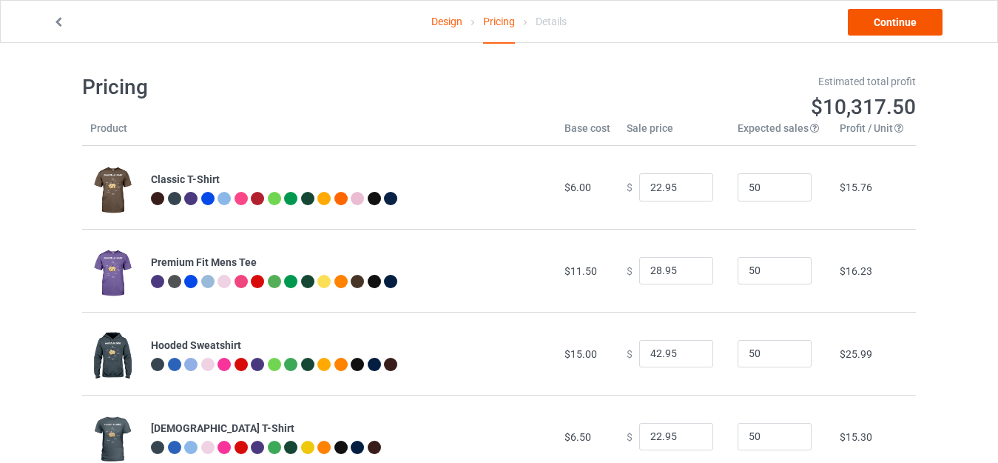
type input "23.95"
click at [909, 21] on link "Continue" at bounding box center [895, 22] width 95 height 27
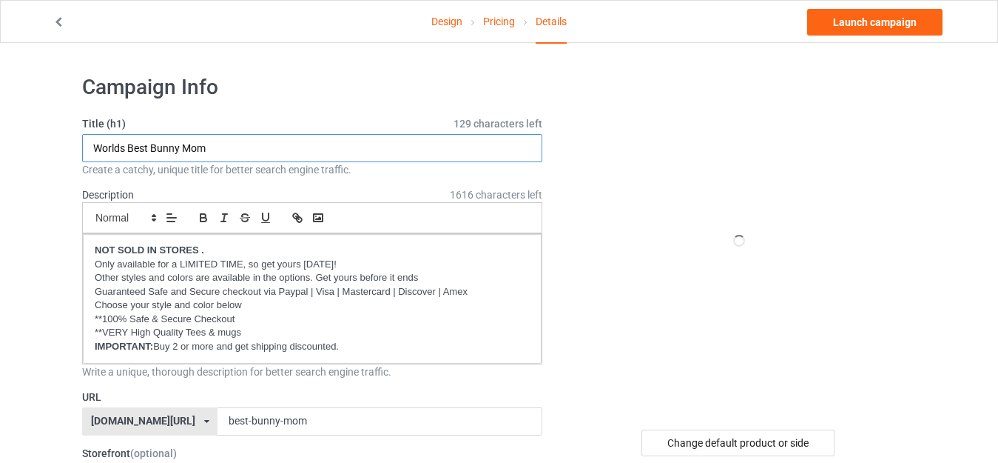
click at [218, 144] on input "Worlds Best Bunny Mom" at bounding box center [312, 148] width 460 height 28
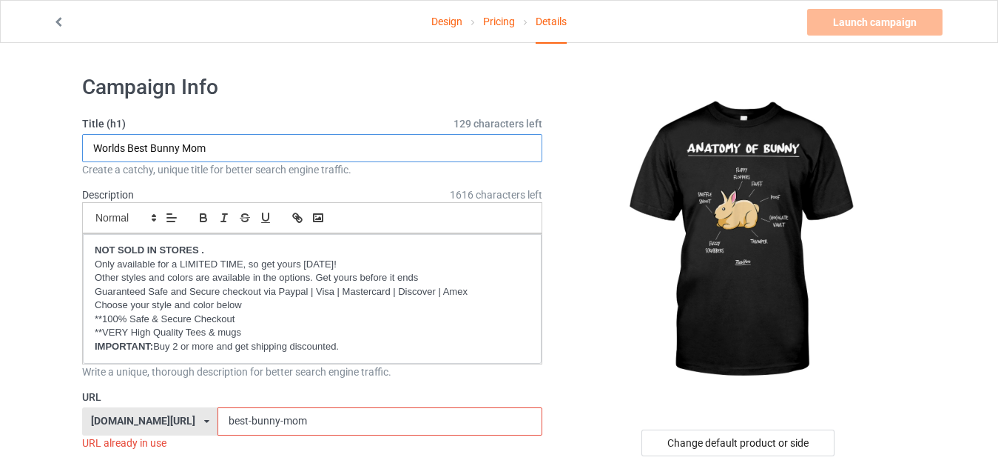
click at [217, 148] on input "Worlds Best Bunny Mom" at bounding box center [312, 148] width 460 height 28
paste input "Anatomy Of Bunny.png"
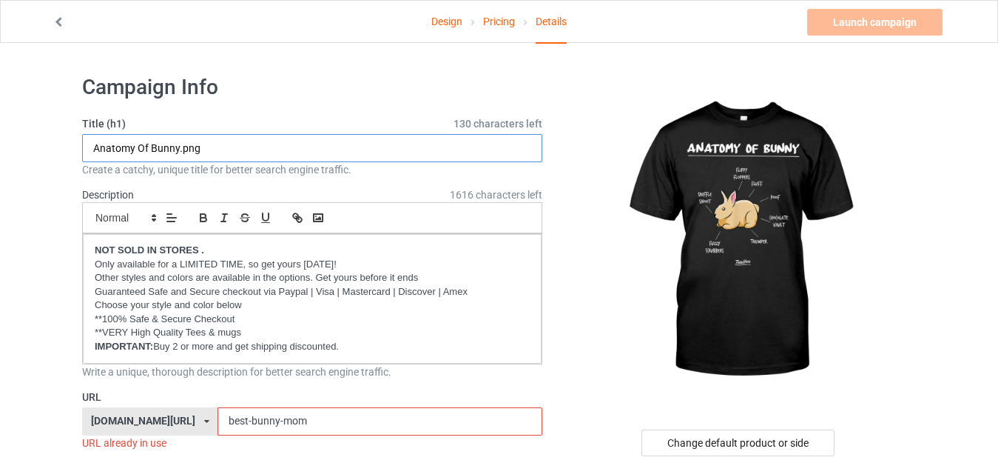
drag, startPoint x: 179, startPoint y: 149, endPoint x: 369, endPoint y: 149, distance: 190.2
click at [369, 149] on input "Anatomy Of Bunny.png" at bounding box center [312, 148] width 460 height 28
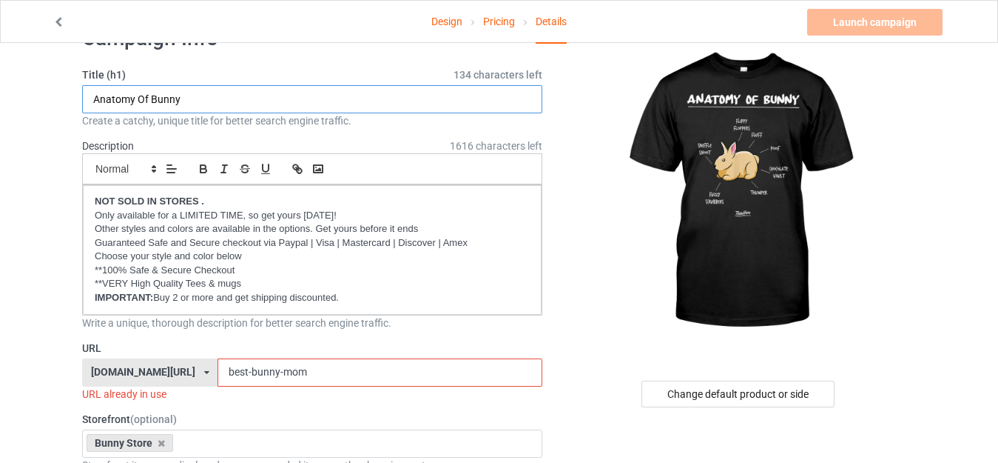
scroll to position [222, 0]
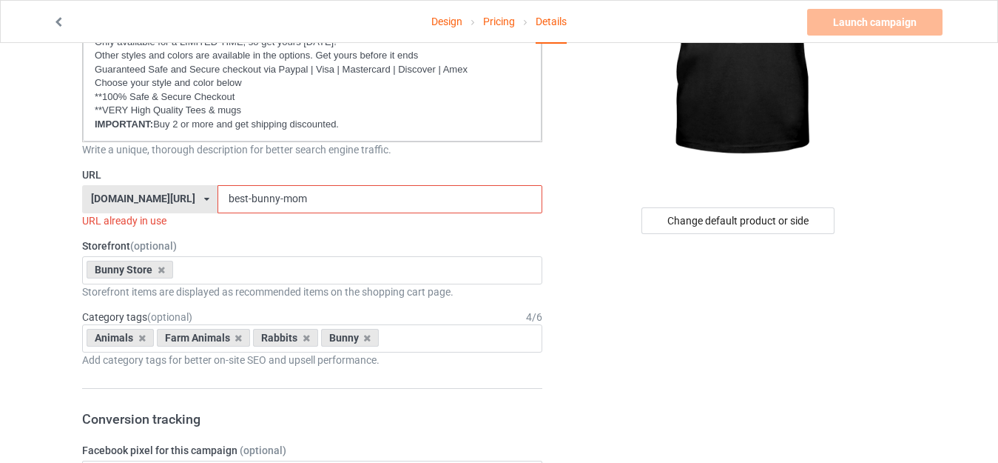
type input "Anatomy Of Bunny"
click at [293, 196] on input "best-bunny-mom" at bounding box center [380, 199] width 324 height 28
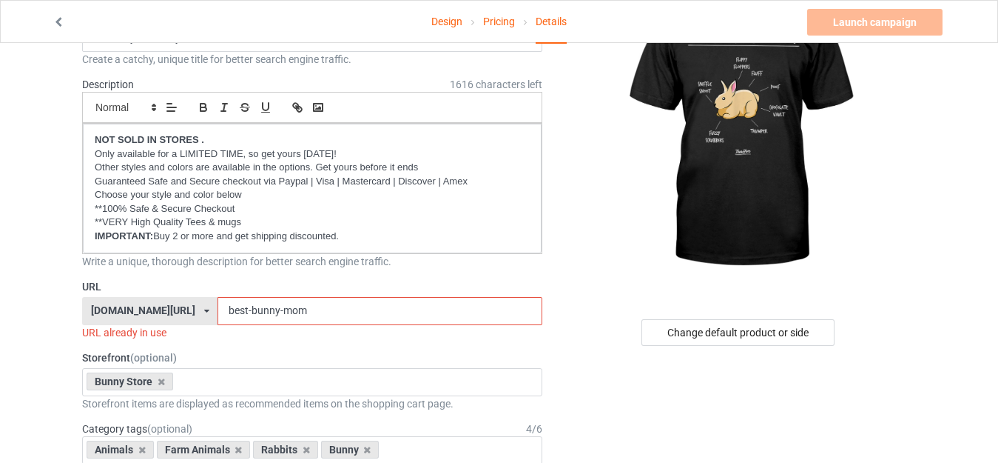
scroll to position [0, 0]
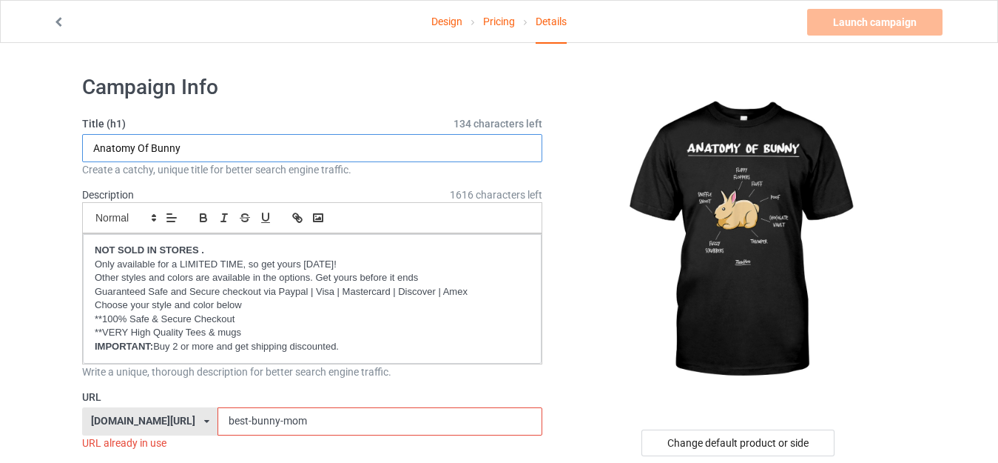
click at [114, 149] on input "Anatomy Of Bunny" at bounding box center [312, 148] width 460 height 28
click at [201, 144] on input "Anatomy Of Bunny" at bounding box center [312, 148] width 460 height 28
drag, startPoint x: 201, startPoint y: 144, endPoint x: 73, endPoint y: 144, distance: 128.0
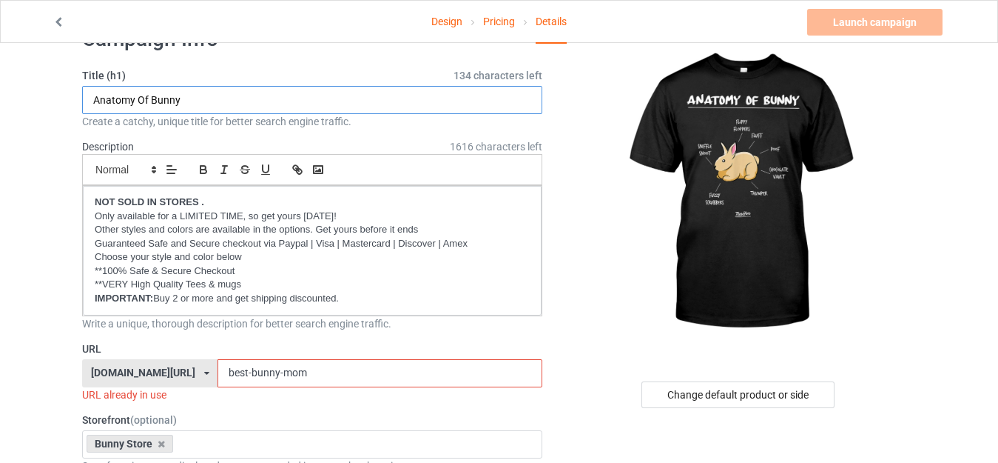
scroll to position [74, 0]
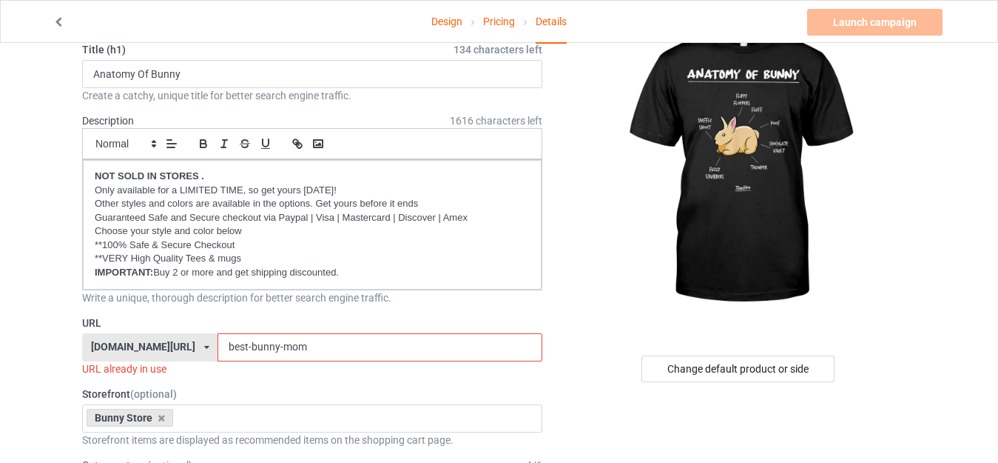
click at [311, 343] on input "best-bunny-mom" at bounding box center [380, 347] width 324 height 28
paste input "Anatomy Of Bunny"
click at [247, 343] on input "Anatomy Of Bunny" at bounding box center [380, 347] width 324 height 28
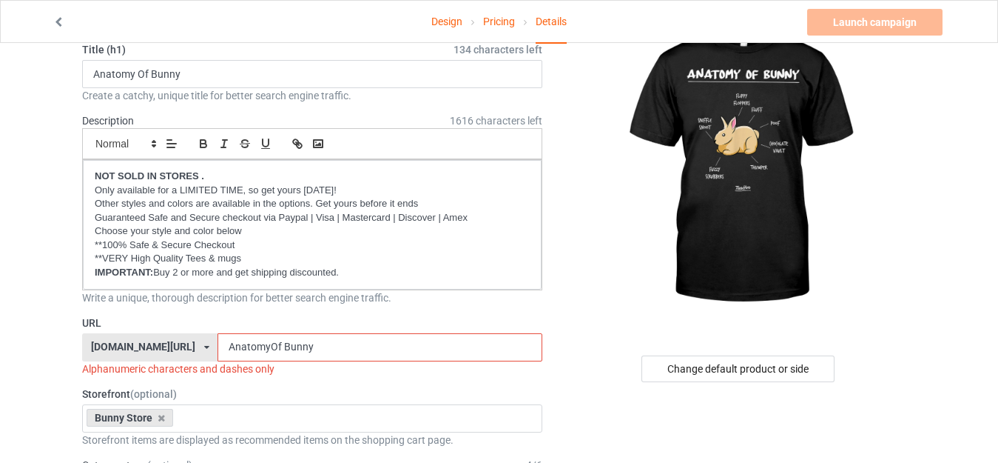
click at [255, 346] on input "AnatomyOf Bunny" at bounding box center [380, 347] width 324 height 28
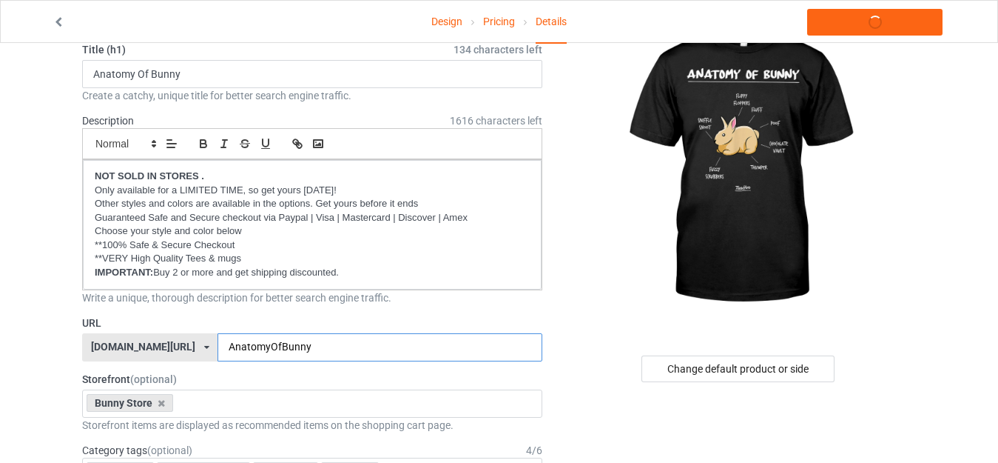
type input "AnatomyOfBunny"
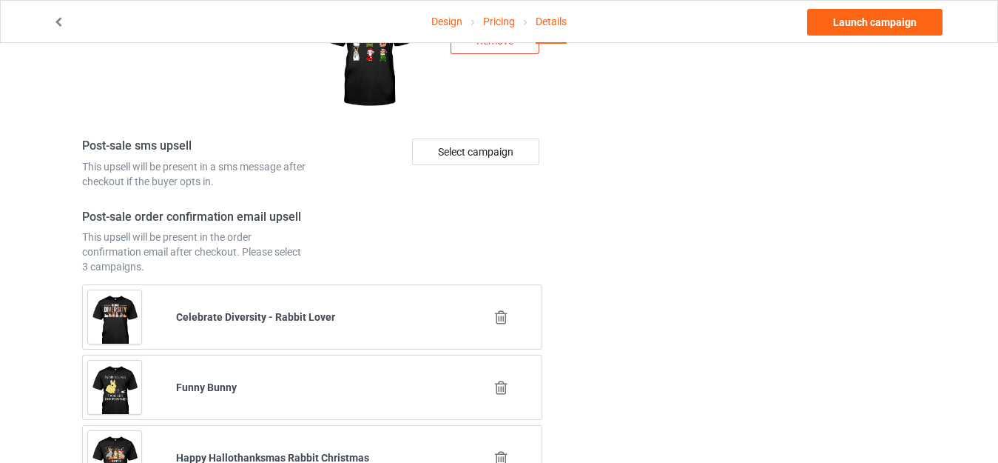
scroll to position [1681, 0]
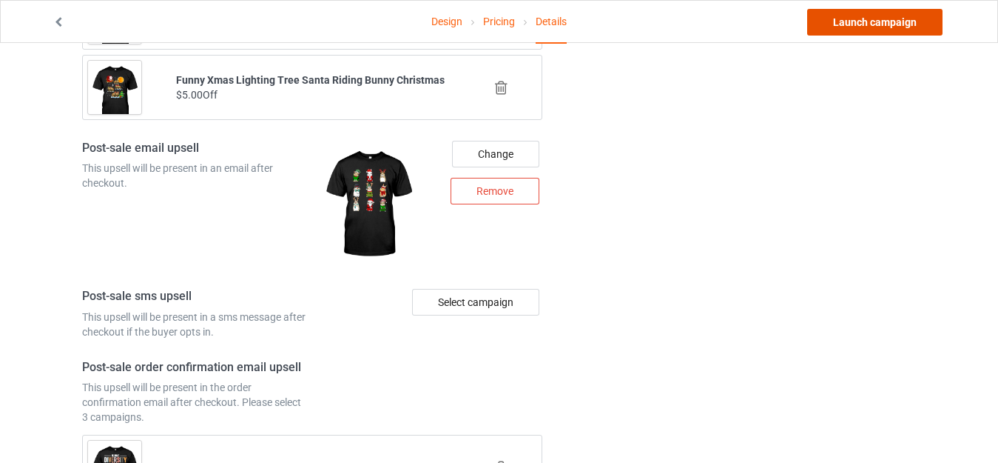
click at [867, 19] on link "Launch campaign" at bounding box center [874, 22] width 135 height 27
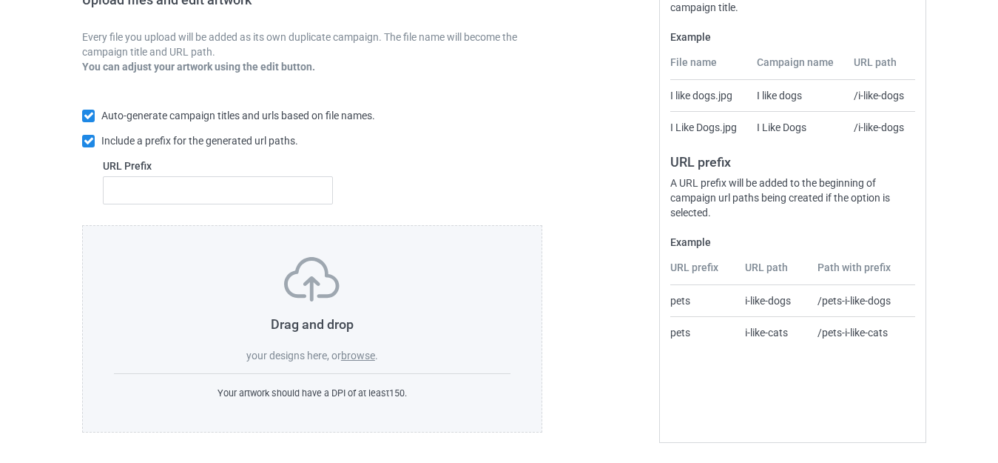
scroll to position [258, 0]
click at [353, 354] on label "browse" at bounding box center [358, 355] width 34 height 12
click at [0, 0] on input "browse" at bounding box center [0, 0] width 0 height 0
click at [357, 358] on label "browse" at bounding box center [358, 355] width 34 height 12
click at [0, 0] on input "browse" at bounding box center [0, 0] width 0 height 0
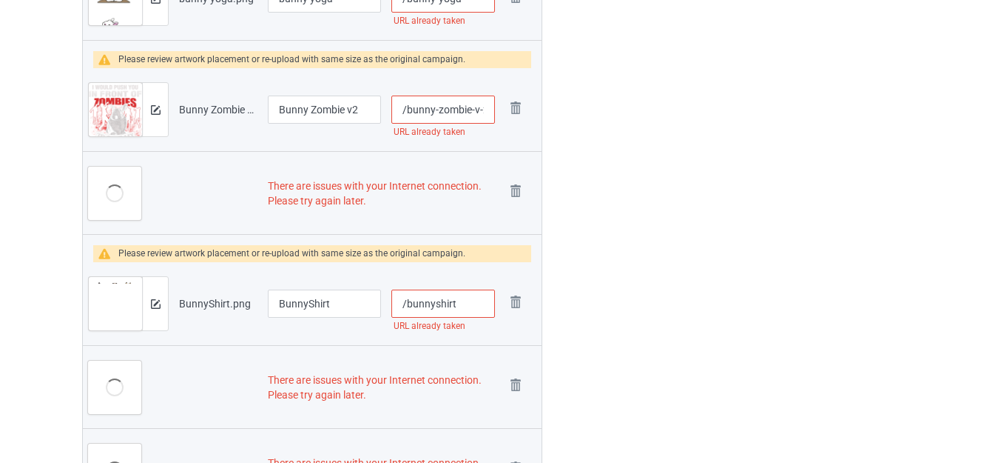
scroll to position [2212, 0]
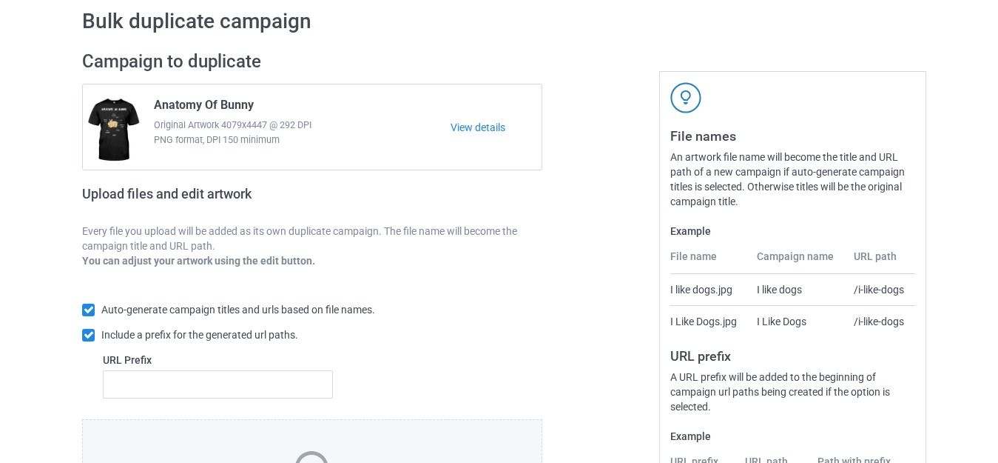
scroll to position [258, 0]
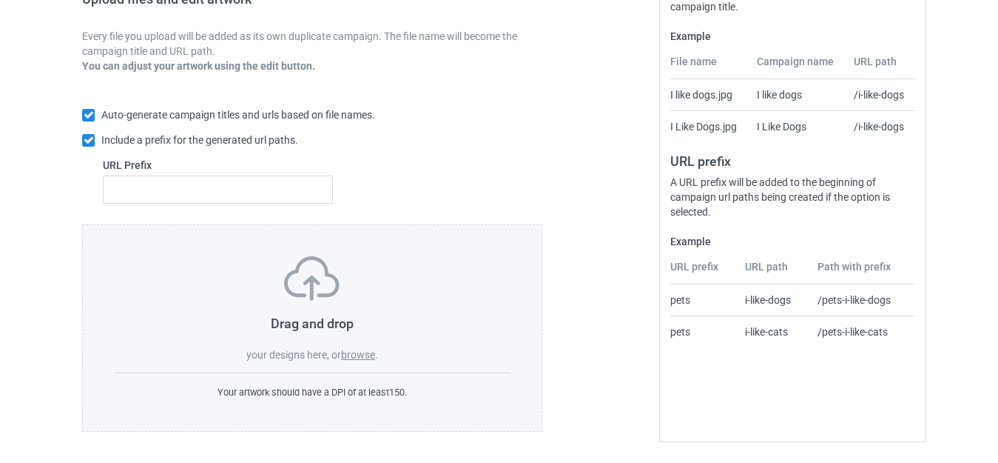
click at [354, 355] on label "browse" at bounding box center [358, 355] width 34 height 12
click at [0, 0] on input "browse" at bounding box center [0, 0] width 0 height 0
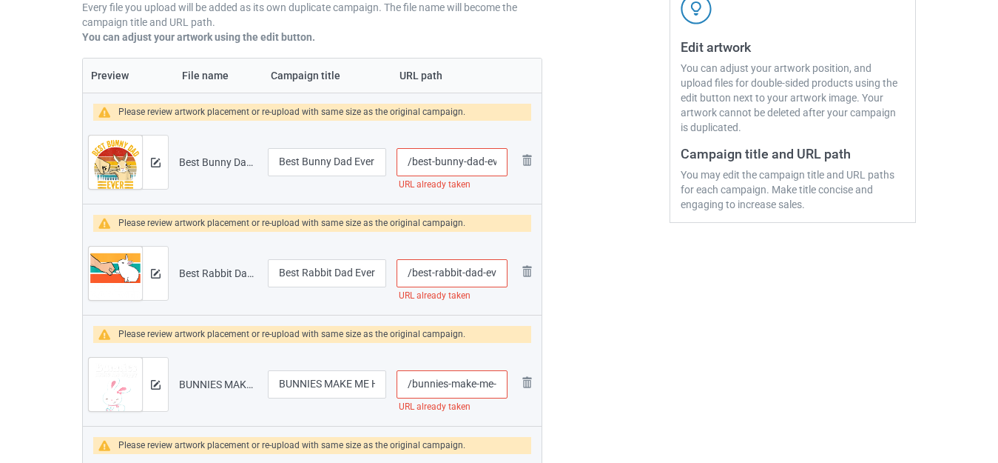
scroll to position [0, 47]
drag, startPoint x: 484, startPoint y: 159, endPoint x: 567, endPoint y: 159, distance: 82.9
drag, startPoint x: 486, startPoint y: 159, endPoint x: 467, endPoint y: 164, distance: 19.7
click at [485, 159] on input "/best-bunny-dad-ever-vintage" at bounding box center [452, 162] width 111 height 28
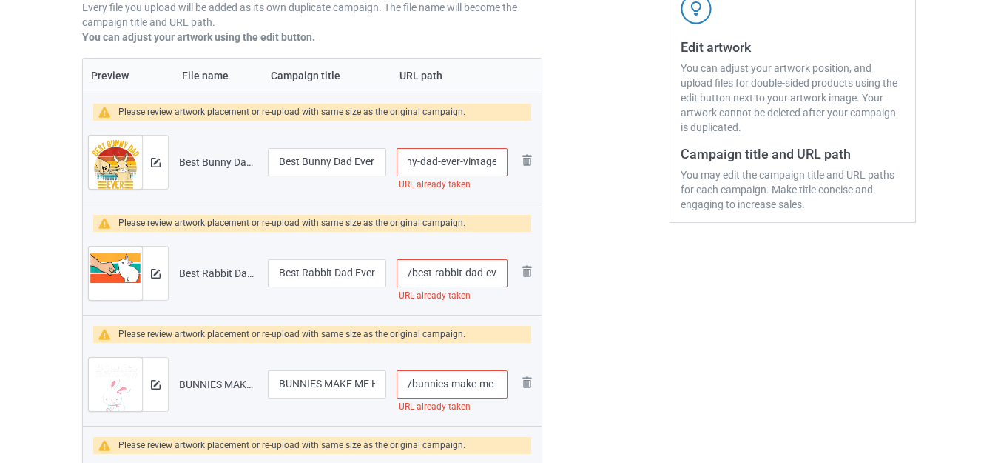
click at [458, 161] on input "/best-bunny-dad-ever-vintage" at bounding box center [452, 162] width 111 height 28
drag, startPoint x: 462, startPoint y: 159, endPoint x: 570, endPoint y: 164, distance: 108.1
type input "/best-bunny-dad-ever-"
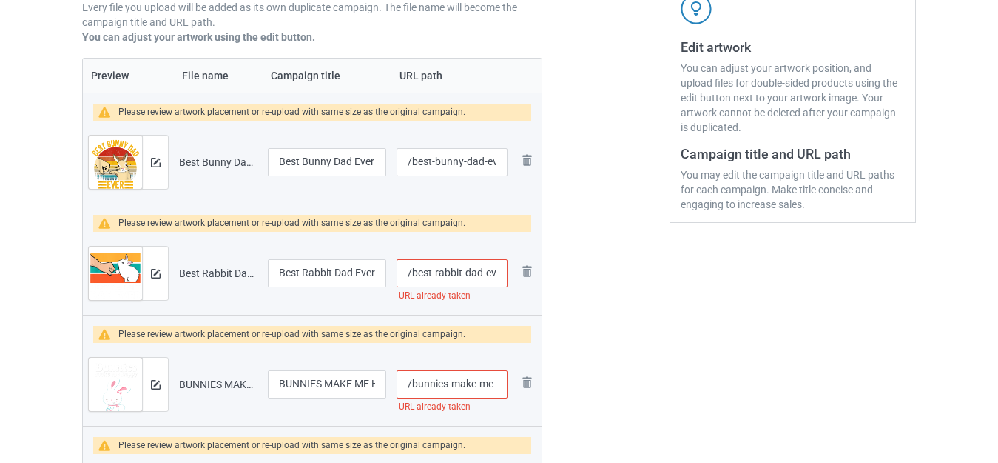
scroll to position [0, 8]
drag, startPoint x: 494, startPoint y: 275, endPoint x: 528, endPoint y: 274, distance: 34.8
click at [528, 274] on tr "Preview and edit artwork Best Rabbit Dad Ever.png Best Rabbit Dad Ever /best-ra…" at bounding box center [312, 273] width 459 height 83
click at [500, 269] on input "/best-rabbit-dad-ever" at bounding box center [452, 273] width 111 height 28
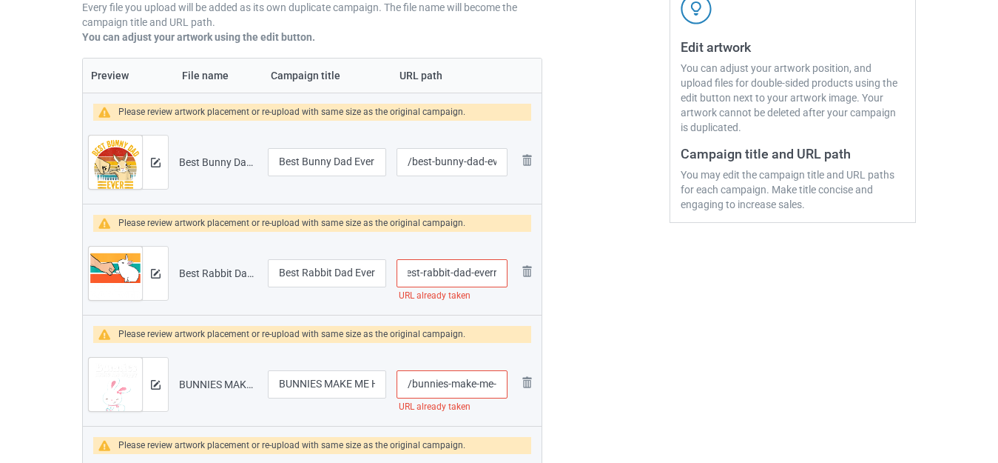
type input "/best-rabbit-dad-everr"
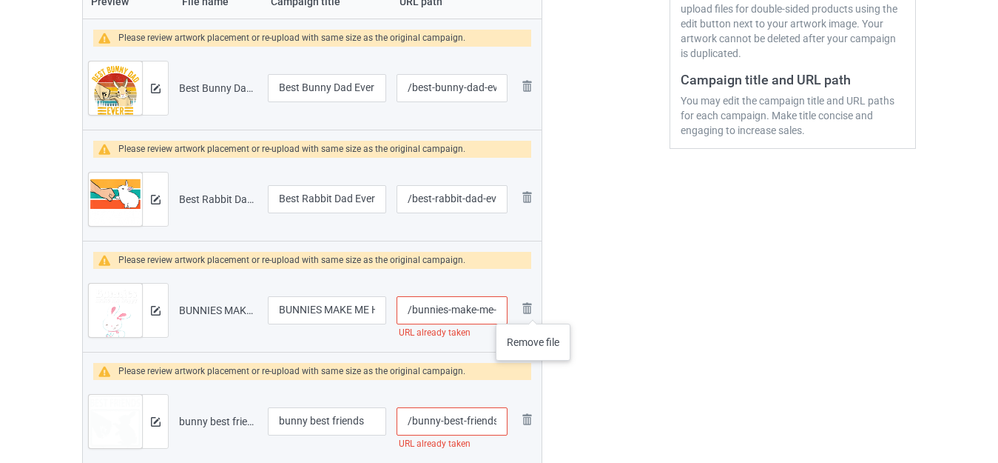
scroll to position [0, 28]
drag, startPoint x: 485, startPoint y: 306, endPoint x: 546, endPoint y: 312, distance: 61.7
click at [494, 306] on input "/bunnies-make-me-happy" at bounding box center [452, 310] width 111 height 28
click at [497, 306] on input "/bunnies-make-me-happy" at bounding box center [452, 310] width 111 height 28
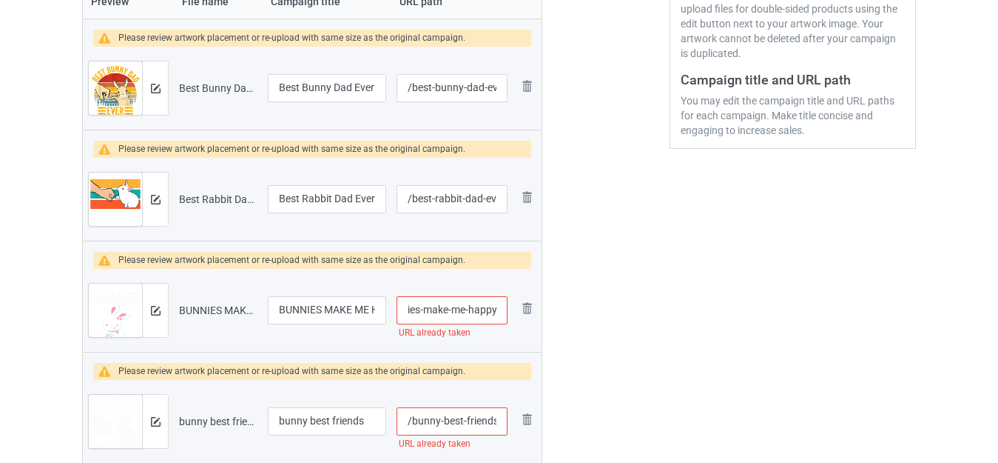
scroll to position [0, 33]
type input "/bunnies-make-me-happyy"
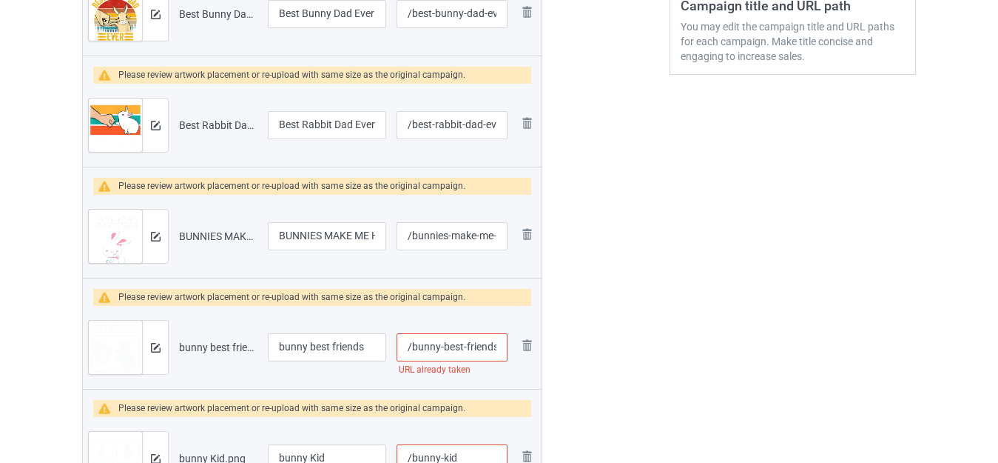
scroll to position [0, 1]
drag, startPoint x: 474, startPoint y: 351, endPoint x: 533, endPoint y: 349, distance: 59.2
click at [533, 349] on tr "Preview and edit artwork bunny best friends.png bunny best friends /bunny-best-…" at bounding box center [312, 347] width 459 height 83
click at [499, 346] on input "/bunny-best-friends" at bounding box center [452, 347] width 111 height 28
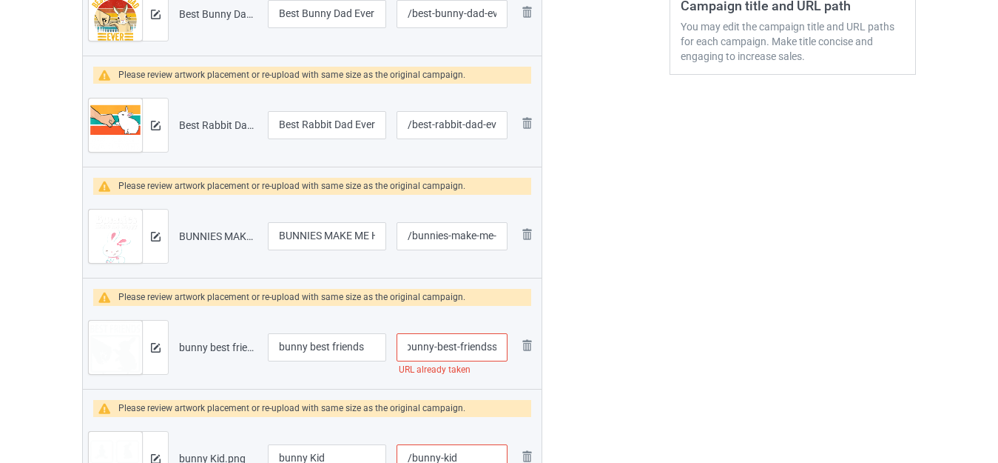
type input "/bunny-best-friendss"
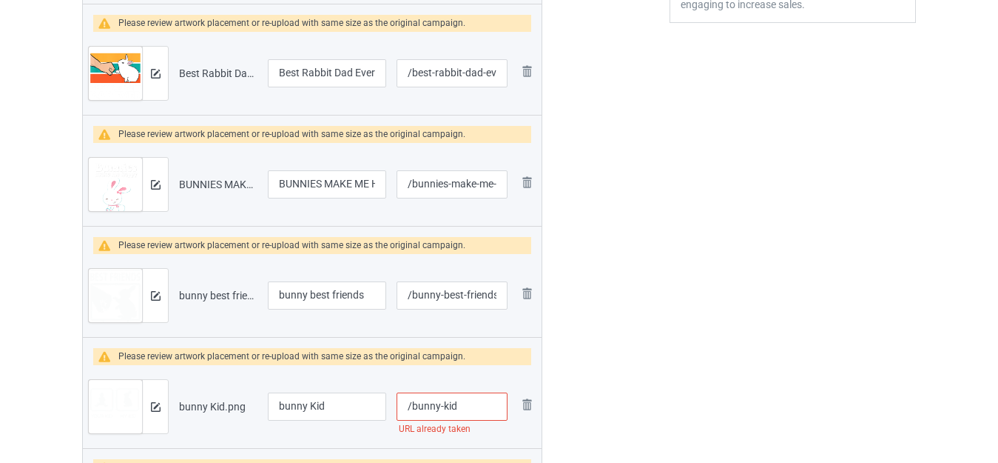
scroll to position [583, 0]
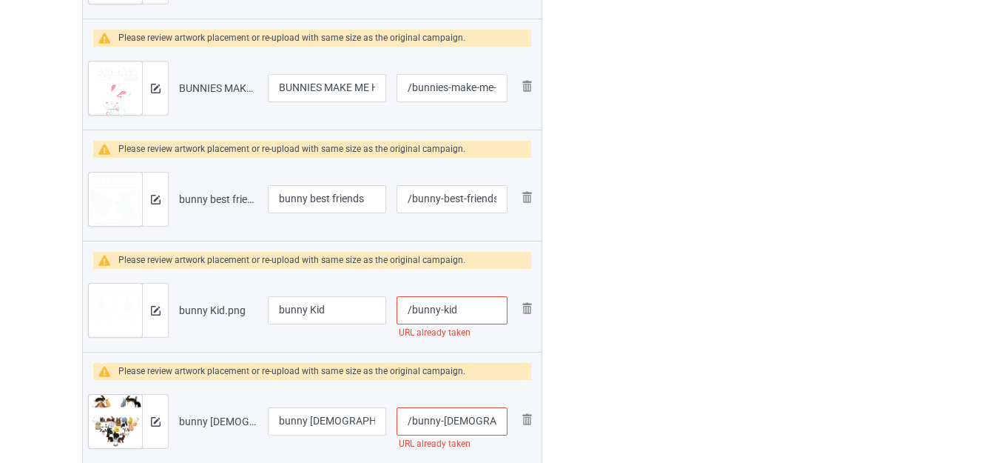
click at [468, 313] on input "/bunny-kid" at bounding box center [452, 310] width 111 height 28
type input "/bunny-kids"
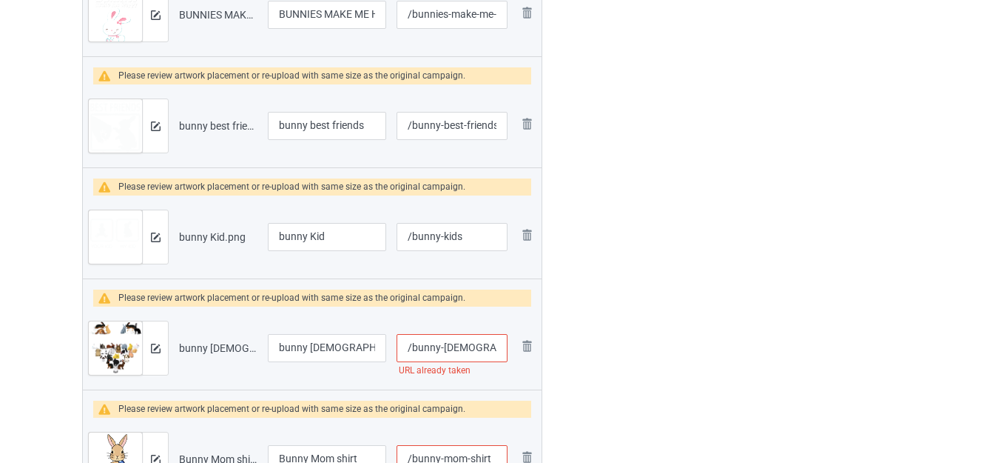
scroll to position [657, 0]
click at [466, 345] on input "/bunny-lady" at bounding box center [452, 347] width 111 height 28
click at [412, 347] on input "/bunny-lady" at bounding box center [452, 347] width 111 height 28
click at [471, 347] on input "/bunny-lady" at bounding box center [452, 347] width 111 height 28
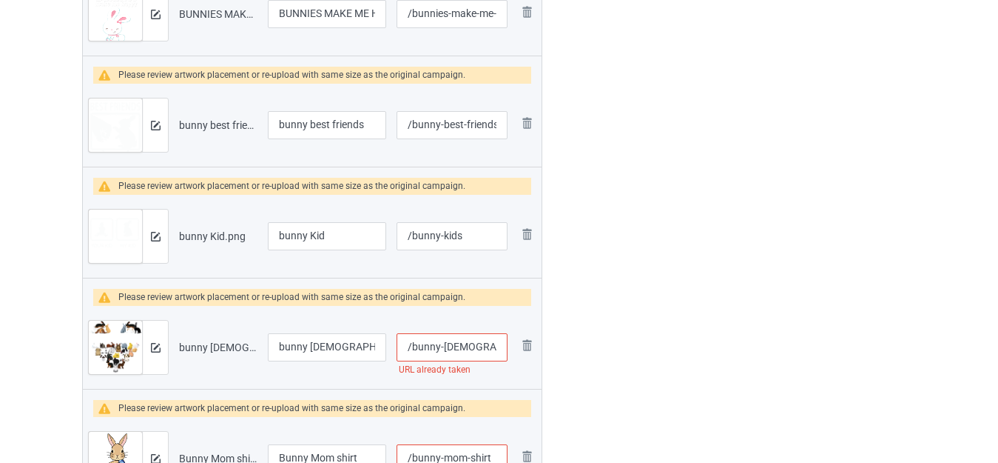
type input "/bunny-lady-crazy"
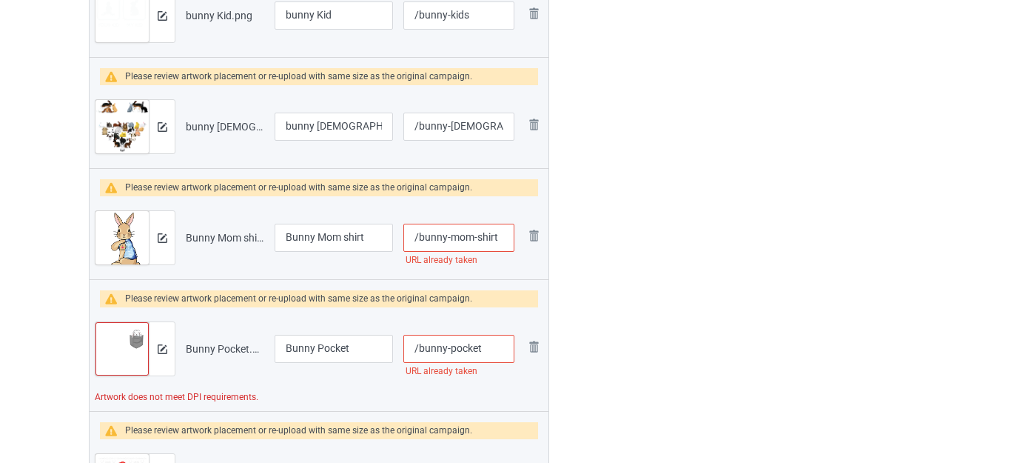
scroll to position [879, 0]
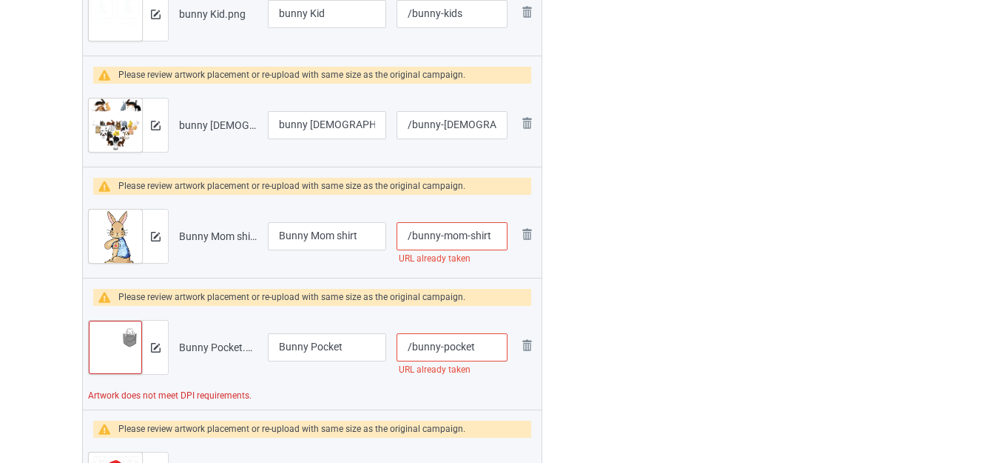
drag, startPoint x: 470, startPoint y: 231, endPoint x: 553, endPoint y: 238, distance: 83.2
type input "/bunny-mom"
drag, startPoint x: 339, startPoint y: 235, endPoint x: 386, endPoint y: 236, distance: 46.6
click at [386, 236] on input "Bunny Mom shirt" at bounding box center [327, 236] width 118 height 28
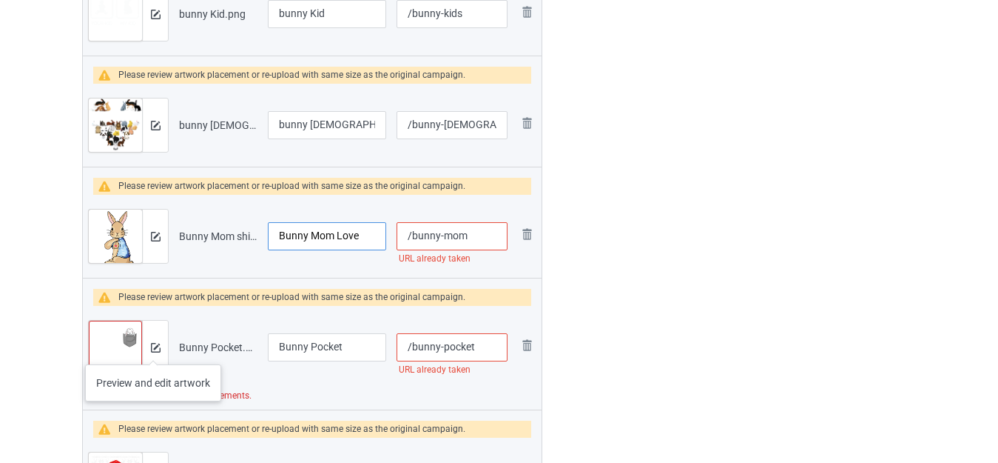
type input "Bunny Mom Love"
click at [153, 349] on img at bounding box center [156, 348] width 10 height 10
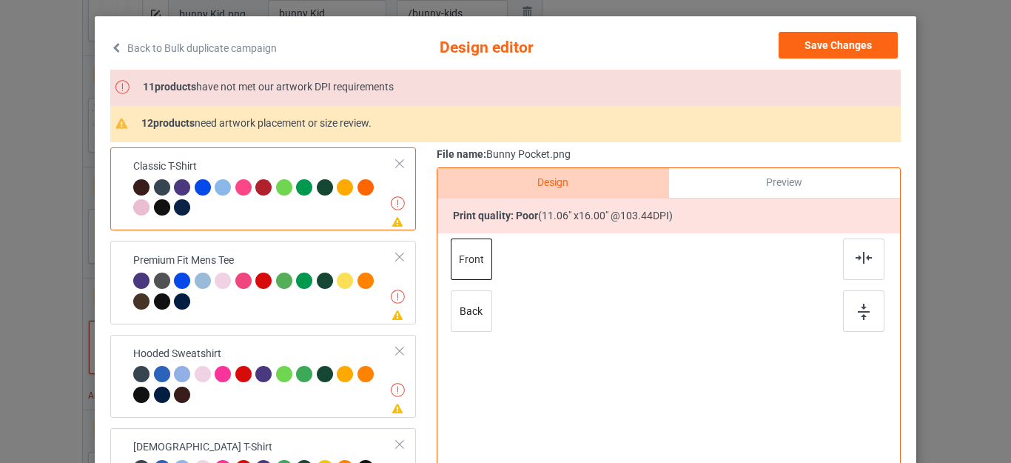
scroll to position [222, 0]
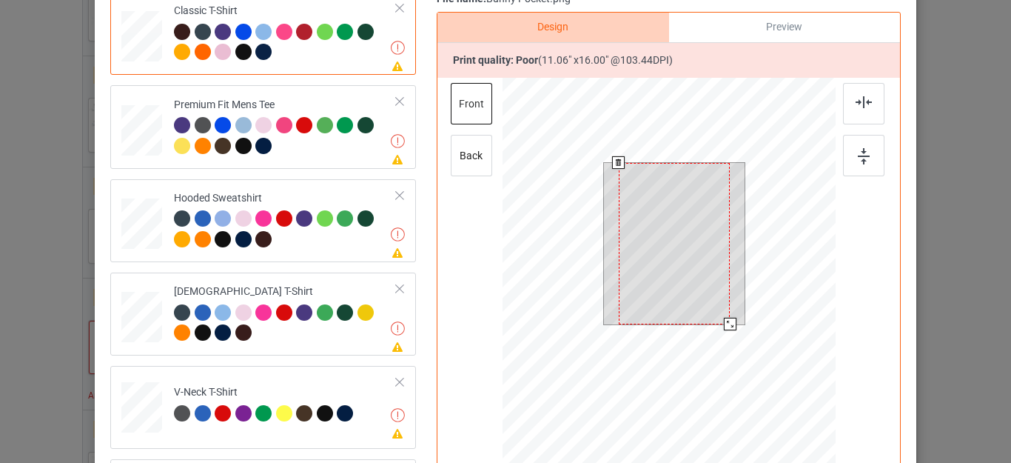
click at [635, 197] on div at bounding box center [674, 243] width 111 height 161
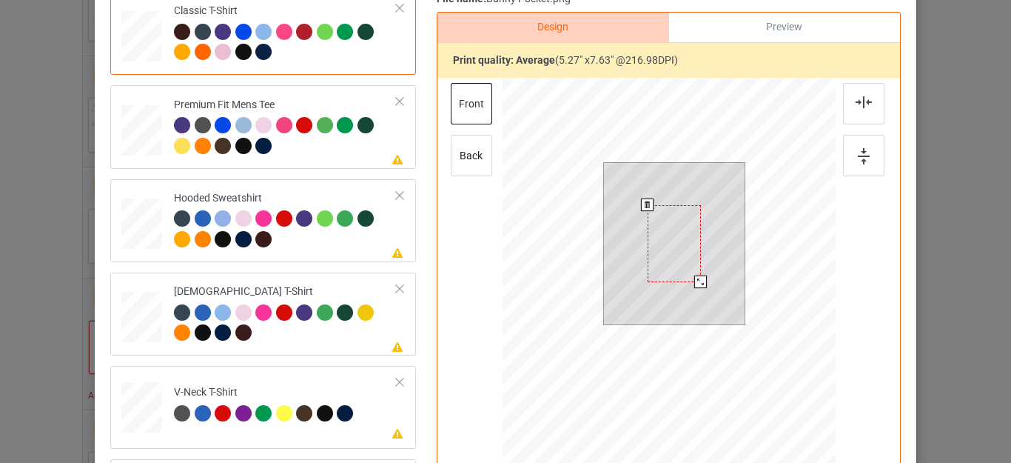
drag, startPoint x: 725, startPoint y: 325, endPoint x: 680, endPoint y: 254, distance: 83.8
click at [699, 278] on div at bounding box center [700, 281] width 13 height 13
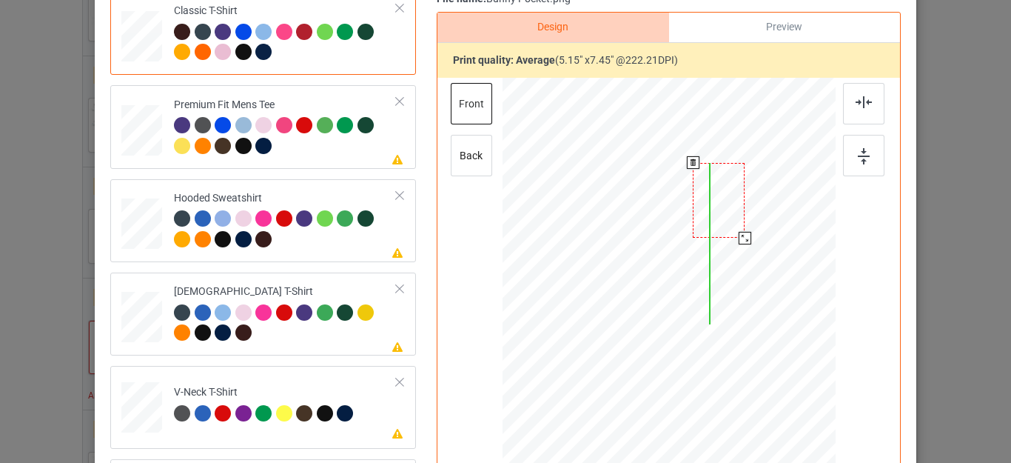
drag, startPoint x: 709, startPoint y: 222, endPoint x: 861, endPoint y: 256, distance: 156.2
click at [736, 184] on div at bounding box center [719, 200] width 52 height 75
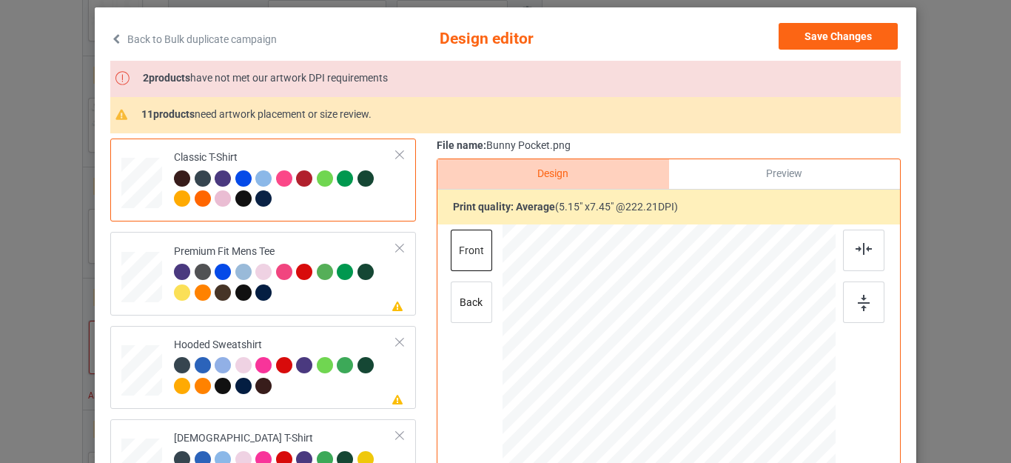
scroll to position [74, 0]
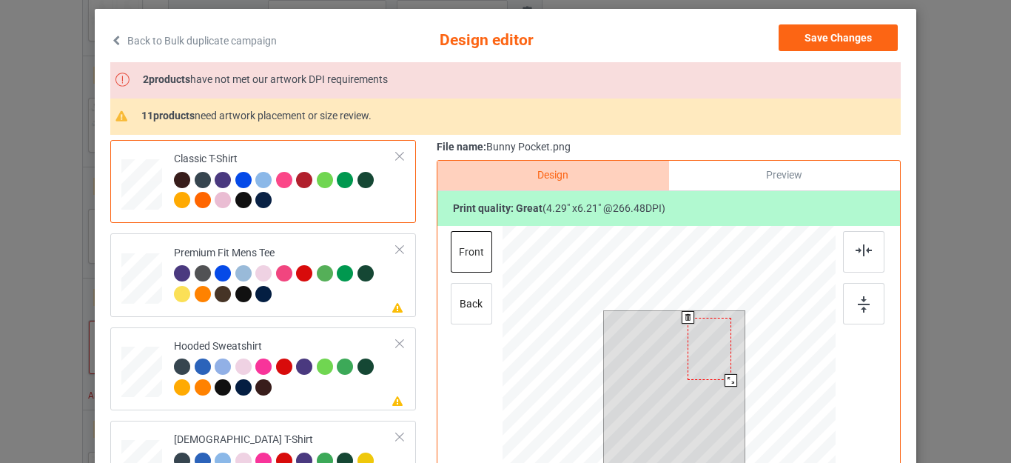
drag, startPoint x: 727, startPoint y: 386, endPoint x: 724, endPoint y: 366, distance: 19.6
click at [727, 375] on div at bounding box center [731, 380] width 13 height 13
drag, startPoint x: 712, startPoint y: 351, endPoint x: 715, endPoint y: 332, distance: 18.7
click at [715, 332] on div at bounding box center [712, 341] width 42 height 61
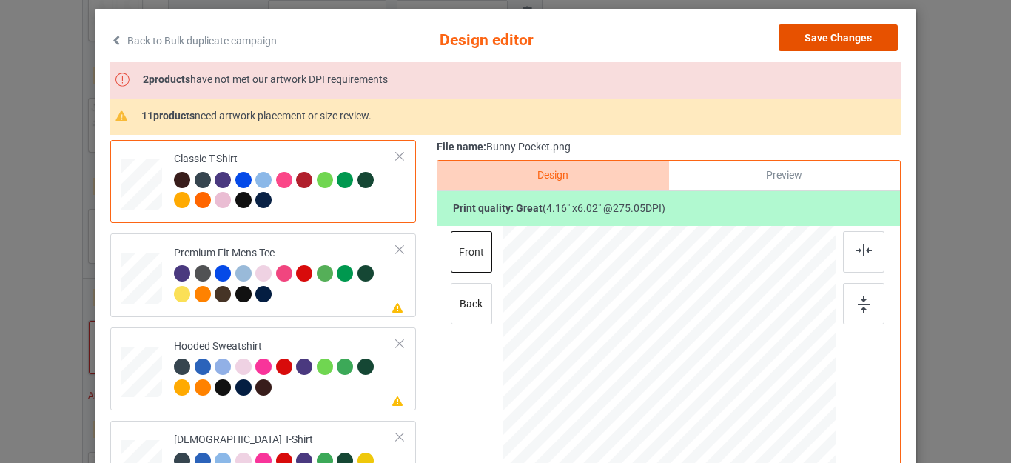
click at [840, 37] on button "Save Changes" at bounding box center [838, 37] width 119 height 27
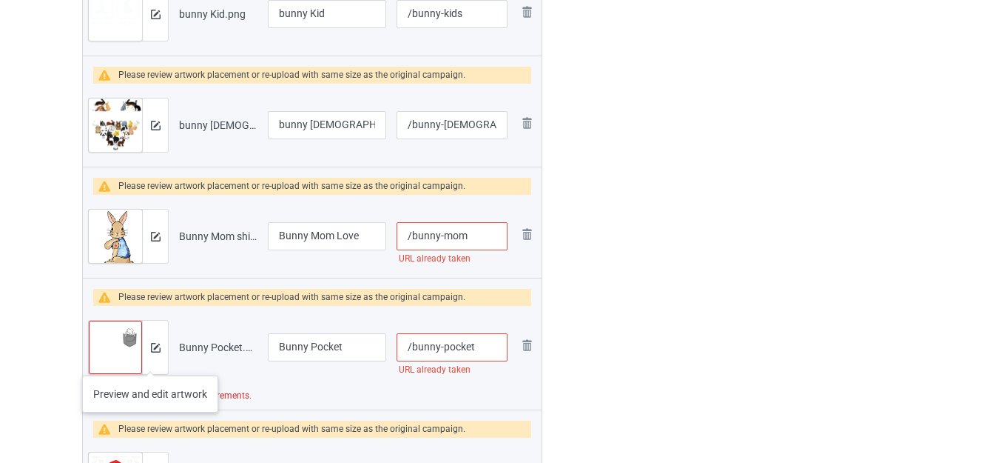
click at [151, 360] on div at bounding box center [155, 346] width 26 height 53
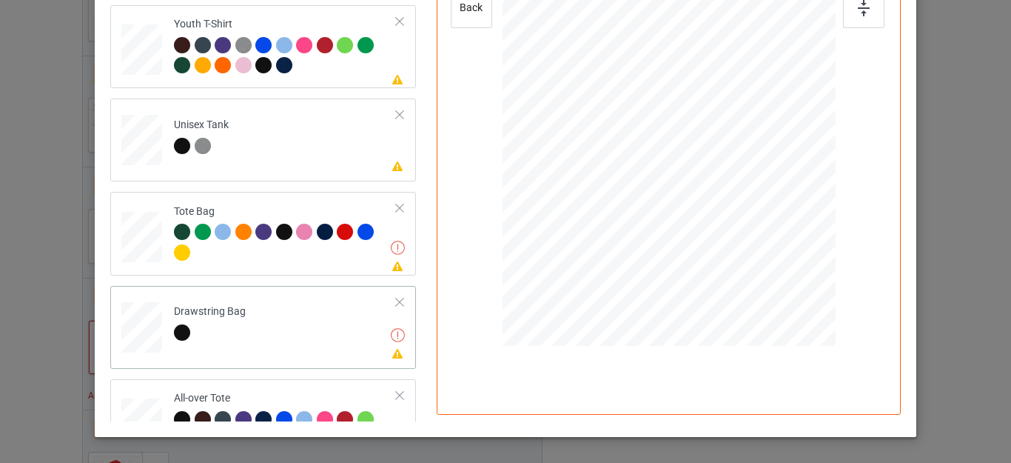
scroll to position [534, 0]
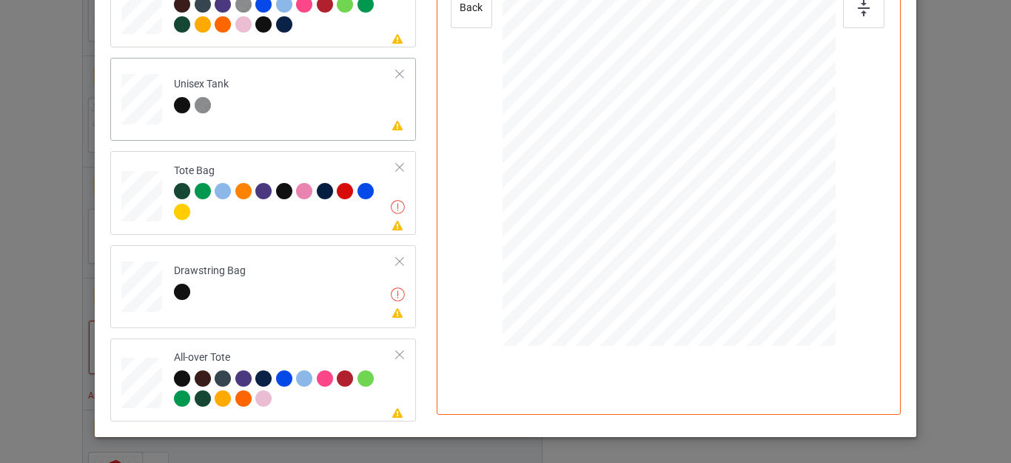
click at [394, 168] on div at bounding box center [399, 167] width 10 height 10
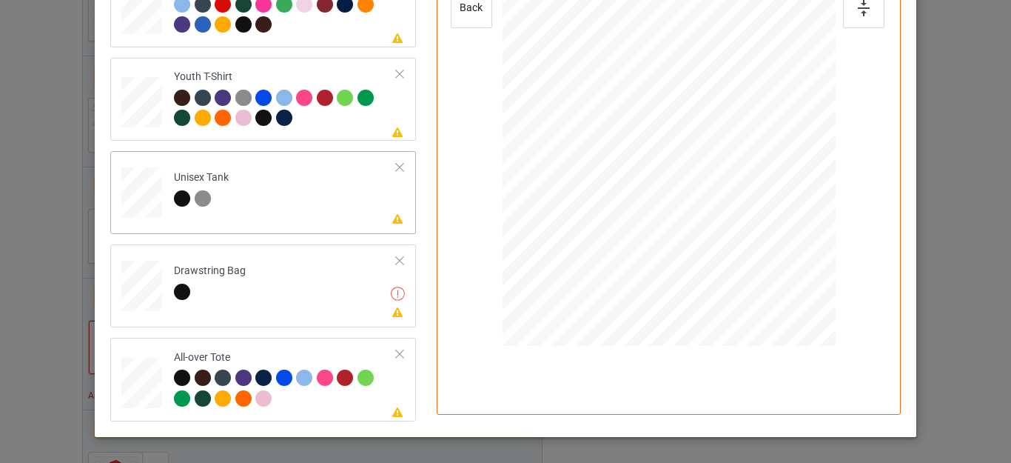
scroll to position [427, 0]
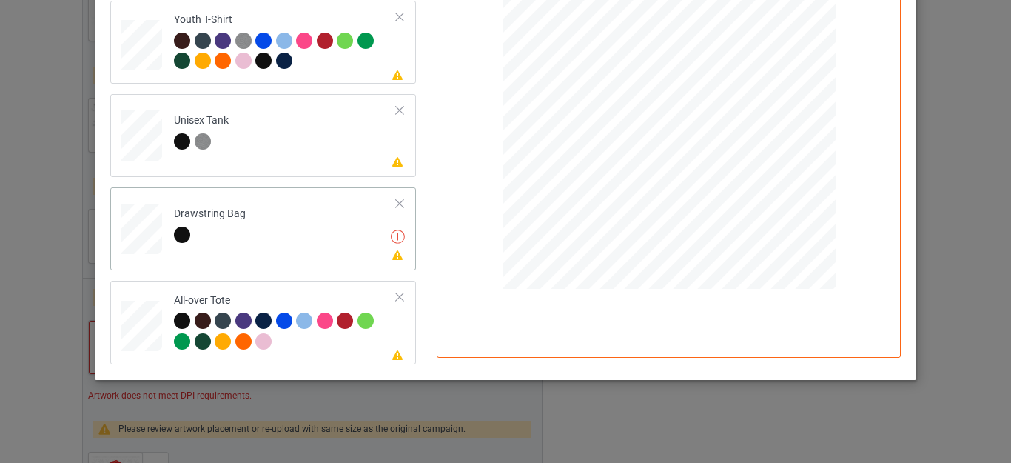
click at [383, 212] on td "Adjust artwork to meet DPI requirements Please review artwork placement Drawstr…" at bounding box center [285, 225] width 239 height 65
click at [394, 205] on div at bounding box center [399, 203] width 10 height 10
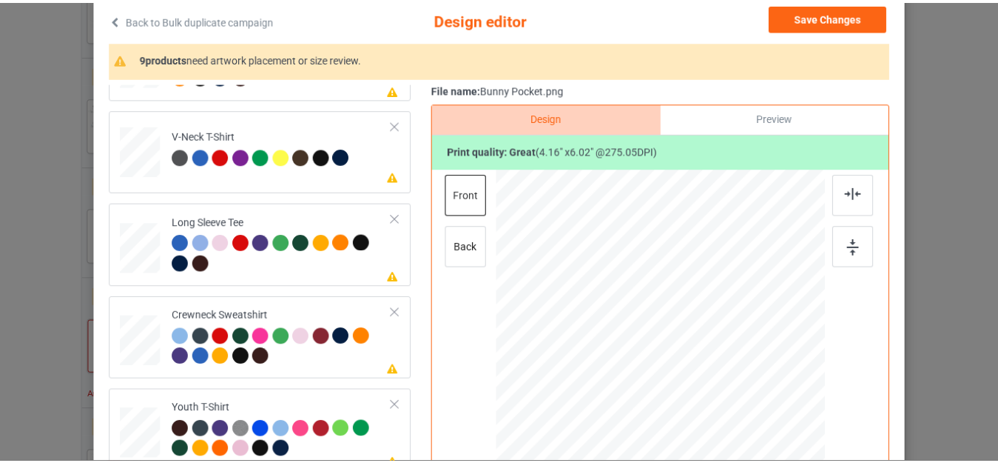
scroll to position [0, 0]
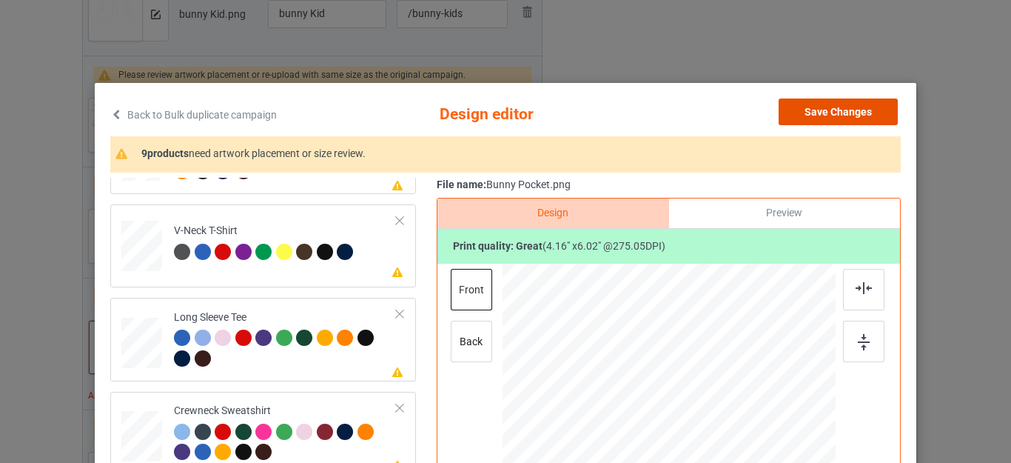
click at [816, 106] on button "Save Changes" at bounding box center [838, 111] width 119 height 27
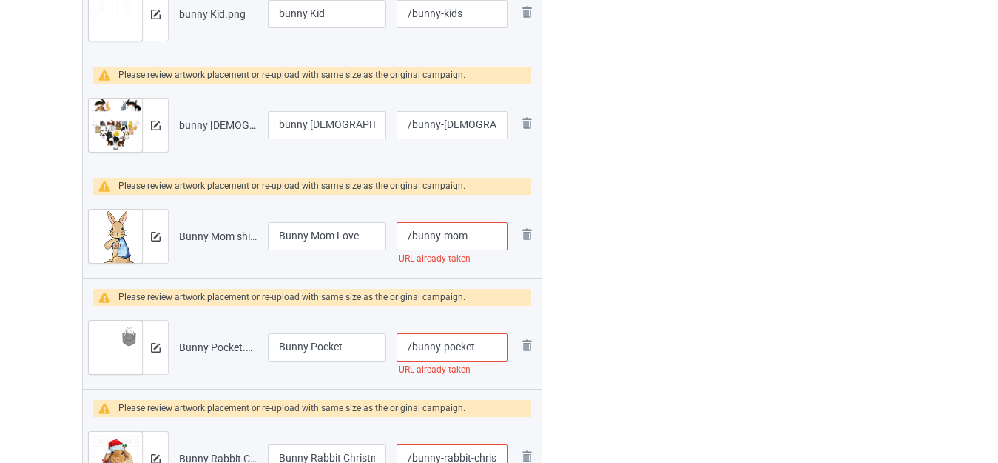
click at [475, 235] on input "/bunny-mom" at bounding box center [452, 236] width 111 height 28
type input "/bunny-mom-love"
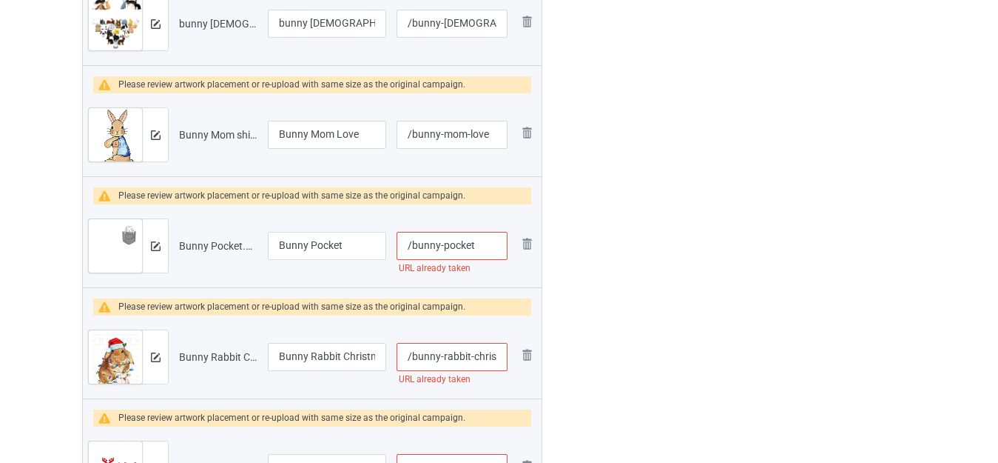
scroll to position [1027, 0]
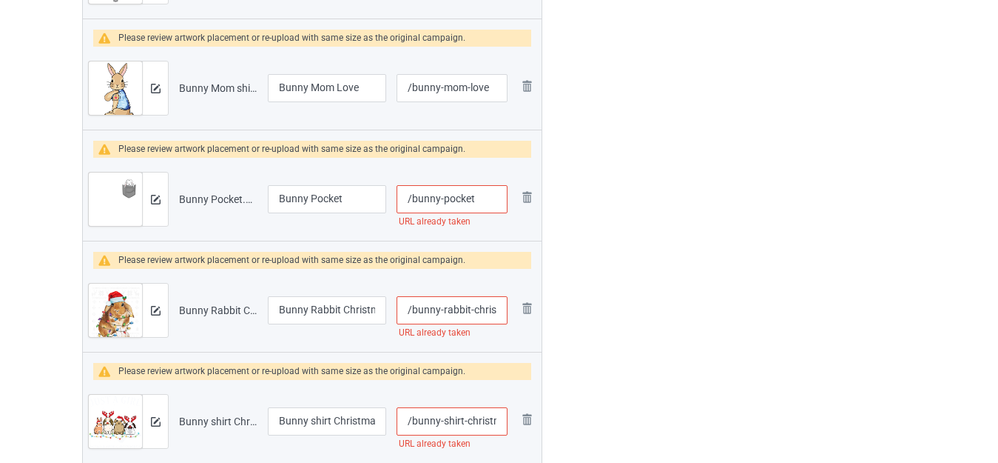
click at [478, 195] on input "/bunny-pocket" at bounding box center [452, 199] width 111 height 28
type input "/bunny-pocket-s"
drag, startPoint x: 487, startPoint y: 309, endPoint x: 522, endPoint y: 313, distance: 35.7
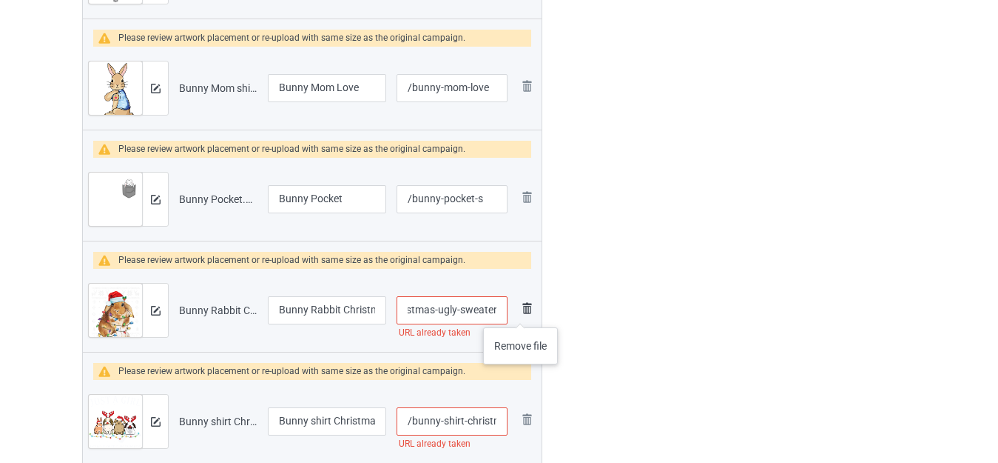
click at [522, 313] on tr "Preview and edit artwork Bunny Rabbit Christmas Ugly Sweater.png Bunny Rabbit C…" at bounding box center [312, 310] width 459 height 83
click at [488, 312] on input "/bunny-rabbit-christmas-ugly-sweater" at bounding box center [452, 310] width 111 height 28
click at [466, 308] on input "/bunny-rabbit-christmas-ugly-sweater" at bounding box center [452, 310] width 111 height 28
click at [496, 310] on input "/bunny-rabbit-christmas-ugly-sweater" at bounding box center [452, 310] width 111 height 28
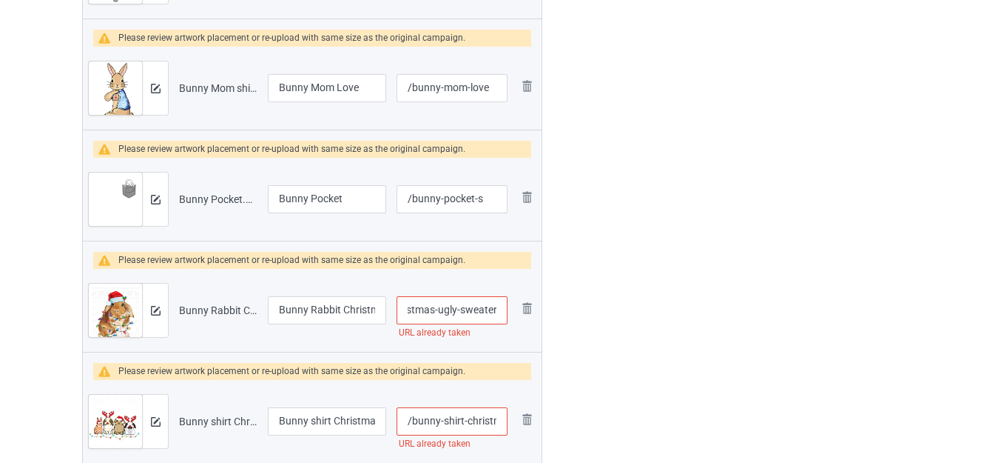
scroll to position [0, 90]
type input "/bunny-rabbit-christmas-ugly-sweaters"
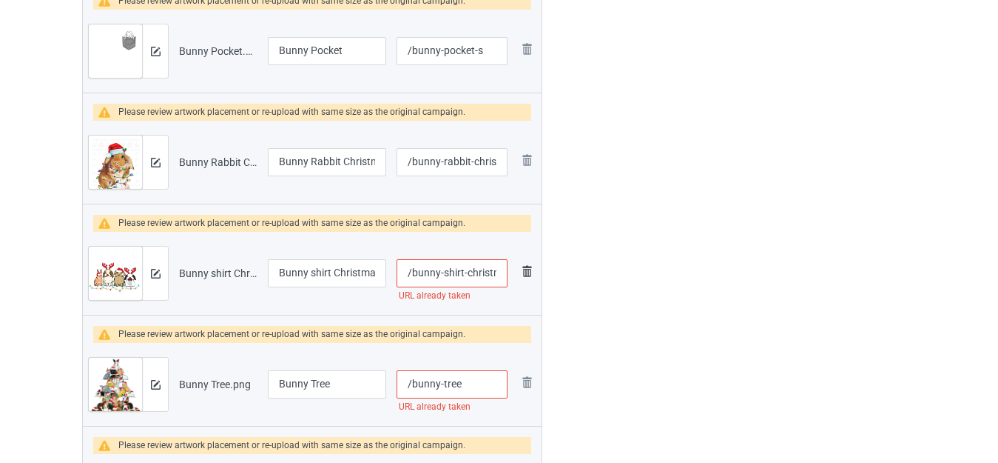
scroll to position [0, 16]
drag, startPoint x: 479, startPoint y: 275, endPoint x: 526, endPoint y: 280, distance: 47.6
click at [526, 280] on tr "Preview and edit artwork Bunny shirt Christmas.png Bunny shirt Christmas /bunny…" at bounding box center [312, 273] width 459 height 83
click at [503, 275] on input "/bunny-shirt-christmas" at bounding box center [452, 273] width 111 height 28
type input "/bunny-shirt-christmass"
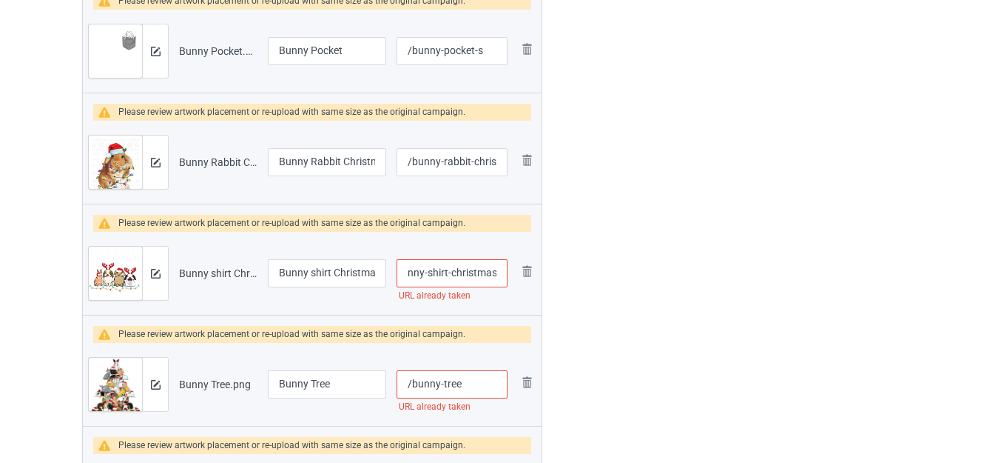
scroll to position [0, 0]
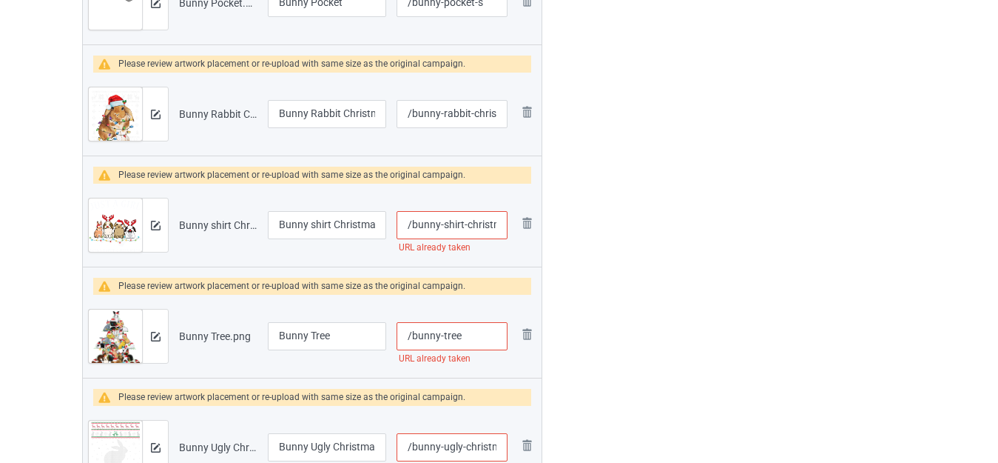
scroll to position [1249, 0]
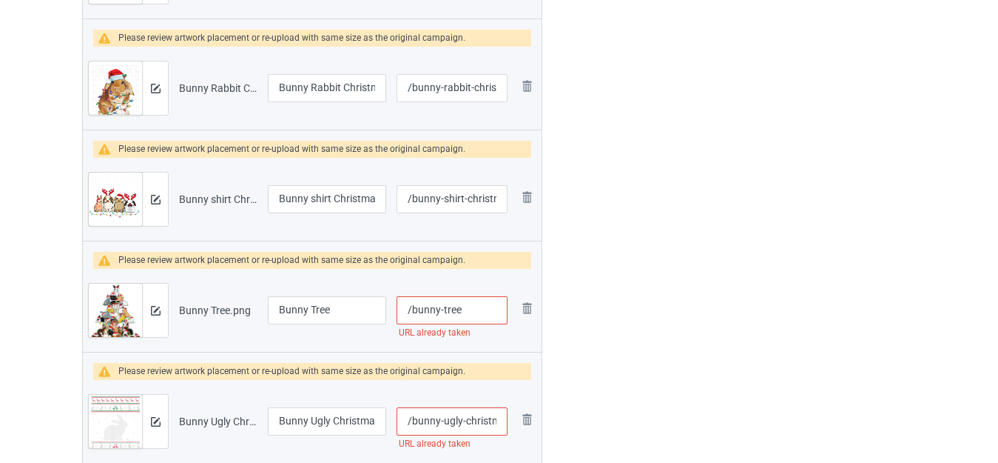
click at [471, 309] on input "/bunny-tree" at bounding box center [452, 310] width 111 height 28
type input "/bunny-trees"
click at [525, 306] on img at bounding box center [527, 308] width 18 height 18
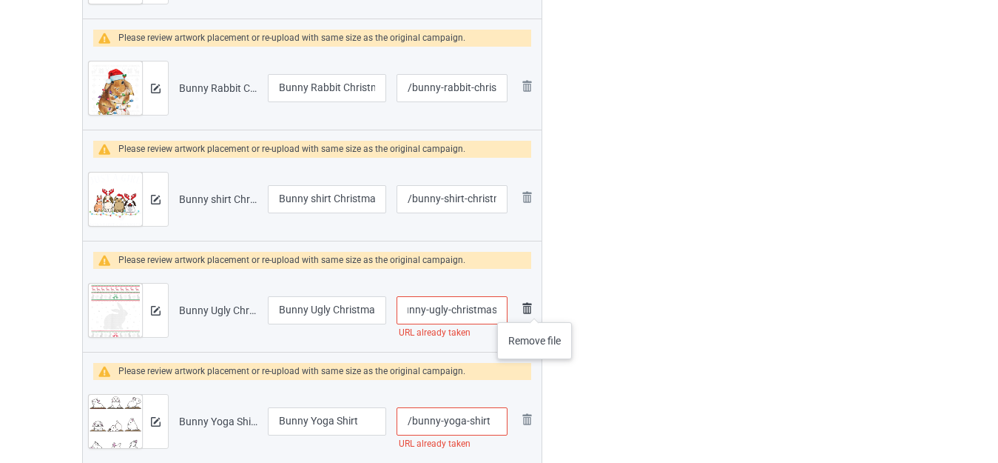
drag, startPoint x: 480, startPoint y: 307, endPoint x: 534, endPoint y: 307, distance: 54.0
click at [534, 307] on tr "Preview and edit artwork Bunny Ugly Christmas.png Bunny Ugly Christmas /bunny-u…" at bounding box center [312, 310] width 459 height 83
click at [500, 307] on input "/bunny-ugly-christmas" at bounding box center [452, 310] width 111 height 28
type input "/bunny-ugly-christmass"
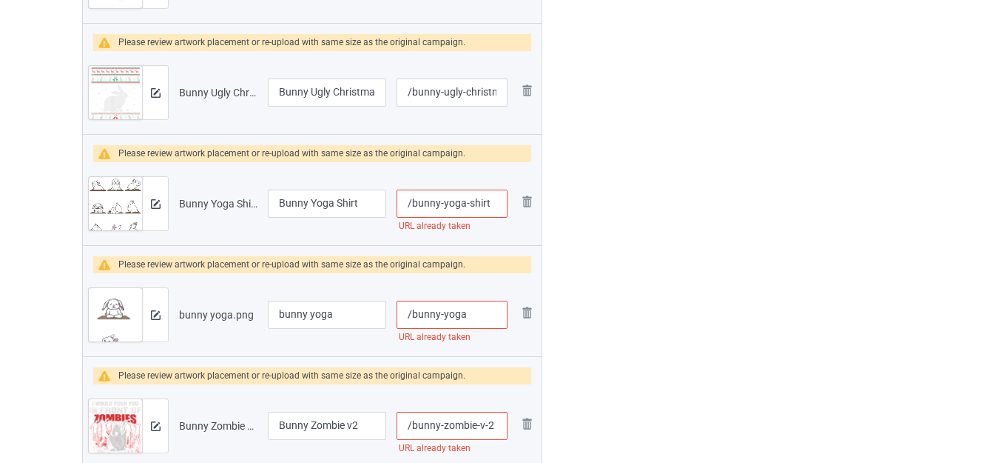
scroll to position [1471, 0]
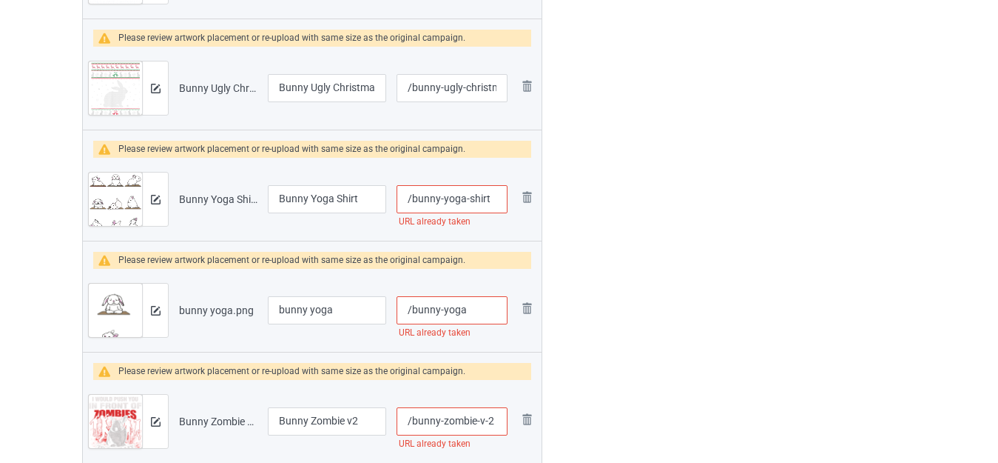
drag, startPoint x: 468, startPoint y: 197, endPoint x: 541, endPoint y: 198, distance: 73.3
click at [541, 198] on tr "Preview and edit artwork Bunny Yoga Shirt.png Bunny Yoga Shirt /bunny-yoga-shir…" at bounding box center [312, 199] width 459 height 83
type input "/bunny-yoga-cute"
drag, startPoint x: 336, startPoint y: 202, endPoint x: 417, endPoint y: 219, distance: 82.4
click at [417, 219] on tr "Preview and edit artwork Bunny Yoga Shirt.png Bunny Yoga Shirt /bunny-yoga-cute…" at bounding box center [312, 199] width 459 height 83
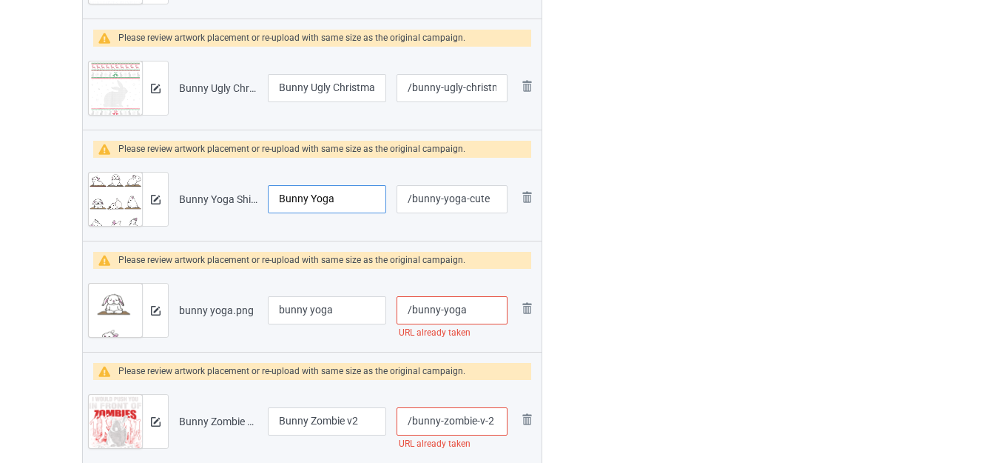
type input "Bunny Yoga"
click at [479, 310] on input "/bunny-yoga" at bounding box center [452, 310] width 111 height 28
type input "/bunny-yogas"
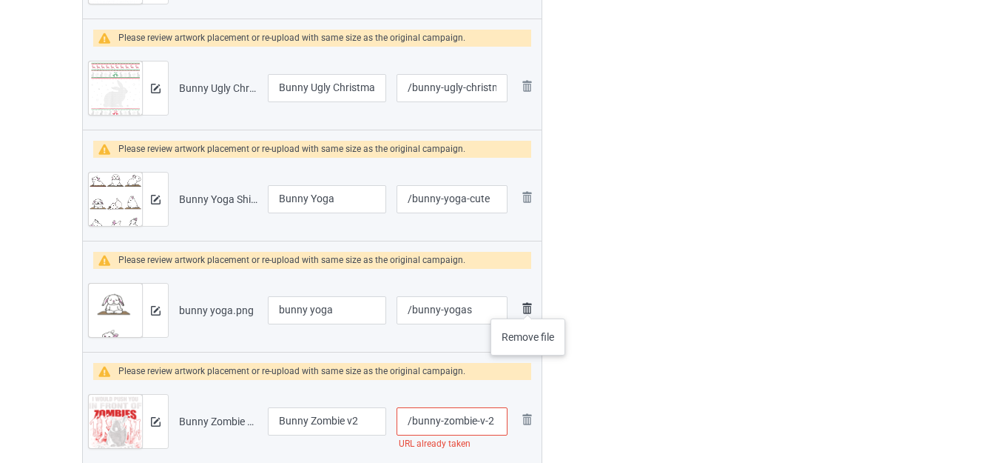
click at [528, 303] on img at bounding box center [527, 308] width 18 height 18
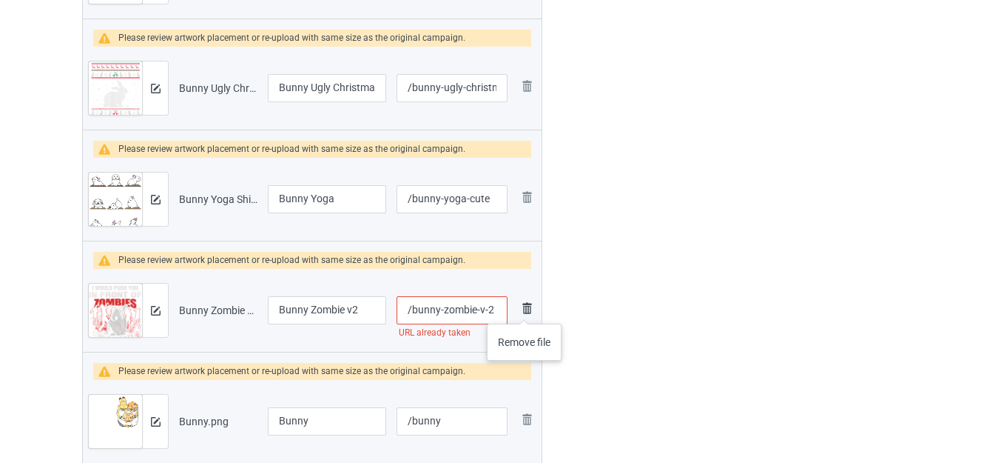
click at [524, 309] on img at bounding box center [527, 308] width 18 height 18
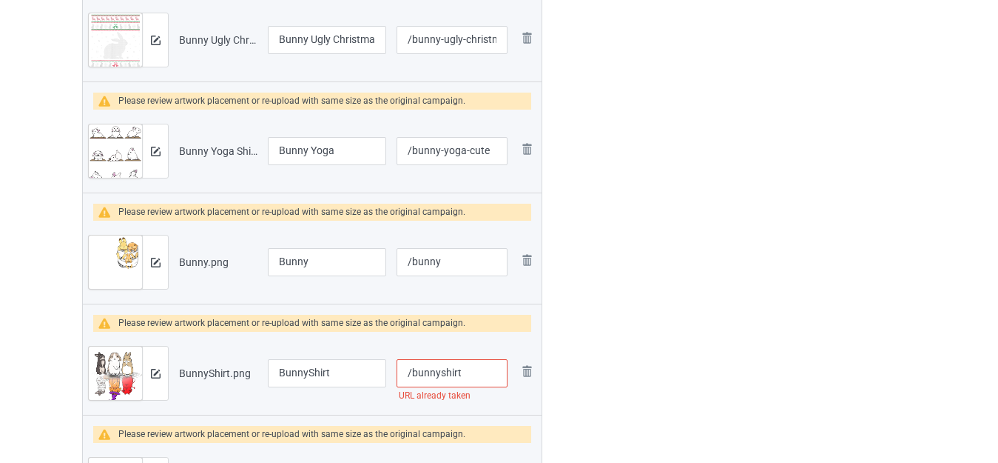
scroll to position [1545, 0]
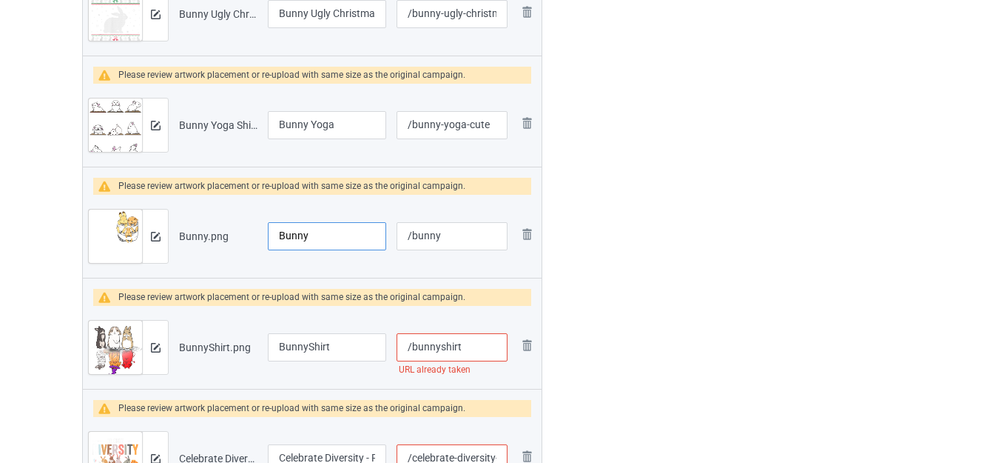
click at [329, 236] on input "Bunny" at bounding box center [327, 236] width 118 height 28
click at [307, 239] on input "Bunny In Pocket" at bounding box center [327, 236] width 118 height 28
type input "Bunnies In Pocket"
click at [440, 232] on input "/bunny" at bounding box center [452, 236] width 111 height 28
type input "/bunnypocket"
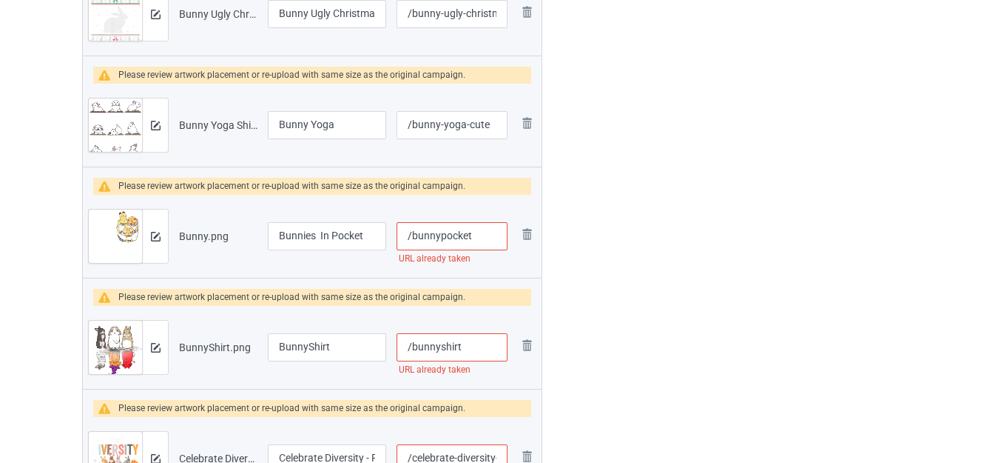
click at [444, 348] on input "/bunnyshirt" at bounding box center [452, 347] width 111 height 28
click at [467, 347] on input "/bunnyshirt" at bounding box center [452, 347] width 111 height 28
type input "/bunnyhallowennn"
drag, startPoint x: 307, startPoint y: 346, endPoint x: 334, endPoint y: 348, distance: 26.7
click at [334, 348] on input "BunnyShirt" at bounding box center [327, 347] width 118 height 28
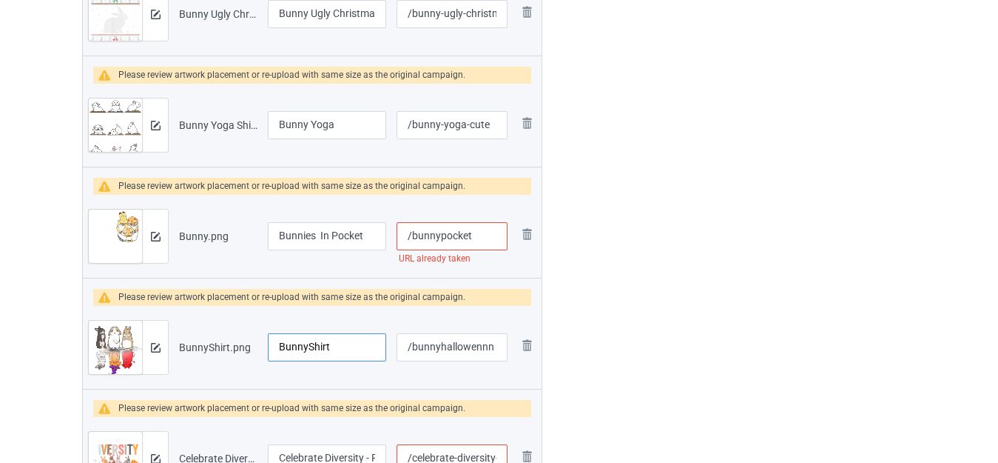
click at [330, 348] on input "BunnyShirt" at bounding box center [327, 347] width 118 height 28
click at [329, 348] on input "BunnyShirt" at bounding box center [327, 347] width 118 height 28
type input "Cute Bunny [DATE]"
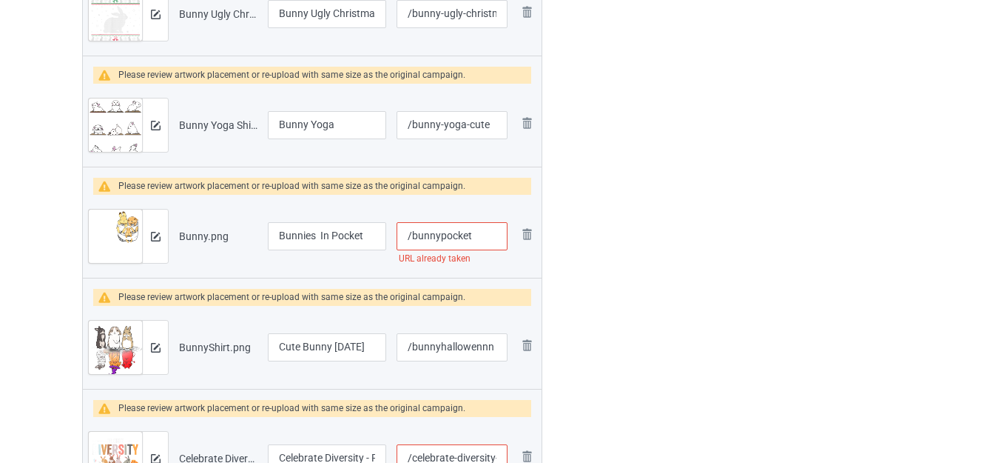
click at [479, 233] on input "/bunnypocket" at bounding box center [452, 236] width 111 height 28
type input "/bunnypockets"
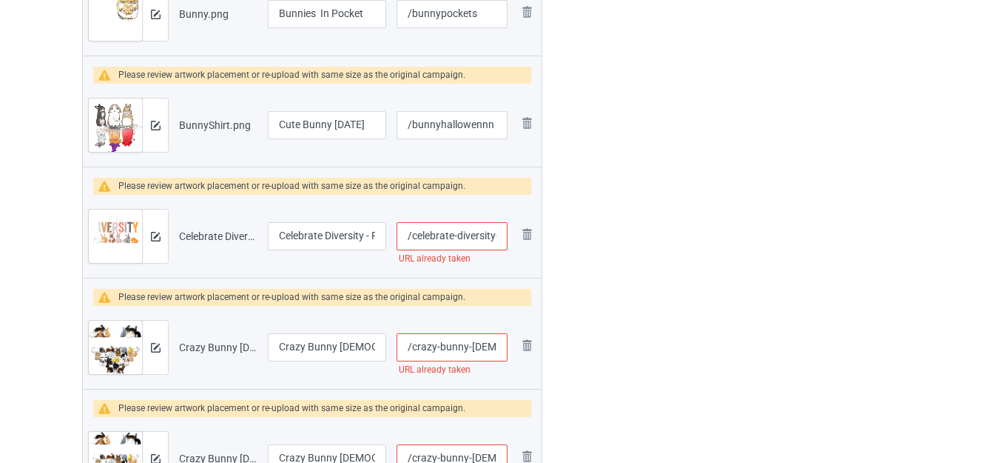
scroll to position [0, 53]
drag, startPoint x: 484, startPoint y: 241, endPoint x: 514, endPoint y: 243, distance: 30.4
click at [514, 243] on tr "Preview and edit artwork Celebrate Diversity - Rabbit Lover.png Celebrate Diver…" at bounding box center [312, 236] width 459 height 83
click at [488, 237] on input "/celebrate-diversity-rabbit-lover" at bounding box center [452, 236] width 111 height 28
click at [500, 232] on input "/celebrate-diversity-rabbit-lover" at bounding box center [452, 236] width 111 height 28
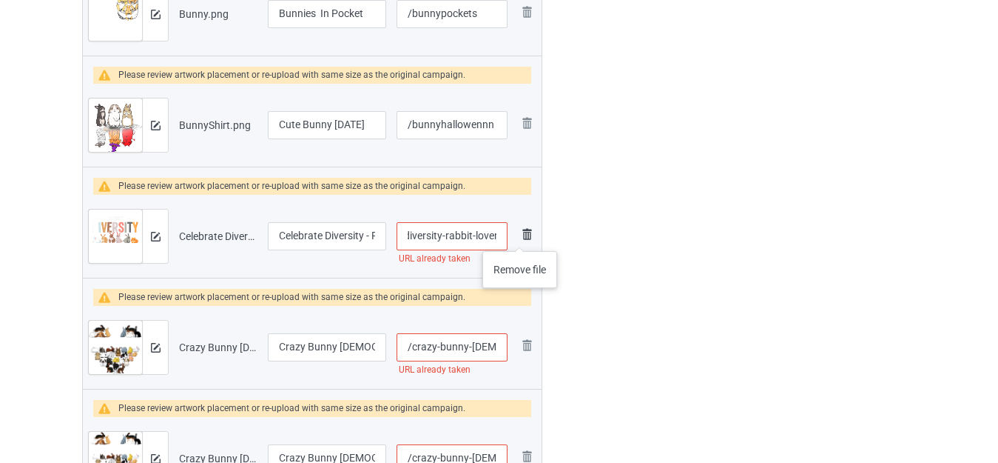
scroll to position [0, 58]
type input "/celebrate-diversity-rabbit-lovers"
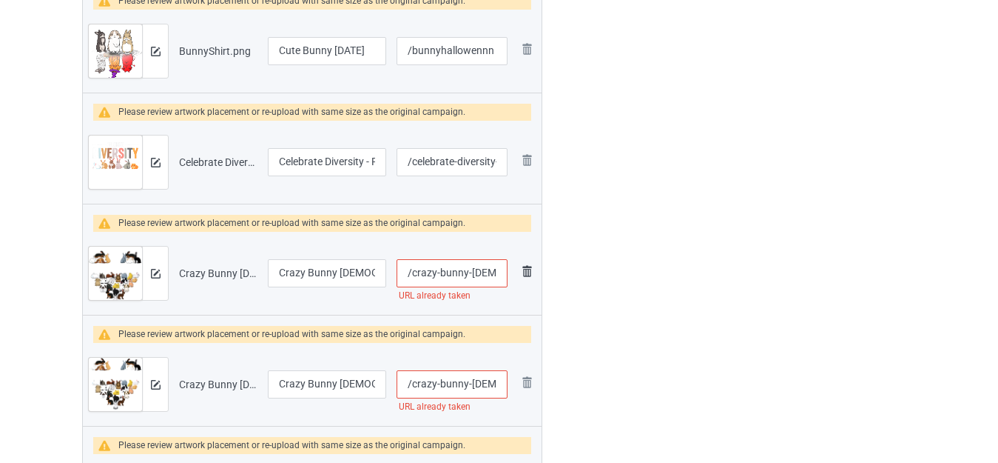
scroll to position [0, 3]
drag, startPoint x: 465, startPoint y: 272, endPoint x: 528, endPoint y: 272, distance: 63.6
click at [528, 272] on tr "Preview and edit artwork Crazy Bunny Lady 2.png Crazy Bunny Lady 2 /crazy-bunny…" at bounding box center [312, 273] width 459 height 83
click at [525, 274] on img at bounding box center [527, 271] width 18 height 18
click at [491, 272] on input "/crazy-bunny-lady" at bounding box center [452, 273] width 111 height 28
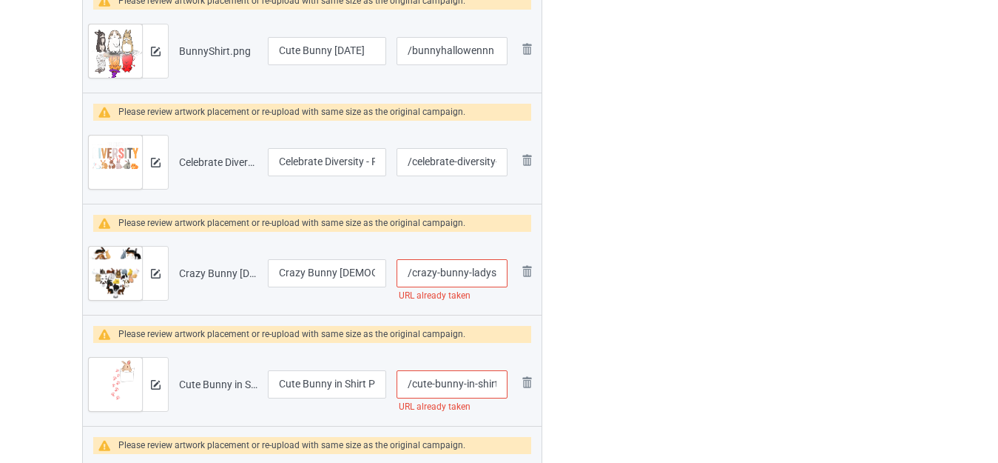
type input "/crazy-bunny-ladys"
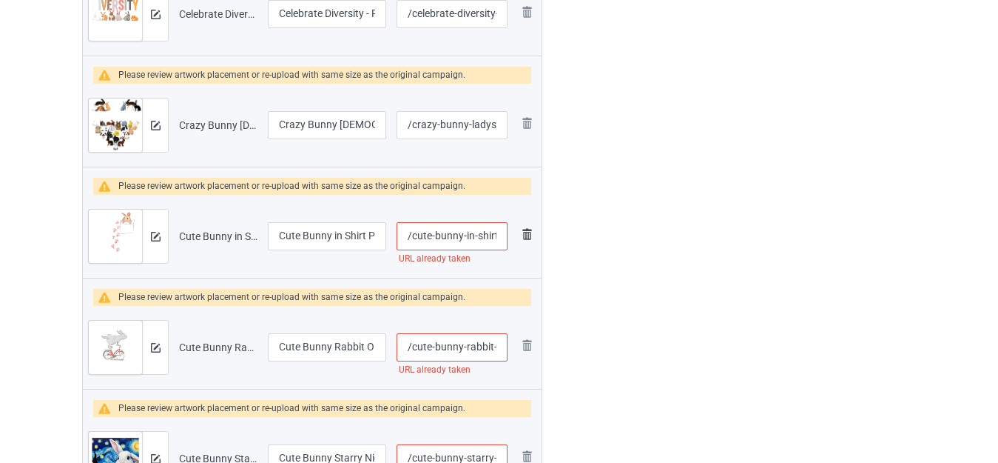
scroll to position [0, 36]
drag, startPoint x: 474, startPoint y: 235, endPoint x: 561, endPoint y: 237, distance: 86.6
click at [497, 235] on input "/cute-bunny-in-shirt-pocket" at bounding box center [452, 236] width 111 height 28
click at [498, 236] on input "/cute-bunny-in-shirt-pocket" at bounding box center [452, 236] width 111 height 28
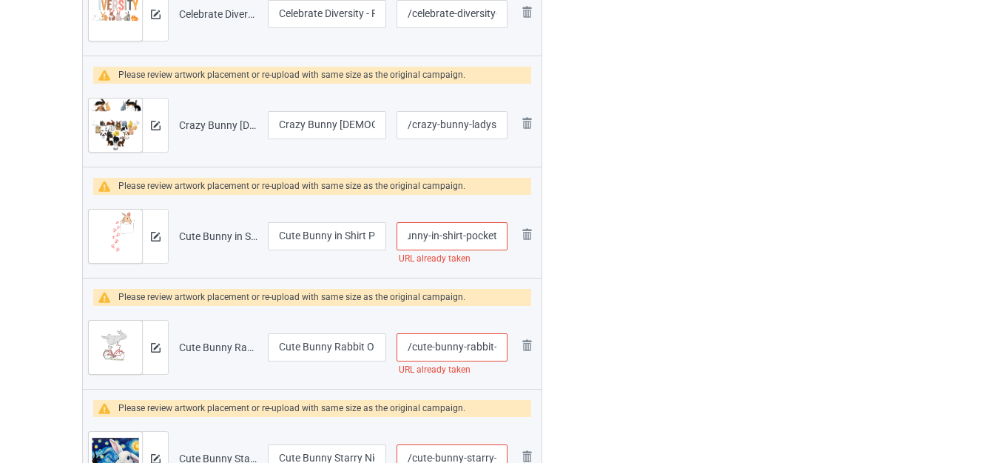
click at [498, 236] on input "/cute-bunny-in-shirt-pocket" at bounding box center [452, 236] width 111 height 28
click at [501, 233] on input "/cute-bunny-in-shirt-pocket" at bounding box center [452, 236] width 111 height 28
type input "/cute-bunny-in-shirt-pockets"
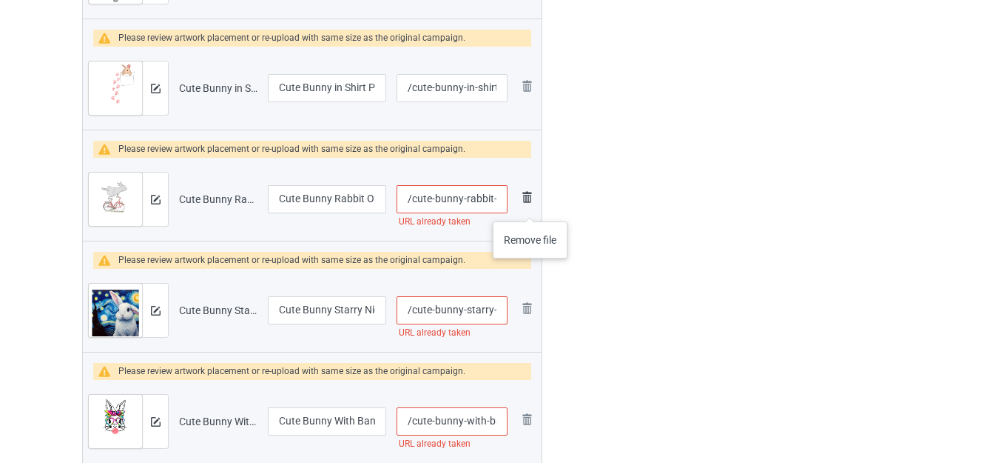
scroll to position [0, 33]
drag, startPoint x: 480, startPoint y: 200, endPoint x: 530, endPoint y: 205, distance: 49.9
click at [537, 209] on tr "Preview and edit artwork Cute Bunny Rabbit On Bike.png Cute Bunny Rabbit On Bik…" at bounding box center [312, 199] width 459 height 83
click at [501, 198] on input "/cute-bunny-rabbit-on-bike" at bounding box center [452, 199] width 111 height 28
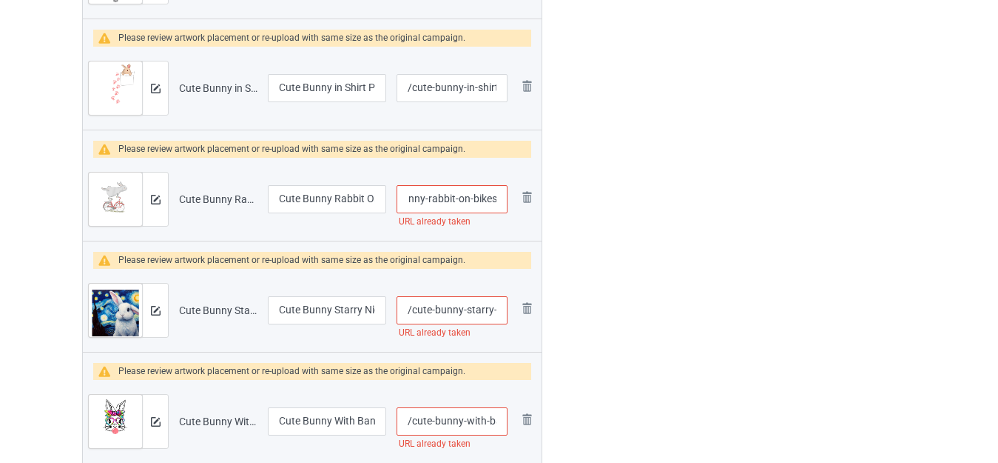
type input "/cute-bunny-rabbit-on-bikes"
drag, startPoint x: 484, startPoint y: 312, endPoint x: 527, endPoint y: 313, distance: 42.9
click at [535, 313] on tr "Preview and edit artwork Cute Bunny Starry Night Art.png Cute Bunny Starry Nigh…" at bounding box center [312, 310] width 459 height 83
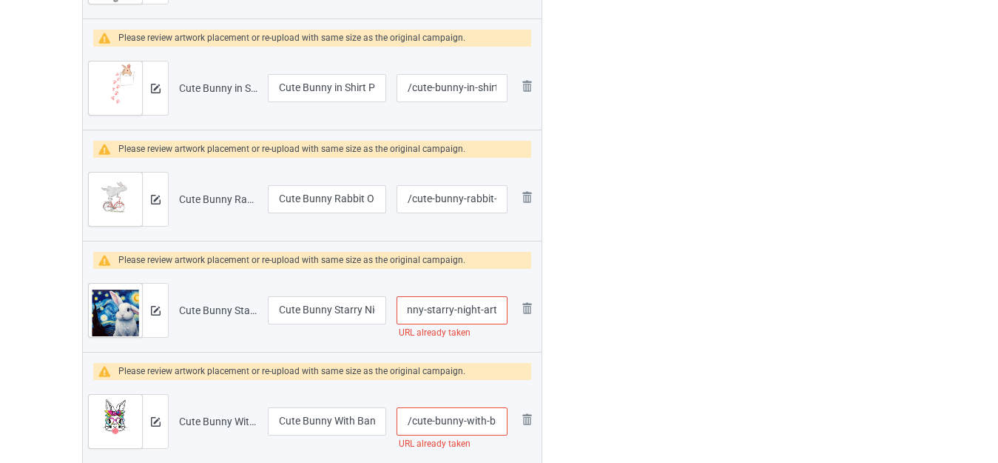
click at [492, 314] on input "/cute-bunny-starry-night-art" at bounding box center [452, 310] width 111 height 28
click at [498, 307] on input "/cute-bunny-starry-night-art" at bounding box center [452, 310] width 111 height 28
type input "/cute-bunny-starry-night-arts"
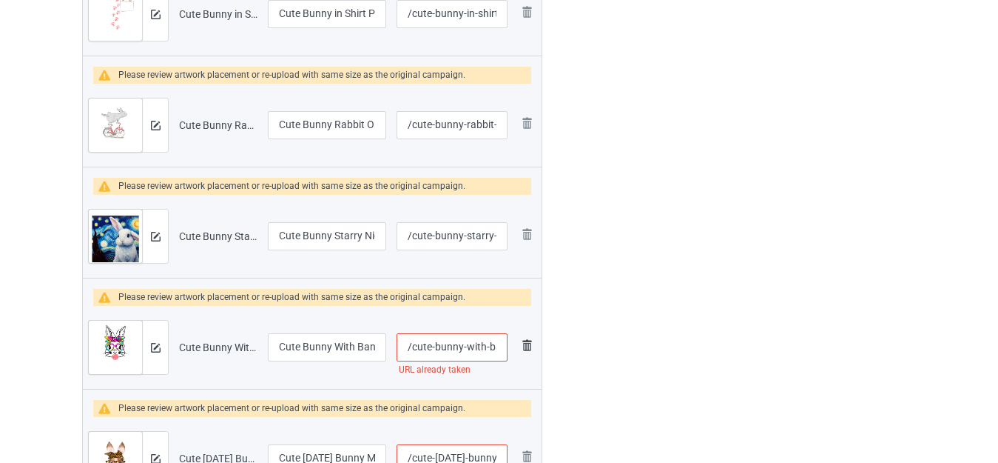
scroll to position [0, 154]
drag, startPoint x: 496, startPoint y: 343, endPoint x: 530, endPoint y: 345, distance: 34.1
click at [530, 345] on tr "Preview and edit artwork Cute Bunny With Bandana Heart Glasses Bubblegum.png Cu…" at bounding box center [312, 347] width 459 height 83
click at [497, 343] on input "/cute-bunny-with-bandana-heart-glasses-bubblegum" at bounding box center [452, 347] width 111 height 28
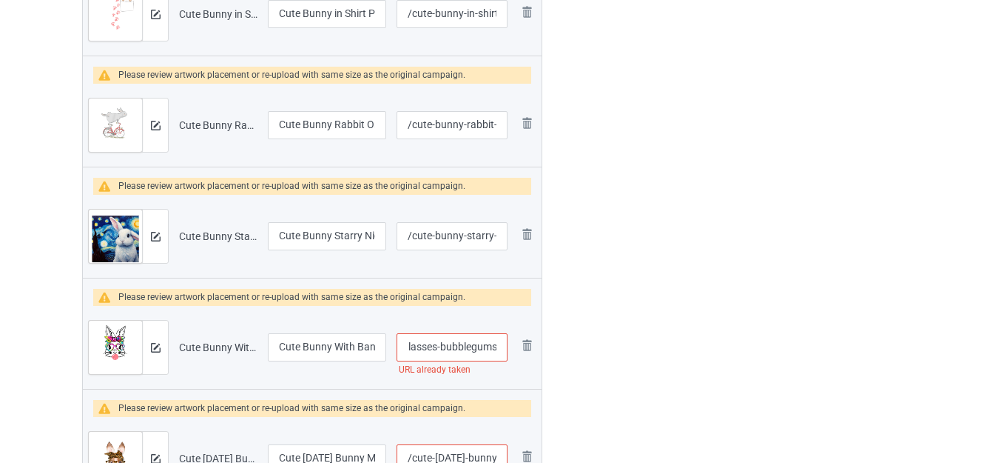
type input "/cute-bunny-with-bandana-heart-glasses-bubblegums"
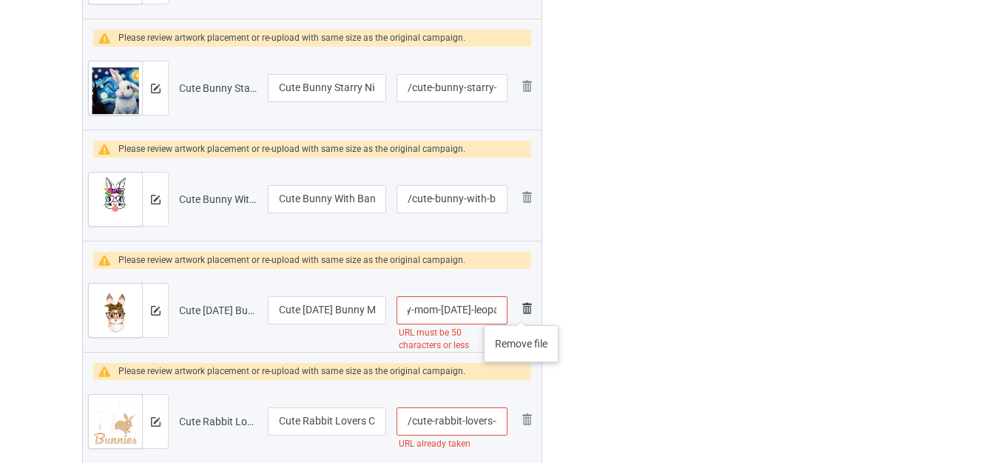
scroll to position [0, 178]
drag, startPoint x: 480, startPoint y: 310, endPoint x: 523, endPoint y: 310, distance: 43.7
click at [523, 310] on tr "Preview and edit artwork Cute Easter Bunny Mom Easter Leopard Year of the Rabbi…" at bounding box center [312, 310] width 459 height 83
click at [478, 309] on input "/cute-easter-bunny-mom-easter-leopard-year-of-the-rabbit" at bounding box center [452, 310] width 111 height 28
drag, startPoint x: 437, startPoint y: 308, endPoint x: 585, endPoint y: 307, distance: 148.0
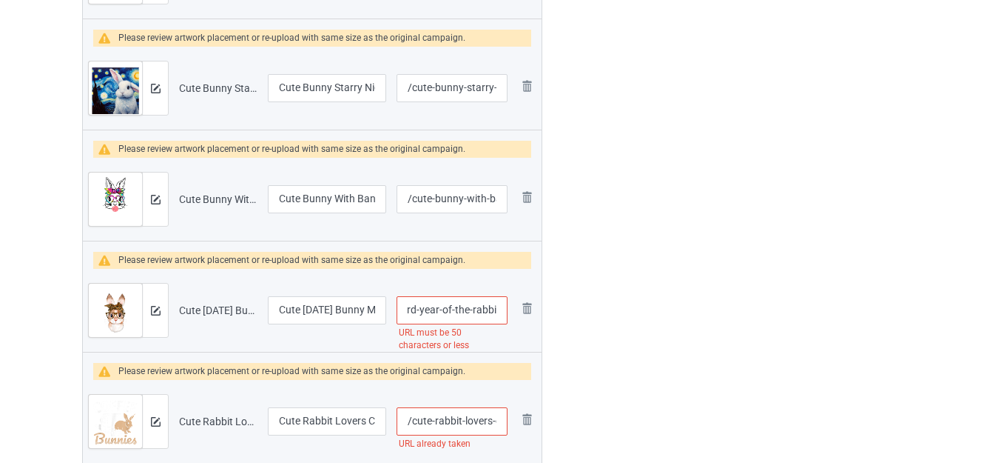
click at [585, 307] on div "Campaign to duplicate Anatomy Of Bunny Original Artwork 4079x4447 @ 292 DPI PNG…" at bounding box center [499, 401] width 855 height 5315
type input "/cute-easter-bunny-mom-easter-leopard-year"
click at [642, 288] on div at bounding box center [606, 401] width 107 height 5315
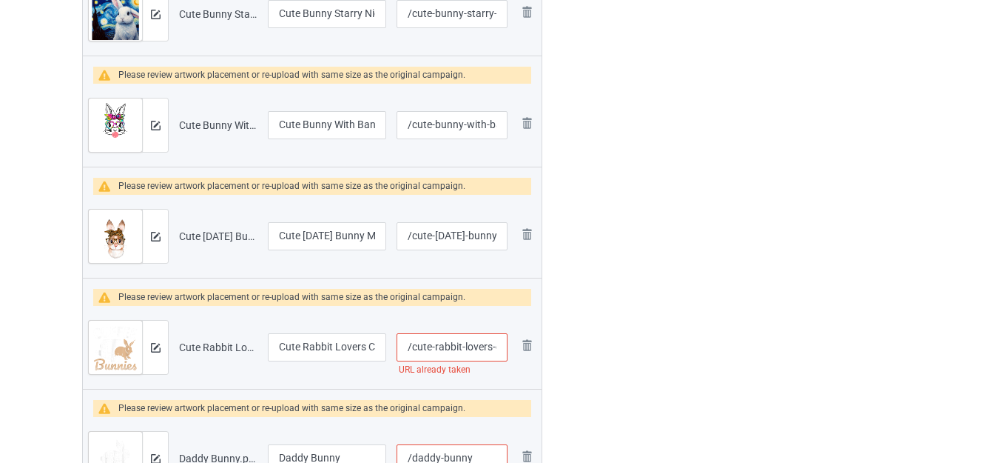
scroll to position [0, 79]
drag, startPoint x: 497, startPoint y: 346, endPoint x: 592, endPoint y: 343, distance: 94.8
click at [589, 345] on div "Campaign to duplicate Anatomy Of Bunny Original Artwork 4079x4447 @ 292 DPI PNG…" at bounding box center [499, 327] width 855 height 5315
type input "/cute-rabbit-lovers-"
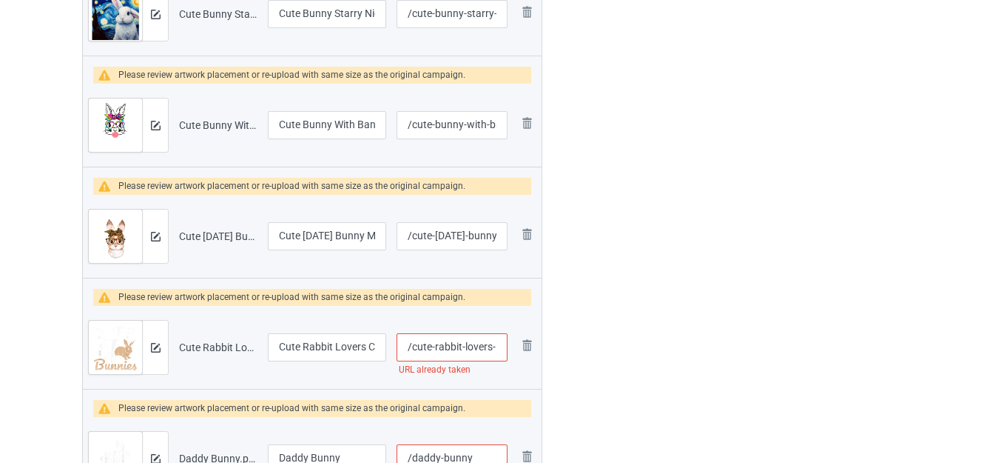
click at [631, 300] on div at bounding box center [606, 327] width 107 height 5315
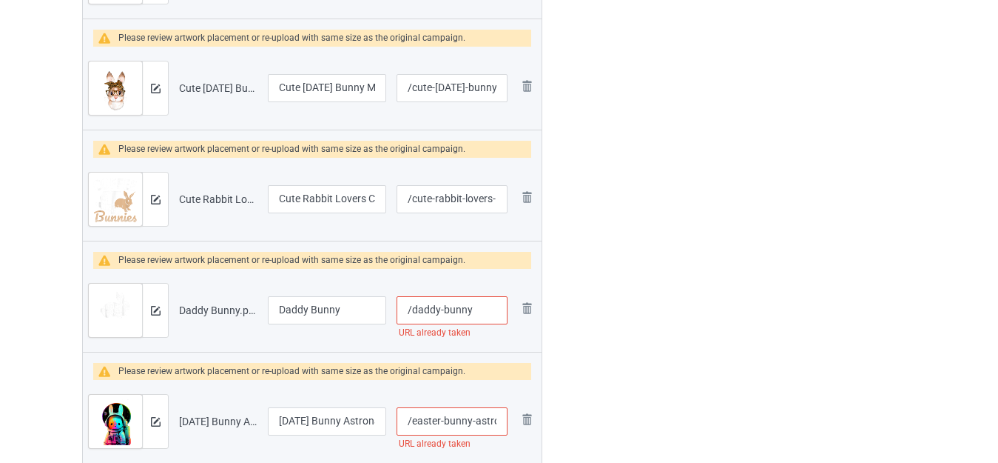
click at [493, 310] on input "/daddy-bunny" at bounding box center [452, 310] width 111 height 28
type input "/daddy-bunnys"
click at [686, 294] on div "Edit artwork You can adjust your artwork position, and upload files for double-…" at bounding box center [792, 179] width 267 height 5315
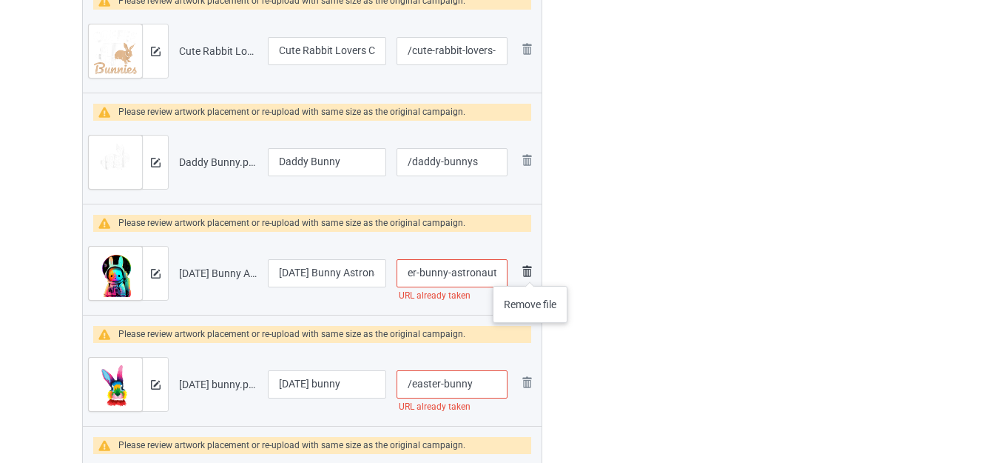
drag, startPoint x: 487, startPoint y: 271, endPoint x: 530, endPoint y: 271, distance: 42.9
click at [530, 271] on tr "Preview and edit artwork Easter Bunny Astronaut.png Easter Bunny Astronaut /eas…" at bounding box center [312, 273] width 459 height 83
click at [500, 269] on input "/easter-bunny-astronaut" at bounding box center [452, 273] width 111 height 28
type input "/easter-bunny-astronauts"
click at [637, 274] on div at bounding box center [606, 31] width 107 height 5315
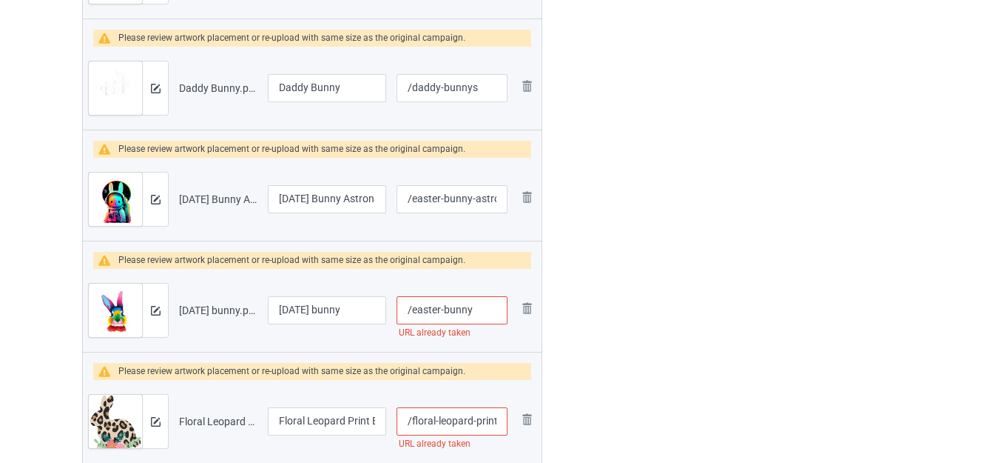
click at [477, 310] on input "/easter-bunny" at bounding box center [452, 310] width 111 height 28
type input "/easter-bunnys"
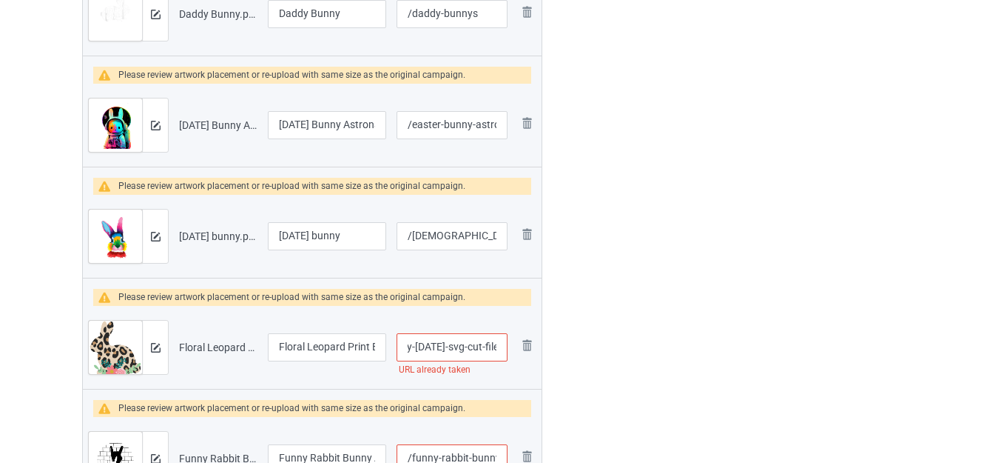
drag, startPoint x: 491, startPoint y: 346, endPoint x: 539, endPoint y: 346, distance: 48.1
click at [539, 346] on tr "Preview and edit artwork Floral Leopard Print Bunny Easter SVG Cut File.png Flo…" at bounding box center [312, 347] width 459 height 83
click at [489, 342] on input "/floral-leopard-print-bunny-easter-svg-cut-file" at bounding box center [452, 347] width 111 height 28
drag, startPoint x: 447, startPoint y: 346, endPoint x: 597, endPoint y: 346, distance: 150.2
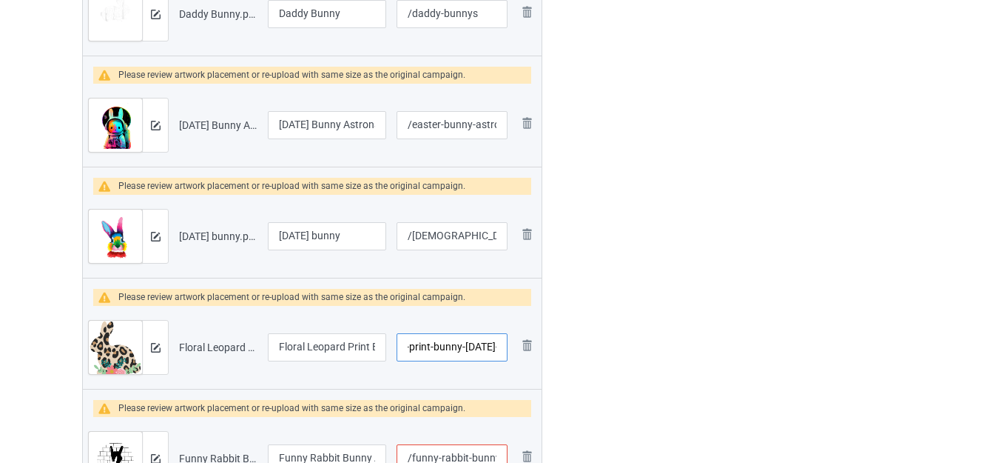
type input "/floral-leopard-print-bunny-easter-"
drag, startPoint x: 354, startPoint y: 346, endPoint x: 383, endPoint y: 348, distance: 28.2
click at [383, 348] on input "Floral Leopard Print Bunny Easter SVG Cut File" at bounding box center [327, 347] width 118 height 28
click at [328, 348] on input "Floral Leopard Print Bunny Easter SVG Cut File" at bounding box center [327, 347] width 118 height 28
drag, startPoint x: 317, startPoint y: 346, endPoint x: 392, endPoint y: 346, distance: 74.0
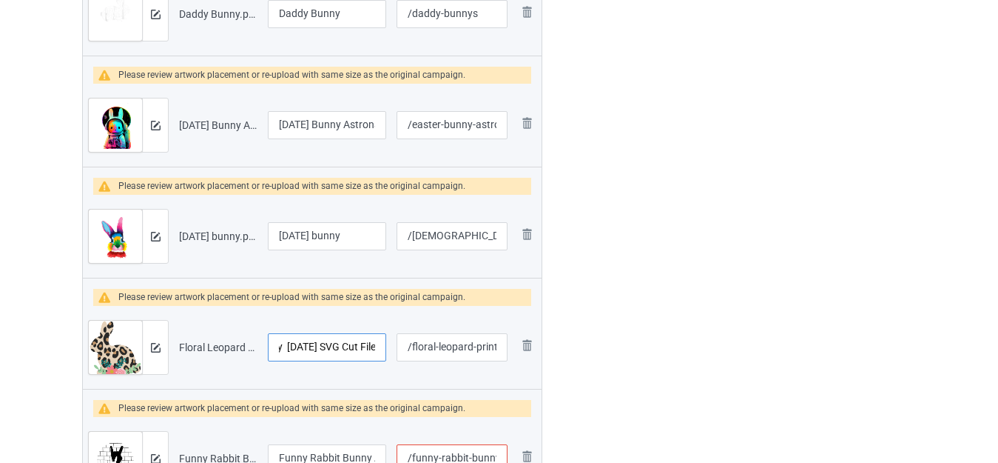
click at [392, 346] on tr "Preview and edit artwork Floral Leopard Print Bunny Easter SVG Cut File.png Flo…" at bounding box center [312, 347] width 459 height 83
drag, startPoint x: 330, startPoint y: 346, endPoint x: 266, endPoint y: 343, distance: 64.4
click at [266, 343] on td "Floral Leopard Print Bunny Easter" at bounding box center [327, 347] width 129 height 83
click at [332, 343] on input "Floral Leopard Print Bunny Easter" at bounding box center [327, 347] width 118 height 28
drag, startPoint x: 348, startPoint y: 343, endPoint x: 340, endPoint y: 345, distance: 7.7
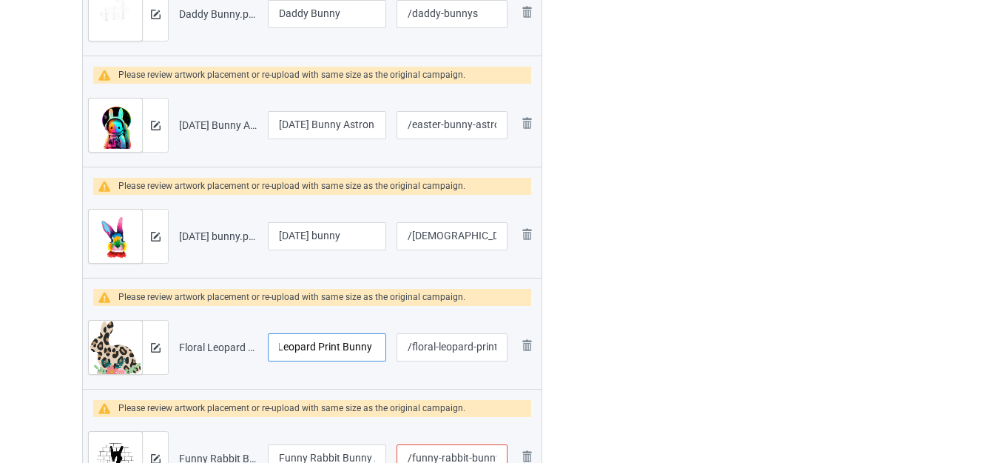
click at [340, 345] on input "Floral Leopard Print Bunny Easter" at bounding box center [327, 347] width 118 height 28
drag, startPoint x: 369, startPoint y: 346, endPoint x: 388, endPoint y: 348, distance: 18.6
click at [388, 348] on td "Floral Leopard Bunny Easter" at bounding box center [327, 347] width 129 height 83
type input "Floral Leopard Bunny Easter"
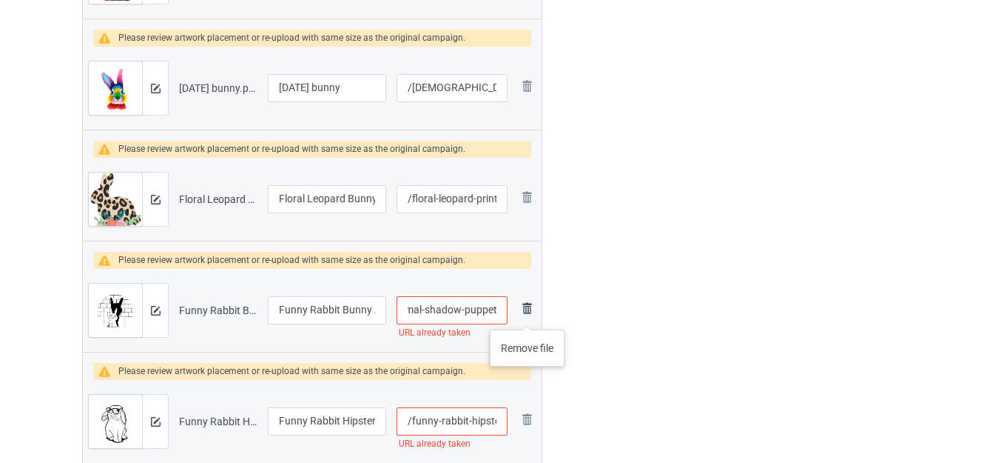
drag, startPoint x: 456, startPoint y: 312, endPoint x: 527, endPoint y: 315, distance: 71.1
click at [527, 315] on tr "Preview and edit artwork Funny Rabbit Bunny Animal Shadow Puppet.png Funny Rabb…" at bounding box center [312, 310] width 459 height 83
click at [478, 312] on input "/funny-rabbit-bunny-animal-shadow-puppet" at bounding box center [452, 310] width 111 height 28
drag, startPoint x: 422, startPoint y: 308, endPoint x: 682, endPoint y: 308, distance: 260.5
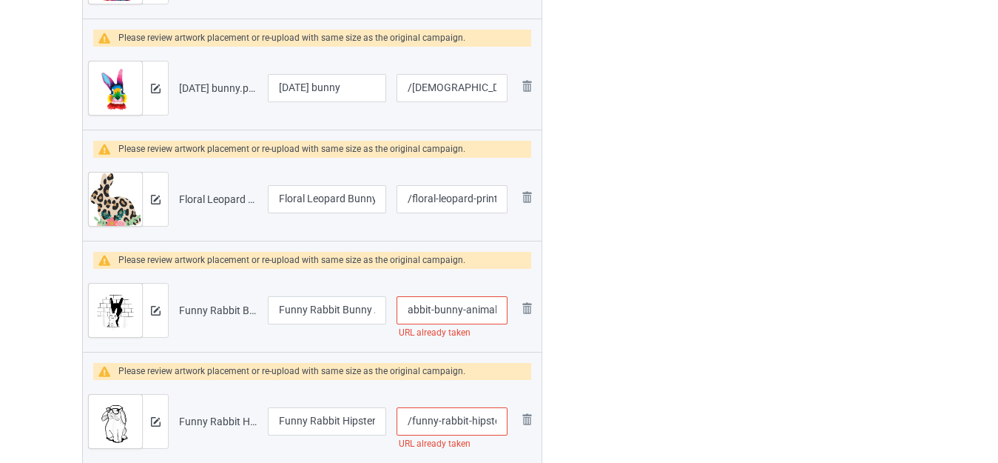
type input "/funny-rabbit-bunny-animal"
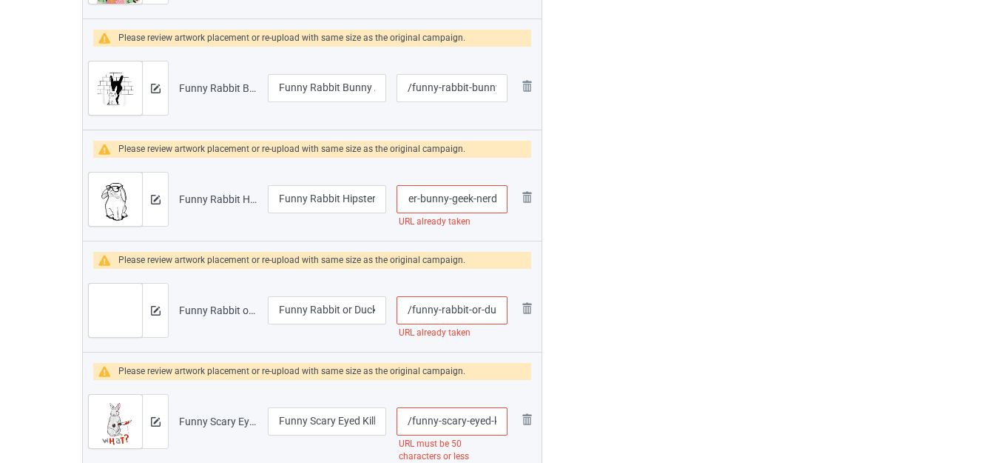
drag, startPoint x: 492, startPoint y: 198, endPoint x: 540, endPoint y: 203, distance: 48.4
click at [540, 203] on tr "Preview and edit artwork Funny Rabbit Hipster Bunny Geek Nerd.png Funny Rabbit …" at bounding box center [312, 199] width 459 height 83
click at [468, 199] on input "/funny-rabbit-hipster-bunny-geek-nerd" at bounding box center [452, 199] width 111 height 28
drag, startPoint x: 446, startPoint y: 197, endPoint x: 634, endPoint y: 200, distance: 188.0
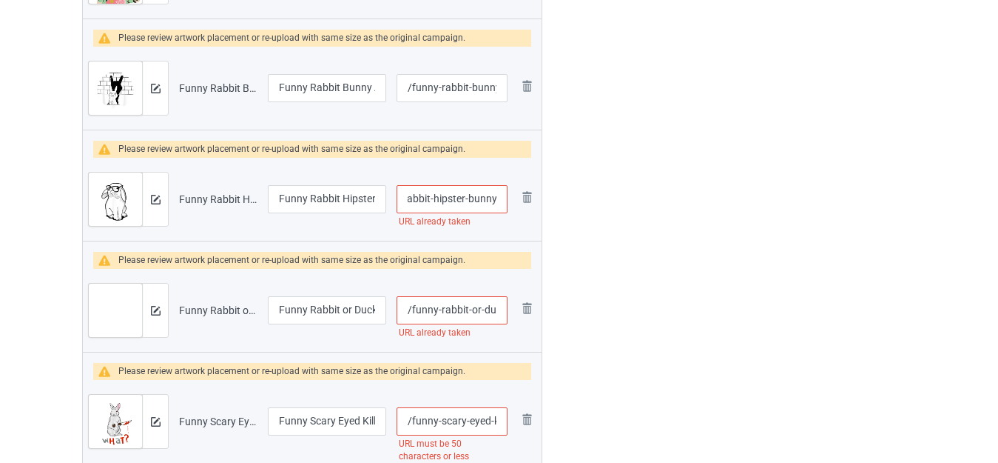
type input "/funny-rabbit-hipster-bunny"
drag, startPoint x: 471, startPoint y: 312, endPoint x: 488, endPoint y: 310, distance: 16.4
click at [480, 309] on input "/funny-rabbit-or-duck" at bounding box center [452, 310] width 111 height 28
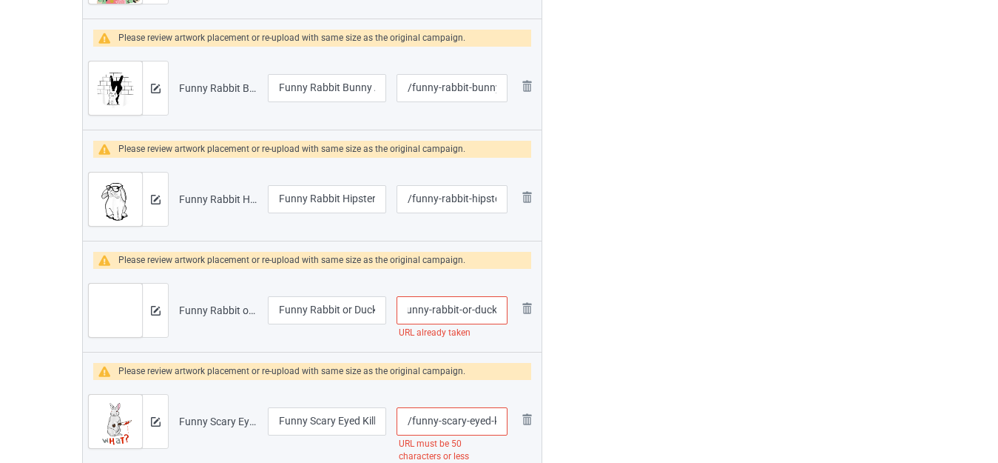
click at [504, 308] on input "/funny-rabbit-or-duck" at bounding box center [452, 310] width 111 height 28
type input "/funny-rabbit-or-ducks"
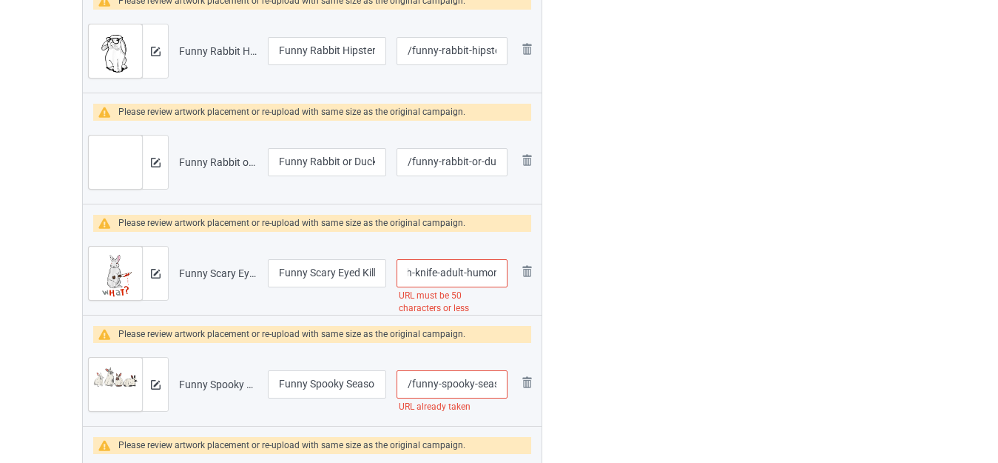
drag, startPoint x: 485, startPoint y: 273, endPoint x: 551, endPoint y: 273, distance: 66.6
click at [453, 270] on input "/funny-scary-eyed-killer-bunny-rabbit-with-knife-adult-humor" at bounding box center [452, 273] width 111 height 28
drag, startPoint x: 435, startPoint y: 270, endPoint x: 645, endPoint y: 272, distance: 210.2
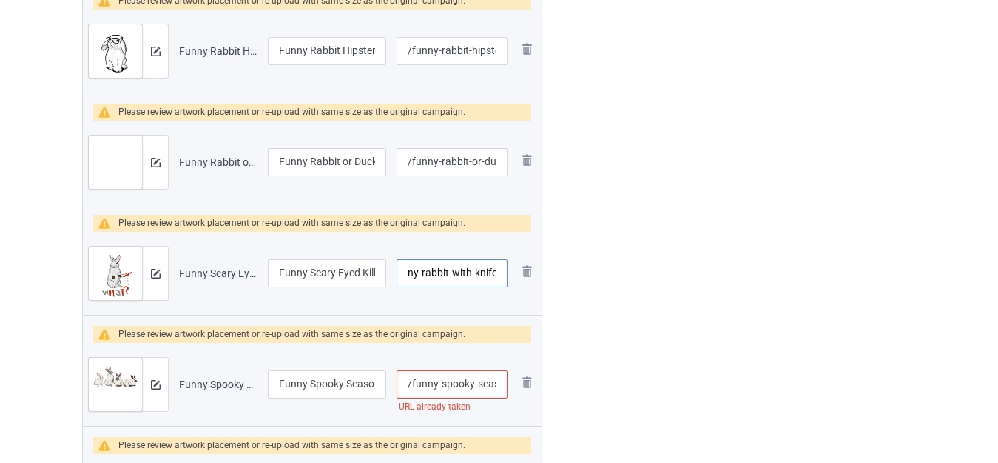
type input "/funny-scary-eyed-killer-bunny-rabbit-with-knife"
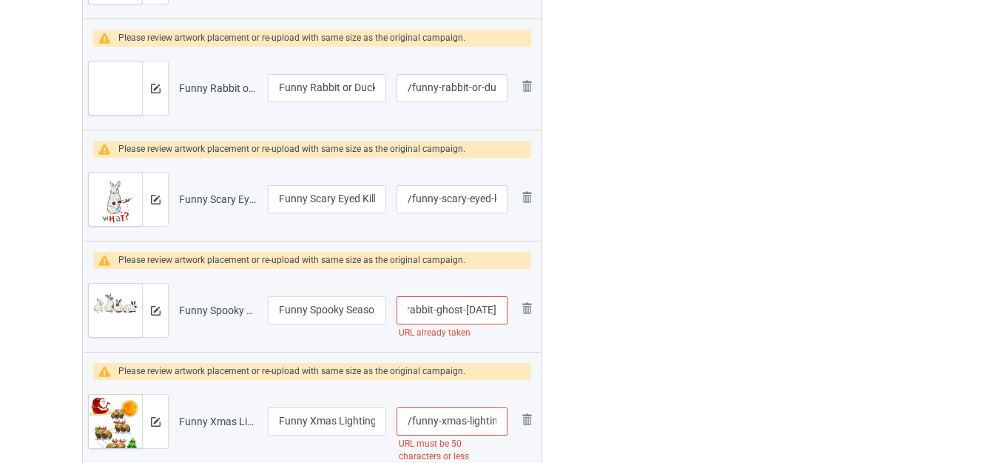
drag, startPoint x: 472, startPoint y: 310, endPoint x: 568, endPoint y: 313, distance: 96.3
click at [476, 312] on input "/funny-spooky-season-bunny-rabbit-ghost-halloween" at bounding box center [452, 310] width 111 height 28
drag, startPoint x: 448, startPoint y: 307, endPoint x: 676, endPoint y: 300, distance: 228.8
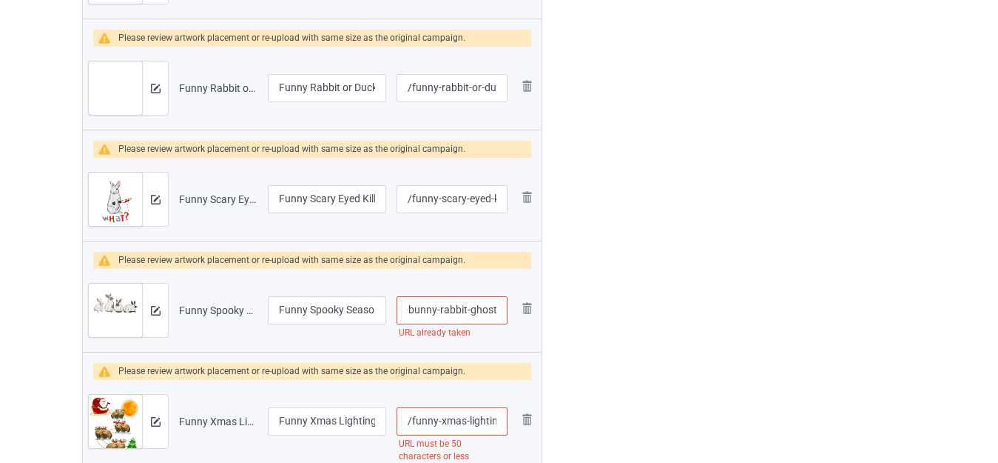
type input "/funny-spooky-season-bunny-rabbit-ghost"
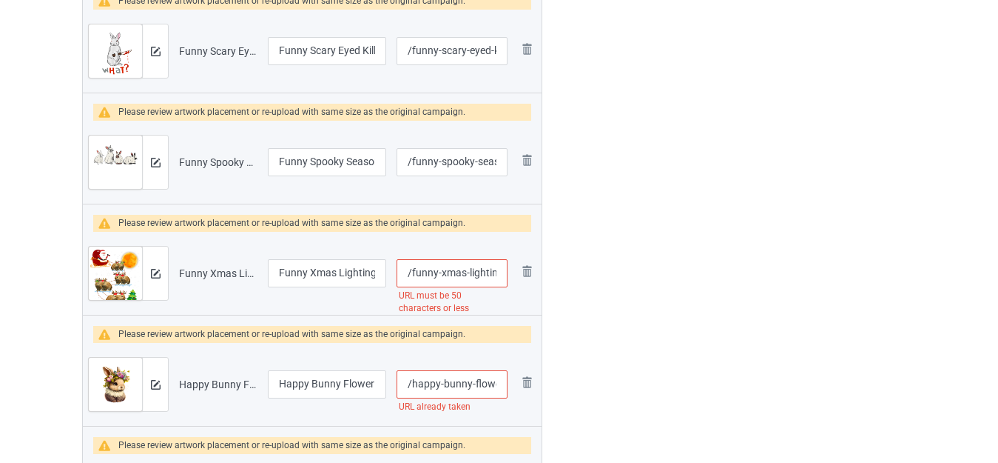
click at [471, 271] on input "/funny-xmas-lighting-tree-santa-riding-bunny-christmas" at bounding box center [452, 273] width 111 height 28
drag, startPoint x: 490, startPoint y: 271, endPoint x: 517, endPoint y: 271, distance: 26.6
click at [517, 271] on tr "Preview and edit artwork Funny Xmas Lighting Tree Santa Riding Bunny Christmas.…" at bounding box center [312, 273] width 459 height 83
click at [453, 269] on input "/funny-xmas-lighting-tree-santa-riding-bunny-christmas" at bounding box center [452, 273] width 111 height 28
drag, startPoint x: 446, startPoint y: 272, endPoint x: 676, endPoint y: 272, distance: 229.4
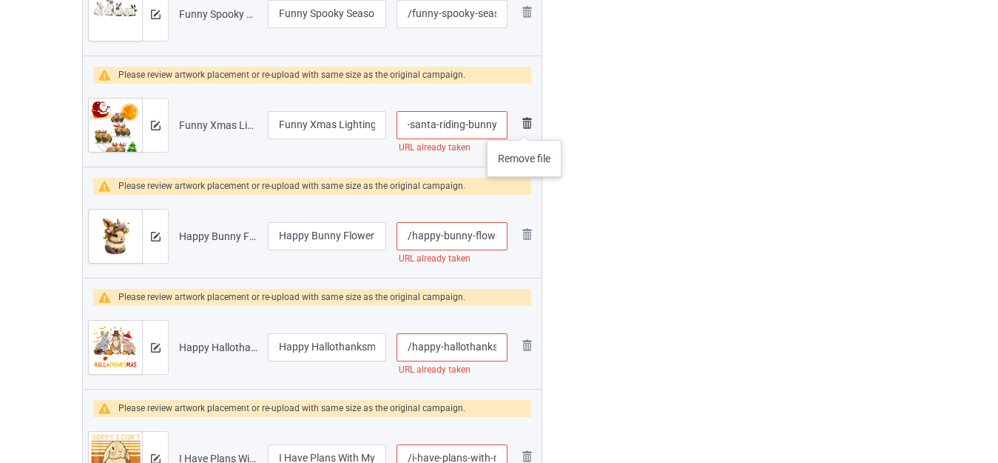
drag, startPoint x: 495, startPoint y: 125, endPoint x: 524, endPoint y: 125, distance: 28.9
click at [524, 125] on tr "Preview and edit artwork Funny Xmas Lighting Tree Santa Riding Bunny Christmas.…" at bounding box center [312, 125] width 459 height 83
click at [471, 122] on input "/funny-xmas-lighting-tree-santa-riding-bunny" at bounding box center [452, 125] width 111 height 28
drag, startPoint x: 438, startPoint y: 124, endPoint x: 604, endPoint y: 124, distance: 165.8
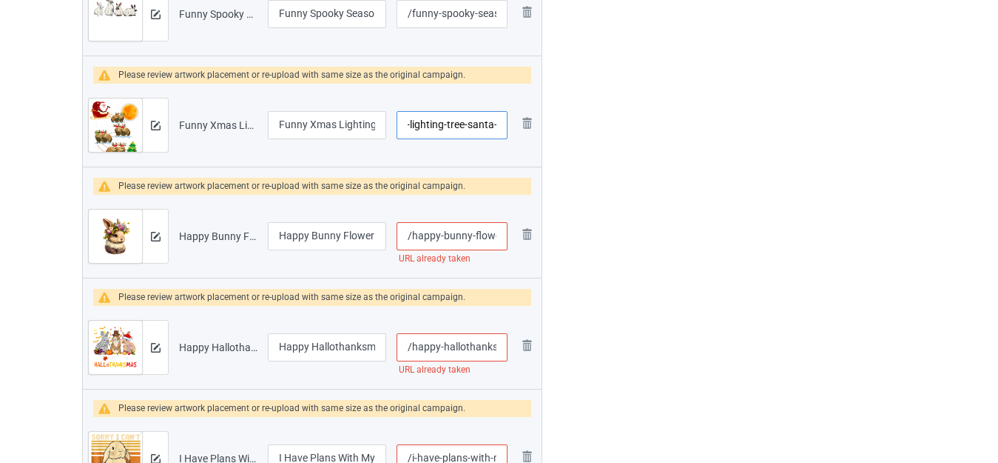
type input "/funny-xmas-lighting-tree-santa-"
drag, startPoint x: 483, startPoint y: 235, endPoint x: 530, endPoint y: 237, distance: 47.4
click at [530, 237] on tr "Preview and edit artwork Happy Bunny Flower Graphic.png Happy Bunny Flower Grap…" at bounding box center [312, 236] width 459 height 83
click at [475, 238] on input "/happy-bunny-flower-graphic" at bounding box center [452, 236] width 111 height 28
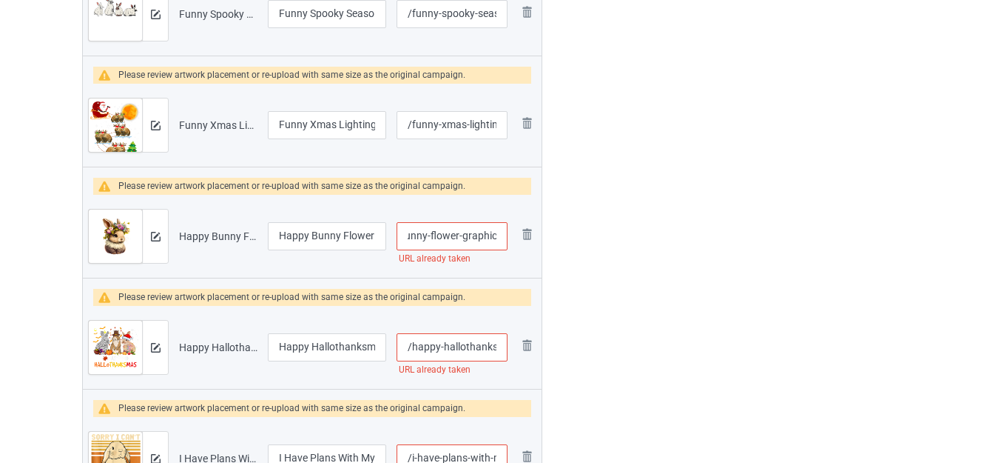
drag, startPoint x: 461, startPoint y: 232, endPoint x: 638, endPoint y: 228, distance: 176.9
type input "/happy-bunny-flower"
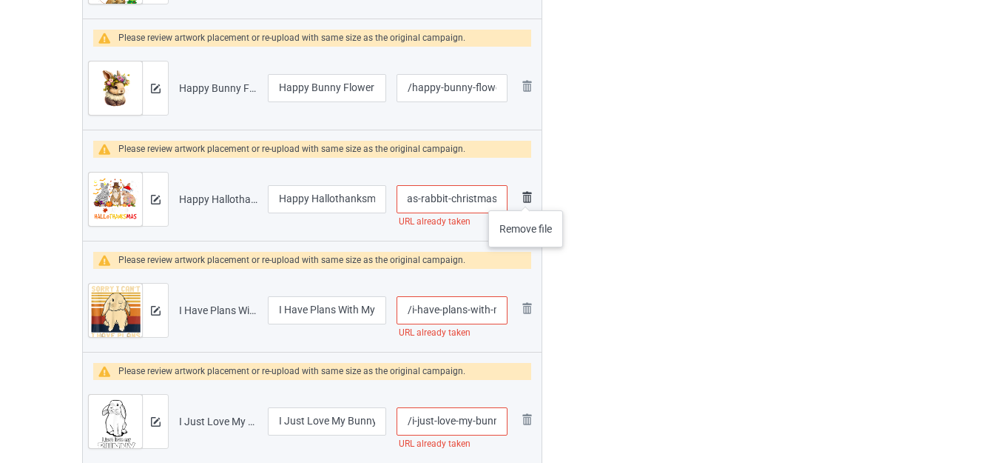
drag, startPoint x: 497, startPoint y: 194, endPoint x: 527, endPoint y: 195, distance: 30.4
click at [527, 195] on tr "Preview and edit artwork Happy Hallothanksmas Rabbit Christmas.png Happy Hallot…" at bounding box center [312, 199] width 459 height 83
type input "/happy-hallothanks"
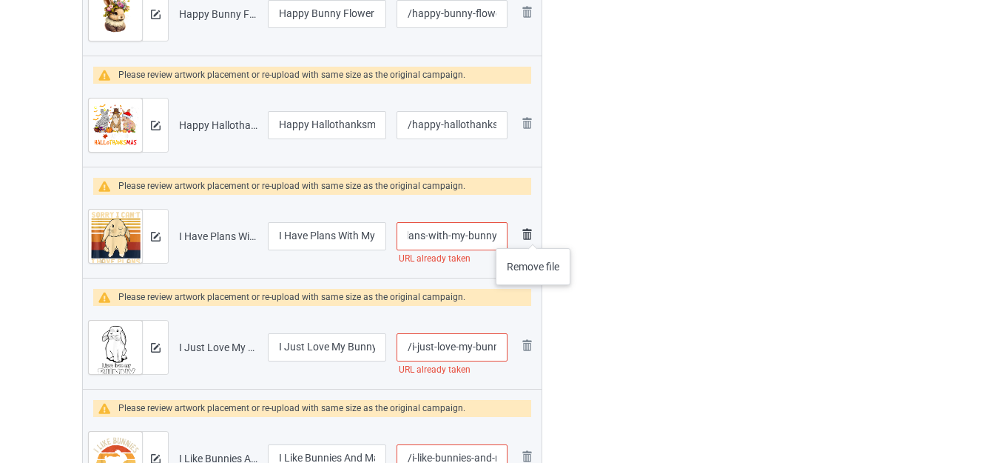
drag, startPoint x: 480, startPoint y: 233, endPoint x: 534, endPoint y: 233, distance: 54.0
click at [537, 233] on tr "Preview and edit artwork I Have Plans With My Bunny.png I Have Plans With My Bu…" at bounding box center [312, 236] width 459 height 83
click at [491, 234] on input "/i-have-plans-with-my-bunny" at bounding box center [452, 236] width 111 height 28
click at [500, 232] on input "/i-have-plans-with-my-bunny" at bounding box center [452, 236] width 111 height 28
type input "/i-have-plans-with-my-bunnys"
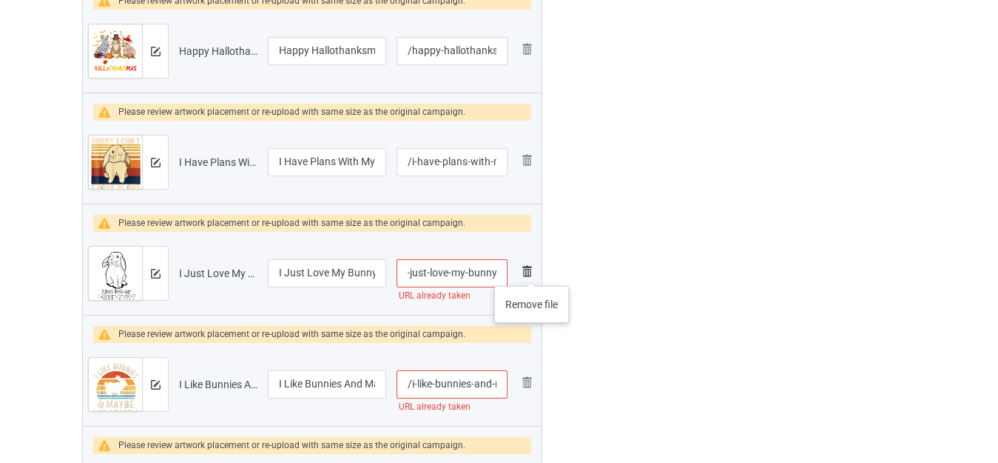
drag, startPoint x: 486, startPoint y: 268, endPoint x: 535, endPoint y: 272, distance: 49.0
click at [535, 272] on tr "Preview and edit artwork I Just Love My Bunny.png I Just Love My Bunny /i-just-…" at bounding box center [312, 273] width 459 height 83
click at [503, 270] on input "/i-just-love-my-bunny" at bounding box center [452, 273] width 111 height 28
type input "/i-just-love-my-bunnys"
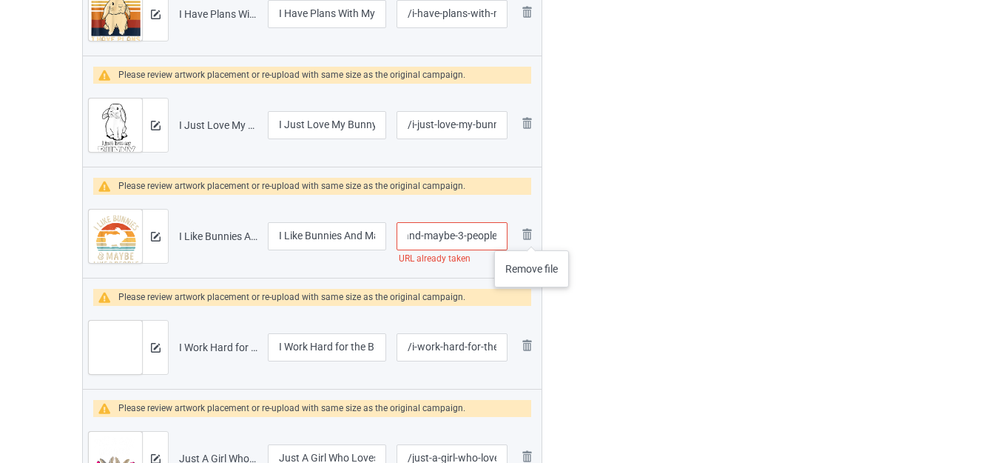
drag, startPoint x: 477, startPoint y: 235, endPoint x: 540, endPoint y: 235, distance: 62.9
click at [540, 235] on tr "Preview and edit artwork I Like Bunnies And Maybe 3 People.png I Like Bunnies A…" at bounding box center [312, 236] width 459 height 83
click at [540, 235] on td "Remove file" at bounding box center [527, 236] width 28 height 83
drag, startPoint x: 484, startPoint y: 233, endPoint x: 571, endPoint y: 235, distance: 86.6
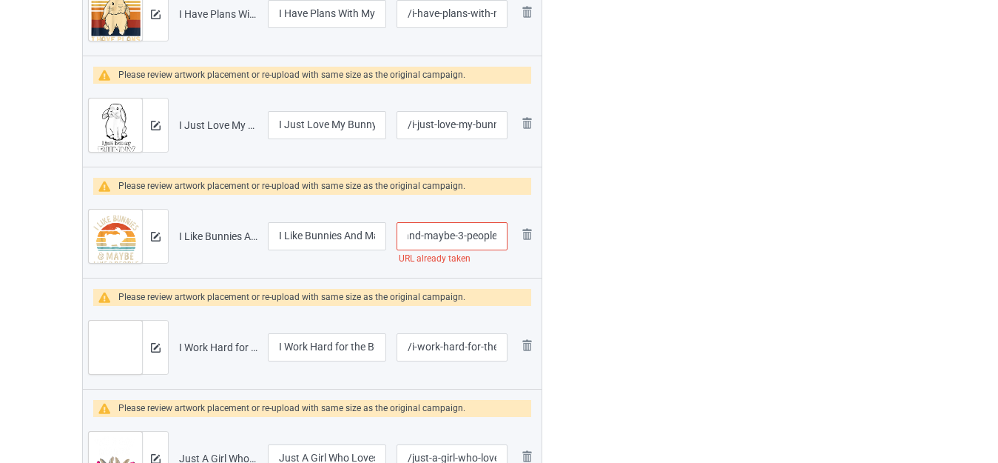
click at [471, 238] on input "/i-like-bunnies-and-maybe-3-people" at bounding box center [452, 236] width 111 height 28
click at [497, 233] on input "/i-like-bunnies-and-maybe-3-people" at bounding box center [452, 236] width 111 height 28
type input "/i-like-bunnies-and-maybe-3-peoples"
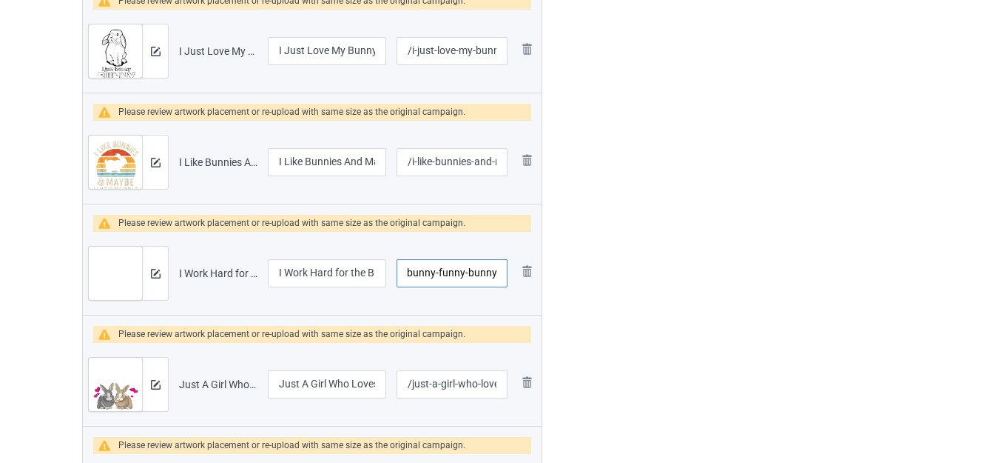
drag, startPoint x: 462, startPoint y: 272, endPoint x: 608, endPoint y: 271, distance: 146.5
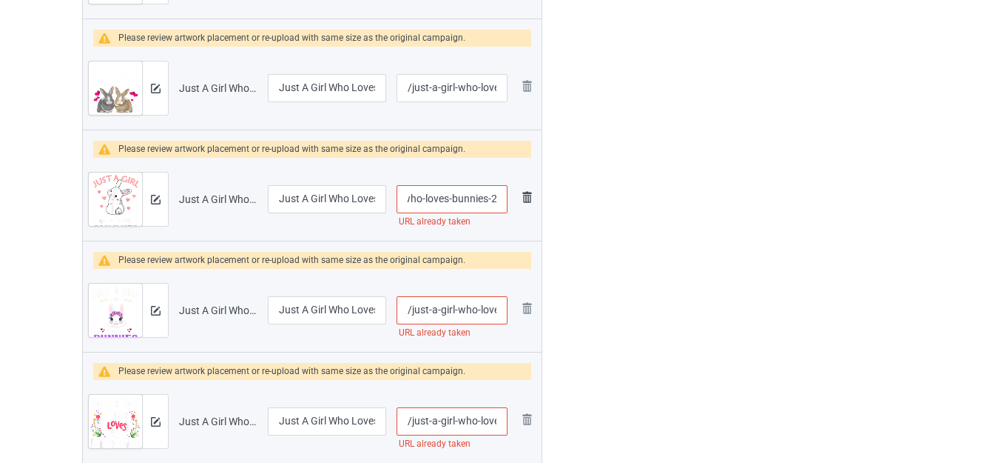
drag, startPoint x: 480, startPoint y: 197, endPoint x: 533, endPoint y: 198, distance: 53.3
click at [486, 198] on input "/just-a-girl-who-loves-bunnies-2" at bounding box center [452, 199] width 111 height 28
drag, startPoint x: 490, startPoint y: 196, endPoint x: 562, endPoint y: 196, distance: 72.5
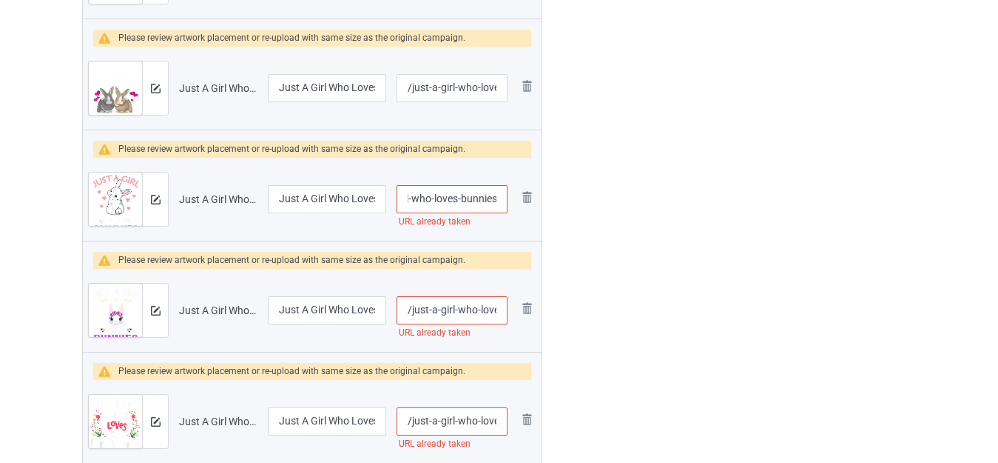
type input "/just-a-girl-who-loves-bunnies"
drag, startPoint x: 359, startPoint y: 196, endPoint x: 415, endPoint y: 201, distance: 56.4
click at [415, 201] on tr "Preview and edit artwork Just A Girl Who Loves Bunnies 2.png Just A Girl Who Lo…" at bounding box center [312, 199] width 459 height 83
click at [366, 201] on input "Just A Girl Who Loves [PERSON_NAME] 2" at bounding box center [327, 199] width 118 height 28
drag, startPoint x: 369, startPoint y: 199, endPoint x: 410, endPoint y: 198, distance: 41.5
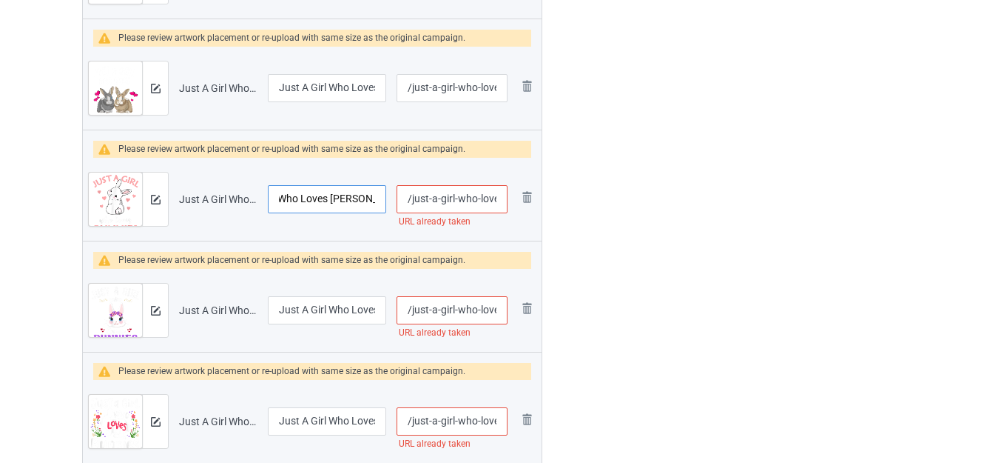
click at [409, 198] on tr "Preview and edit artwork Just A Girl Who Loves Bunnies 2.png Just A Girl Who Lo…" at bounding box center [312, 199] width 459 height 83
type input "Just A Girl Who Loves [PERSON_NAME]"
drag, startPoint x: 483, startPoint y: 201, endPoint x: 548, endPoint y: 200, distance: 65.1
click at [472, 197] on input "/just-a-girl-who-loves-bunnies" at bounding box center [452, 199] width 111 height 28
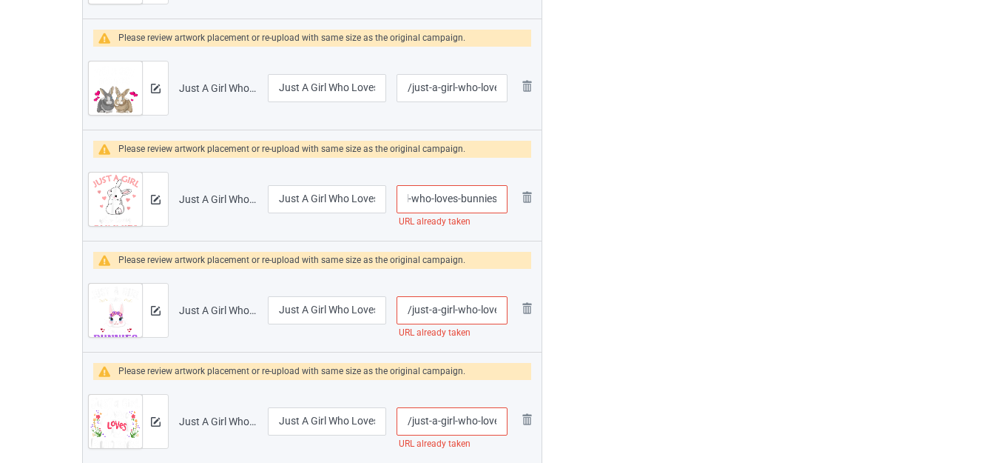
drag, startPoint x: 460, startPoint y: 198, endPoint x: 595, endPoint y: 198, distance: 135.4
type input "/just-a-girl-who-loves-"
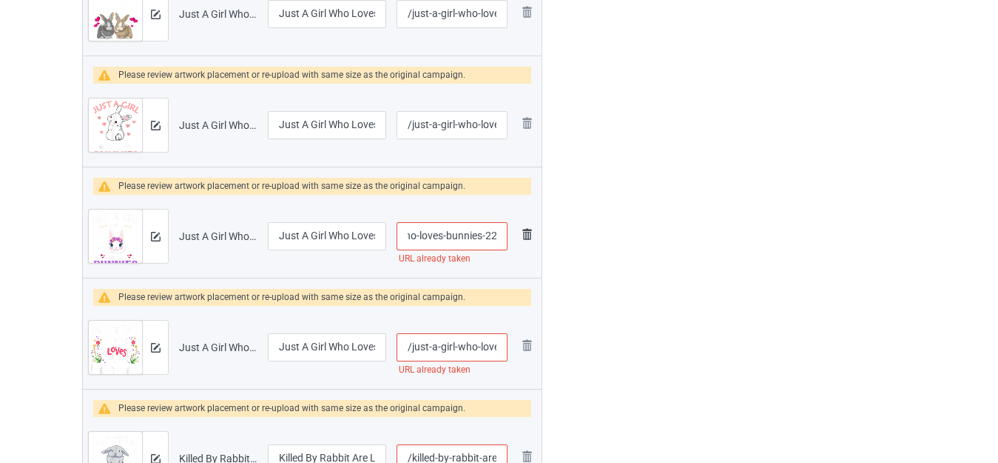
drag, startPoint x: 471, startPoint y: 230, endPoint x: 533, endPoint y: 232, distance: 62.2
click at [495, 232] on input "/just-a-girl-who-loves-bunnies-22" at bounding box center [452, 236] width 111 height 28
drag, startPoint x: 480, startPoint y: 233, endPoint x: 595, endPoint y: 232, distance: 114.7
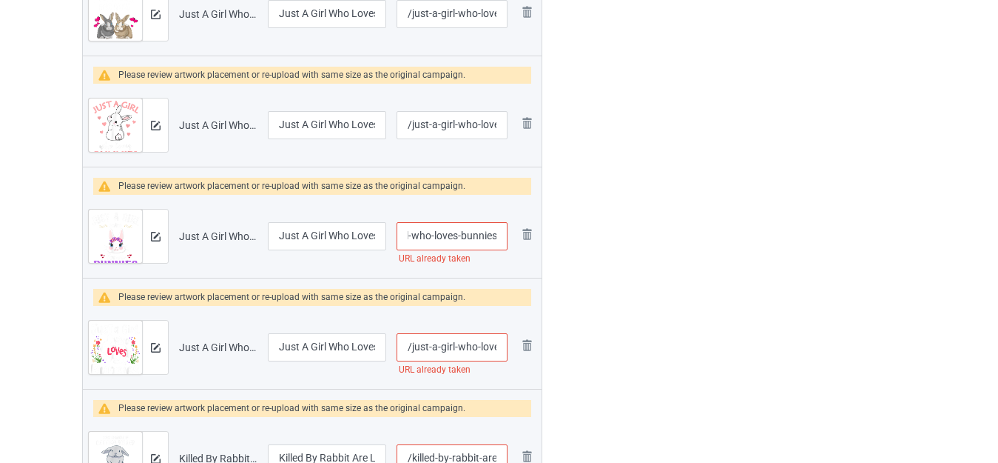
drag, startPoint x: 480, startPoint y: 235, endPoint x: 490, endPoint y: 235, distance: 10.4
click at [490, 235] on input "/just-a-girl-who-loves-bunnies" at bounding box center [452, 236] width 111 height 28
click at [474, 233] on input "/just-a-girl-who-loves-bunnies" at bounding box center [452, 236] width 111 height 28
click at [497, 232] on input "/just-a-girl-who-loves-bunnies" at bounding box center [452, 236] width 111 height 28
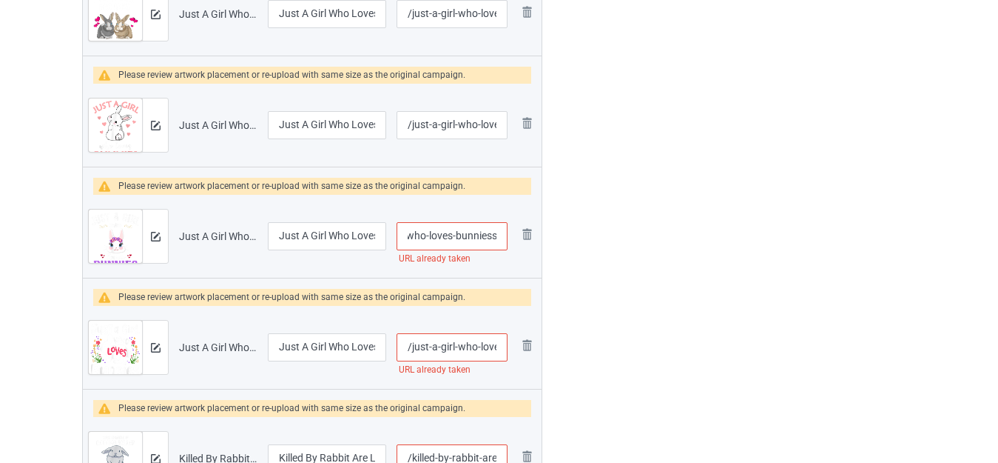
type input "/just-a-girl-who-loves-bunniess"
drag, startPoint x: 365, startPoint y: 235, endPoint x: 402, endPoint y: 235, distance: 37.0
click at [412, 235] on tr "Preview and edit artwork Just A Girl Who Loves Bunnies 22.png Just A Girl Who L…" at bounding box center [312, 236] width 459 height 83
click at [363, 236] on input "Just A Girl Who Loves [PERSON_NAME] 22" at bounding box center [327, 236] width 118 height 28
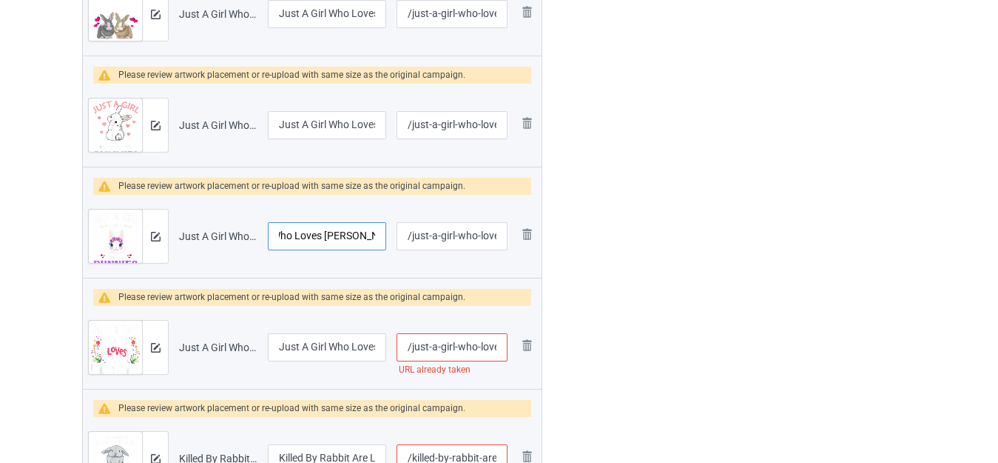
drag, startPoint x: 360, startPoint y: 235, endPoint x: 409, endPoint y: 235, distance: 48.8
click at [407, 235] on tr "Preview and edit artwork Just A Girl Who Loves Bunnies 22.png Just A Girl Who L…" at bounding box center [312, 236] width 459 height 83
type input "Just A Girl Who Loves [PERSON_NAME]"
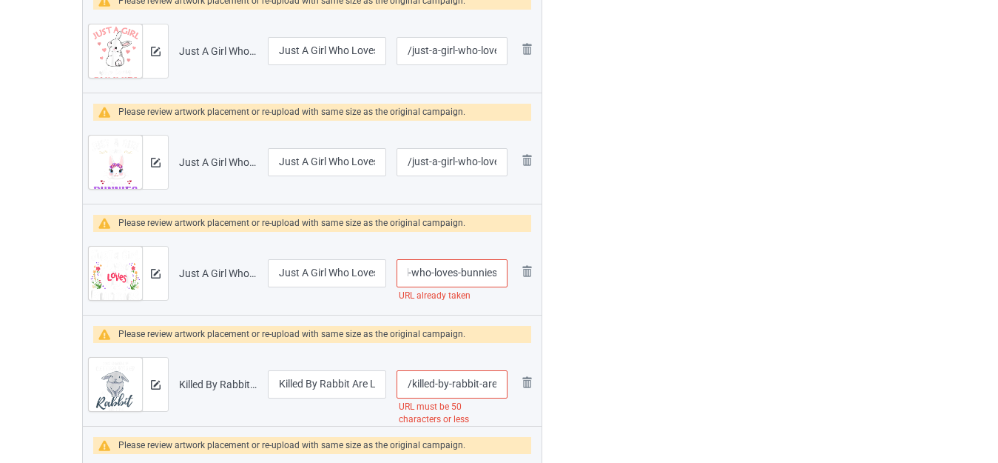
drag, startPoint x: 476, startPoint y: 272, endPoint x: 619, endPoint y: 272, distance: 142.8
click at [485, 267] on input "/just-a-girl-who-loves-bunnies" at bounding box center [452, 273] width 111 height 28
click at [498, 271] on input "/just-a-girl-who-loves-bunnies" at bounding box center [452, 273] width 111 height 28
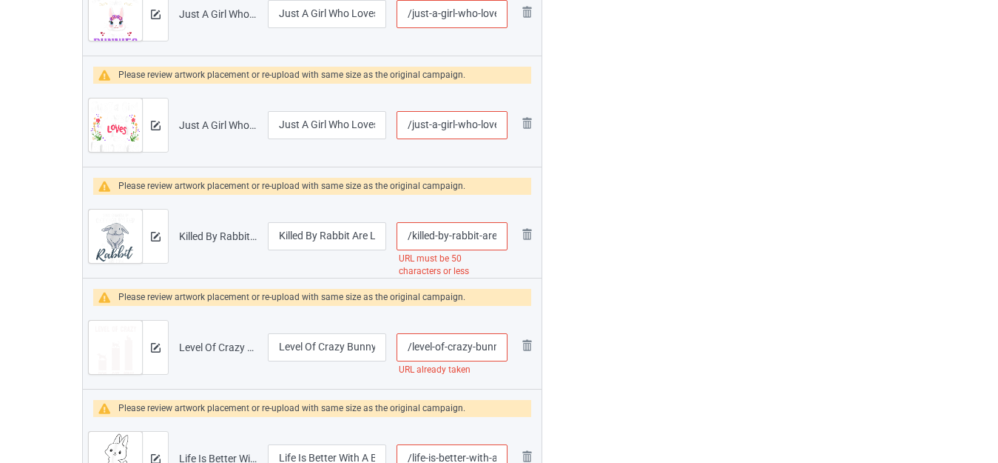
click at [478, 123] on input "/just-a-girl-who-loves-bunniess" at bounding box center [452, 125] width 111 height 28
click at [466, 124] on input "/just-a-girl-who-loves-bunniess" at bounding box center [452, 125] width 111 height 28
drag, startPoint x: 480, startPoint y: 123, endPoint x: 557, endPoint y: 123, distance: 77.0
click at [471, 122] on input "/just-a-girl-who-loves-bunniess" at bounding box center [452, 125] width 111 height 28
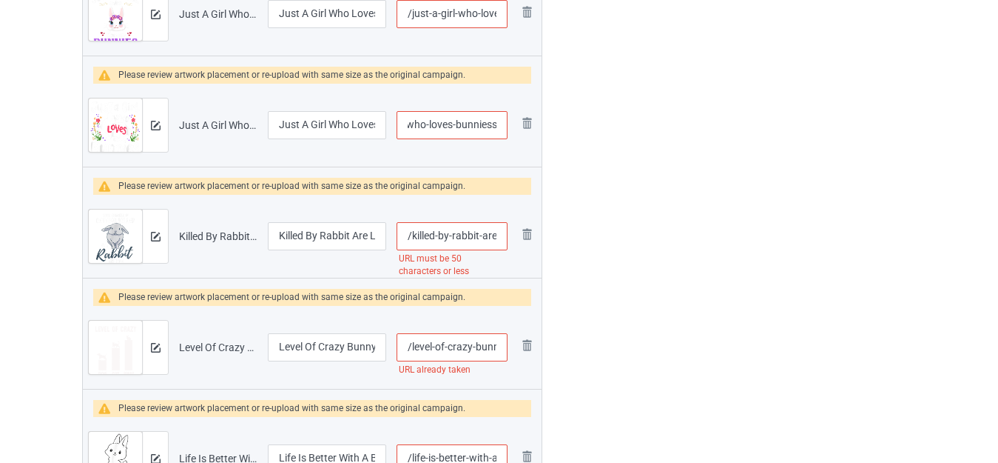
click at [479, 124] on input "/just-a-girl-who-loves-bunniess" at bounding box center [452, 125] width 111 height 28
click at [474, 126] on input "/just-a-girl-who-loves-bunniess" at bounding box center [452, 125] width 111 height 28
drag, startPoint x: 475, startPoint y: 122, endPoint x: 567, endPoint y: 135, distance: 92.6
type input "/just-a-girl-who-loves-buns"
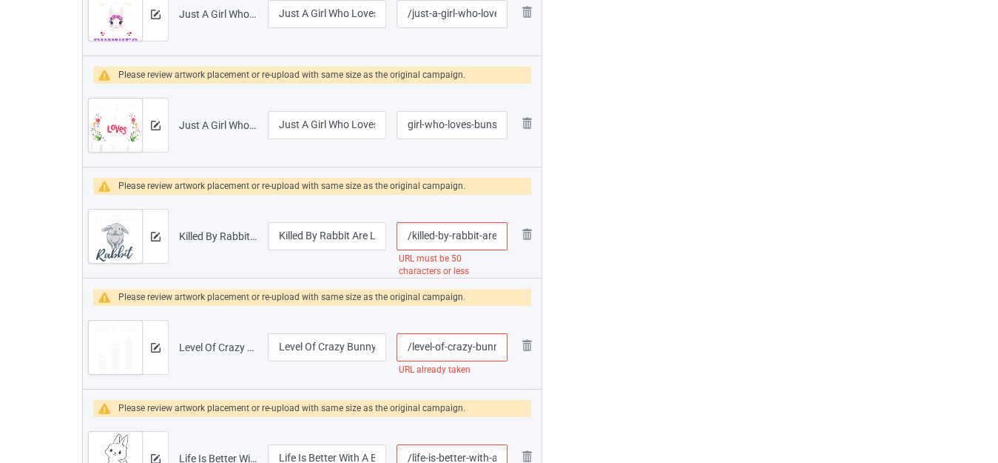
drag, startPoint x: 474, startPoint y: 236, endPoint x: 524, endPoint y: 236, distance: 50.3
click at [495, 232] on input "/killed-by-rabbit-are-low-but-never-zero-bunny-lover" at bounding box center [452, 236] width 111 height 28
drag, startPoint x: 474, startPoint y: 235, endPoint x: 546, endPoint y: 235, distance: 71.8
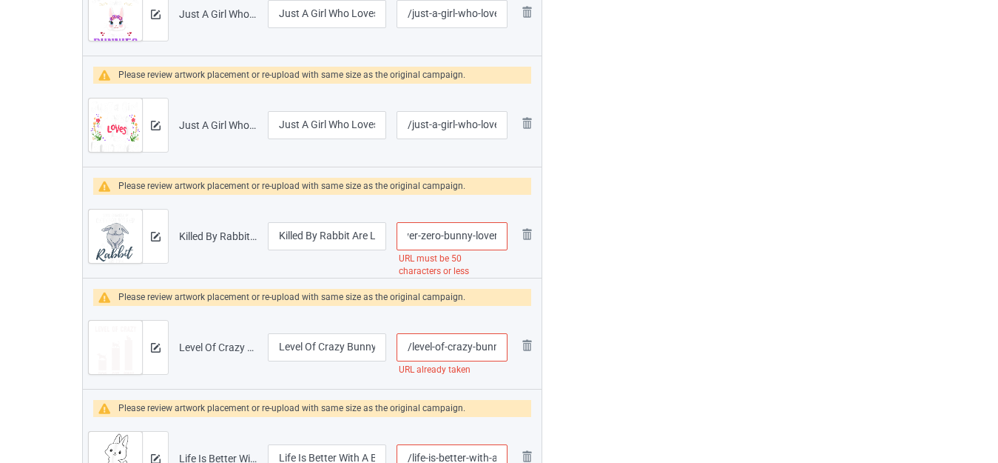
type input "/killed-by-rabbit-are-low-but-never-zero-bunny"
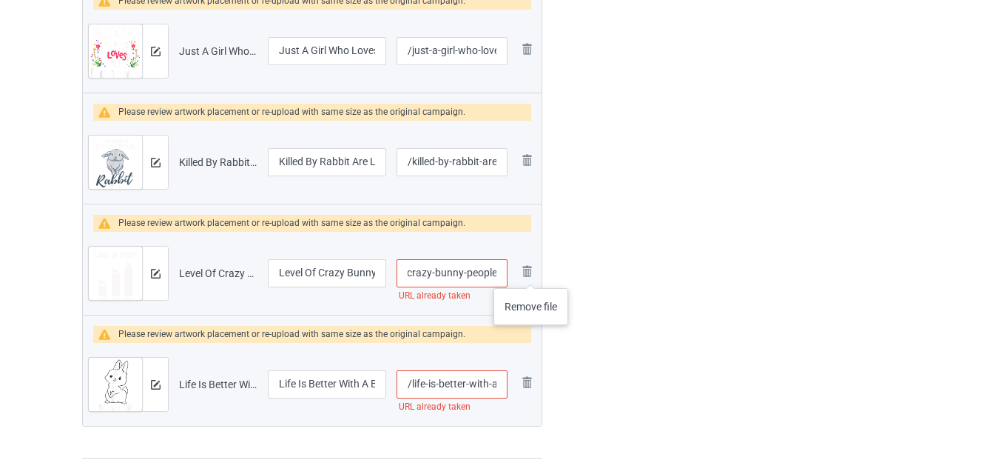
drag, startPoint x: 485, startPoint y: 273, endPoint x: 561, endPoint y: 277, distance: 76.3
click at [495, 275] on input "/level-of-crazy-bunny-people" at bounding box center [452, 273] width 111 height 28
drag, startPoint x: 460, startPoint y: 272, endPoint x: 592, endPoint y: 268, distance: 131.8
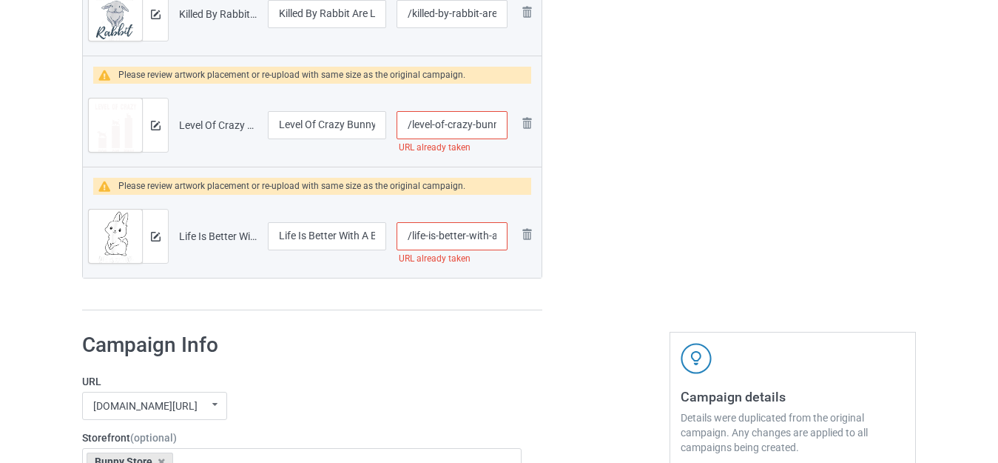
click at [470, 122] on input "/level-of-crazy-bunny" at bounding box center [452, 125] width 111 height 28
click at [472, 122] on input "/level-of-crazy-bunny" at bounding box center [452, 125] width 111 height 28
drag, startPoint x: 473, startPoint y: 120, endPoint x: 494, endPoint y: 123, distance: 20.9
click at [500, 122] on input "/level-of-crazy-bunny" at bounding box center [452, 125] width 111 height 28
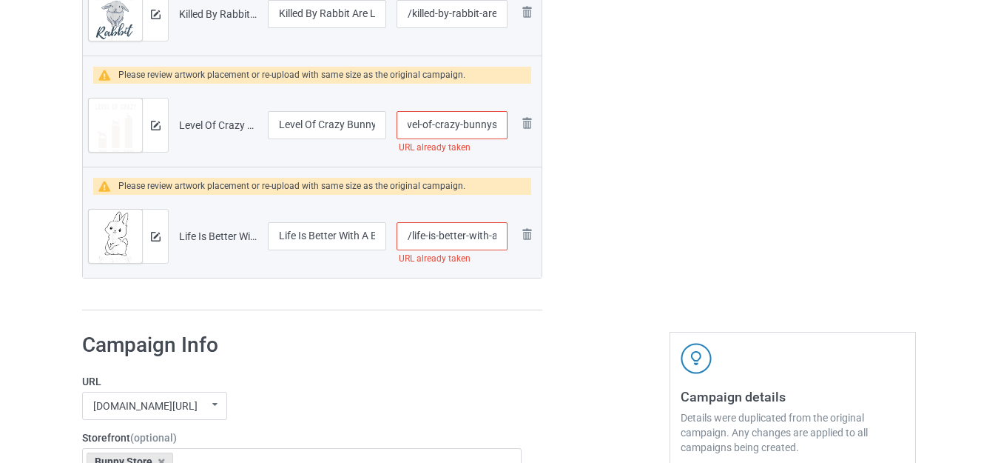
type input "/level-of-crazy-bunnys"
drag, startPoint x: 479, startPoint y: 238, endPoint x: 540, endPoint y: 238, distance: 60.7
click at [539, 238] on tr "Preview and edit artwork Life Is Better With A Bunny.png Life Is Better With A …" at bounding box center [312, 236] width 459 height 83
click at [491, 229] on input "/life-is-better-with-a-bunny" at bounding box center [452, 236] width 111 height 28
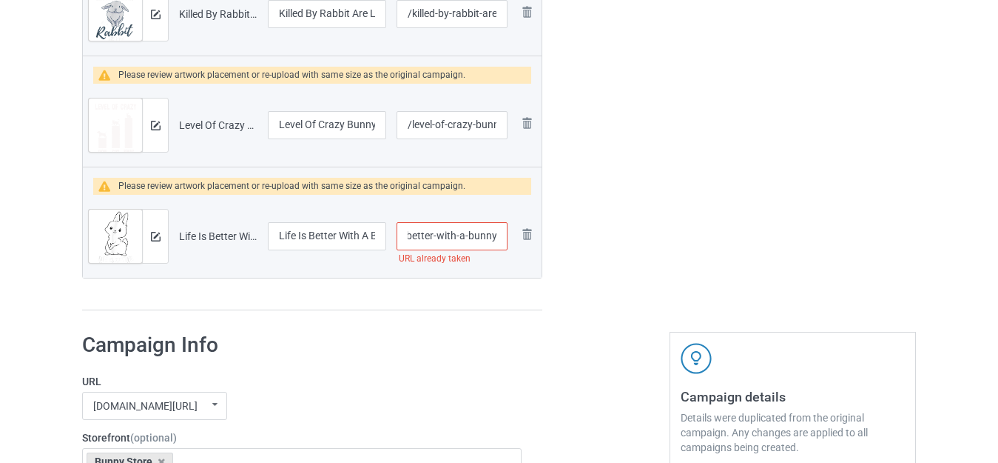
click at [505, 231] on input "/life-is-better-with-a-bunny" at bounding box center [452, 236] width 111 height 28
click at [497, 232] on input "/life-is-better-with-a-bunny" at bounding box center [452, 236] width 111 height 28
click at [528, 234] on img at bounding box center [527, 234] width 18 height 18
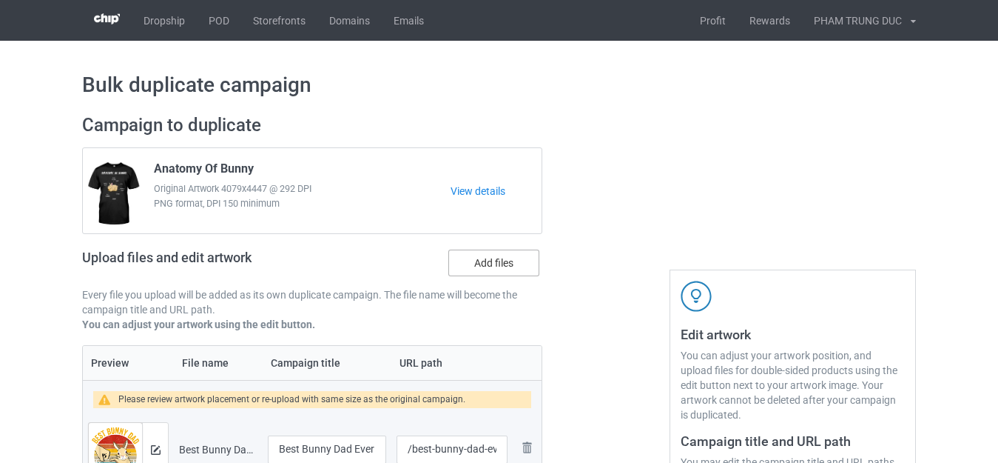
click at [485, 258] on label "Add files" at bounding box center [493, 262] width 91 height 27
click at [0, 0] on input "Add files" at bounding box center [0, 0] width 0 height 0
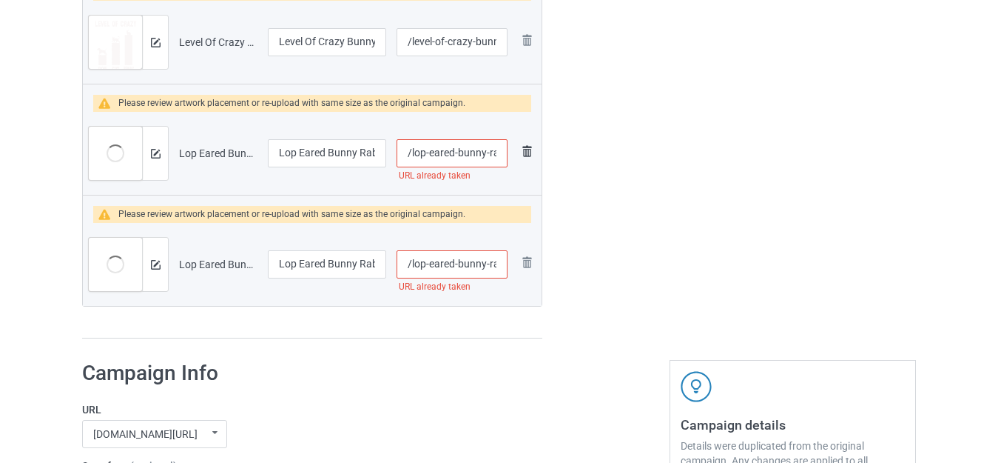
scroll to position [0, 47]
drag, startPoint x: 477, startPoint y: 153, endPoint x: 560, endPoint y: 152, distance: 82.9
click at [477, 144] on input "/lop-eared-bunny-rabbit-mom" at bounding box center [452, 153] width 111 height 28
click at [495, 148] on input "/lop-eared-bunny-rabbit-mom" at bounding box center [452, 153] width 111 height 28
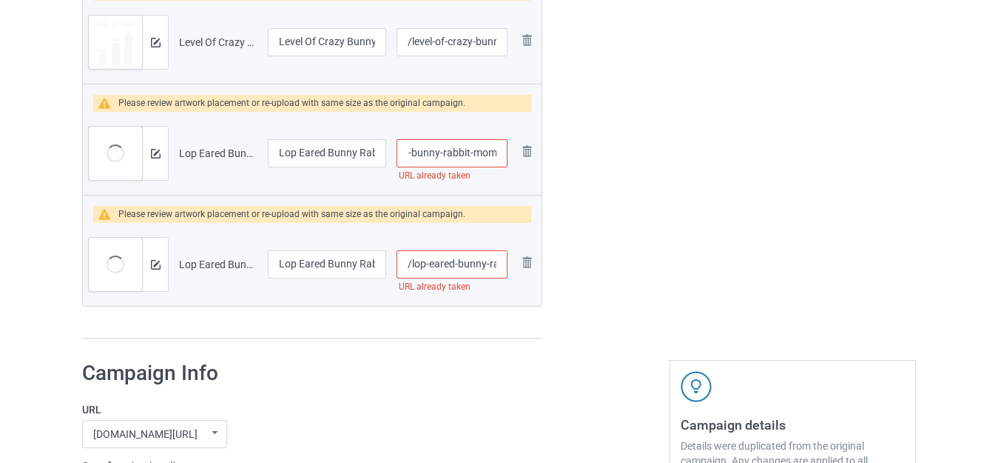
scroll to position [0, 56]
type input "/lop-eared-bunny-rabbit-momm"
drag, startPoint x: 486, startPoint y: 265, endPoint x: 526, endPoint y: 265, distance: 40.0
click at [526, 265] on tr "Preview and edit artwork Lop Eared Bunny Rabbit Sketch.png Lop Eared Bunny Rabb…" at bounding box center [312, 264] width 459 height 83
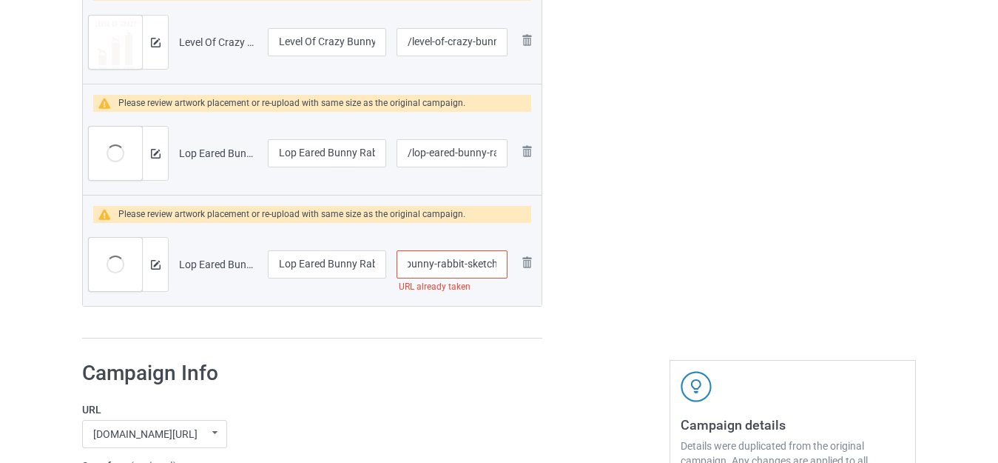
click at [497, 261] on input "/lop-eared-bunny-rabbit-sketch" at bounding box center [452, 264] width 111 height 28
click at [500, 261] on input "/lop-eared-bunny-rabbit-sketch" at bounding box center [452, 264] width 111 height 28
click at [497, 263] on input "/lop-eared-bunny-rabbit-sketch" at bounding box center [452, 264] width 111 height 28
click at [500, 262] on input "/lop-eared-bunny-rabbit-sketch" at bounding box center [452, 264] width 111 height 28
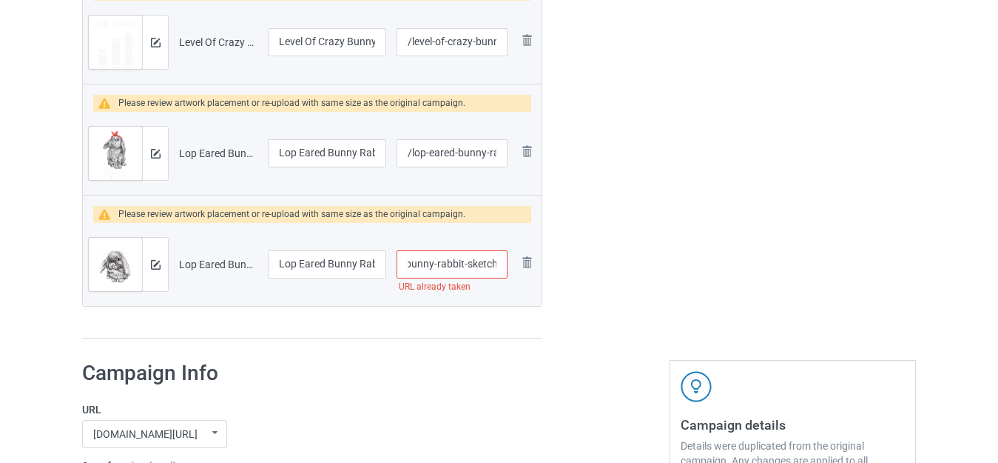
click at [498, 262] on input "/lop-eared-bunny-rabbit-sketch" at bounding box center [452, 264] width 111 height 28
click at [476, 265] on input "/lop-eared-bunny-rabbit-sketch" at bounding box center [452, 264] width 111 height 28
drag, startPoint x: 468, startPoint y: 261, endPoint x: 544, endPoint y: 262, distance: 75.5
click at [541, 262] on tr "Preview and edit artwork Lop Eared Bunny Rabbit Sketch.png Lop Eared Bunny Rabb…" at bounding box center [312, 264] width 459 height 83
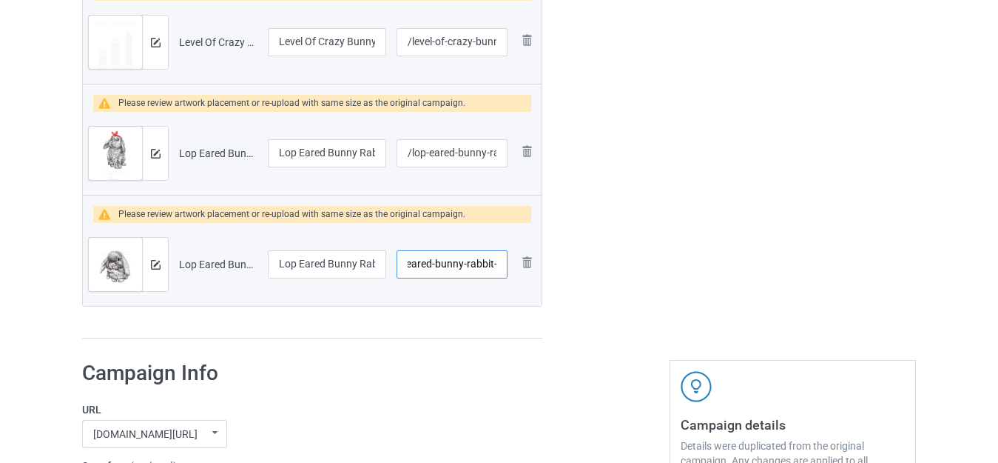
type input "/lop-eared-bunny-rabbit-"
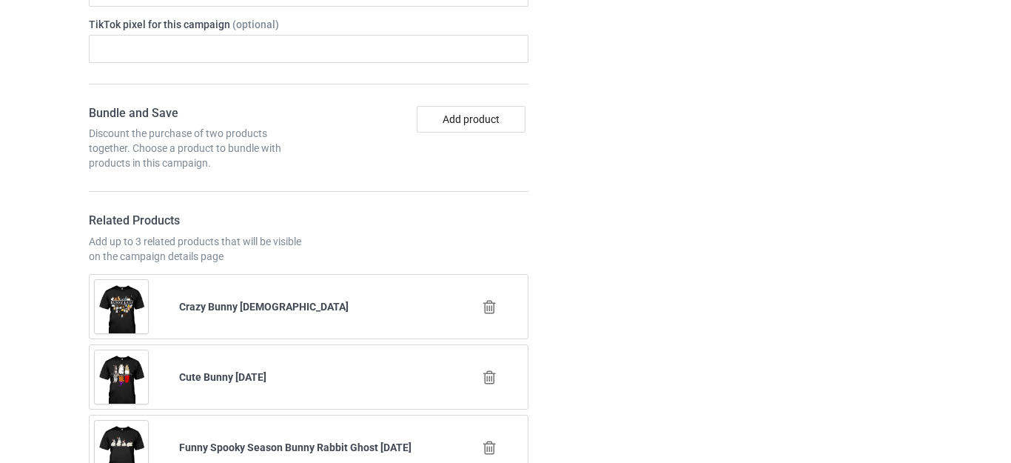
scroll to position [5921, 0]
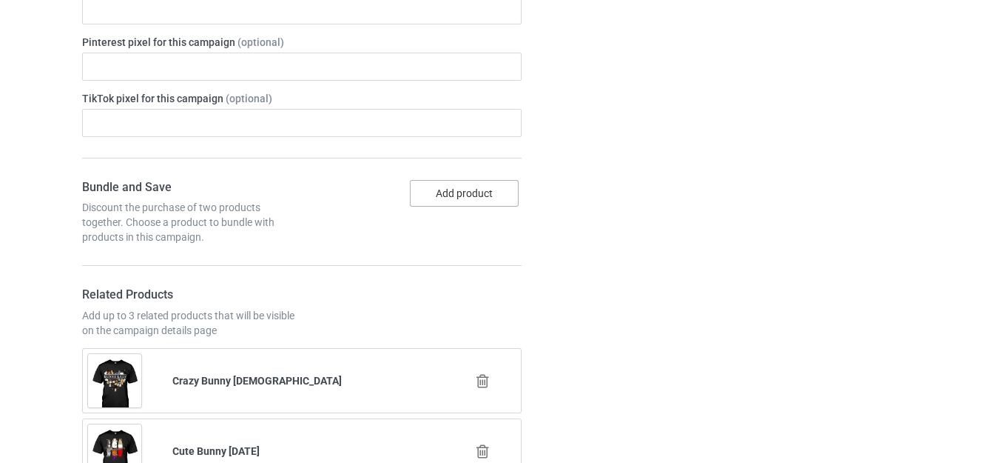
click at [454, 193] on button "Add product" at bounding box center [464, 193] width 109 height 27
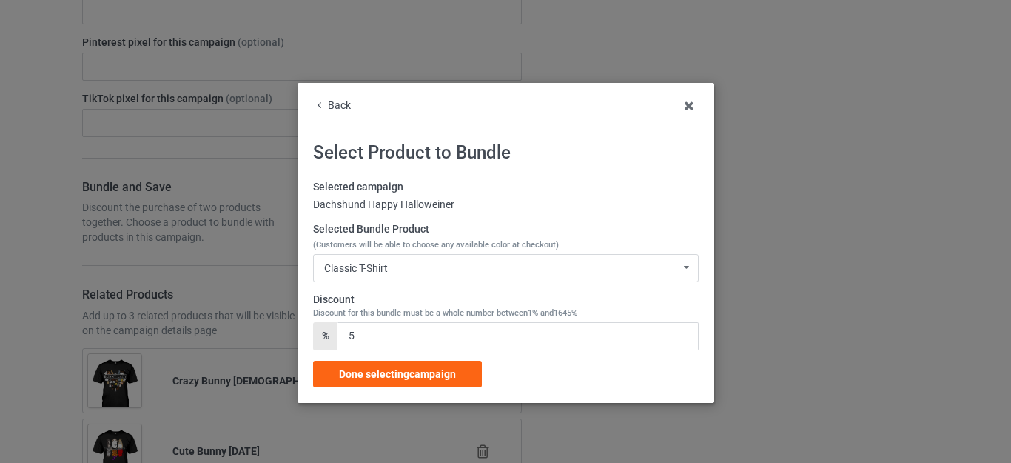
click at [314, 106] on icon at bounding box center [319, 103] width 13 height 10
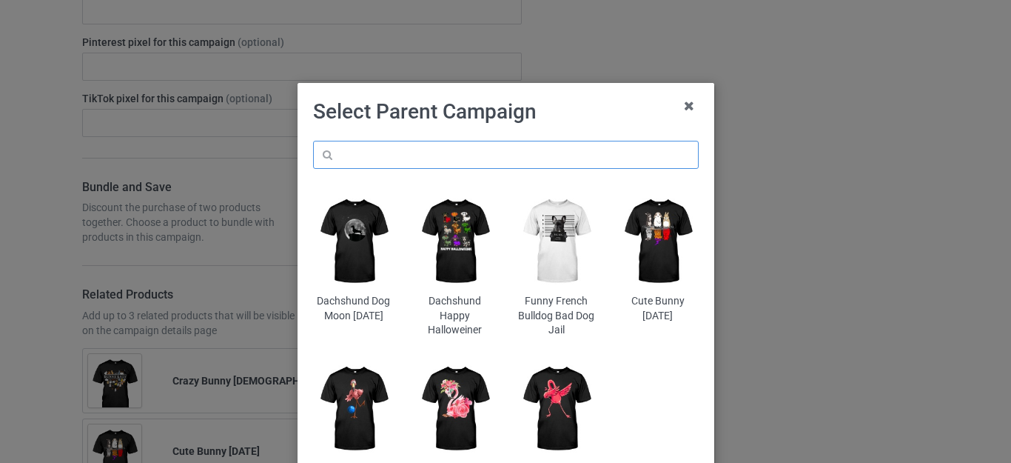
click at [391, 152] on input "text" at bounding box center [506, 155] width 386 height 28
click at [426, 161] on input "text" at bounding box center [506, 155] width 386 height 28
type input "bunny christmas"
click at [610, 122] on h1 "Select Parent Campaign" at bounding box center [506, 111] width 386 height 27
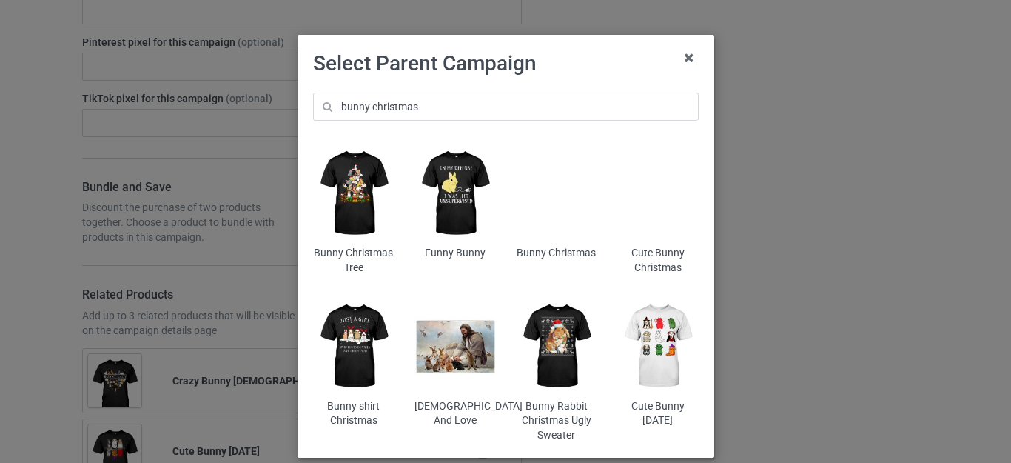
scroll to position [74, 0]
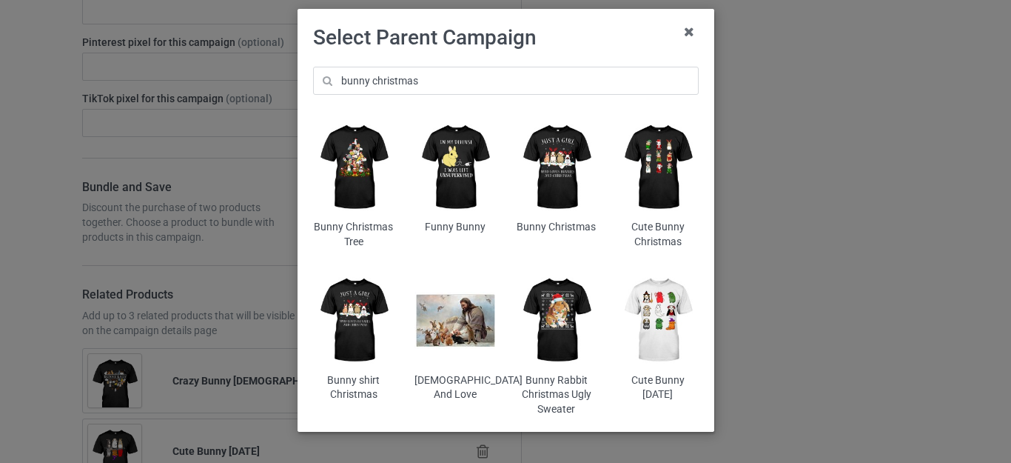
click at [644, 166] on img at bounding box center [657, 167] width 81 height 101
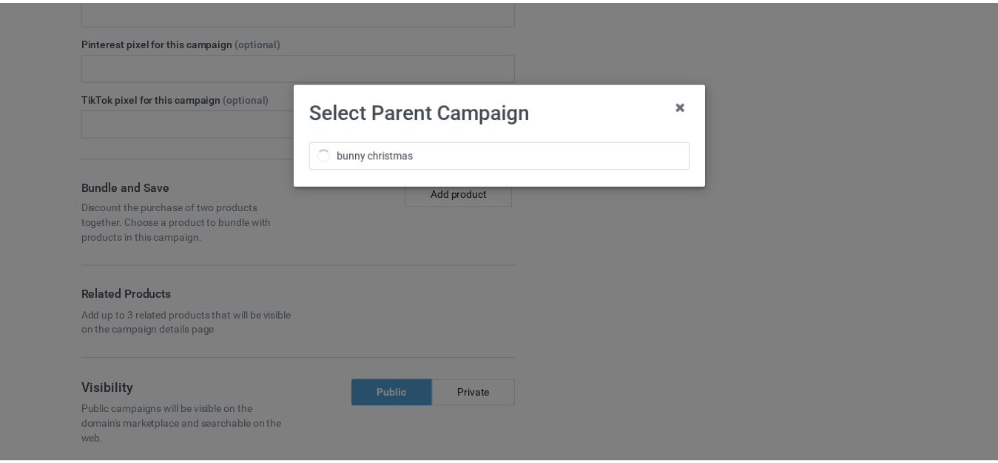
scroll to position [0, 0]
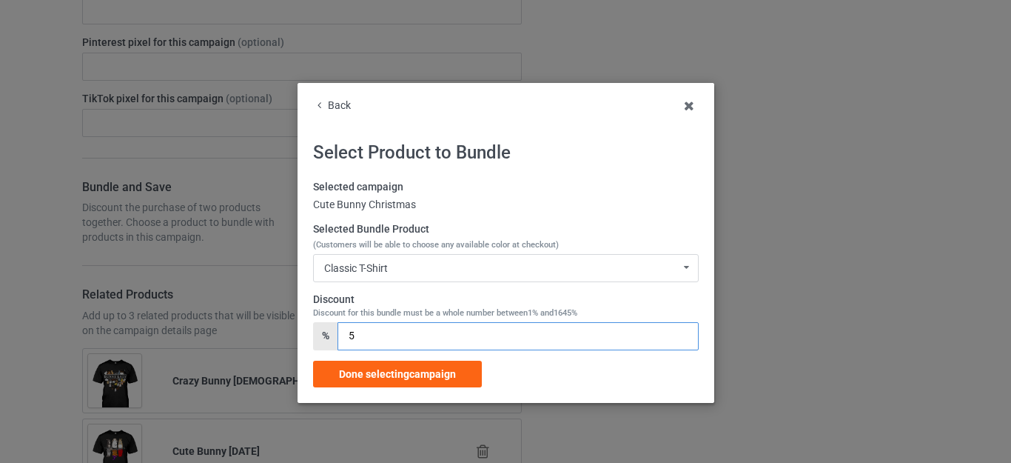
click at [341, 339] on input "5" at bounding box center [517, 336] width 360 height 28
type input "15"
click at [401, 377] on span "Done selecting campaign" at bounding box center [397, 374] width 117 height 12
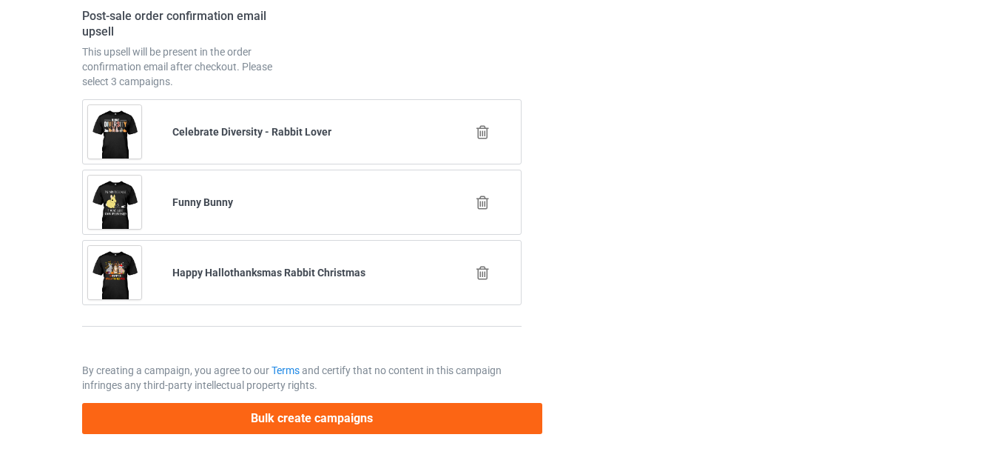
scroll to position [7330, 0]
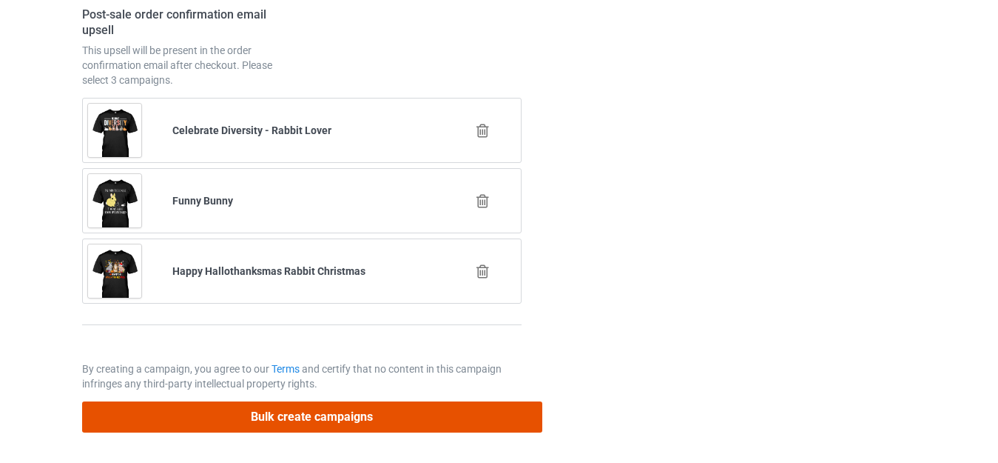
click at [360, 414] on button "Bulk create campaigns" at bounding box center [312, 416] width 460 height 30
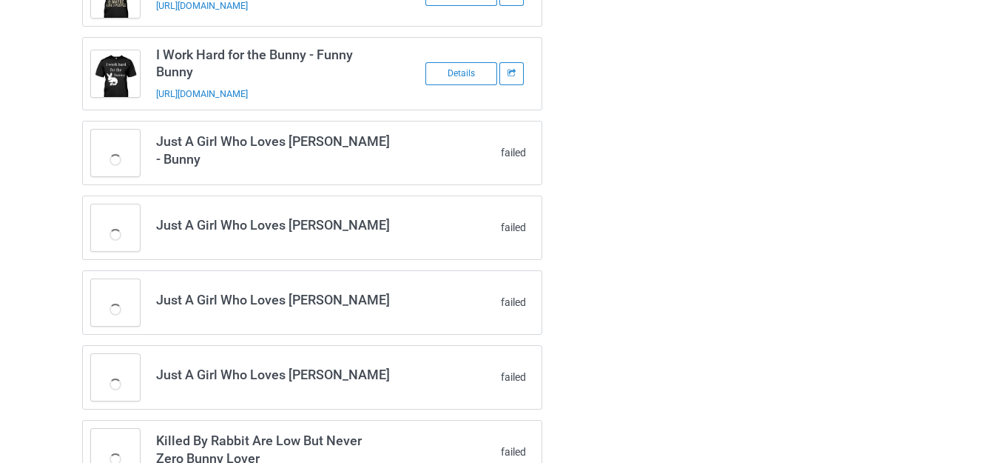
scroll to position [3169, 0]
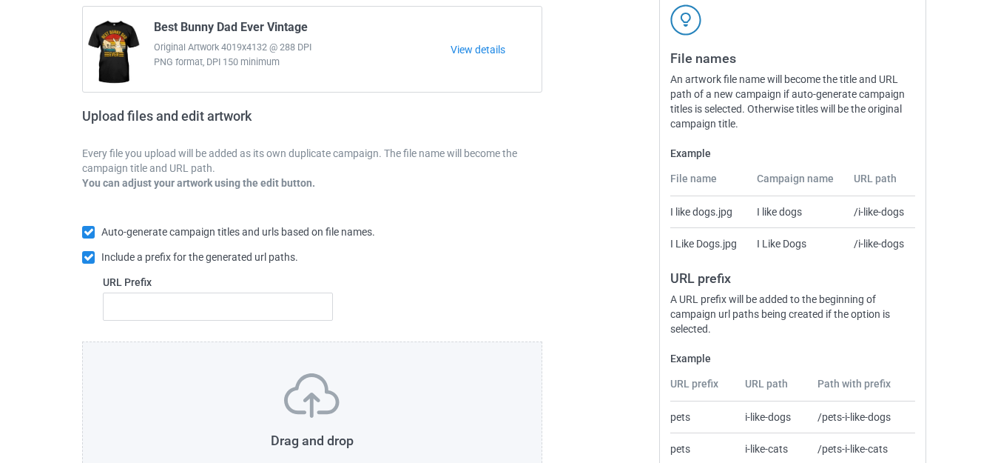
scroll to position [222, 0]
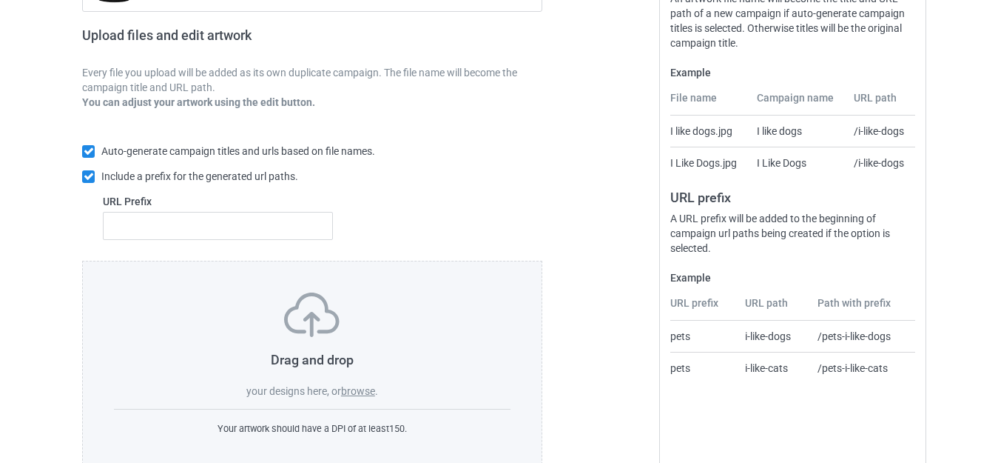
click at [357, 389] on label "browse" at bounding box center [358, 391] width 34 height 12
click at [0, 0] on input "browse" at bounding box center [0, 0] width 0 height 0
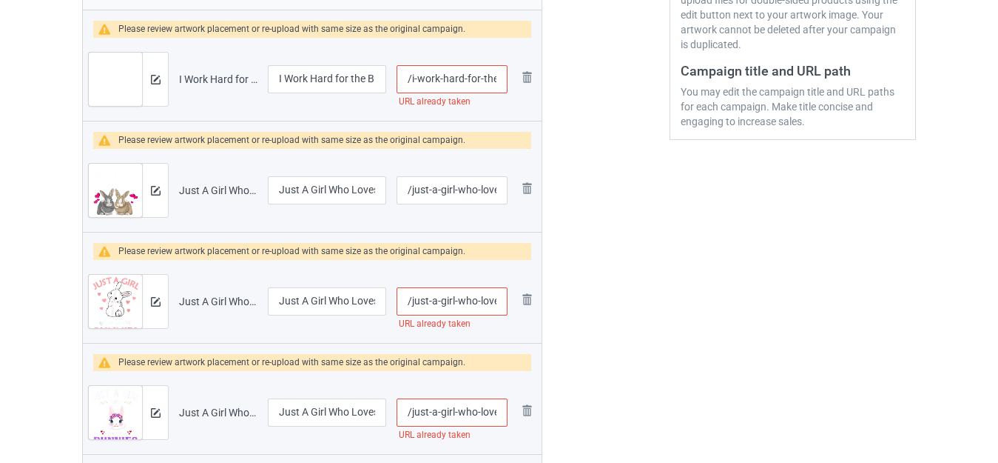
scroll to position [0, 95]
drag, startPoint x: 485, startPoint y: 82, endPoint x: 559, endPoint y: 90, distance: 74.4
click at [559, 90] on div "Campaign to duplicate Best Bunny Dad Ever Vintage Original Artwork 4019x4132 @ …" at bounding box center [499, 393] width 855 height 1319
click at [495, 82] on input "/i-work-hard-for-the-bunny-funny-bunny" at bounding box center [452, 79] width 111 height 28
click at [471, 76] on input "/i-work-hard-for-the-bunny-funny-bunny" at bounding box center [452, 79] width 111 height 28
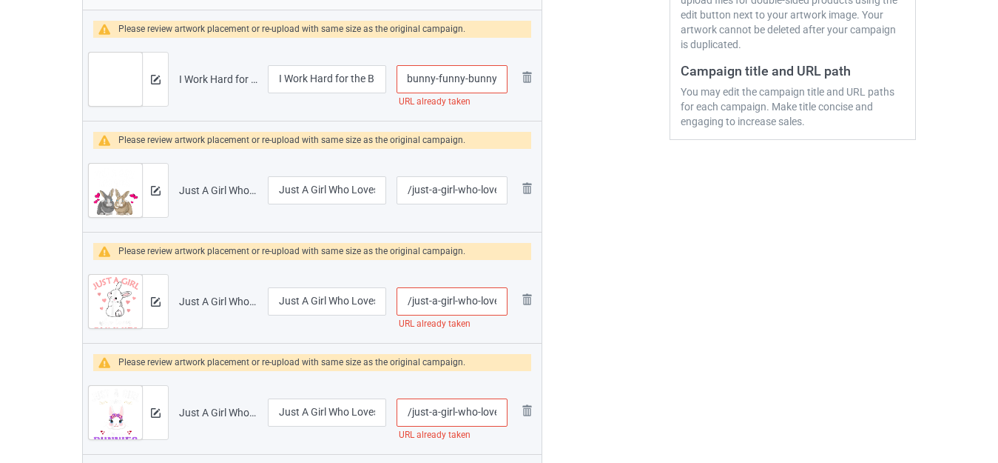
drag, startPoint x: 435, startPoint y: 78, endPoint x: 622, endPoint y: 78, distance: 187.2
click at [622, 78] on div "Campaign to duplicate Best Bunny Dad Ever Vintage Original Artwork 4019x4132 @ …" at bounding box center [499, 393] width 855 height 1319
click at [615, 132] on div at bounding box center [606, 393] width 107 height 1319
drag, startPoint x: 477, startPoint y: 81, endPoint x: 517, endPoint y: 81, distance: 40.0
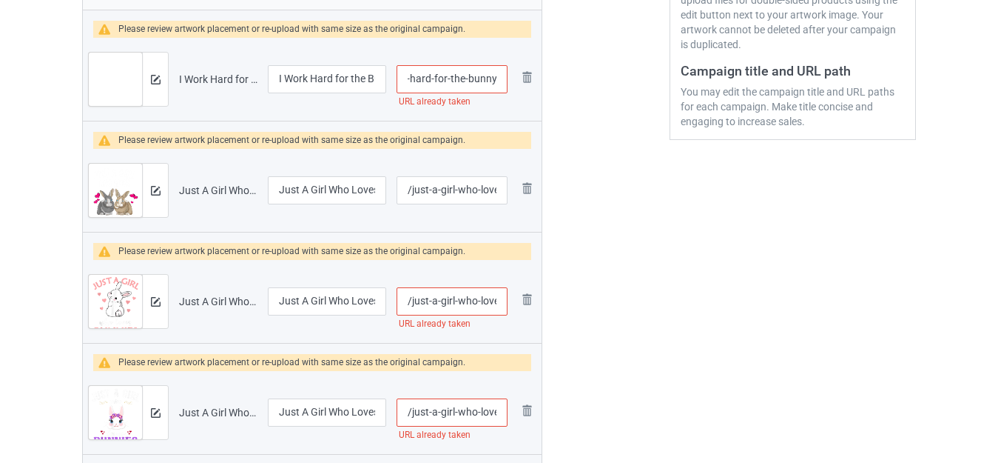
click at [517, 81] on tr "Preview and edit artwork I Work Hard for the Bunny - Funny Bunny.png I Work Har…" at bounding box center [312, 79] width 459 height 83
click at [517, 81] on td "Remove file" at bounding box center [527, 79] width 28 height 83
drag, startPoint x: 470, startPoint y: 76, endPoint x: 535, endPoint y: 80, distance: 65.2
click at [546, 80] on div "Campaign to duplicate Best Bunny Dad Ever Vintage Original Artwork 4019x4132 @ …" at bounding box center [312, 393] width 481 height 1319
click at [501, 75] on input "/i-work-hard-for-the-bunny" at bounding box center [452, 79] width 111 height 28
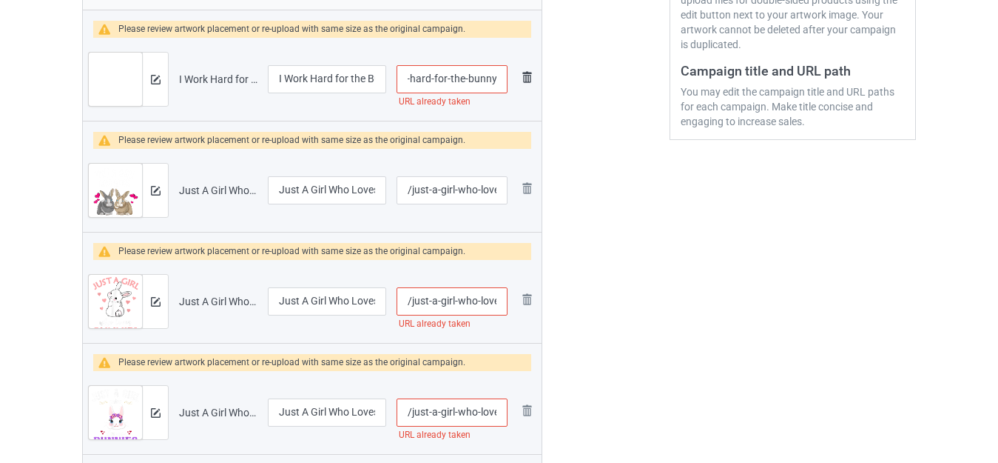
scroll to position [0, 38]
type input "/i-work-hard-for-the-bunnyy"
click at [655, 104] on div at bounding box center [606, 393] width 107 height 1319
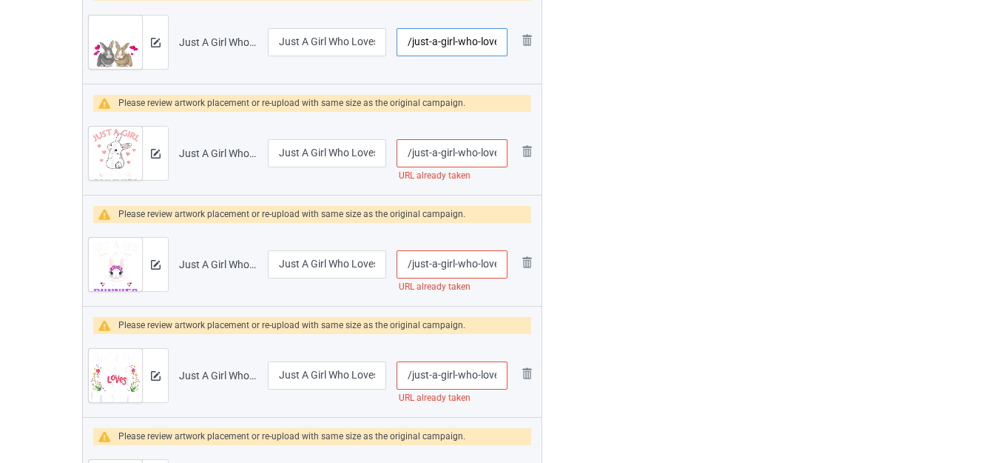
scroll to position [0, 78]
drag, startPoint x: 452, startPoint y: 44, endPoint x: 575, endPoint y: 44, distance: 122.9
click at [574, 44] on div "Campaign to duplicate Best Bunny Dad Ever Vintage Original Artwork 4019x4132 @ …" at bounding box center [499, 245] width 855 height 1319
click at [607, 58] on div at bounding box center [606, 245] width 107 height 1319
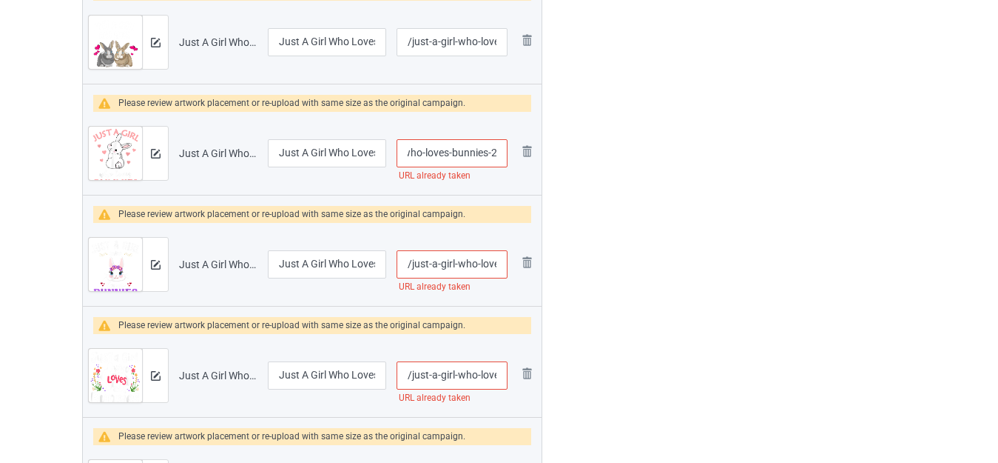
drag, startPoint x: 457, startPoint y: 156, endPoint x: 559, endPoint y: 163, distance: 102.3
click at [559, 163] on div "Campaign to duplicate Best Bunny Dad Ever Vintage Original Artwork 4019x4132 @ …" at bounding box center [499, 245] width 855 height 1319
click at [490, 154] on input "/just-a-girl-who-loves-bunnies-2" at bounding box center [452, 153] width 111 height 28
drag, startPoint x: 489, startPoint y: 150, endPoint x: 565, endPoint y: 147, distance: 76.3
click at [564, 149] on div "Campaign to duplicate Best Bunny Dad Ever Vintage Original Artwork 4019x4132 @ …" at bounding box center [499, 245] width 855 height 1319
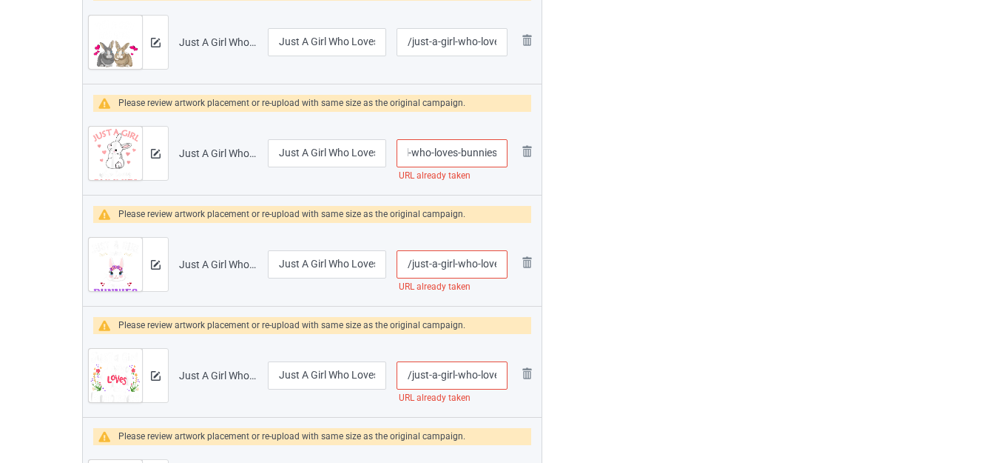
scroll to position [0, 52]
type input "/just-a-girl-who-loves-bunniess"
click at [630, 155] on div at bounding box center [606, 245] width 107 height 1319
drag, startPoint x: 483, startPoint y: 264, endPoint x: 527, endPoint y: 261, distance: 43.8
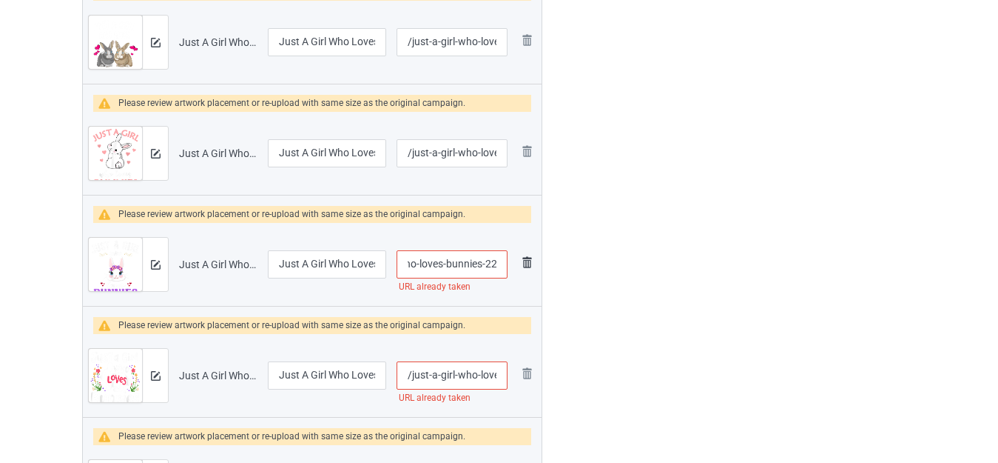
click at [585, 263] on div "Campaign to duplicate Best Bunny Dad Ever Vintage Original Artwork 4019x4132 @ …" at bounding box center [499, 245] width 855 height 1319
click at [483, 258] on input "/just-a-girl-who-loves-bunnies-22" at bounding box center [452, 264] width 111 height 28
drag, startPoint x: 483, startPoint y: 261, endPoint x: 563, endPoint y: 263, distance: 80.7
click at [563, 263] on div "Campaign to duplicate Best Bunny Dad Ever Vintage Original Artwork 4019x4132 @ …" at bounding box center [499, 245] width 855 height 1319
click at [503, 263] on input "/just-a-girl-who-loves-bunnies-22" at bounding box center [452, 264] width 111 height 28
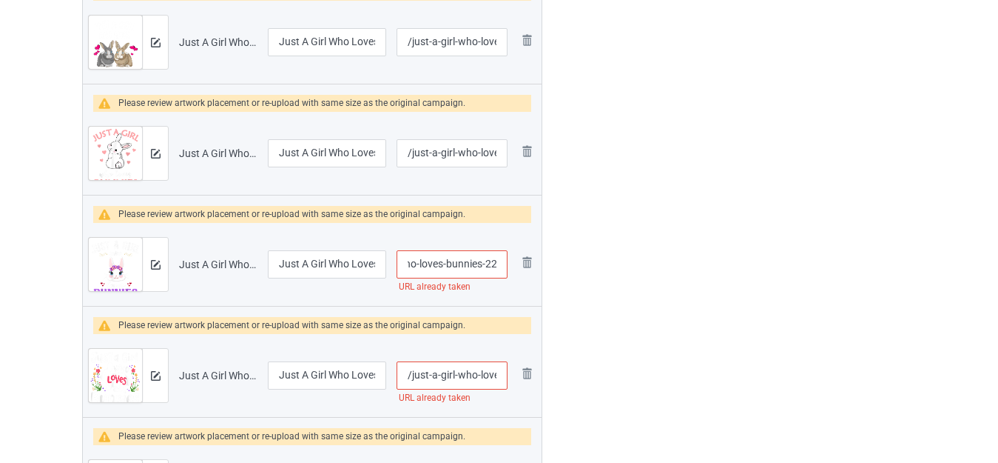
scroll to position [0, 67]
type input "/just-a-girl-who-loves-bunnies-223"
drag, startPoint x: 363, startPoint y: 258, endPoint x: 415, endPoint y: 263, distance: 52.7
click at [415, 263] on tr "Preview and edit artwork Just A Girl Who Loves [PERSON_NAME] 22.png Just A Girl…" at bounding box center [312, 264] width 459 height 83
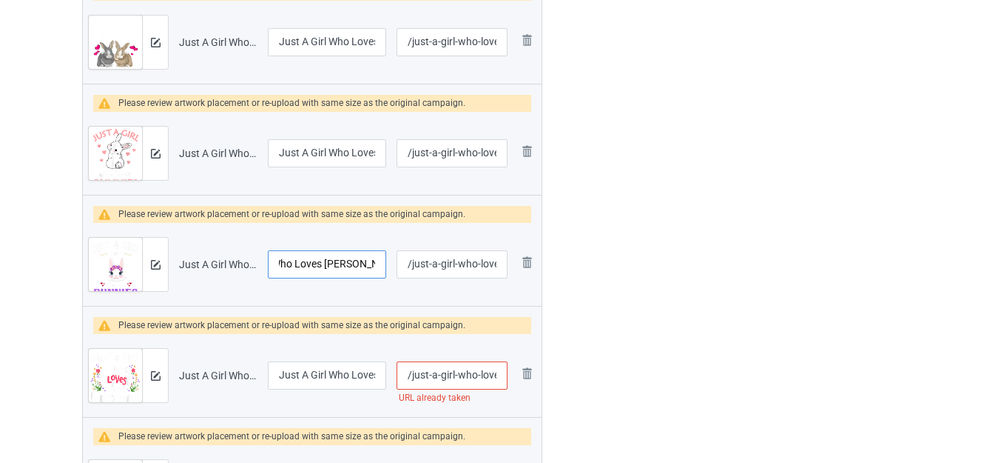
click at [369, 263] on input "Just A Girl Who Loves [PERSON_NAME] 22" at bounding box center [327, 264] width 118 height 28
drag, startPoint x: 360, startPoint y: 262, endPoint x: 409, endPoint y: 262, distance: 49.6
click at [409, 262] on tr "Preview and edit artwork Just A Girl Who Loves [PERSON_NAME] 22.png Just A Girl…" at bounding box center [312, 264] width 459 height 83
type input "Just A Girl Who Loves [PERSON_NAME]"
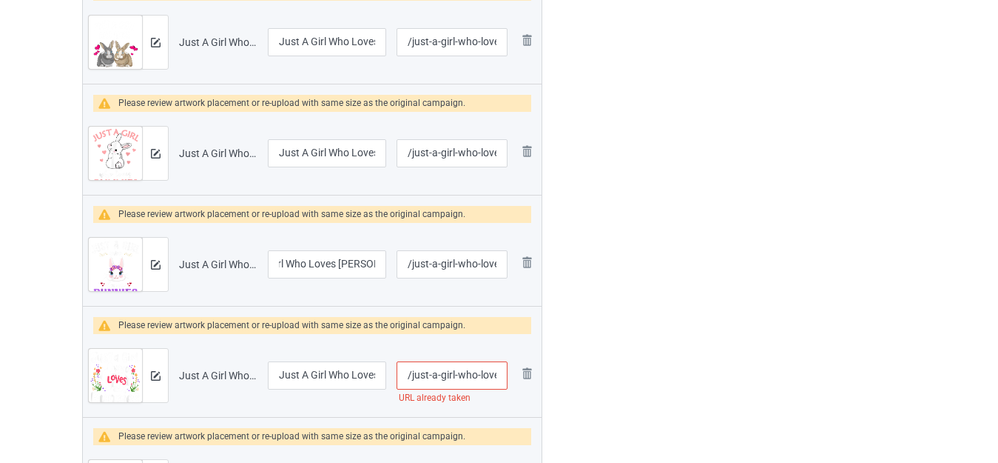
click at [682, 234] on div "Edit artwork You can adjust your artwork position, and upload files for double-…" at bounding box center [792, 245] width 267 height 1319
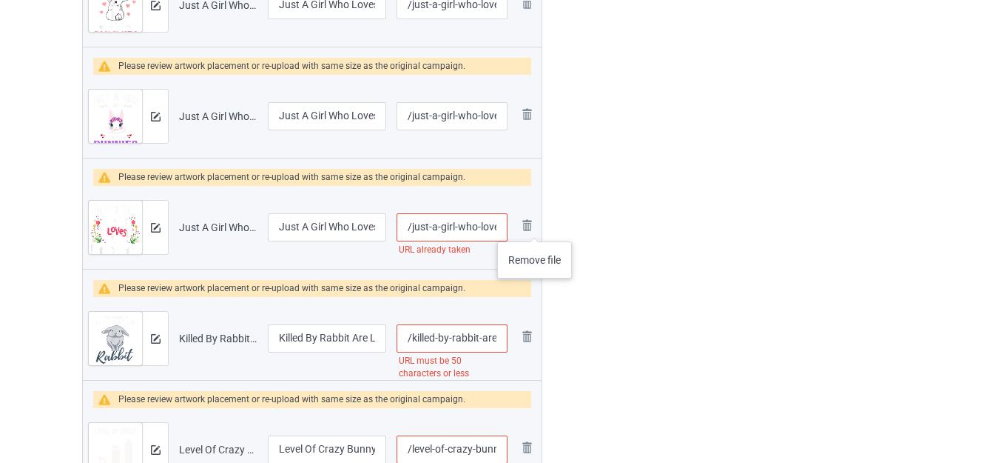
scroll to position [0, 47]
drag, startPoint x: 476, startPoint y: 226, endPoint x: 519, endPoint y: 226, distance: 42.9
click at [571, 226] on div "Campaign to duplicate Best Bunny Dad Ever Vintage Original Artwork 4019x4132 @ …" at bounding box center [499, 97] width 855 height 1319
click at [491, 226] on input "/just-a-girl-who-loves-bunnies" at bounding box center [452, 227] width 111 height 28
click at [500, 224] on input "/just-a-girl-who-loves-bunnies" at bounding box center [452, 227] width 111 height 28
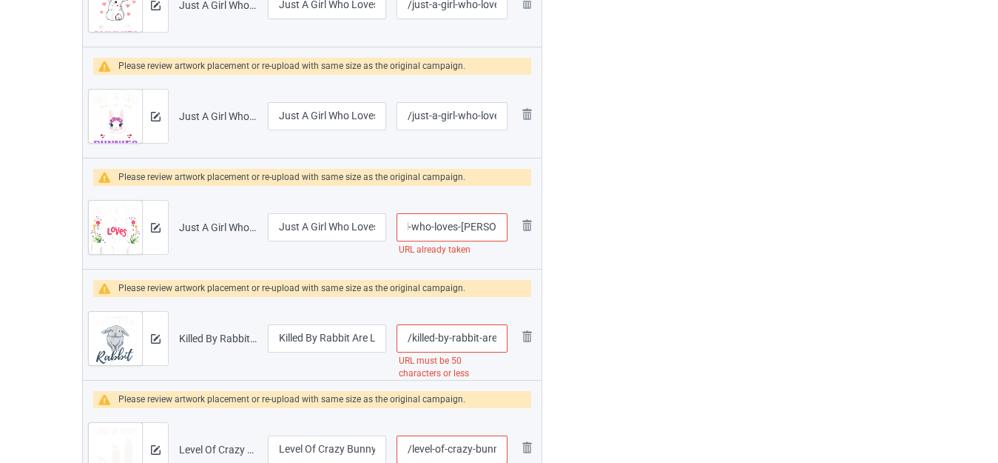
scroll to position [0, 52]
type input "/just-a-girl-who-loves-[PERSON_NAME]"
click at [628, 207] on div at bounding box center [606, 97] width 107 height 1319
drag, startPoint x: 373, startPoint y: 225, endPoint x: 446, endPoint y: 227, distance: 73.3
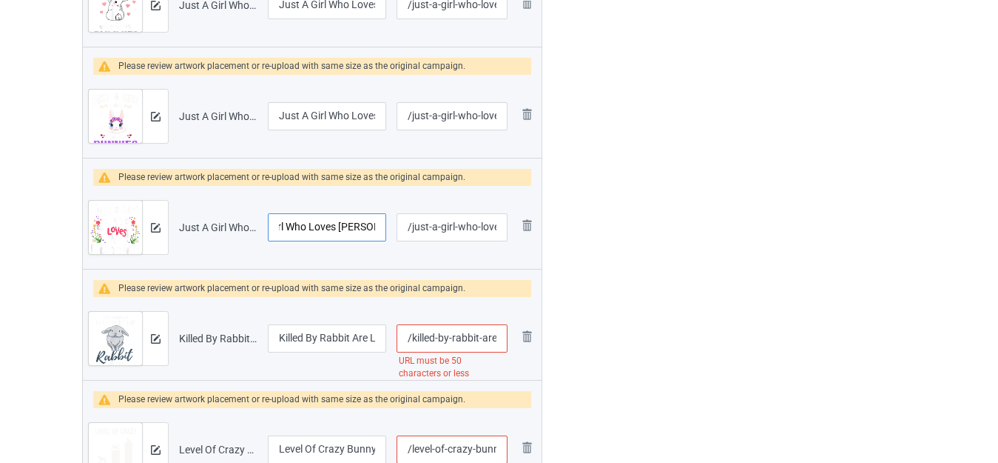
click at [443, 227] on tr "Preview and edit artwork Just A Girl Who Loves [PERSON_NAME].png Just A Girl Wh…" at bounding box center [312, 227] width 459 height 83
click at [446, 227] on input "/just-a-girl-who-loves-[PERSON_NAME]" at bounding box center [452, 227] width 111 height 28
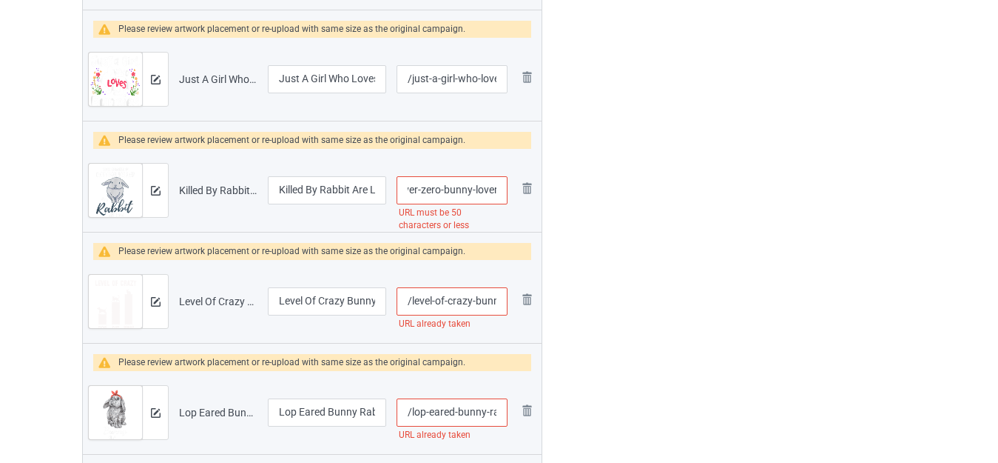
drag, startPoint x: 479, startPoint y: 188, endPoint x: 545, endPoint y: 191, distance: 65.9
click at [486, 193] on input "/killed-by-rabbit-are-low-but-never-zero-bunny-lover" at bounding box center [452, 190] width 111 height 28
drag, startPoint x: 442, startPoint y: 189, endPoint x: 622, endPoint y: 189, distance: 180.6
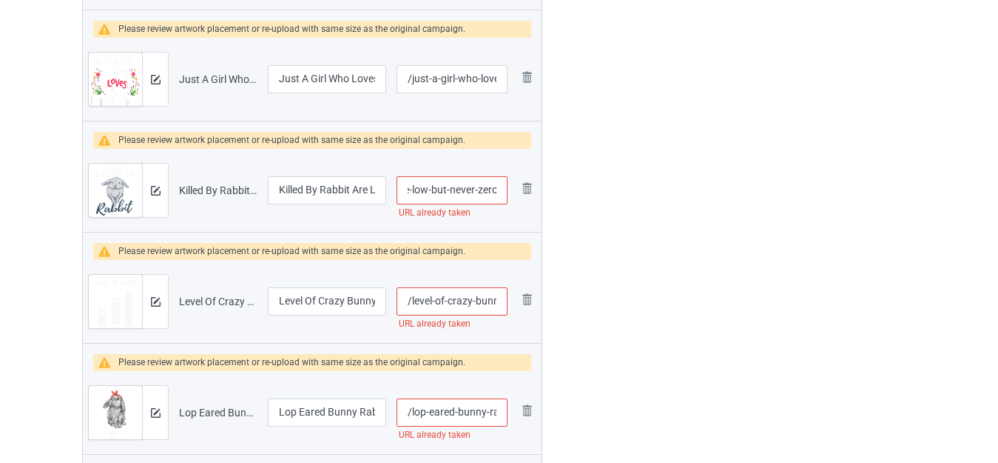
drag, startPoint x: 475, startPoint y: 188, endPoint x: 580, endPoint y: 184, distance: 105.2
type input "/killed-by-rabbit-are-low-but-never"
drag, startPoint x: 478, startPoint y: 305, endPoint x: 571, endPoint y: 303, distance: 93.3
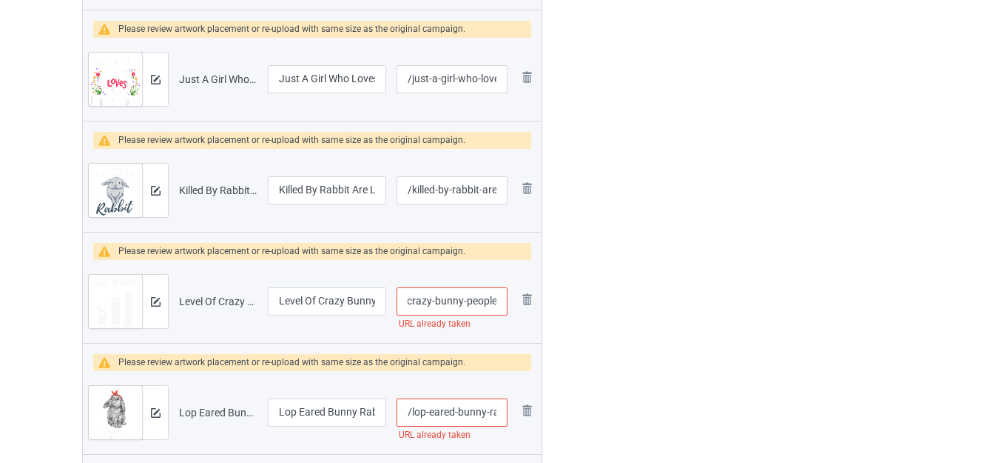
drag, startPoint x: 453, startPoint y: 301, endPoint x: 540, endPoint y: 302, distance: 87.3
click at [540, 302] on tr "Preview and edit artwork Level Of Crazy Bunny People.png Level Of Crazy Bunny P…" at bounding box center [312, 301] width 459 height 83
click at [477, 302] on input "/level-of-crazy-bunny-people" at bounding box center [452, 301] width 111 height 28
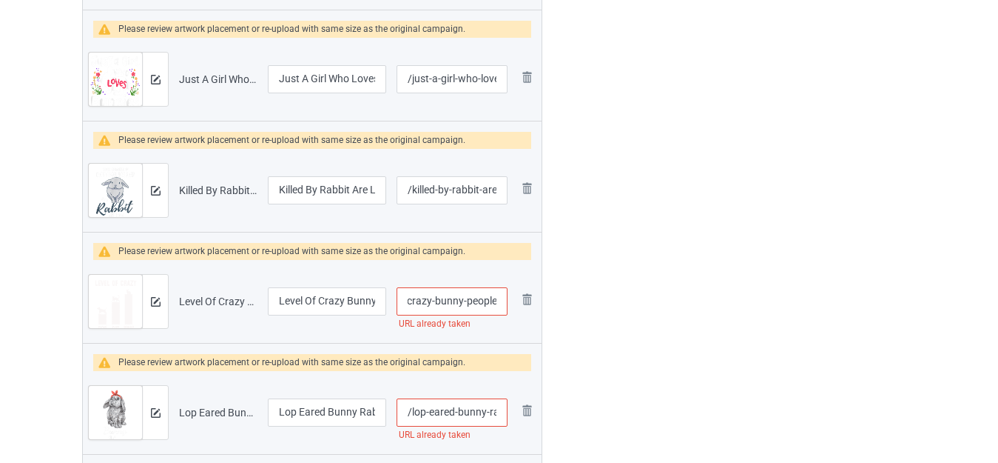
drag, startPoint x: 463, startPoint y: 301, endPoint x: 568, endPoint y: 301, distance: 104.4
type input "/level-of-crazy-bunny-"
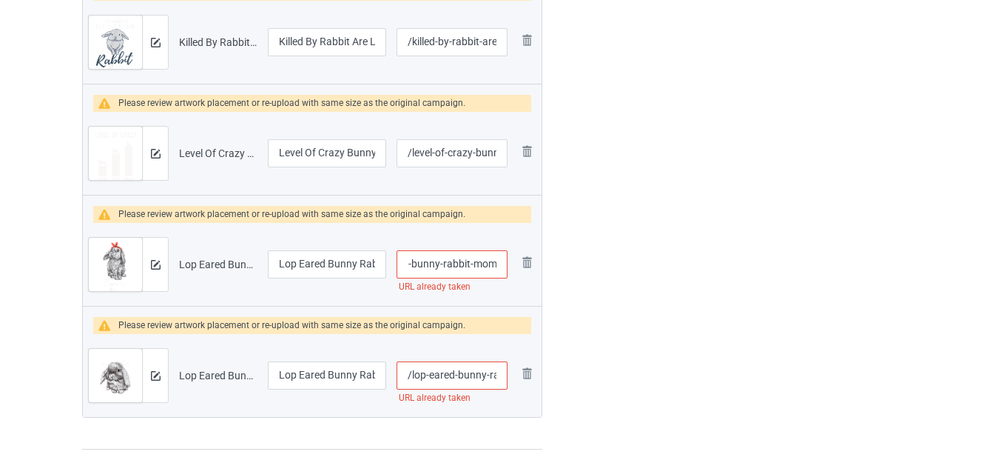
drag, startPoint x: 474, startPoint y: 262, endPoint x: 547, endPoint y: 267, distance: 72.7
click at [489, 264] on input "/lop-eared-bunny-rabbit-mom" at bounding box center [452, 264] width 111 height 28
drag, startPoint x: 470, startPoint y: 261, endPoint x: 582, endPoint y: 259, distance: 111.8
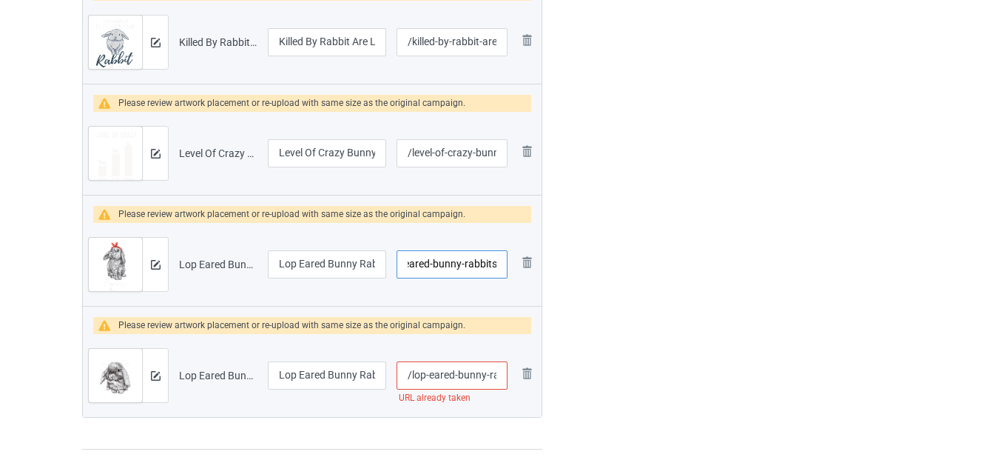
type input "/lop-eared-bunny-rabbits"
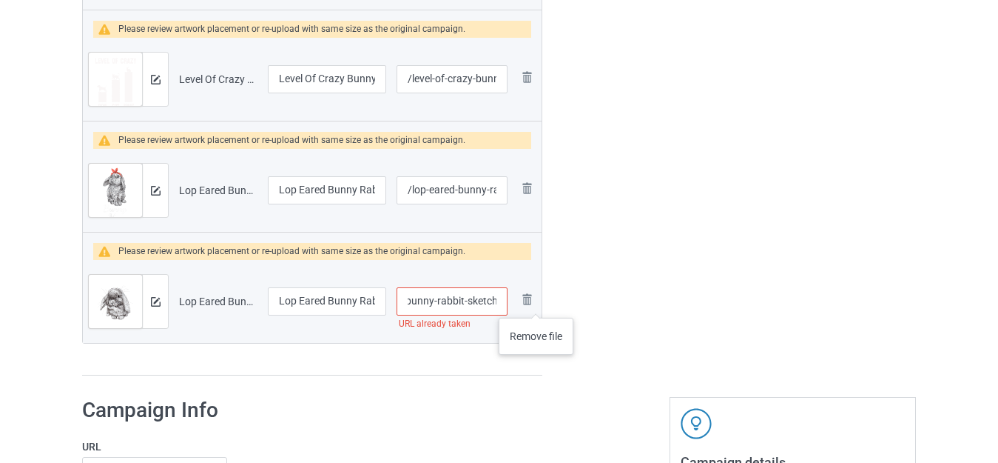
drag, startPoint x: 480, startPoint y: 303, endPoint x: 537, endPoint y: 301, distance: 57.0
click at [537, 303] on tr "Preview and edit artwork Lop Eared Bunny Rabbit Sketch.png Lop Eared Bunny Rabb…" at bounding box center [312, 301] width 459 height 83
click at [479, 301] on input "/lop-eared-bunny-rabbit-sketch" at bounding box center [452, 301] width 111 height 28
click at [500, 299] on input "/lop-eared-bunny-rabbit-sketch" at bounding box center [452, 301] width 111 height 28
click at [494, 298] on input "/lop-eared-bunny-rabbit-sketch" at bounding box center [452, 301] width 111 height 28
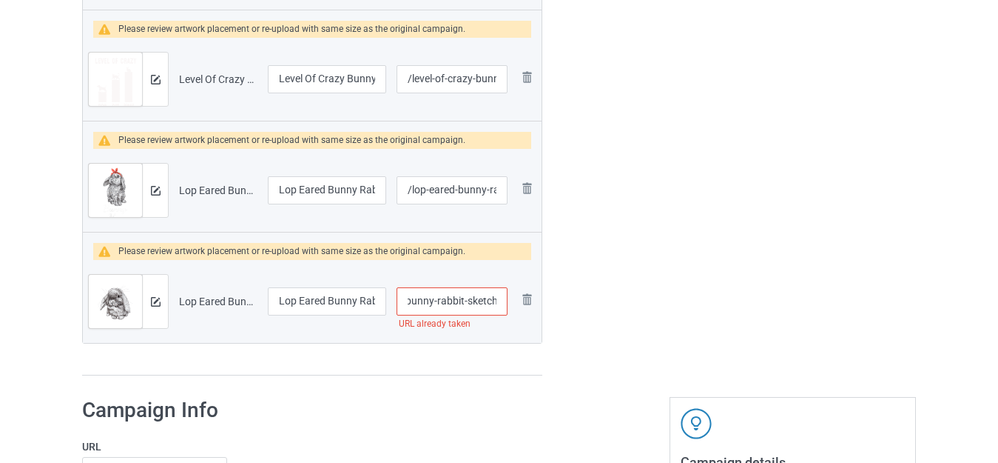
click at [494, 298] on input "/lop-eared-bunny-rabbit-sketch" at bounding box center [452, 301] width 111 height 28
type input "/lop-eared-bunny-rabbit-"
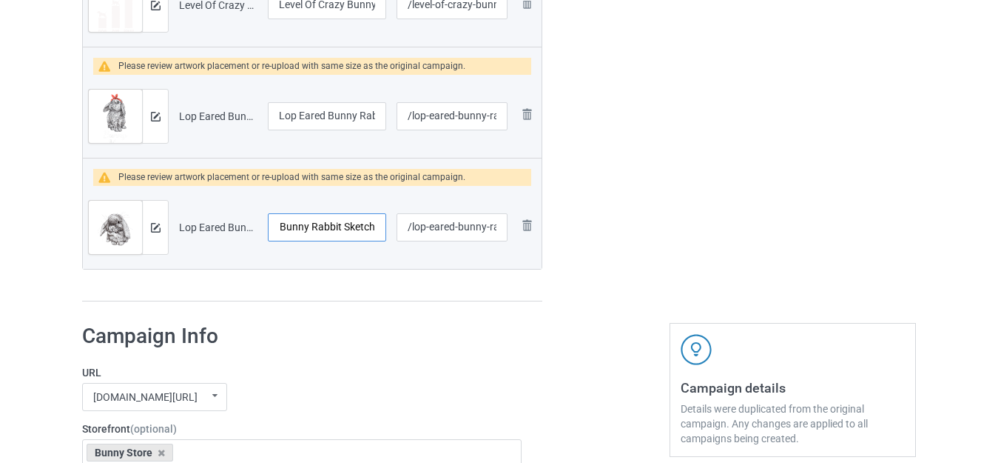
drag, startPoint x: 335, startPoint y: 232, endPoint x: 414, endPoint y: 237, distance: 79.3
click at [411, 237] on tr "Preview and edit artwork Lop Eared Bunny Rabbit Sketch.png Lop Eared Bunny Rabb…" at bounding box center [312, 227] width 459 height 83
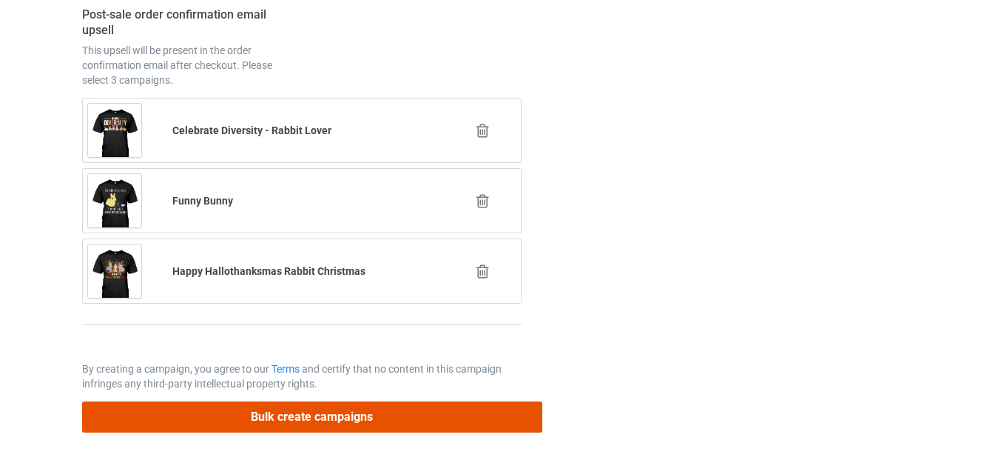
click at [346, 417] on button "Bulk create campaigns" at bounding box center [312, 416] width 460 height 30
